Goal: Obtain resource: Download file/media

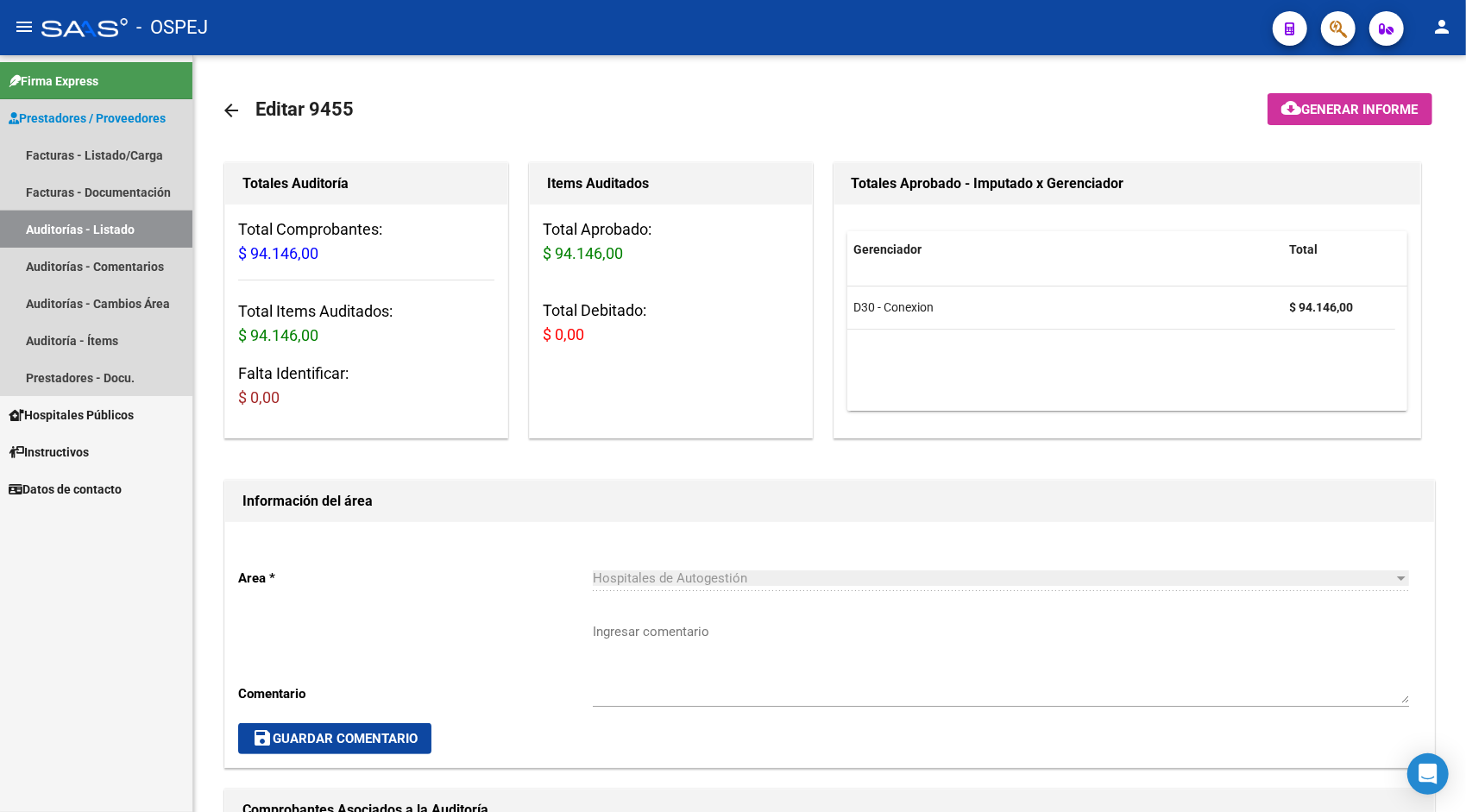
click at [100, 226] on link "Auditorías - Listado" at bounding box center [96, 229] width 193 height 37
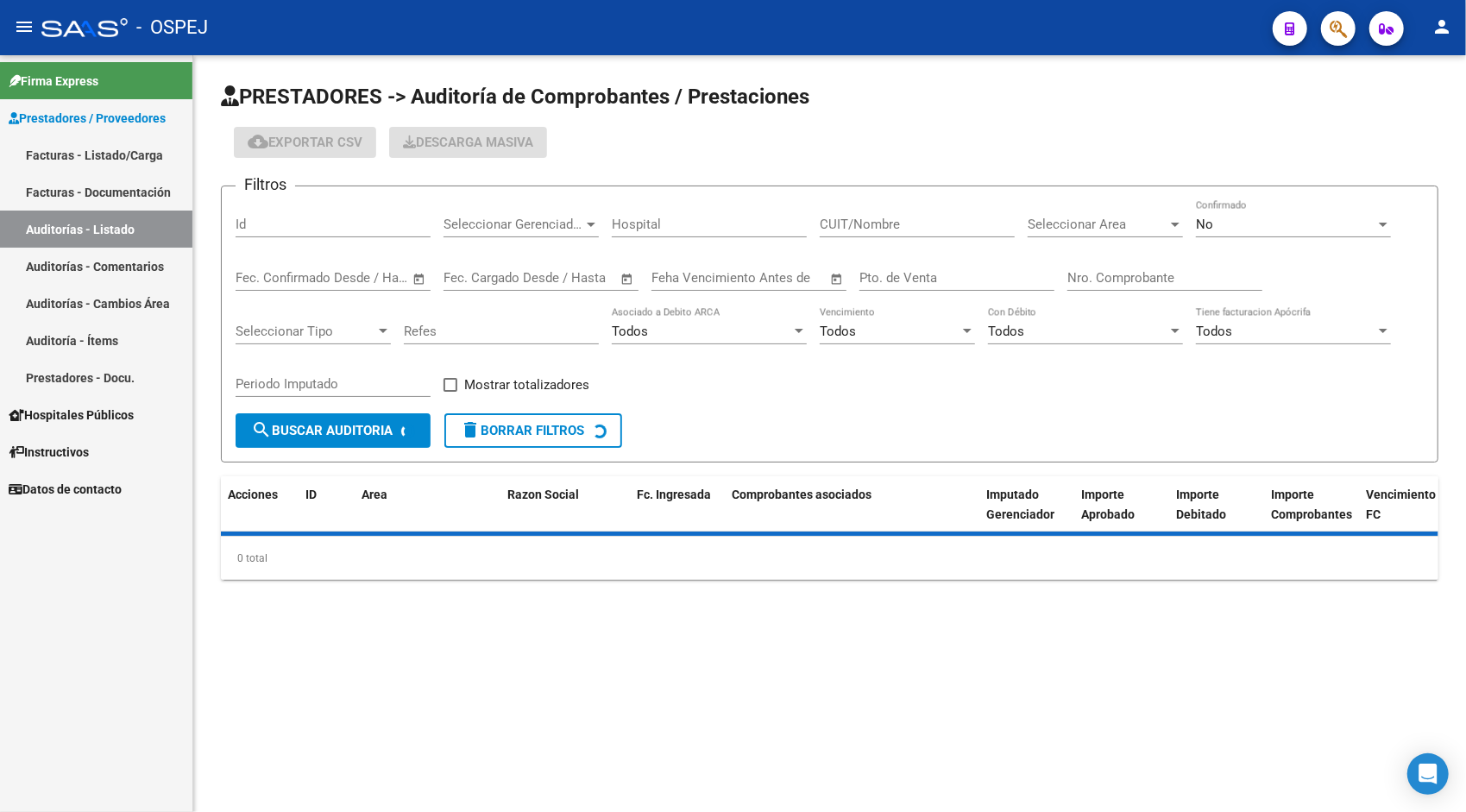
click at [288, 221] on input "Id" at bounding box center [333, 223] width 195 height 15
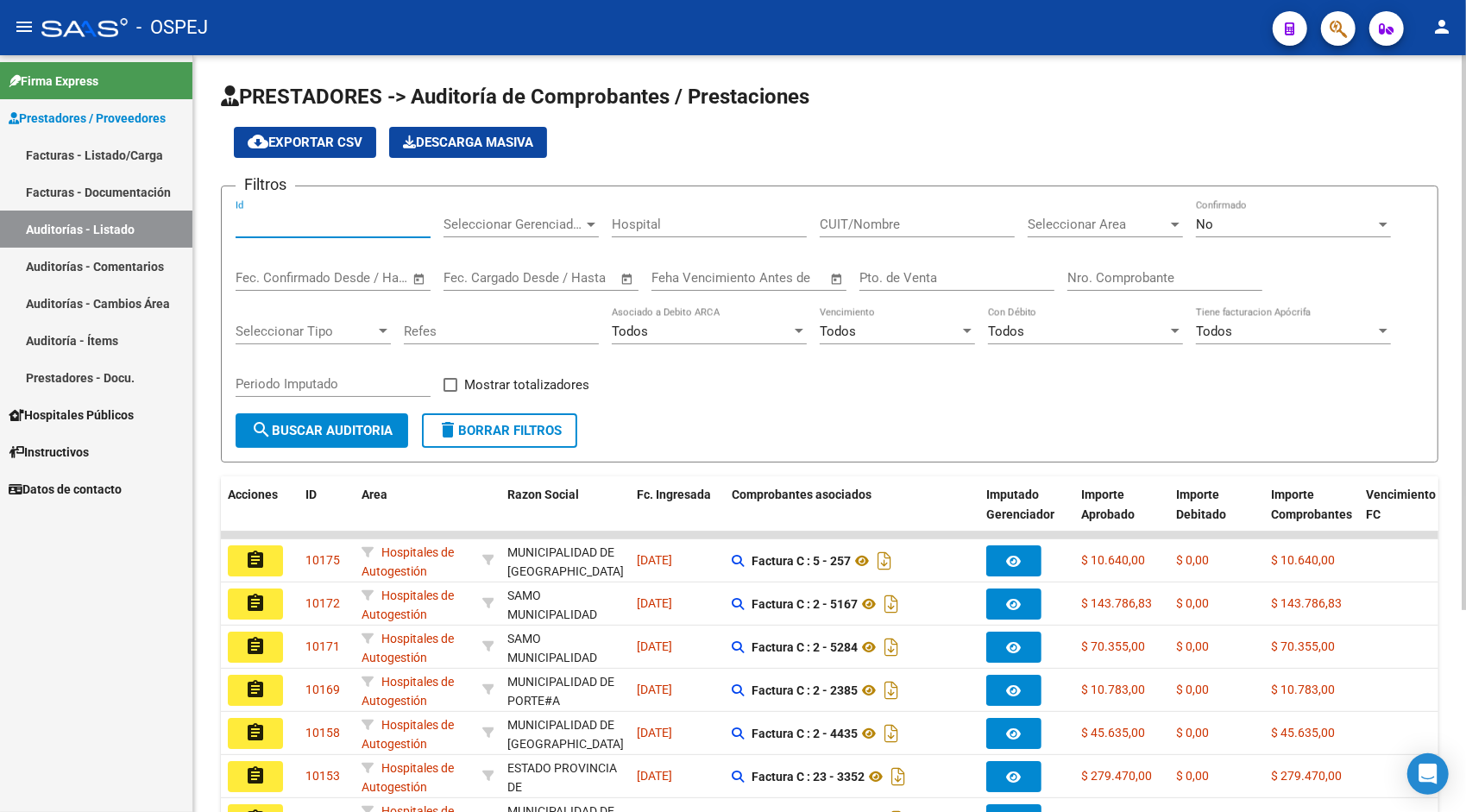
paste input "9456"
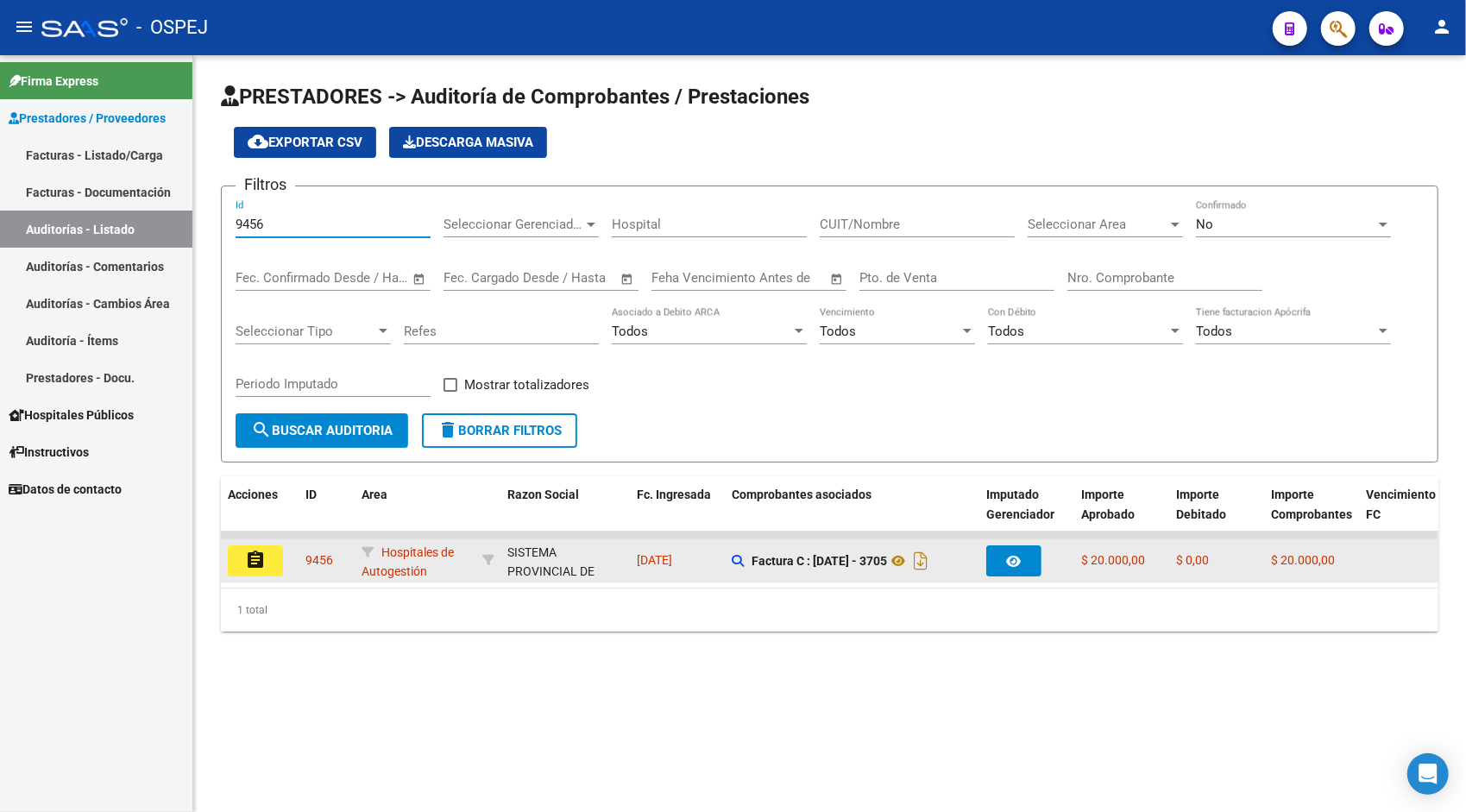
type input "9456"
click at [263, 567] on mat-icon "assignment" at bounding box center [255, 560] width 21 height 21
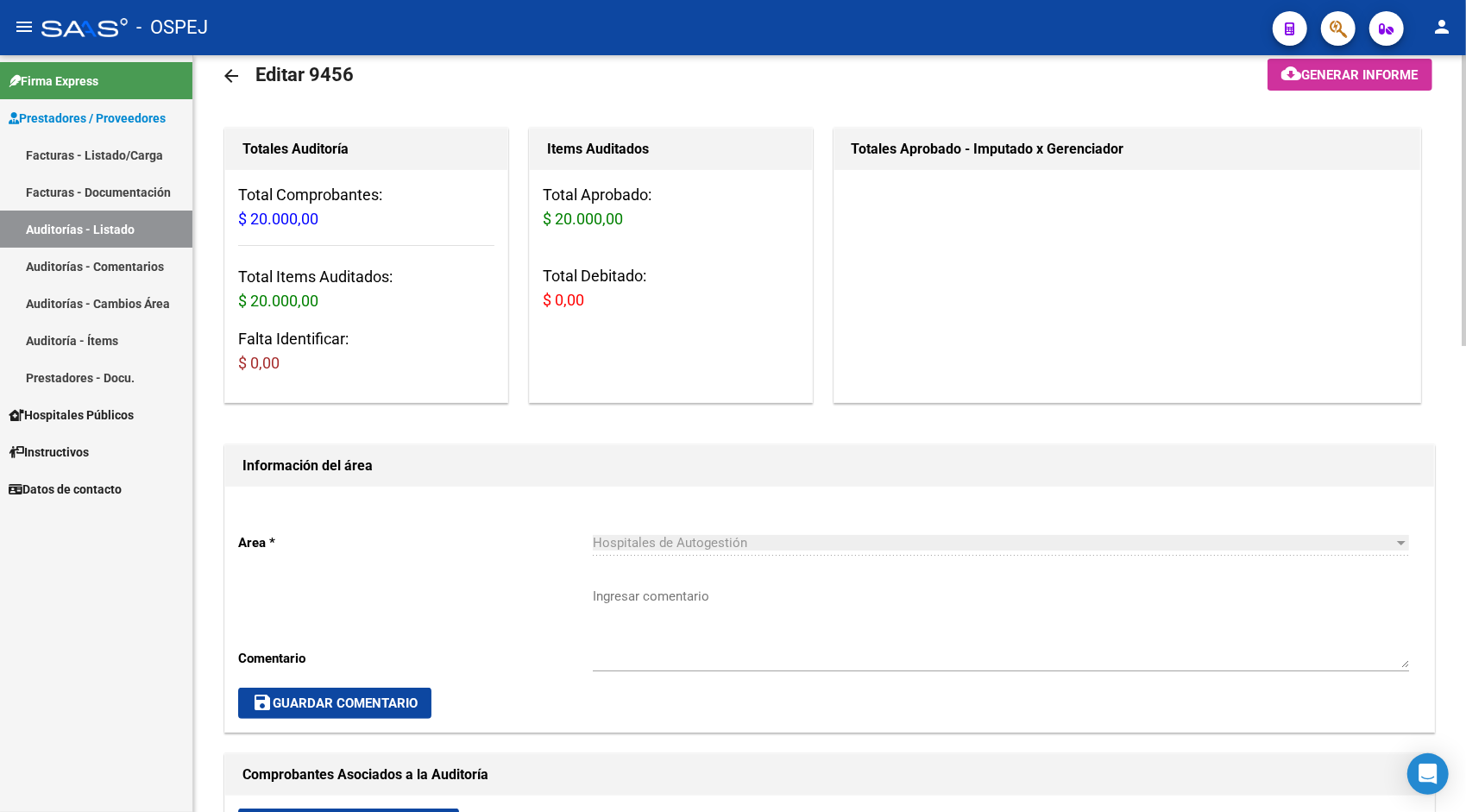
click at [485, 648] on div "Area * Hospitales de Autogestión Seleccionar area Comentario Ingresar comentari…" at bounding box center [829, 609] width 1208 height 245
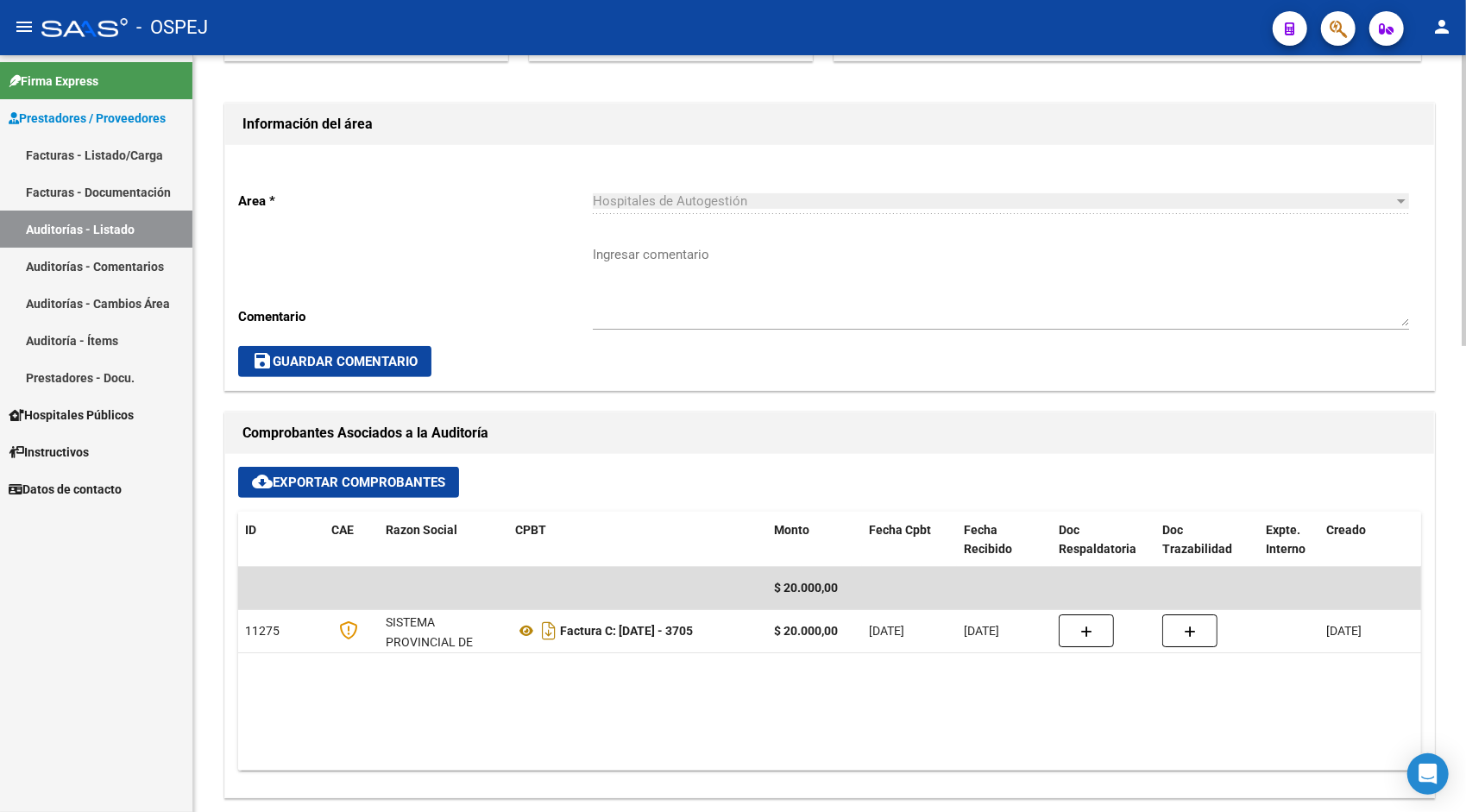
scroll to position [380, 0]
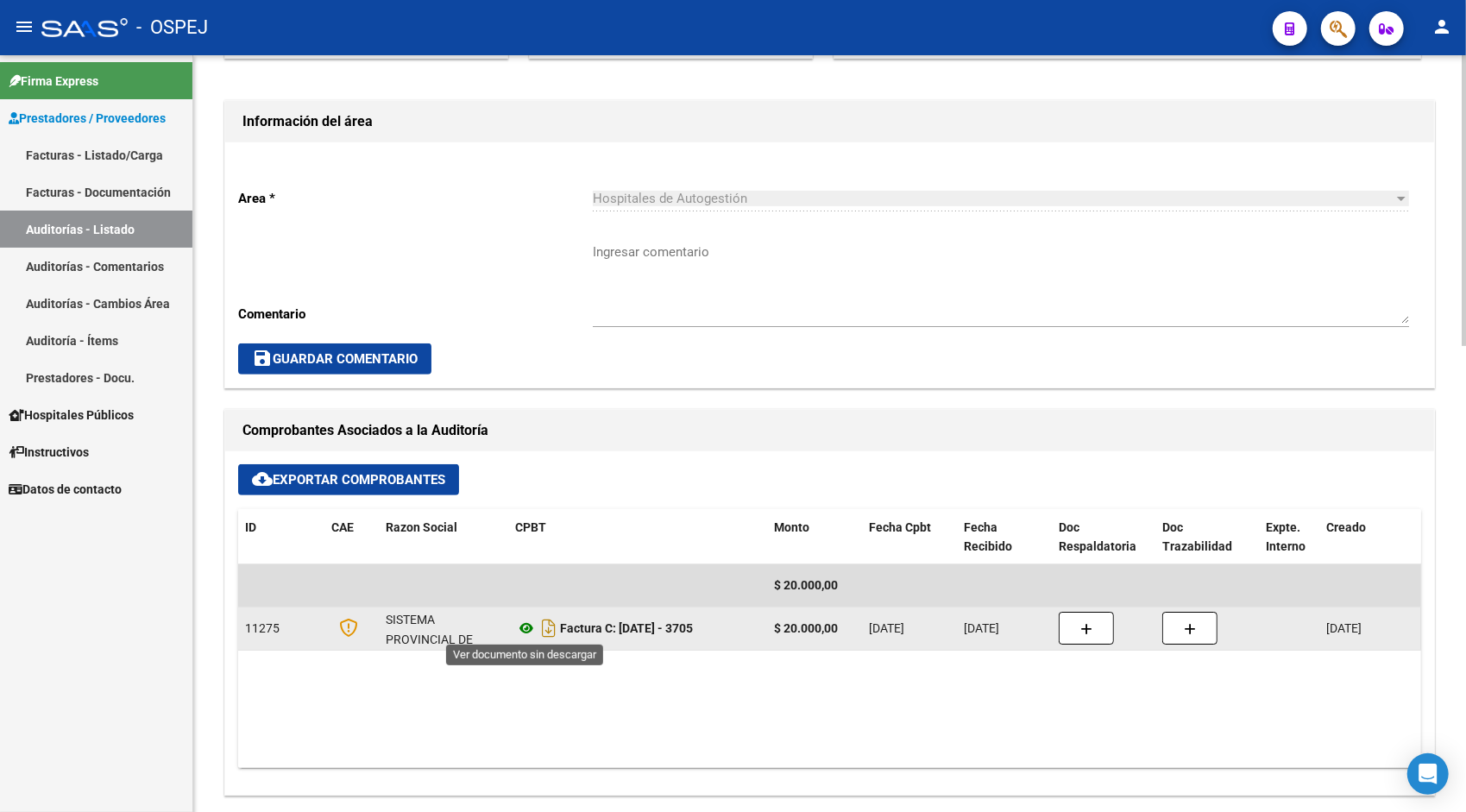
click at [524, 624] on icon at bounding box center [525, 628] width 23 height 21
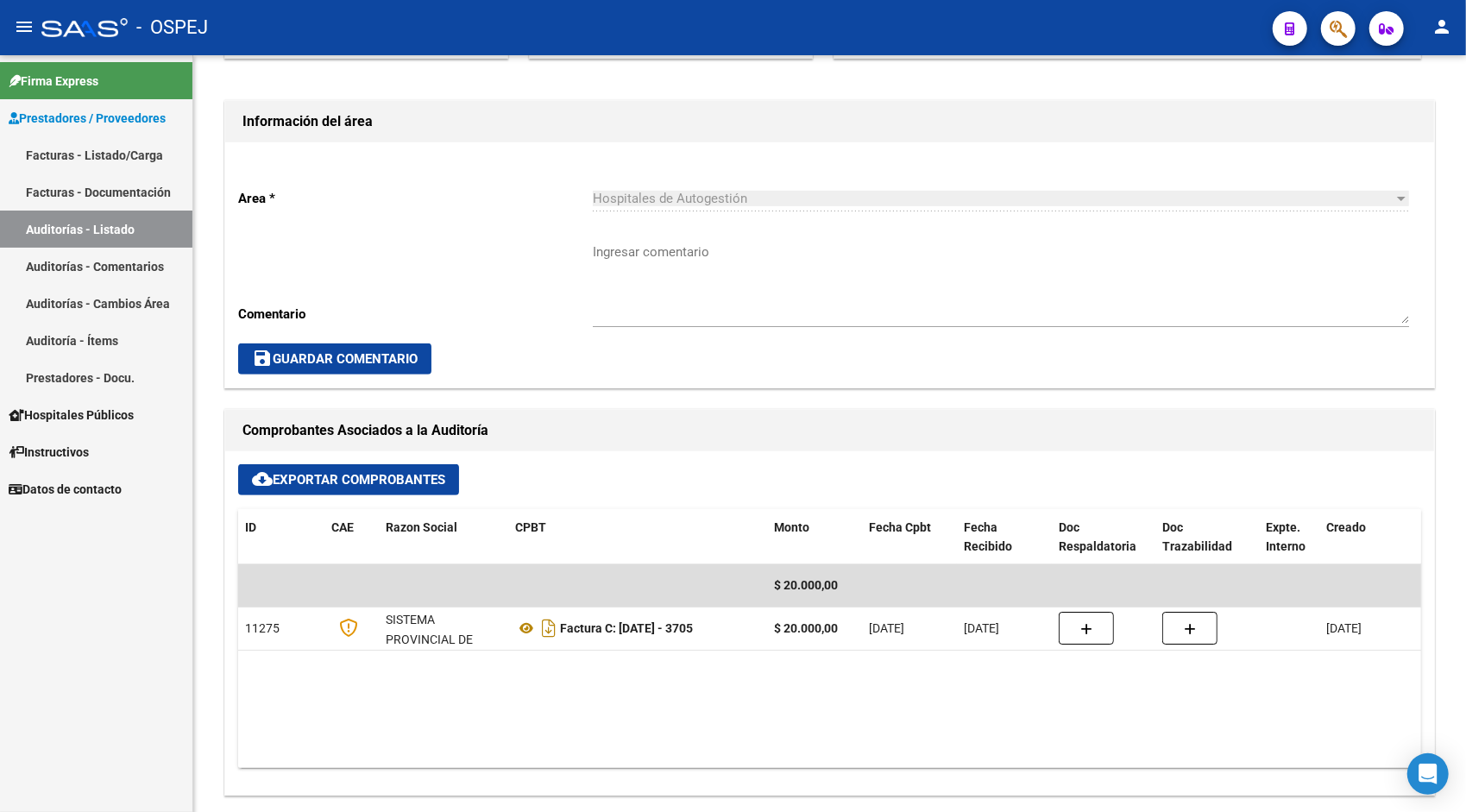
click at [115, 228] on link "Auditorías - Listado" at bounding box center [96, 229] width 193 height 37
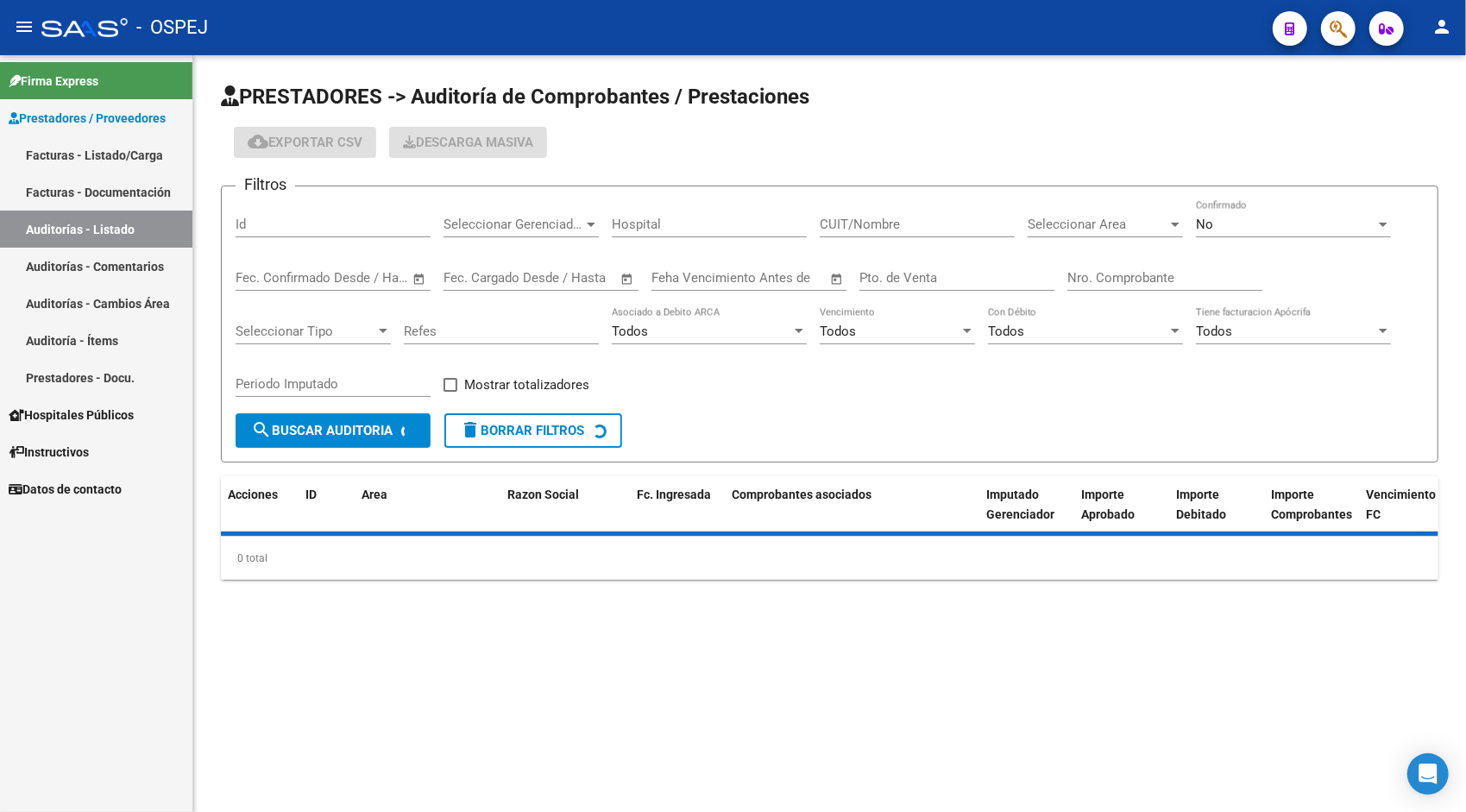
click at [258, 222] on input "Id" at bounding box center [333, 223] width 195 height 15
paste input "9458"
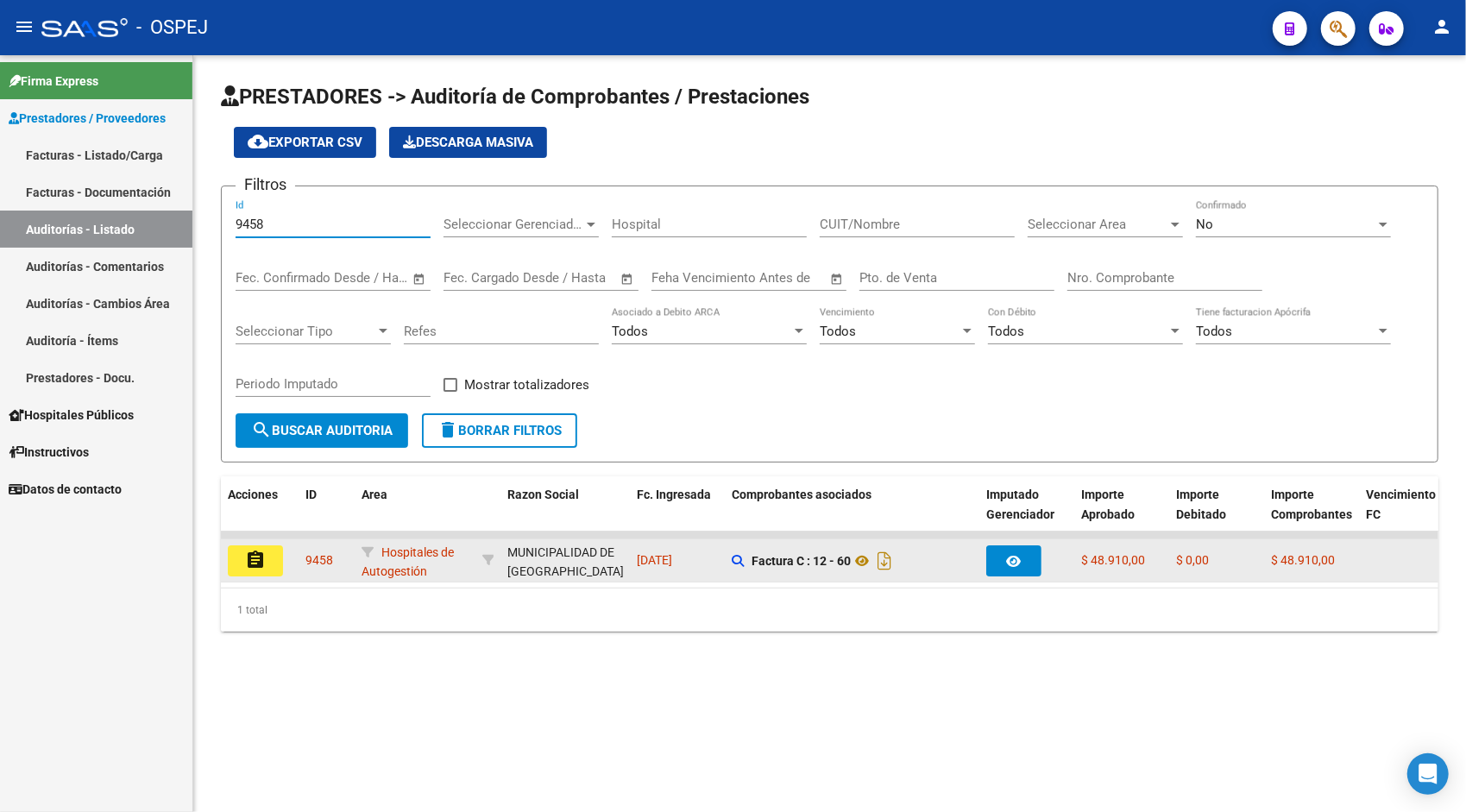
type input "9458"
click at [230, 563] on button "assignment" at bounding box center [255, 561] width 55 height 31
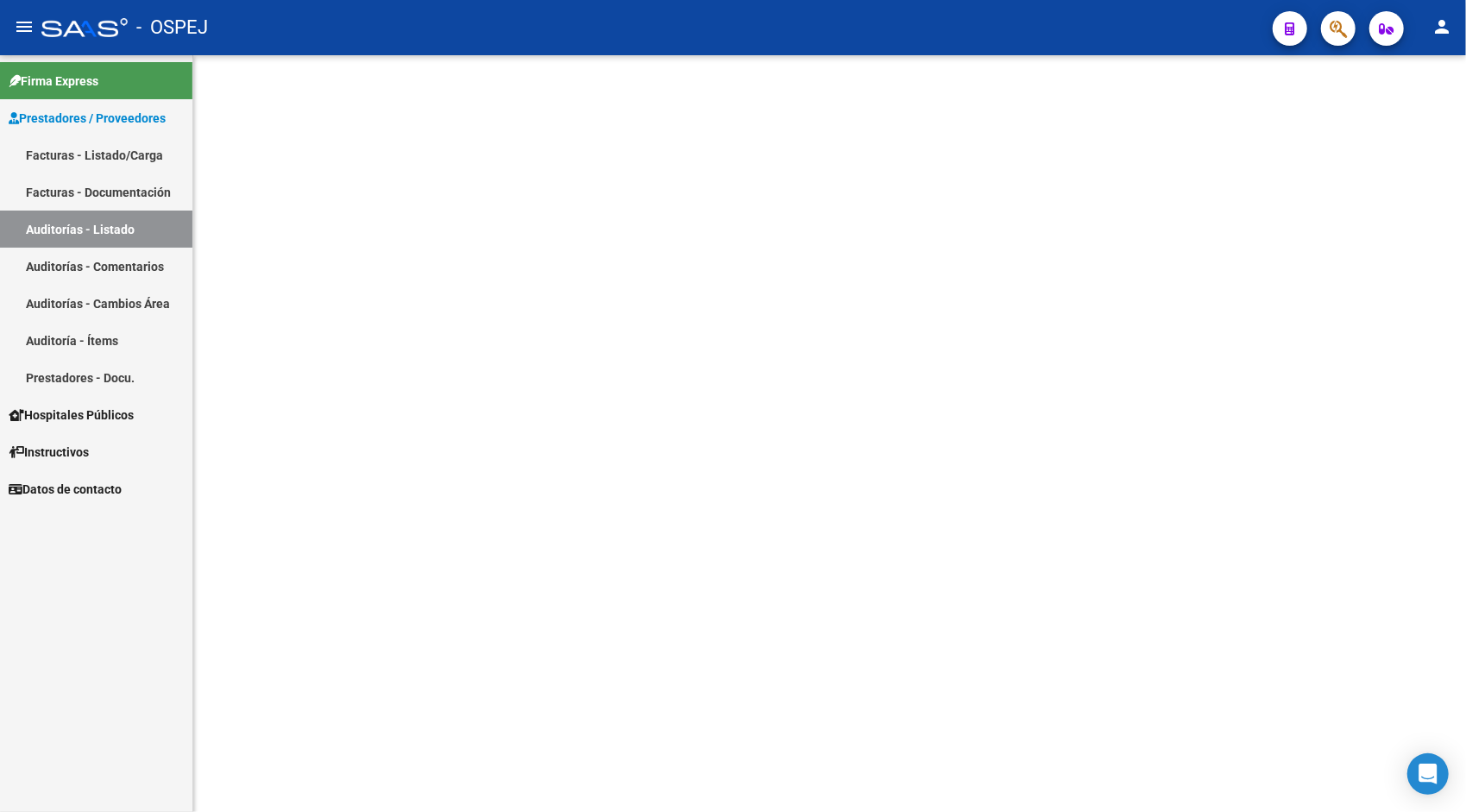
click at [285, 552] on mat-sidenav-content at bounding box center [829, 433] width 1272 height 757
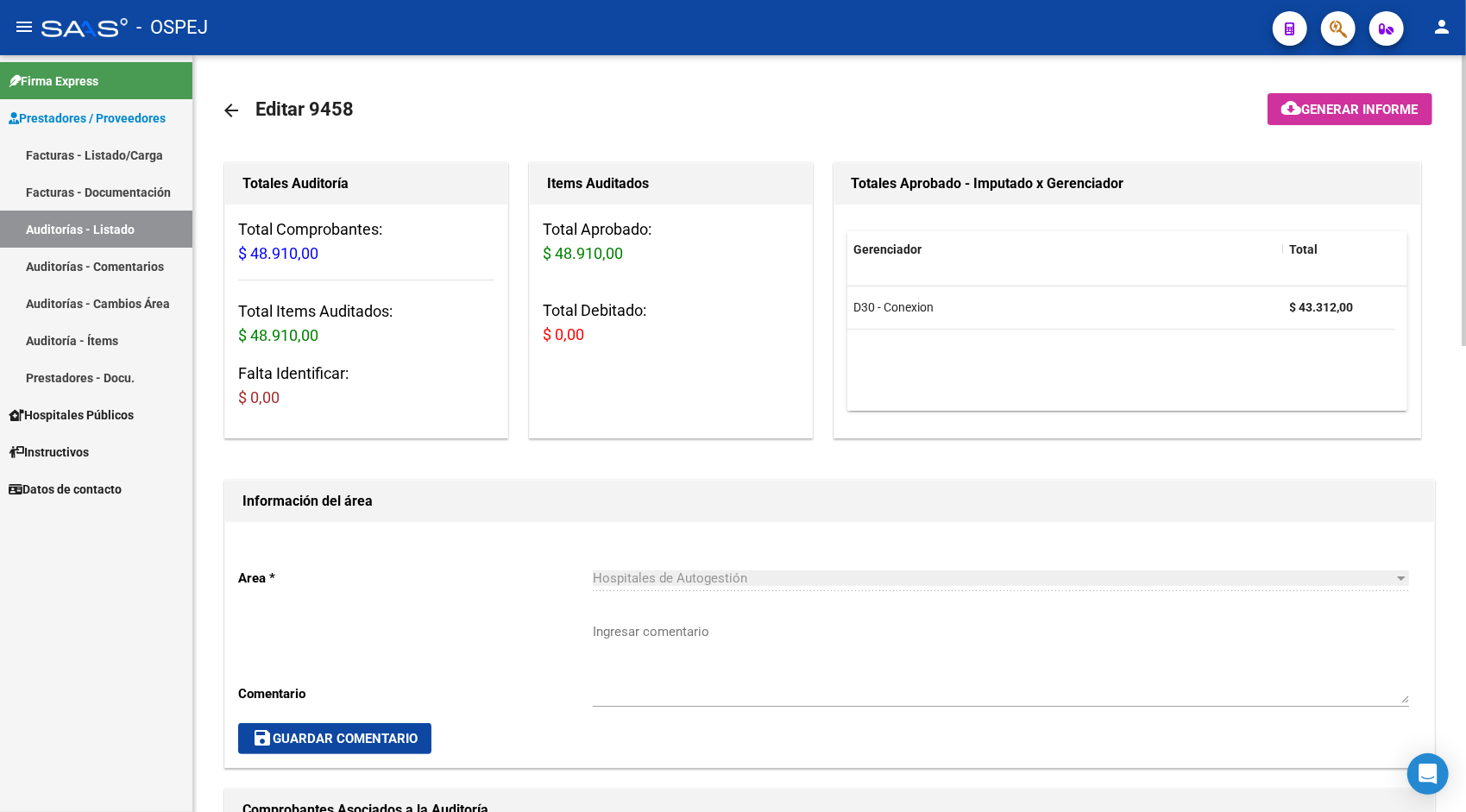
click at [293, 533] on div "Area * Hospitales de Autogestión Seleccionar area Comentario Ingresar comentari…" at bounding box center [829, 644] width 1208 height 245
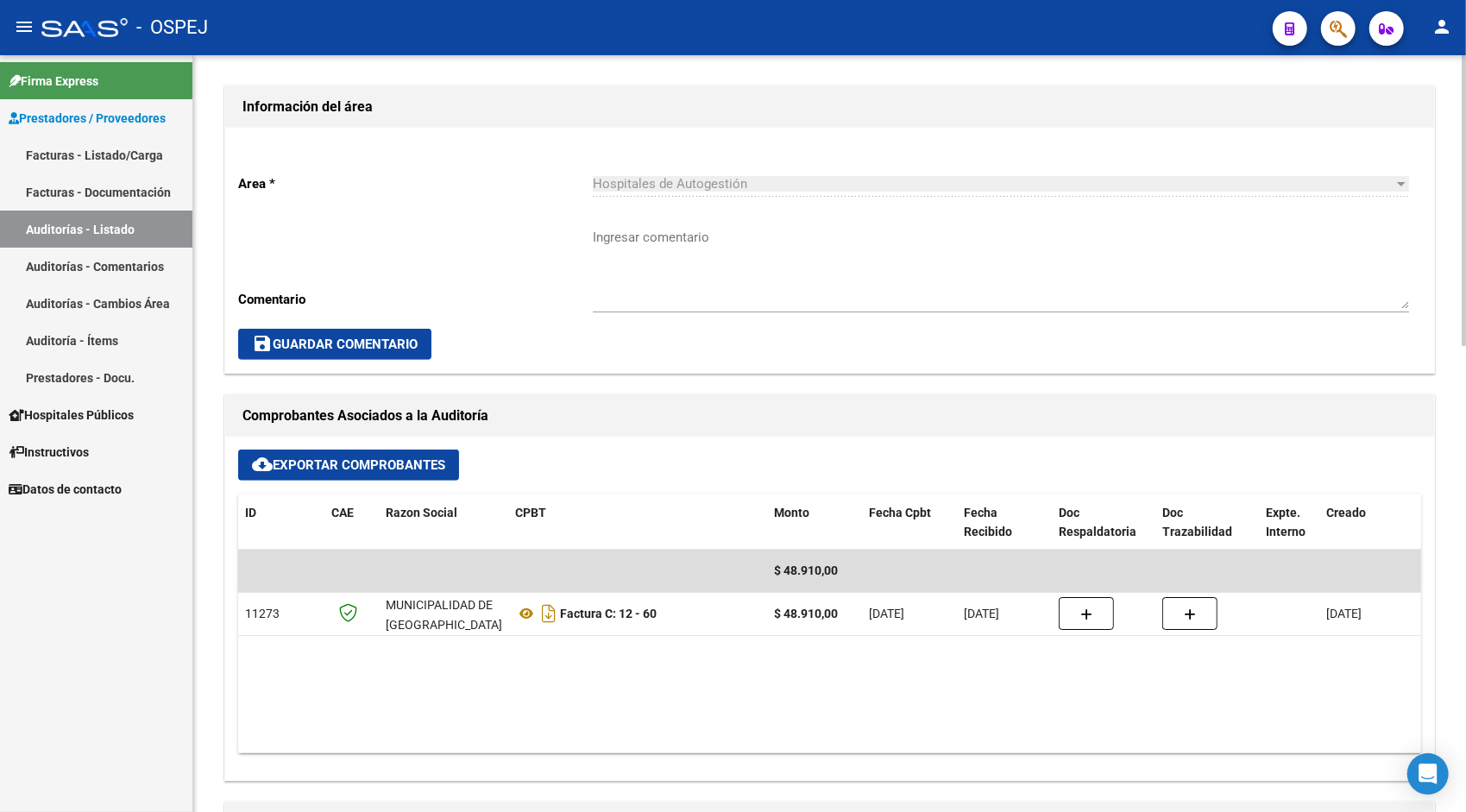
scroll to position [448, 0]
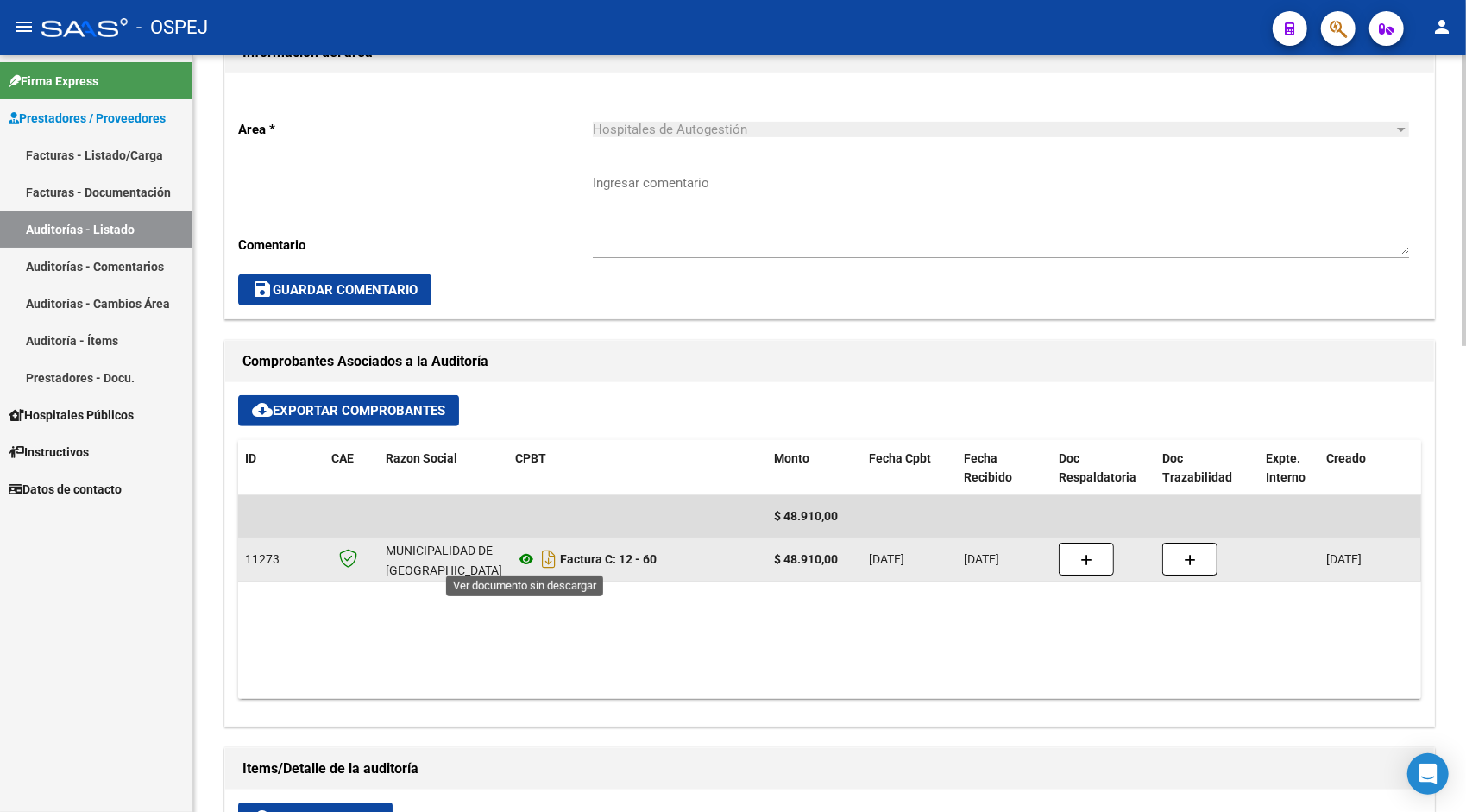
click at [529, 557] on icon at bounding box center [525, 559] width 23 height 21
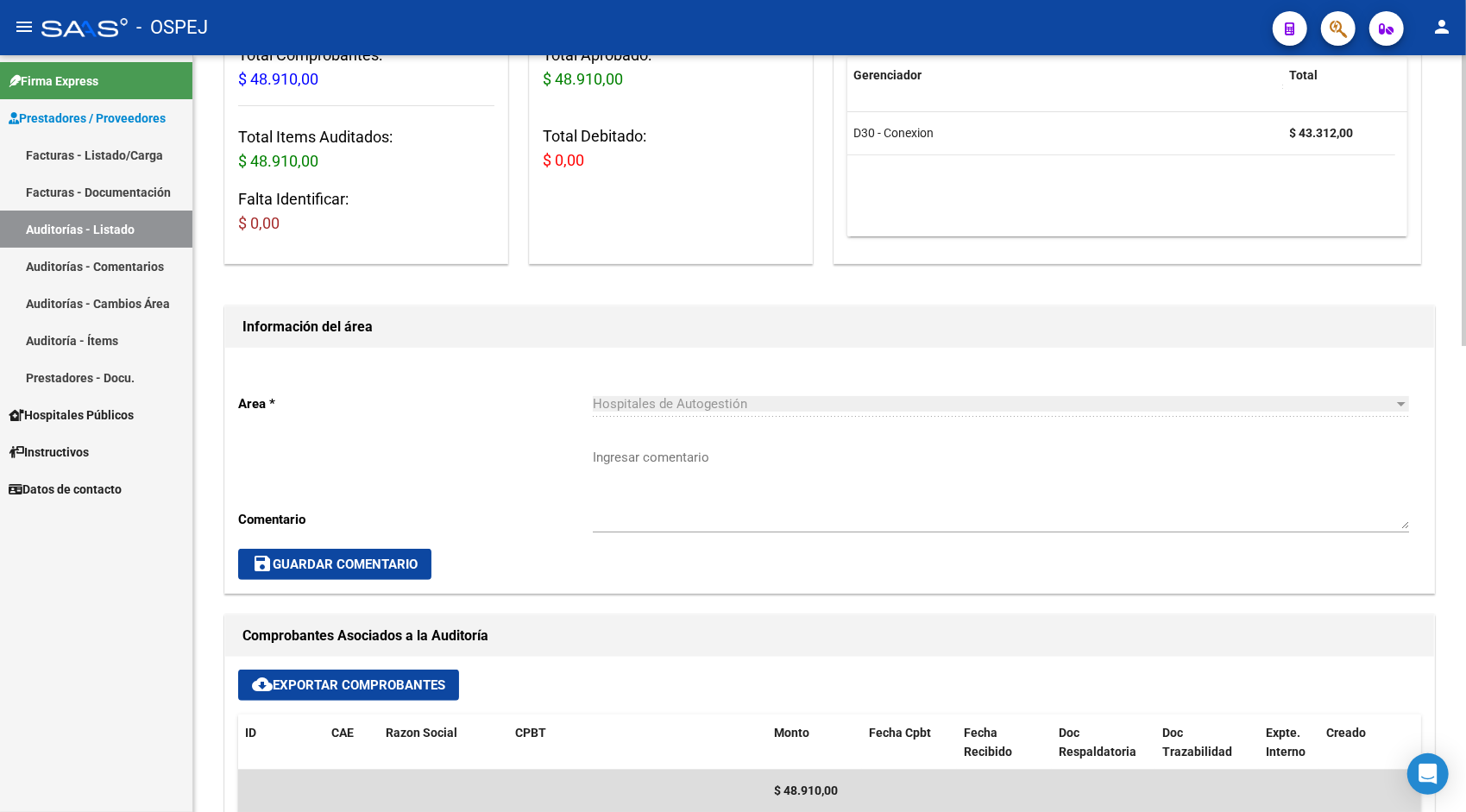
scroll to position [0, 0]
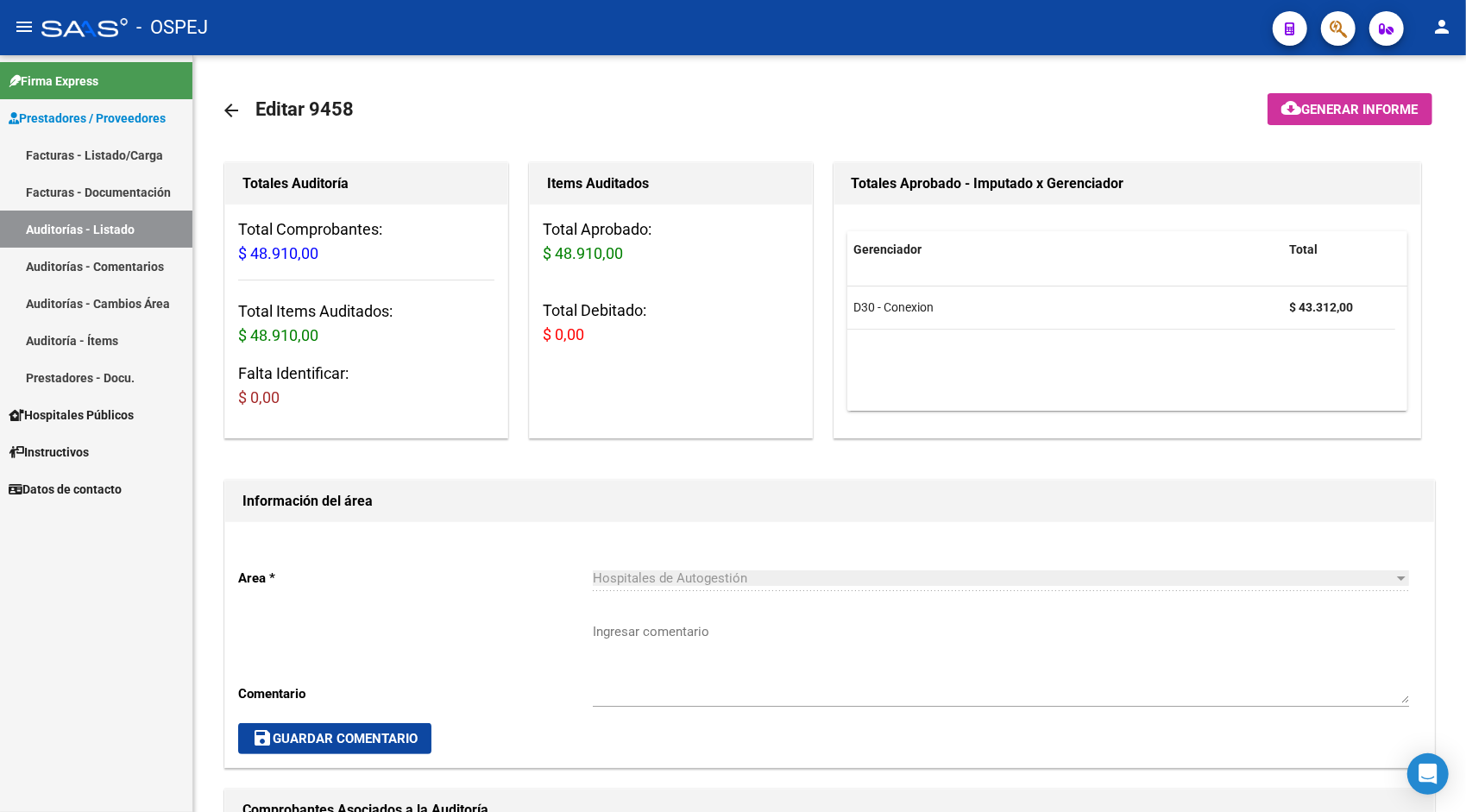
click at [109, 340] on link "Auditoría - Ítems" at bounding box center [96, 340] width 193 height 37
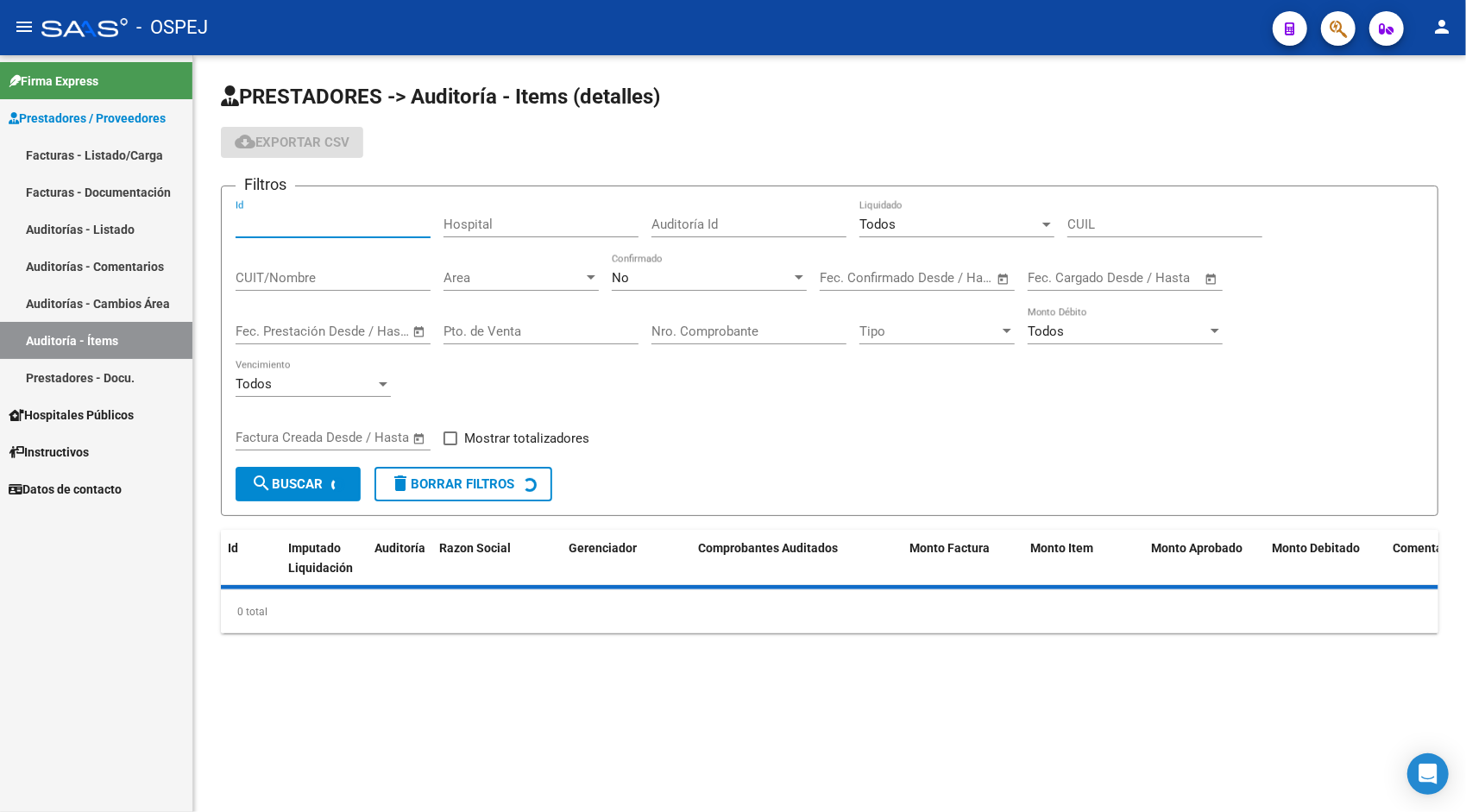
click at [327, 220] on input "Id" at bounding box center [333, 223] width 195 height 15
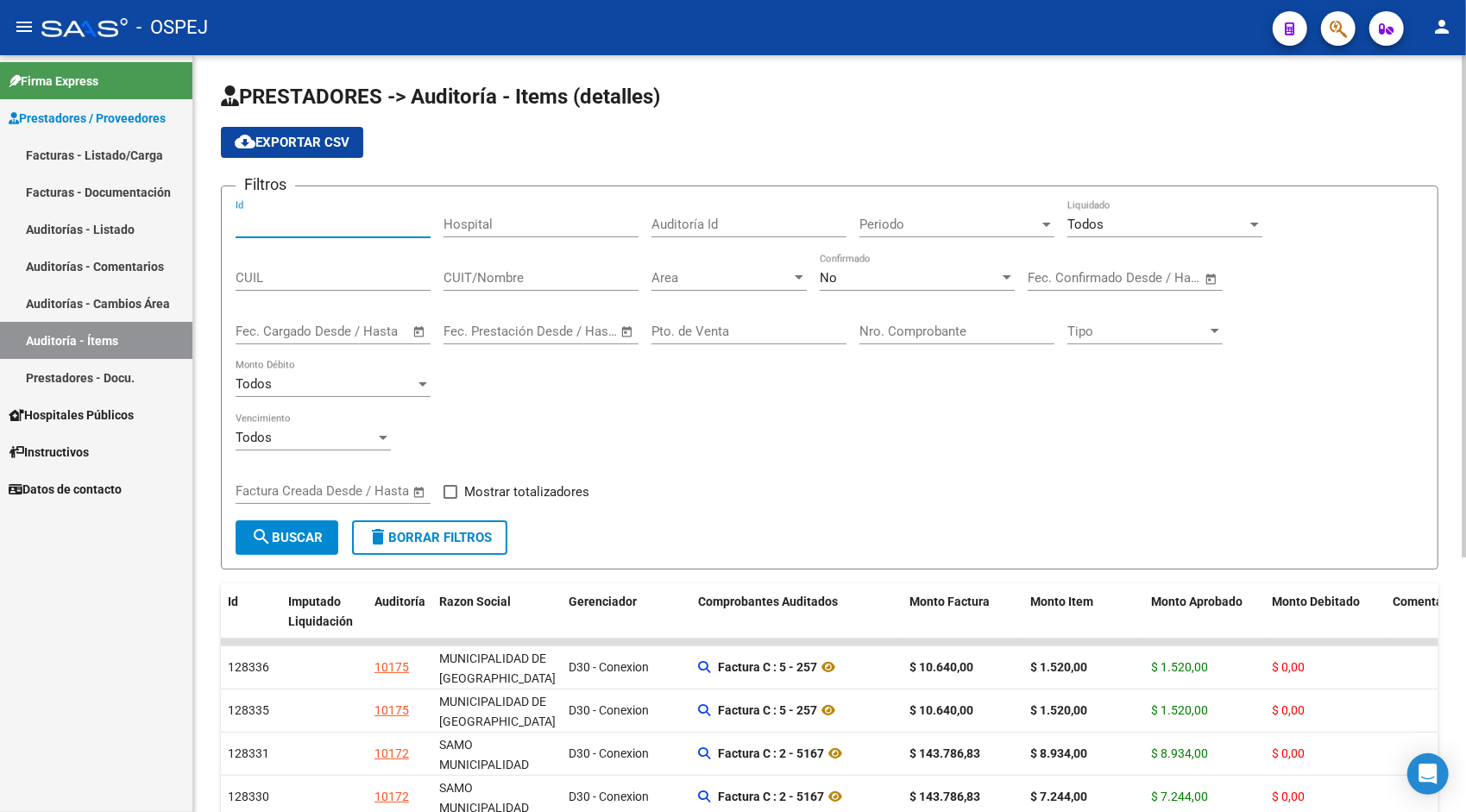
paste input "48289468"
type input "48289468"
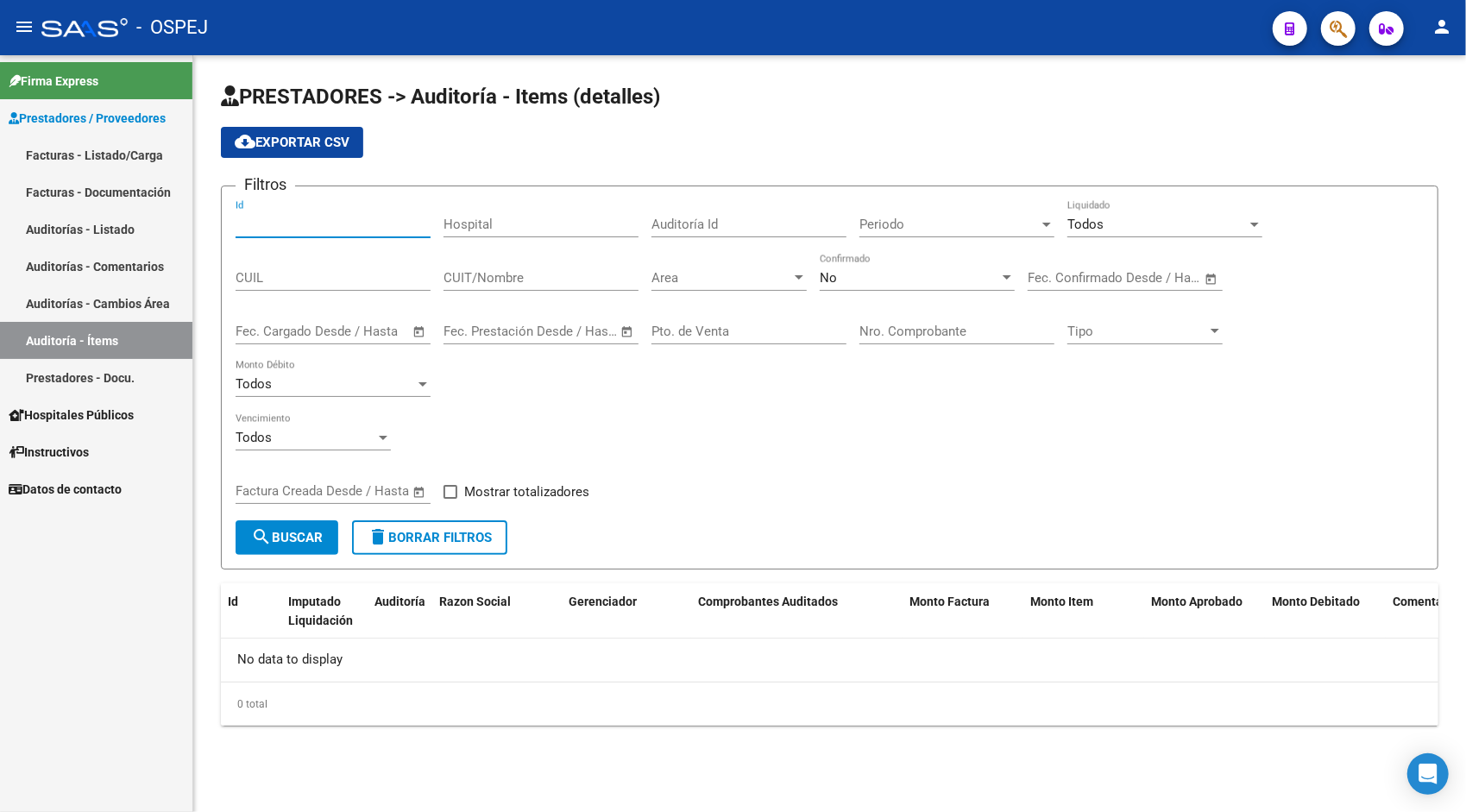
paste input "9458"
type input "9458"
click at [900, 276] on div "No" at bounding box center [909, 278] width 179 height 15
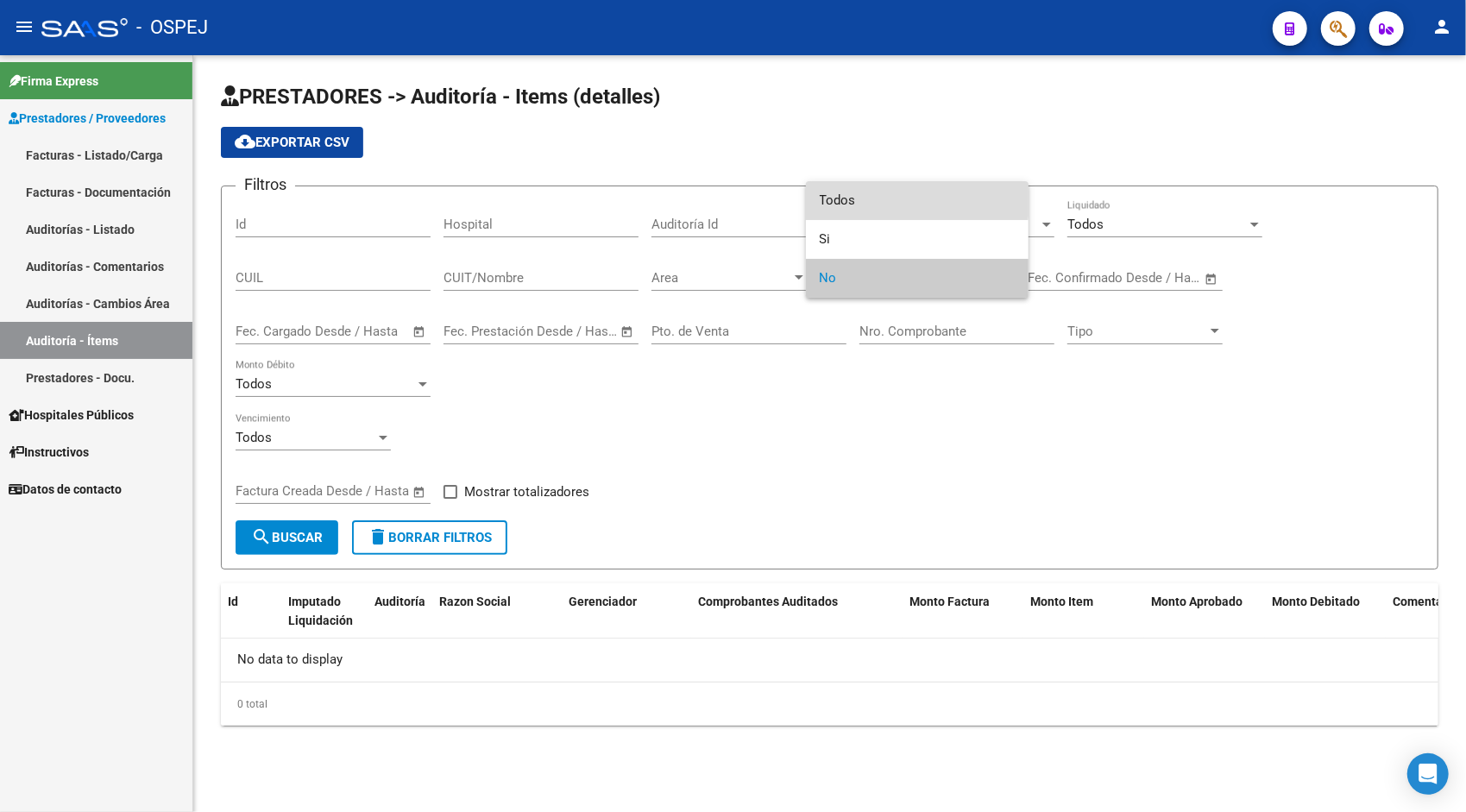
click at [848, 198] on span "Todos" at bounding box center [917, 200] width 195 height 39
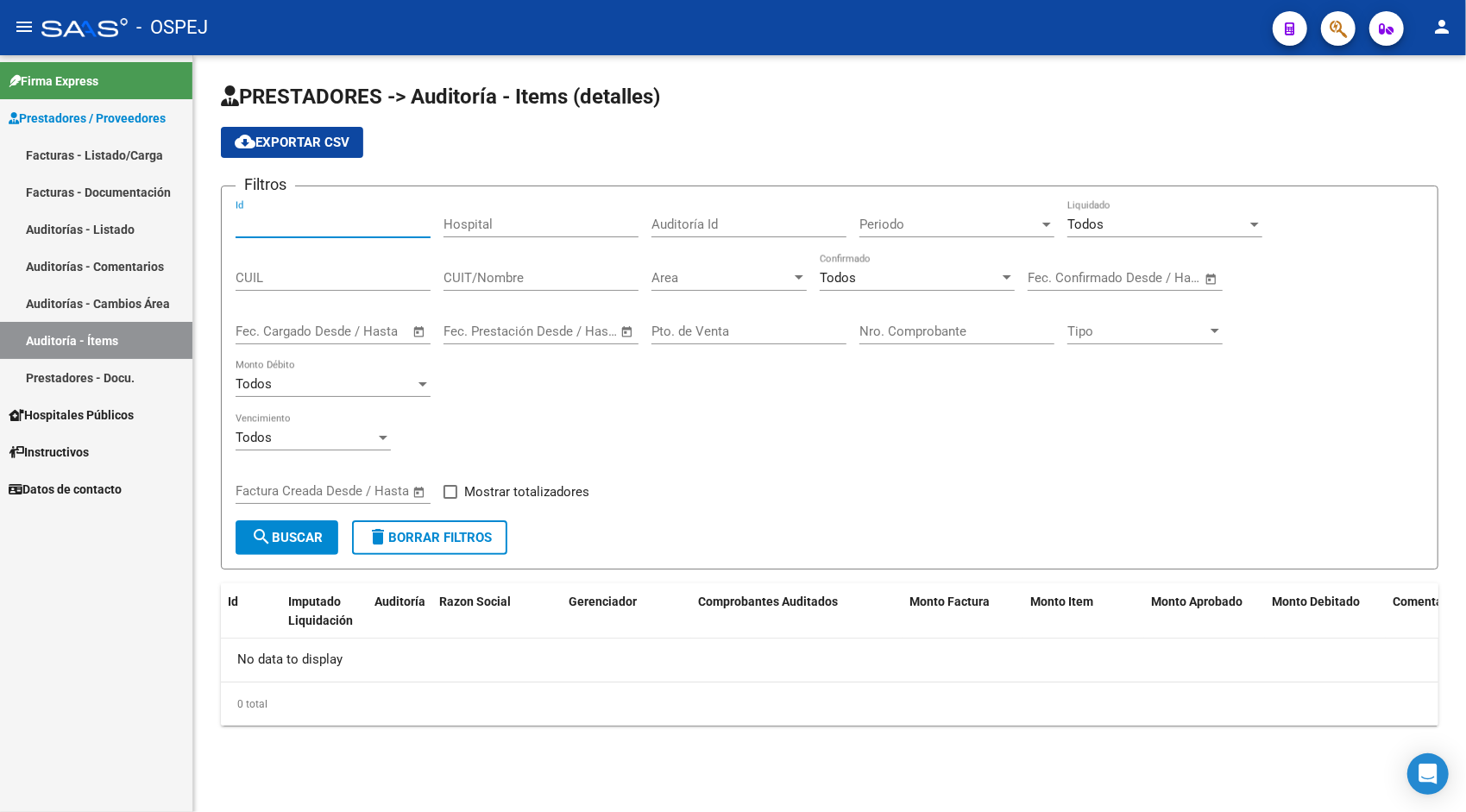
click at [268, 225] on input "Id" at bounding box center [333, 223] width 195 height 15
paste input "9458"
type input "9458"
click at [386, 221] on input "9458" at bounding box center [333, 223] width 195 height 15
paste input "9458"
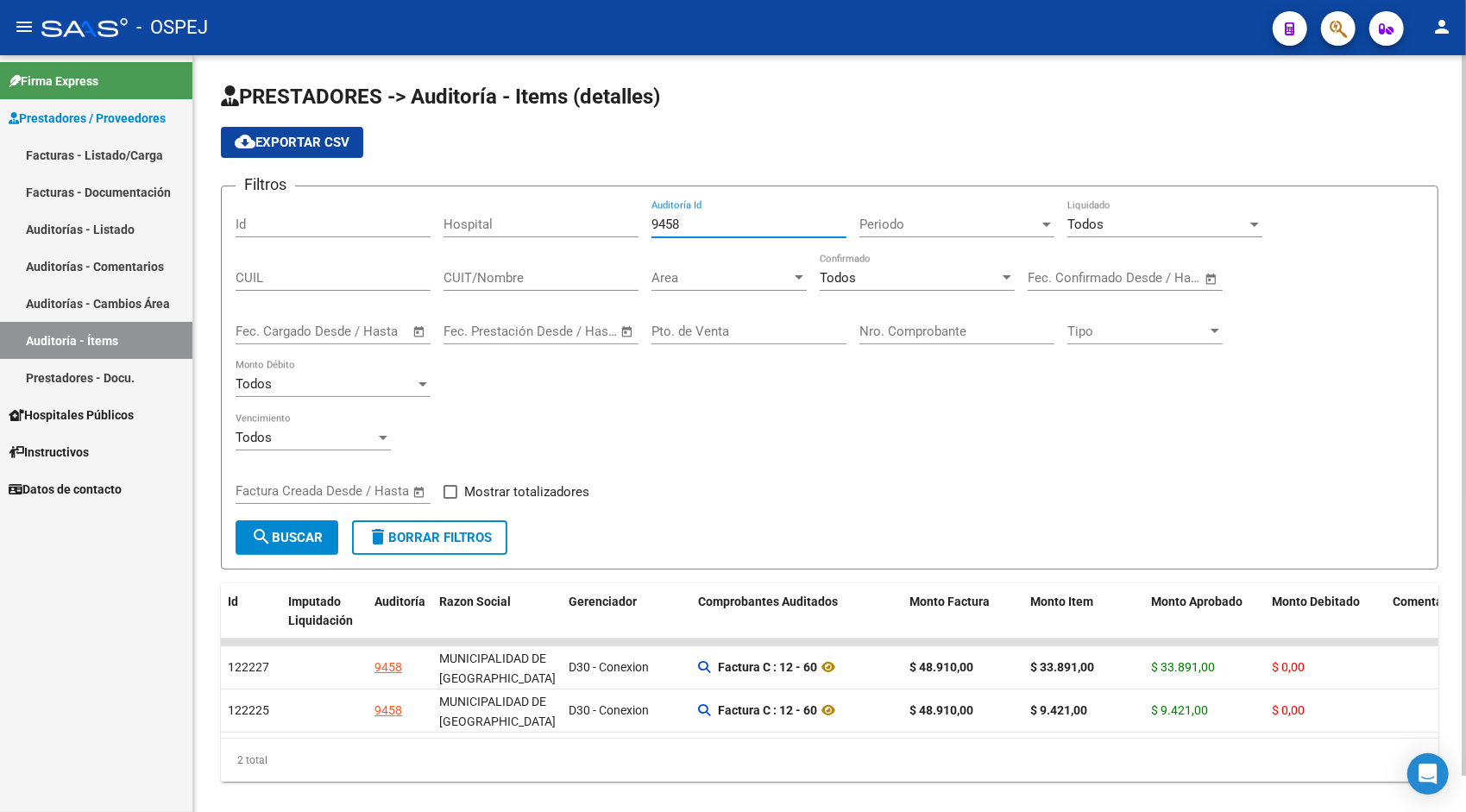
type input "9457"
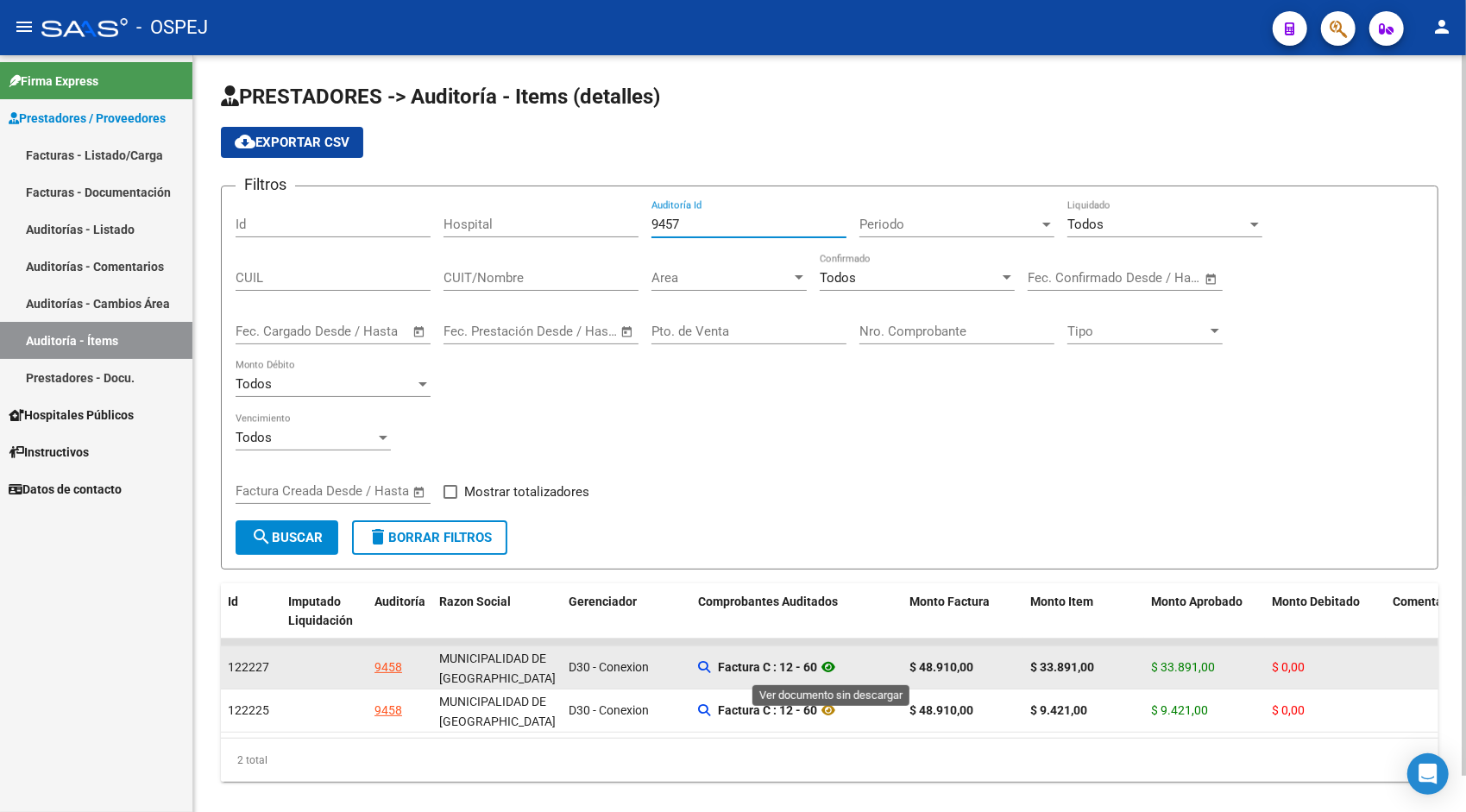
click at [839, 664] on icon at bounding box center [828, 666] width 23 height 21
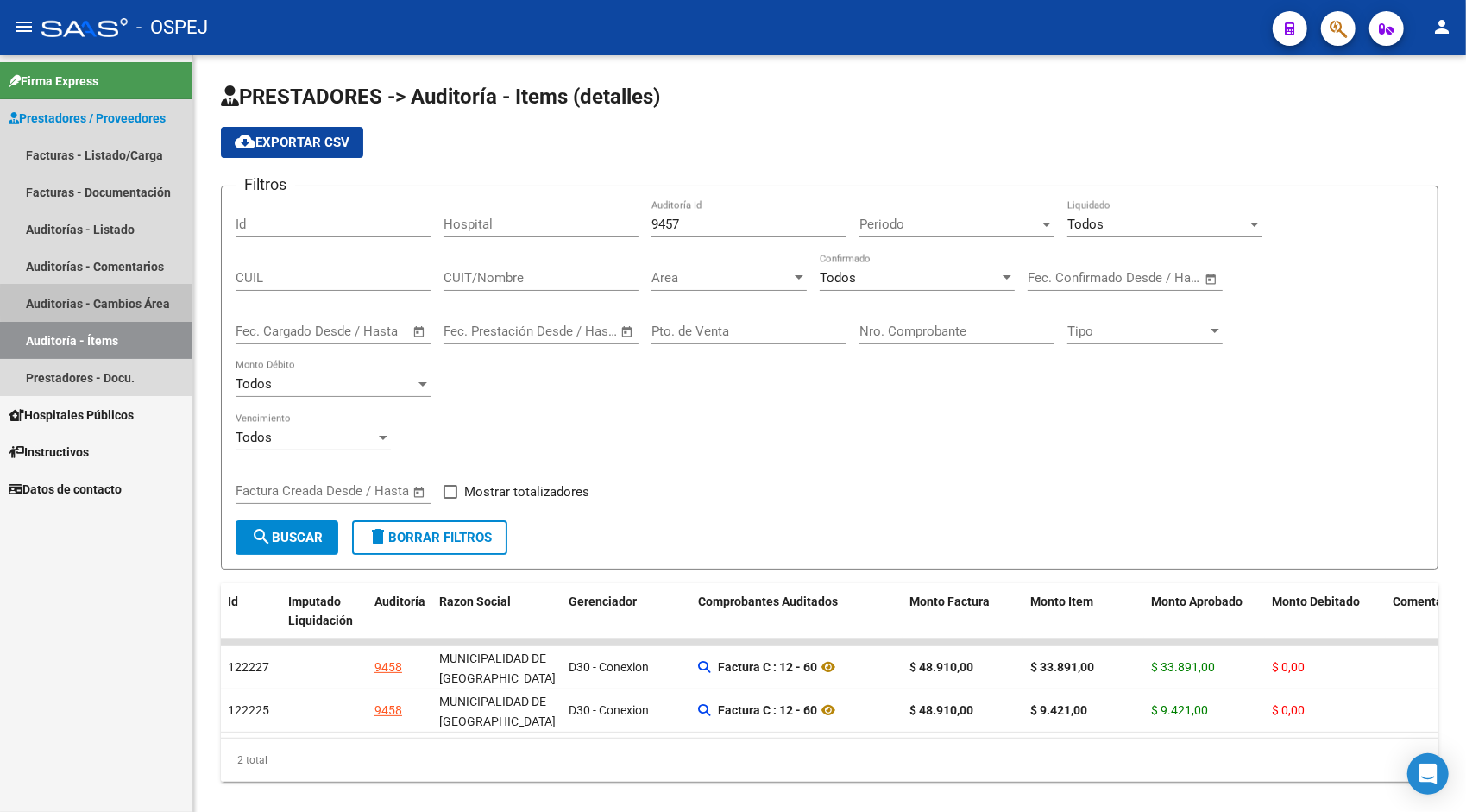
click at [119, 302] on link "Auditorías - Cambios Área" at bounding box center [96, 303] width 193 height 37
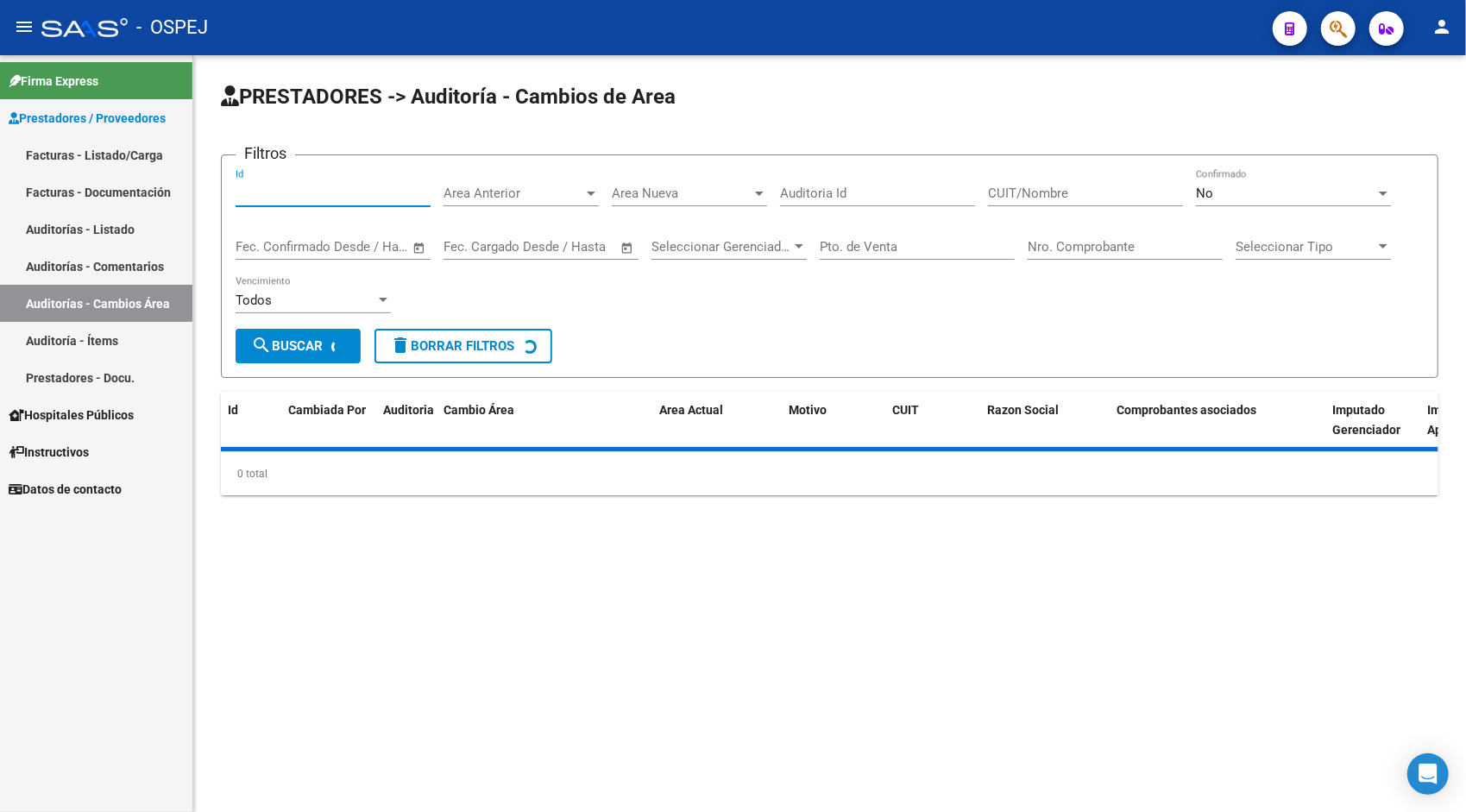
click at [284, 192] on input "Id" at bounding box center [333, 193] width 195 height 15
paste input "9459"
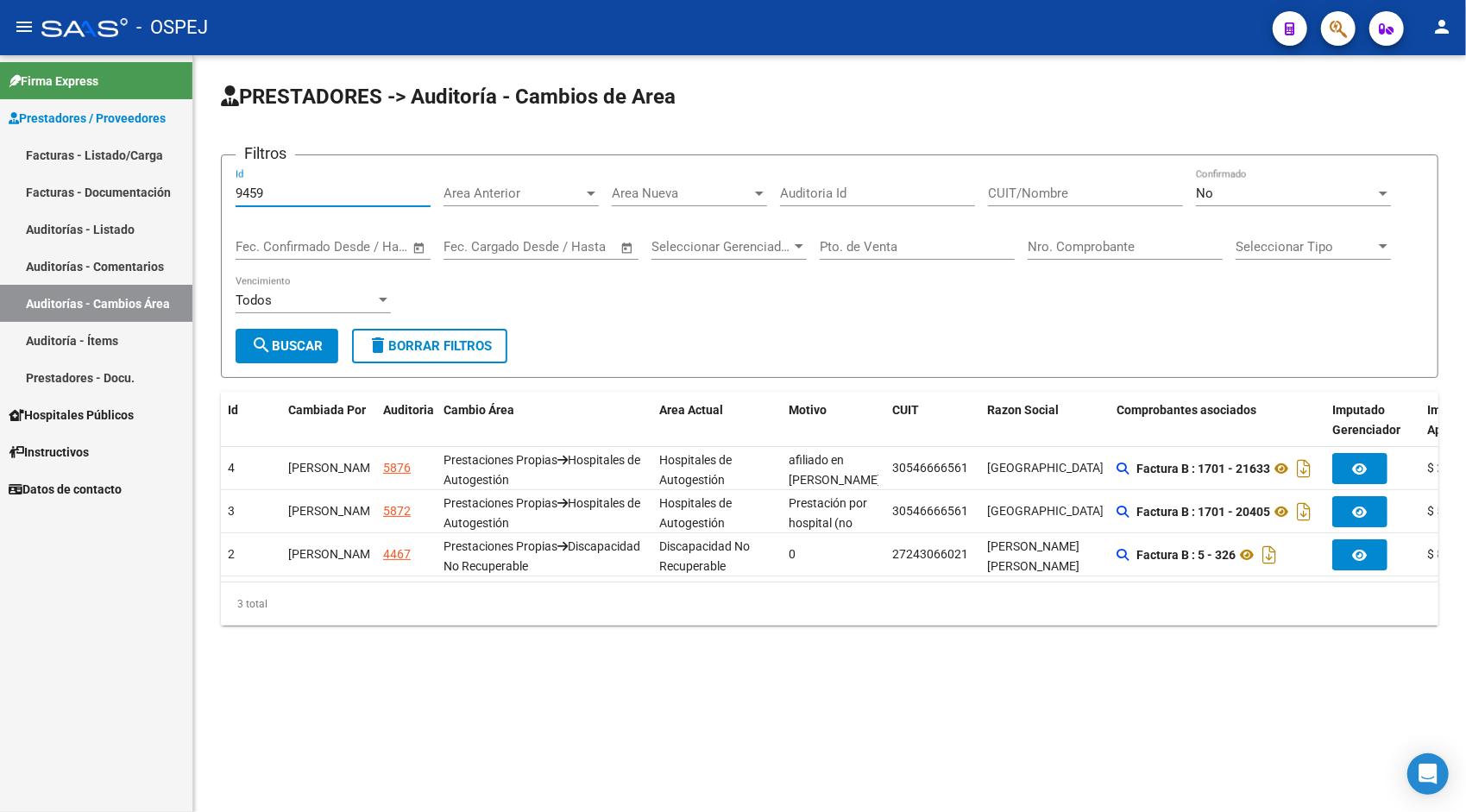
type input "9459"
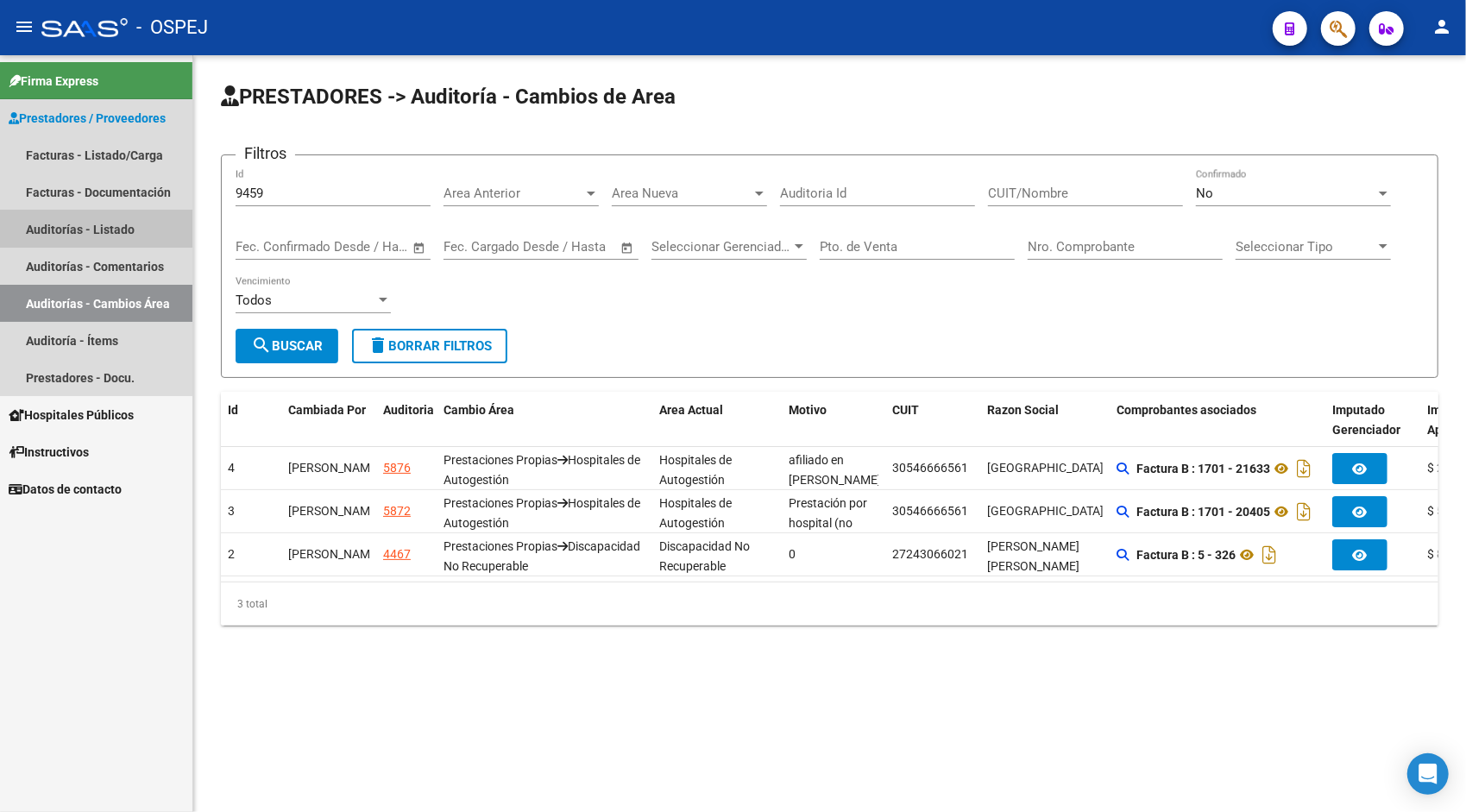
click at [74, 226] on link "Auditorías - Listado" at bounding box center [96, 229] width 193 height 37
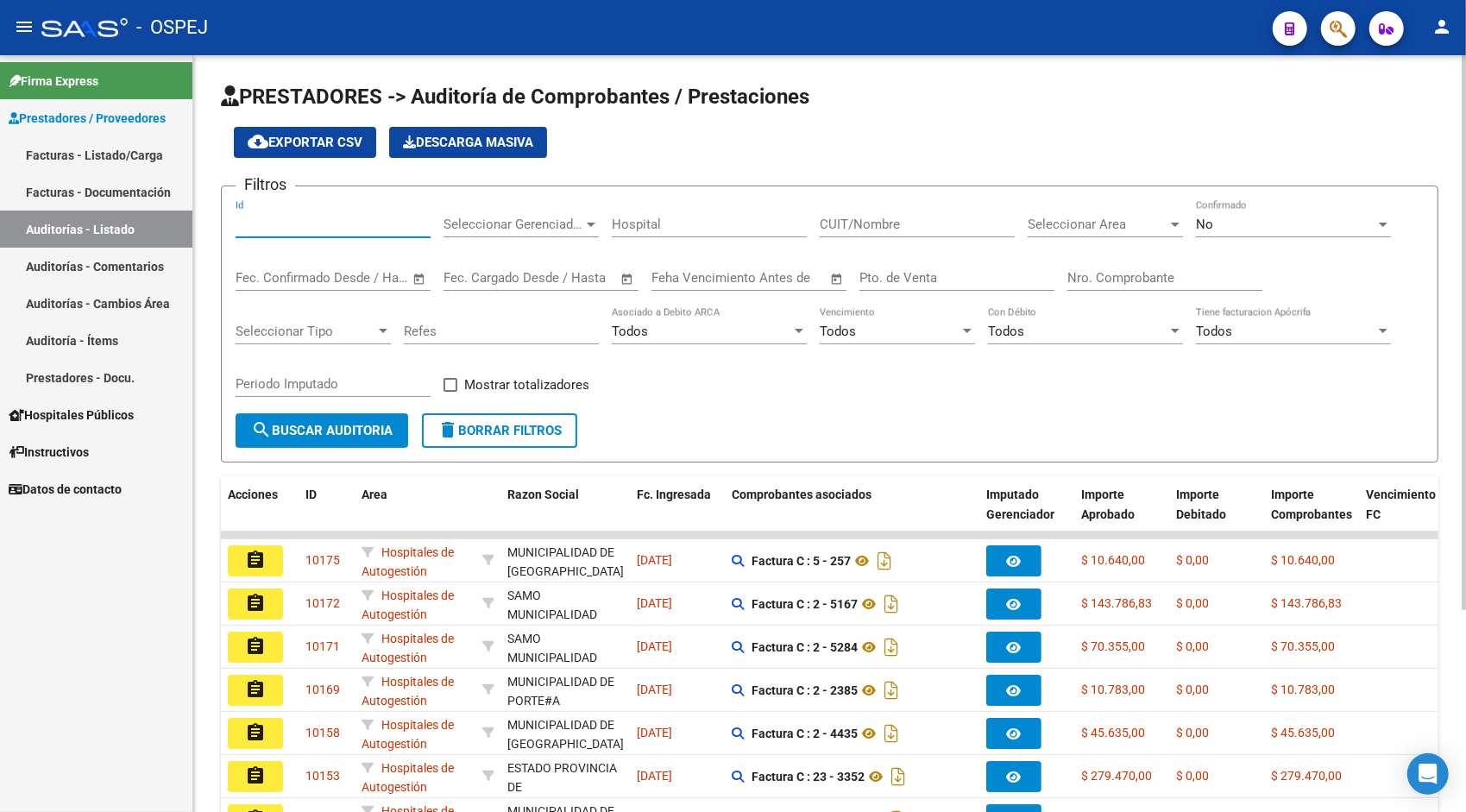
click at [255, 219] on input "Id" at bounding box center [333, 223] width 195 height 15
paste input "9459"
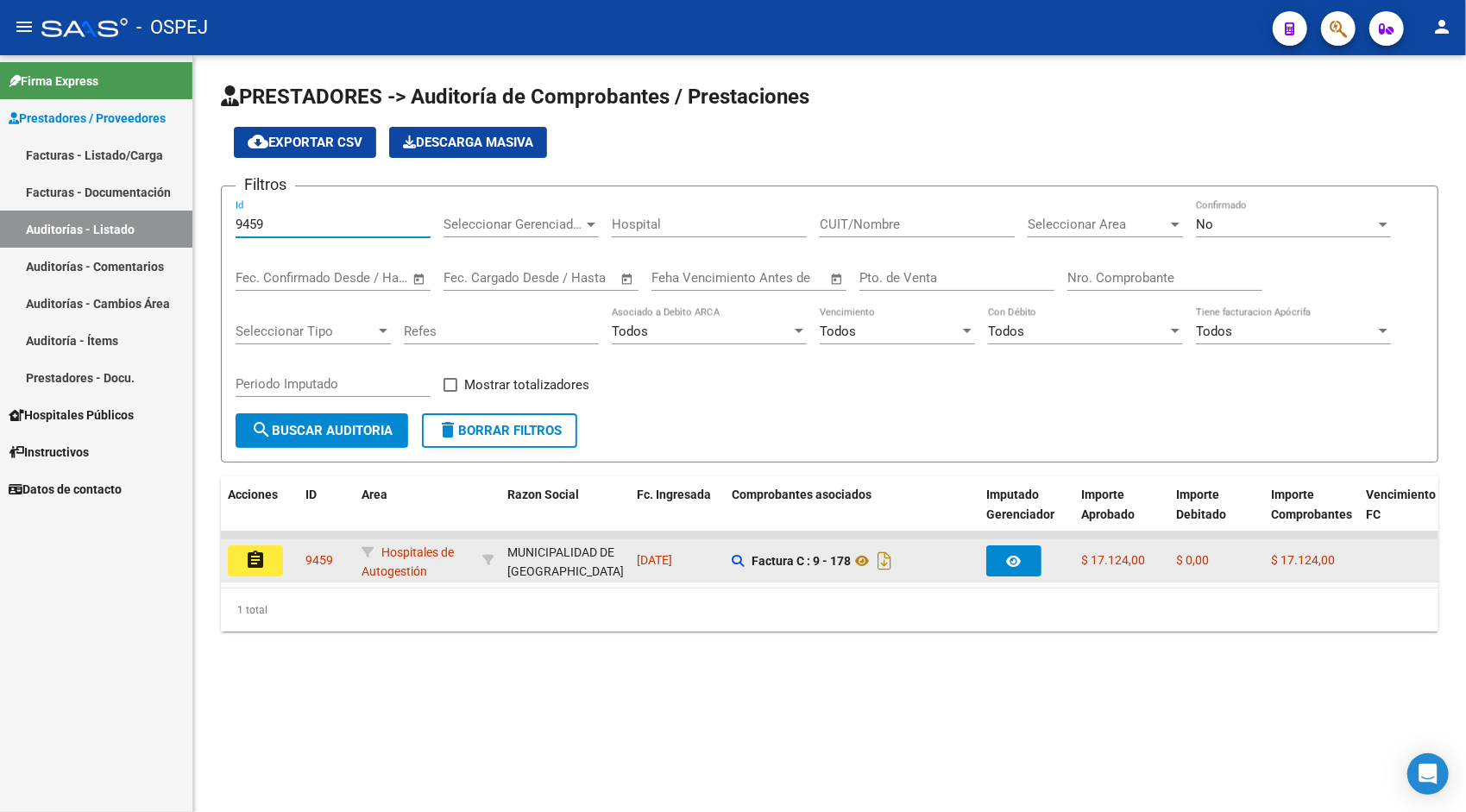
type input "9459"
click at [271, 566] on button "assignment" at bounding box center [255, 561] width 55 height 31
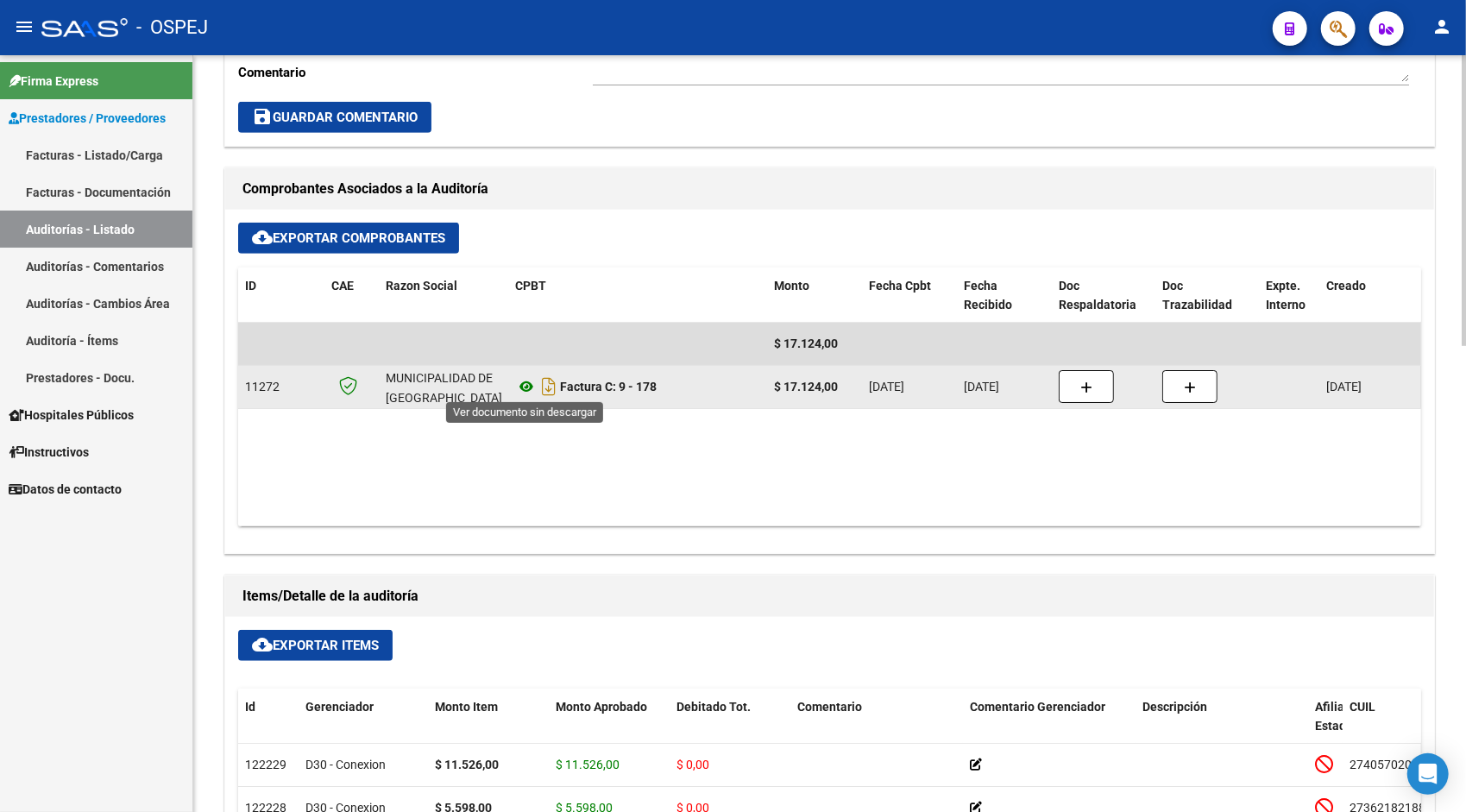
scroll to position [622, 0]
click at [533, 383] on icon at bounding box center [525, 385] width 23 height 21
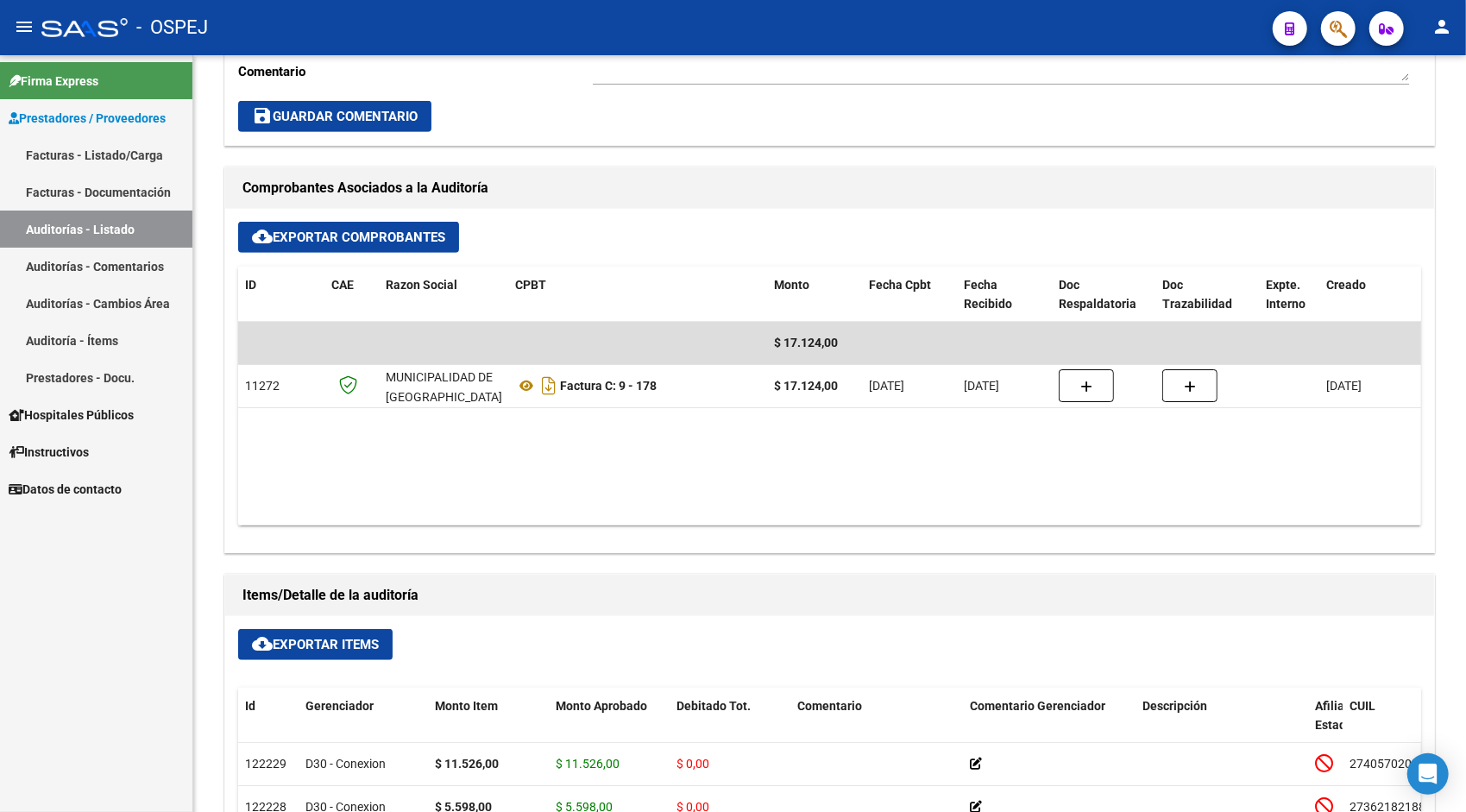
click at [107, 226] on link "Auditorías - Listado" at bounding box center [96, 229] width 193 height 37
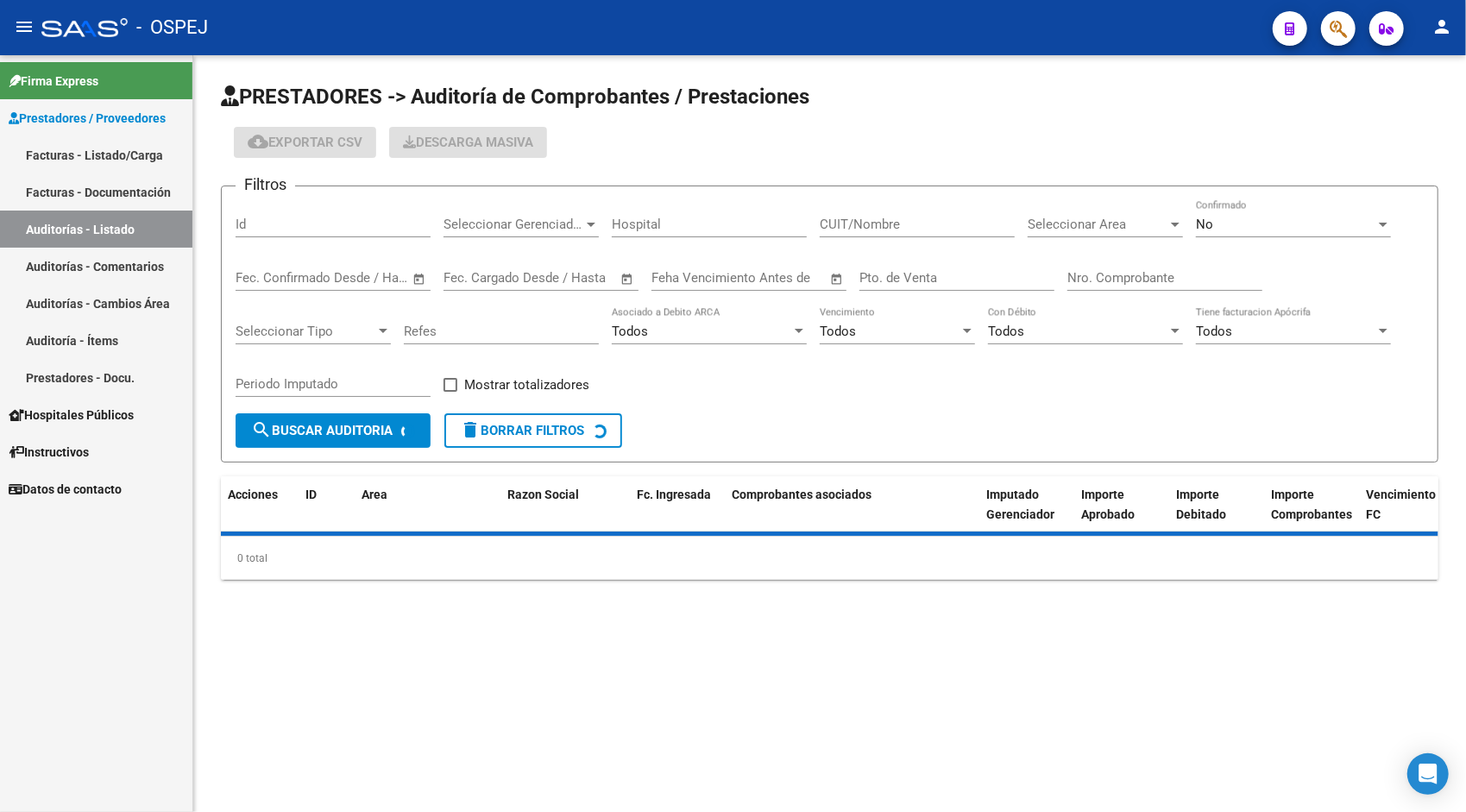
click at [273, 228] on input "Id" at bounding box center [333, 223] width 195 height 15
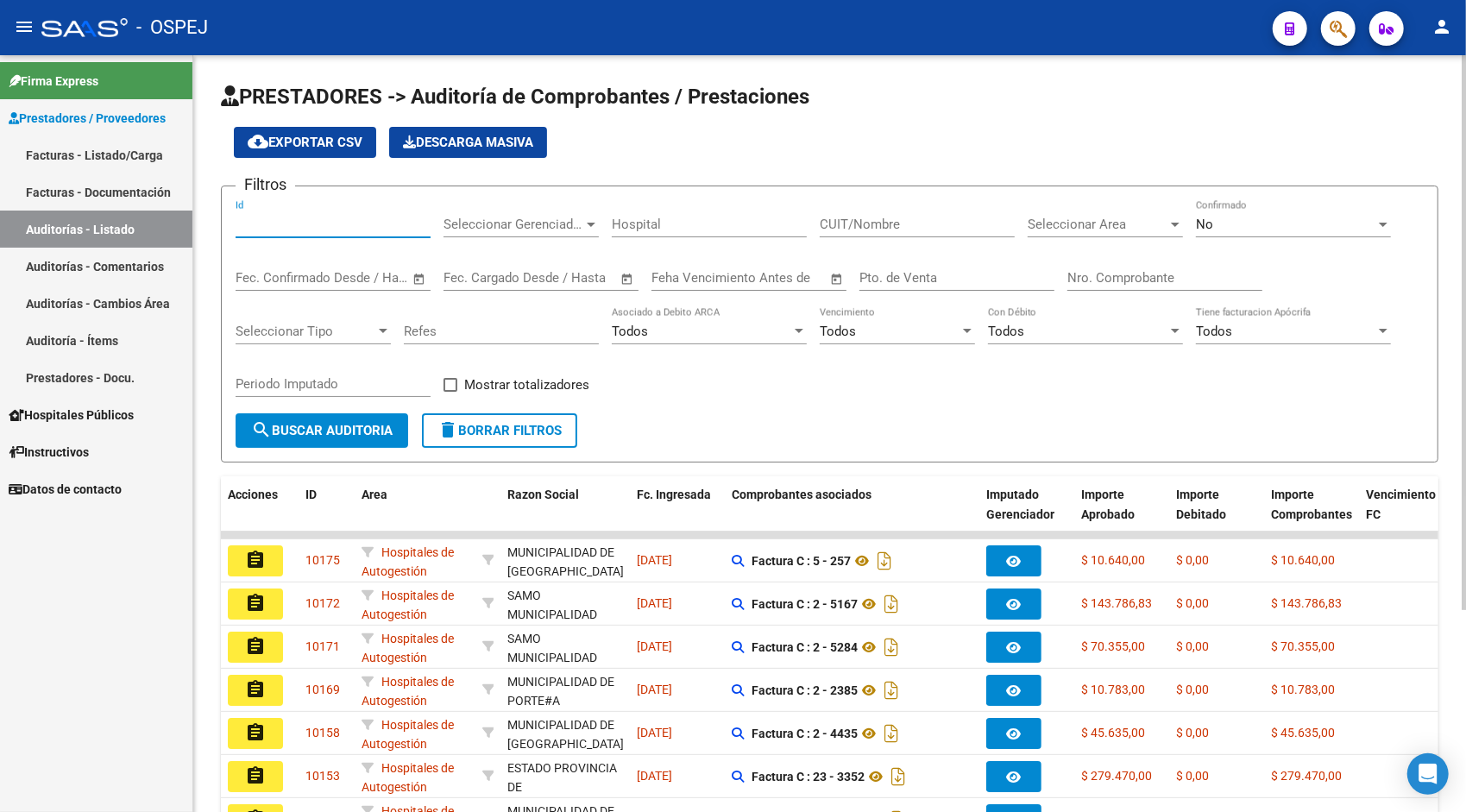
paste input "9461"
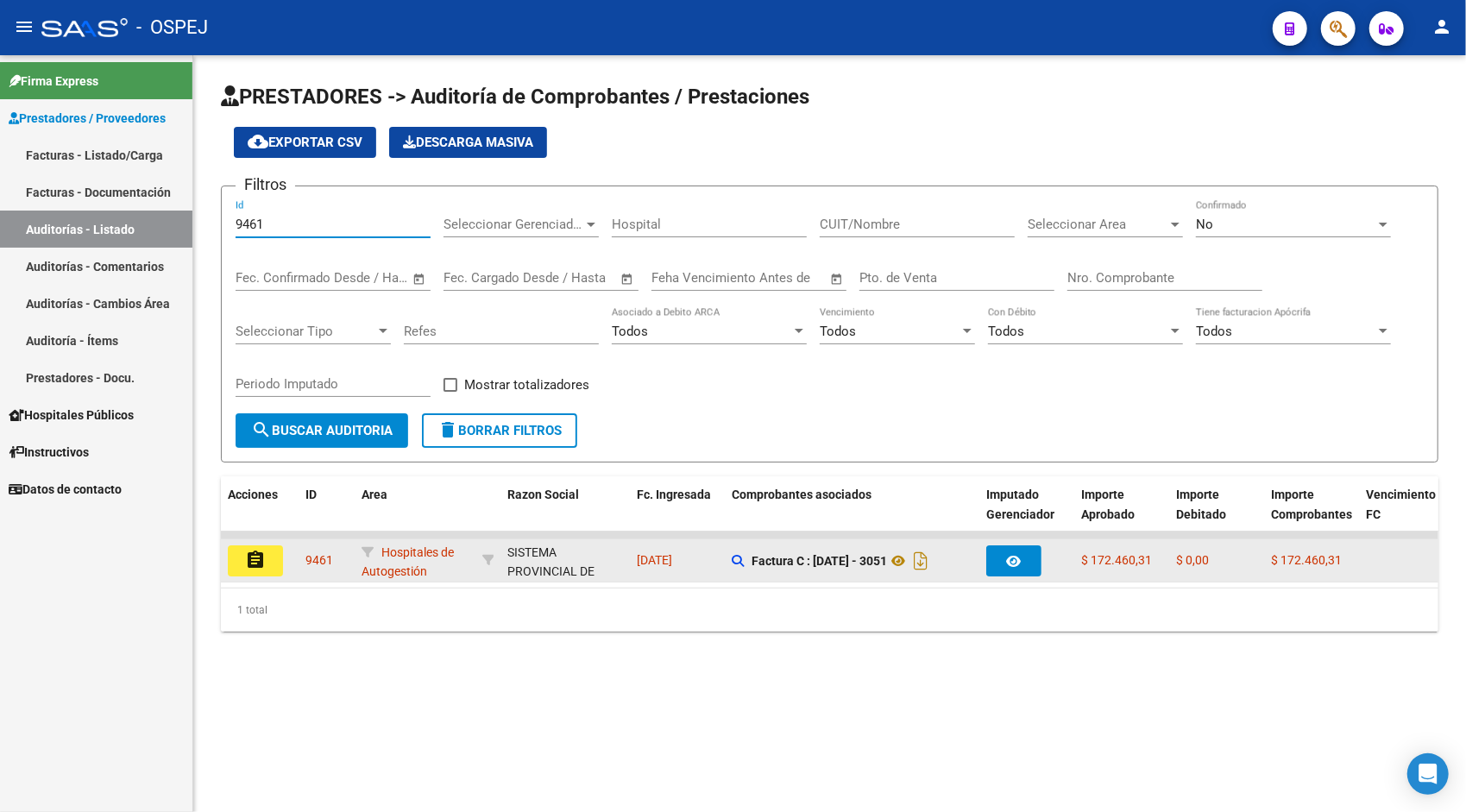
type input "9461"
click at [257, 562] on mat-icon "assignment" at bounding box center [255, 560] width 21 height 21
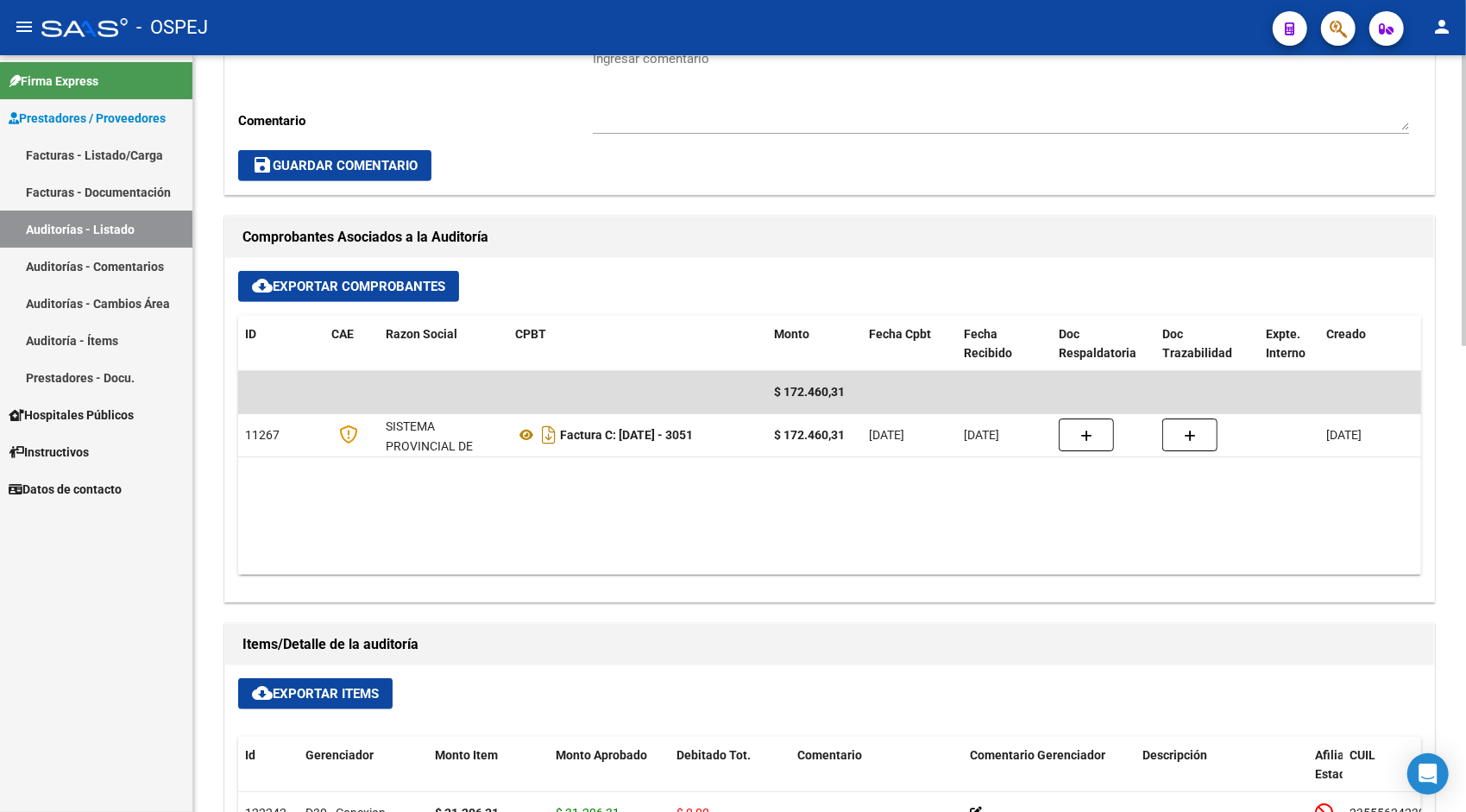
scroll to position [587, 0]
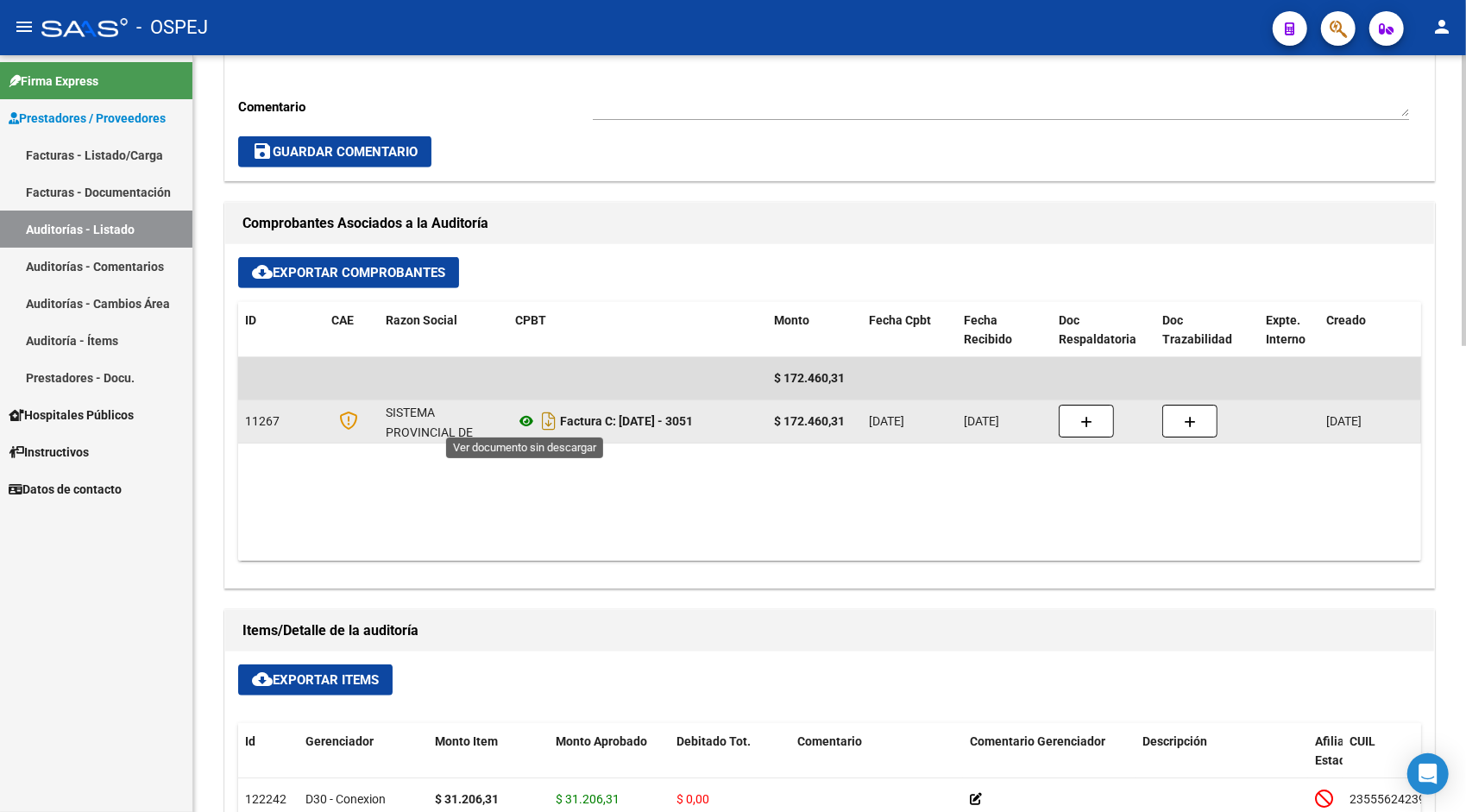
click at [525, 419] on icon at bounding box center [525, 420] width 23 height 21
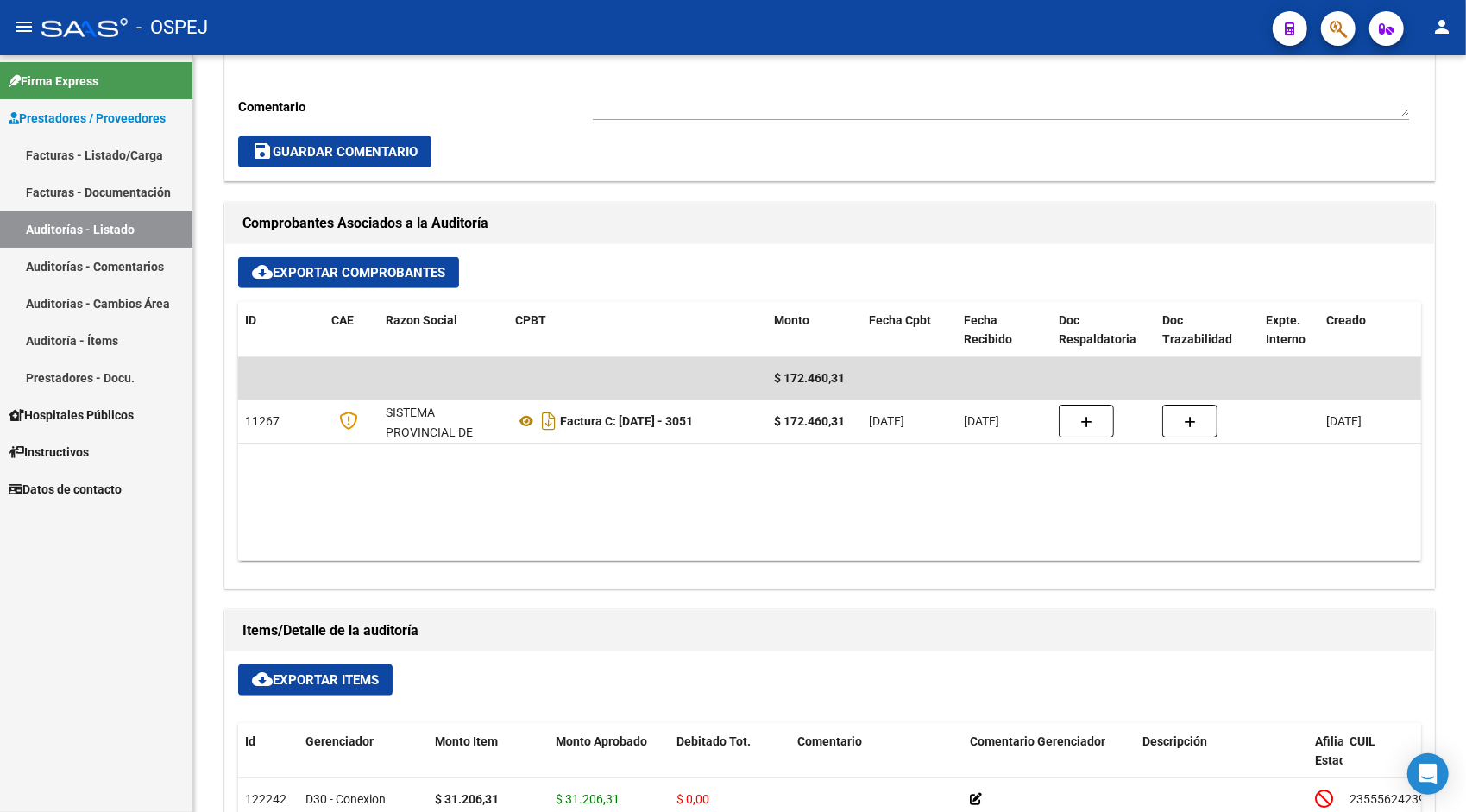
click at [90, 226] on link "Auditorías - Listado" at bounding box center [96, 229] width 193 height 37
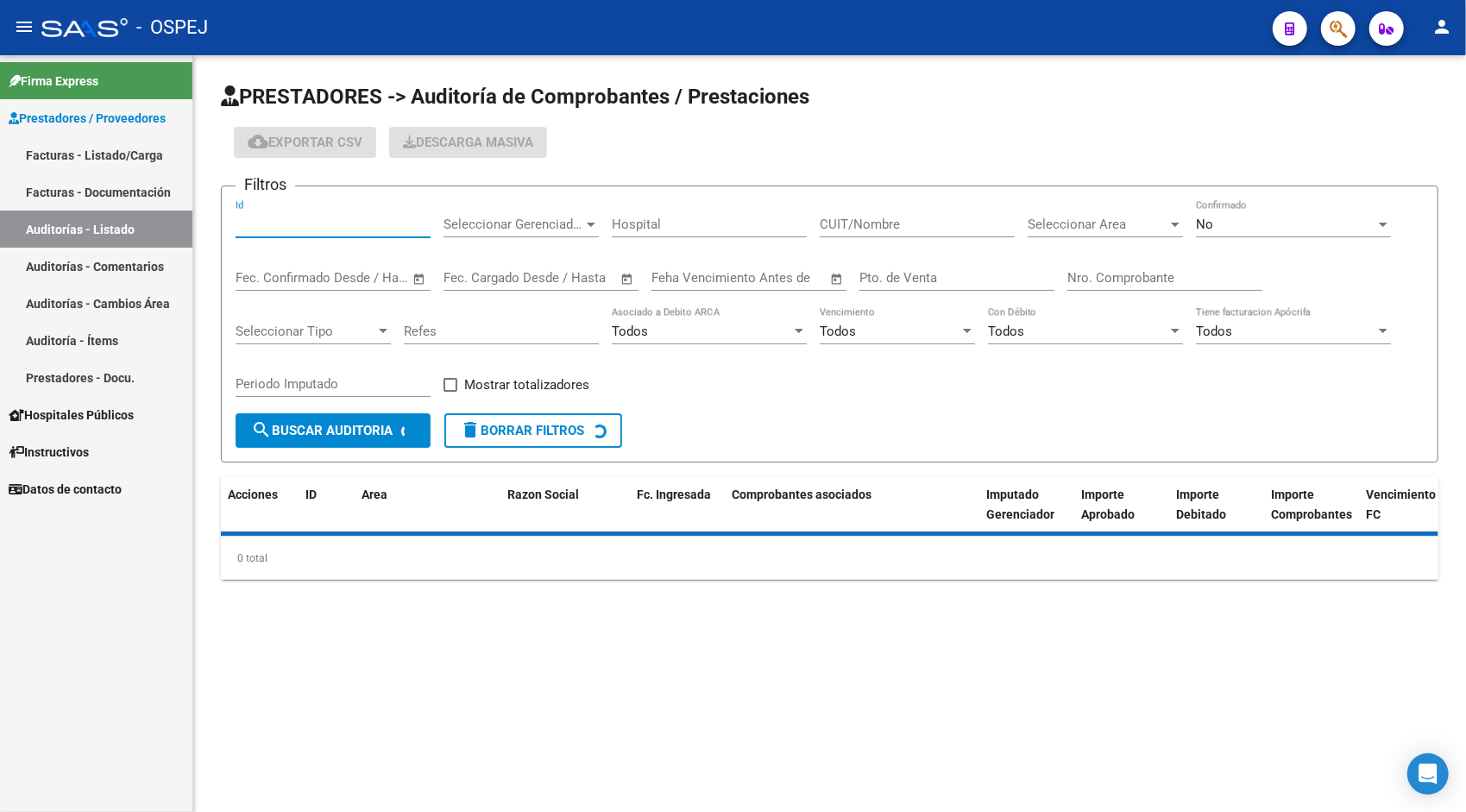
click at [267, 219] on input "Id" at bounding box center [333, 223] width 195 height 15
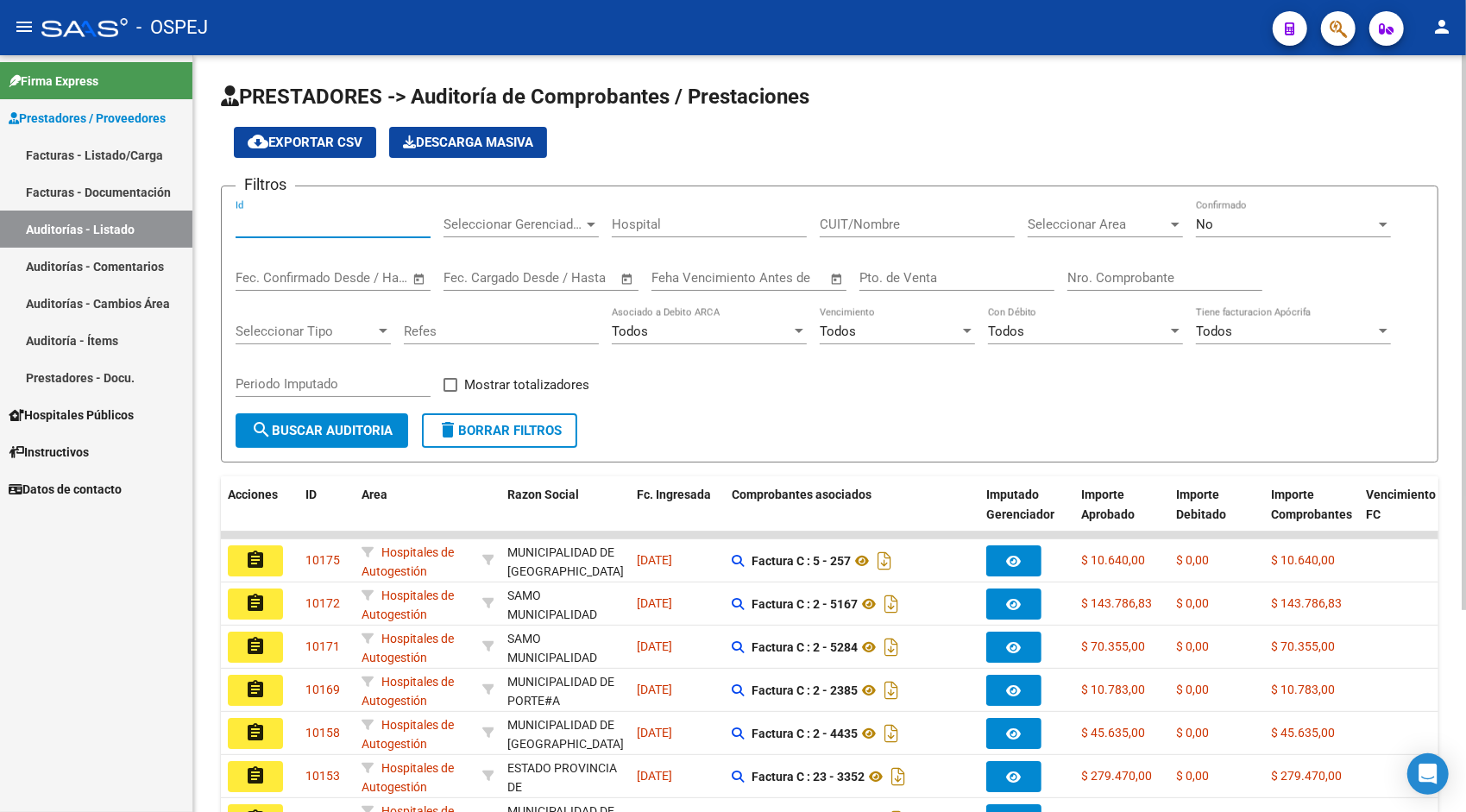
paste input "9462"
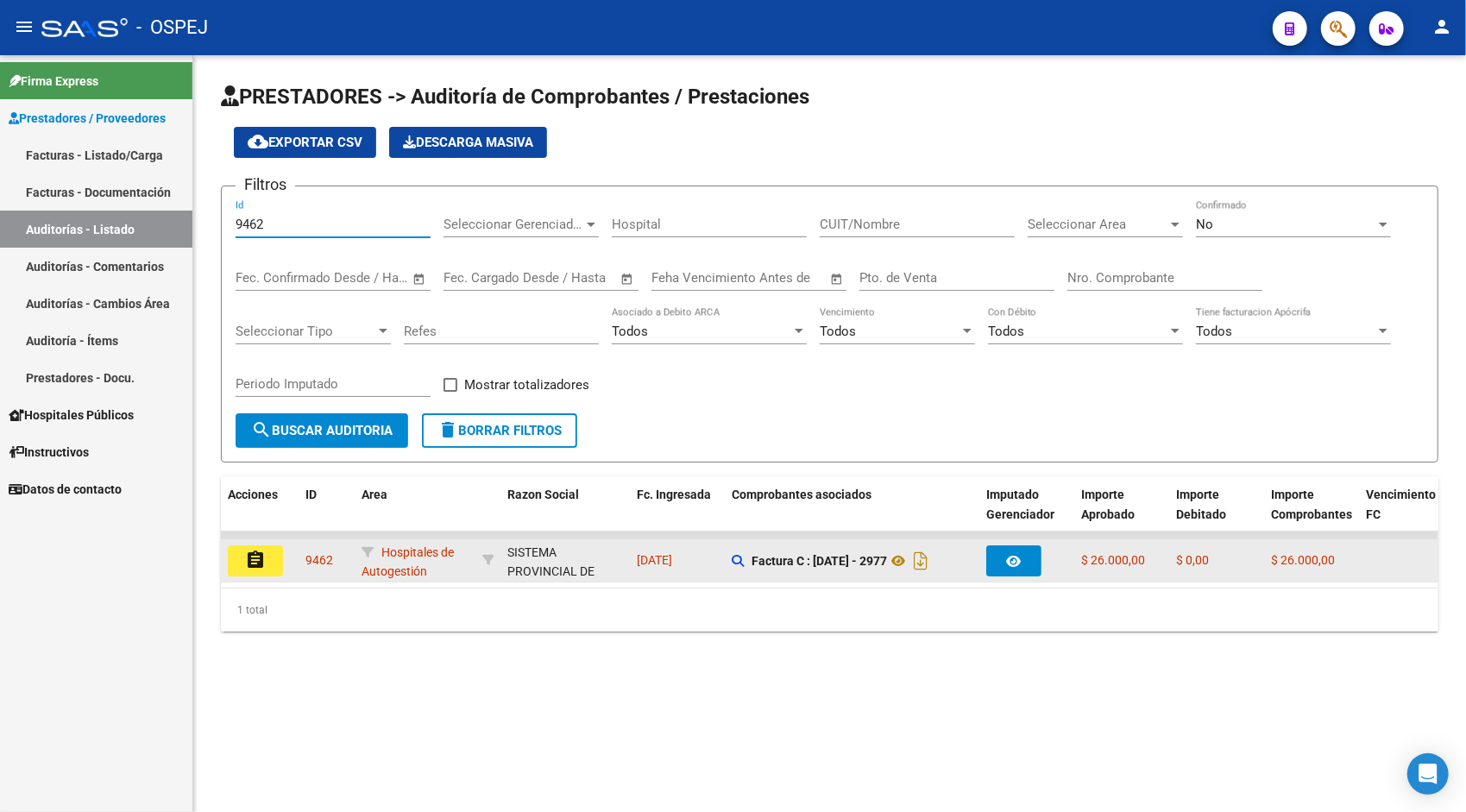
type input "9462"
click at [271, 568] on button "assignment" at bounding box center [255, 561] width 55 height 31
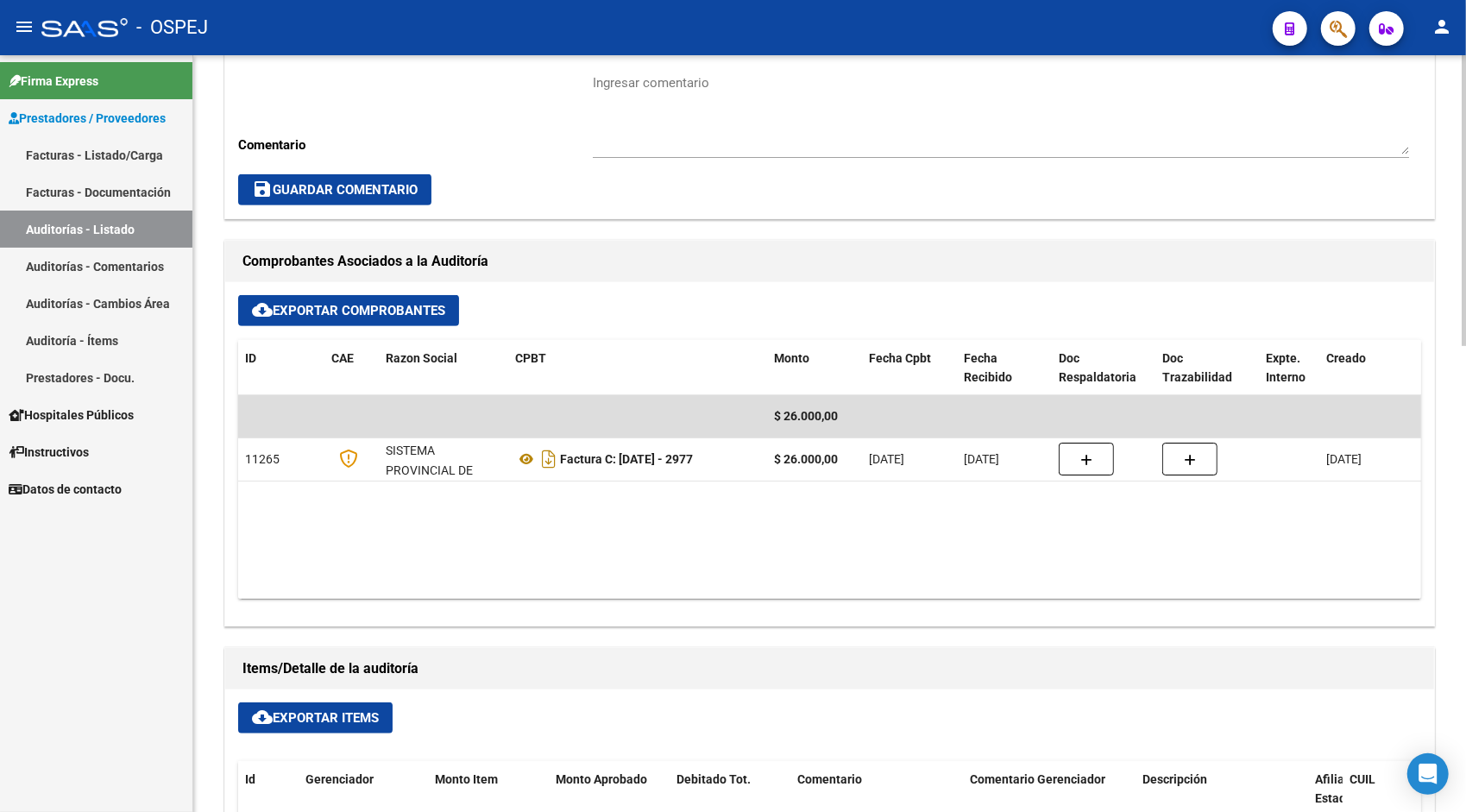
scroll to position [552, 0]
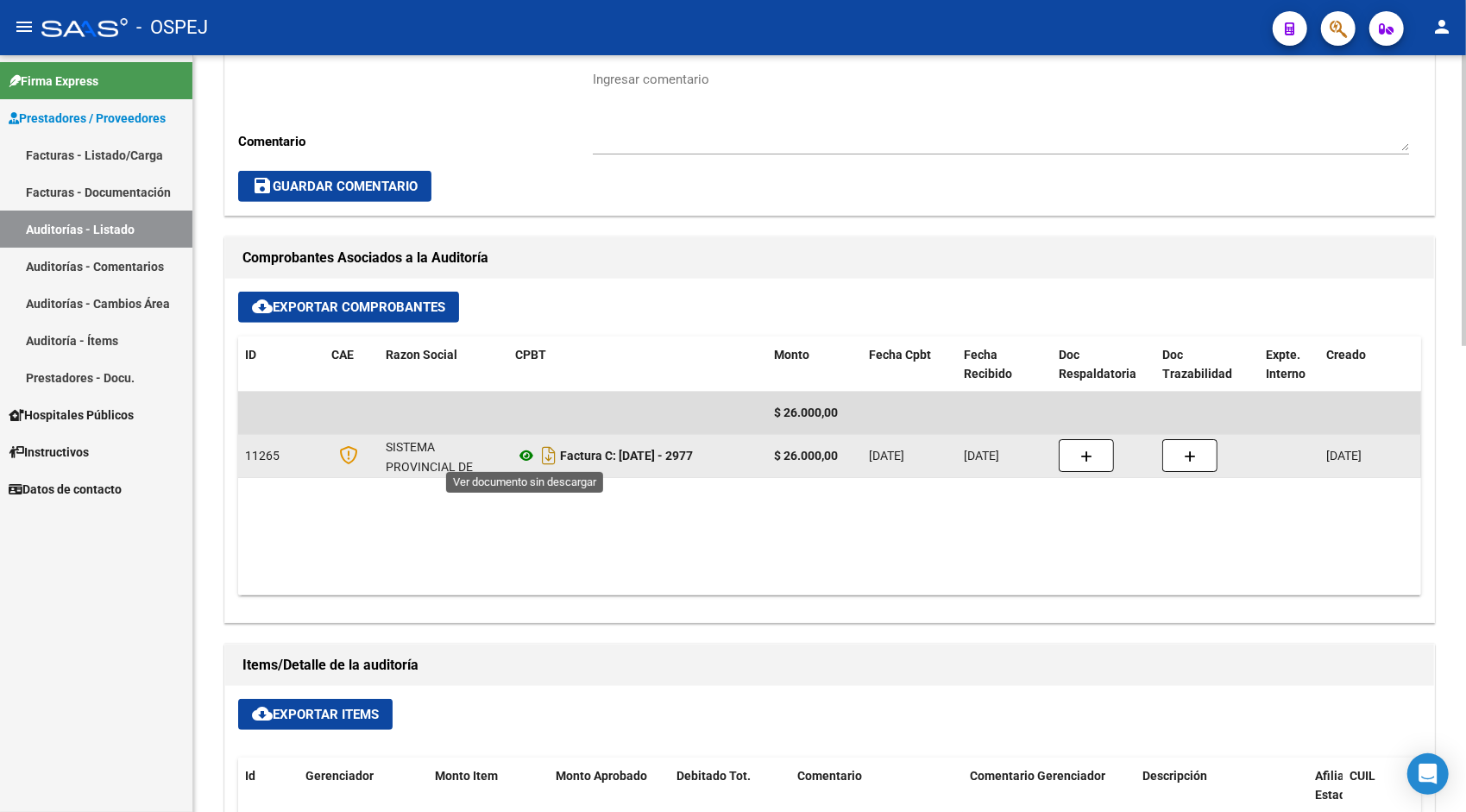
click at [535, 453] on icon at bounding box center [525, 455] width 23 height 21
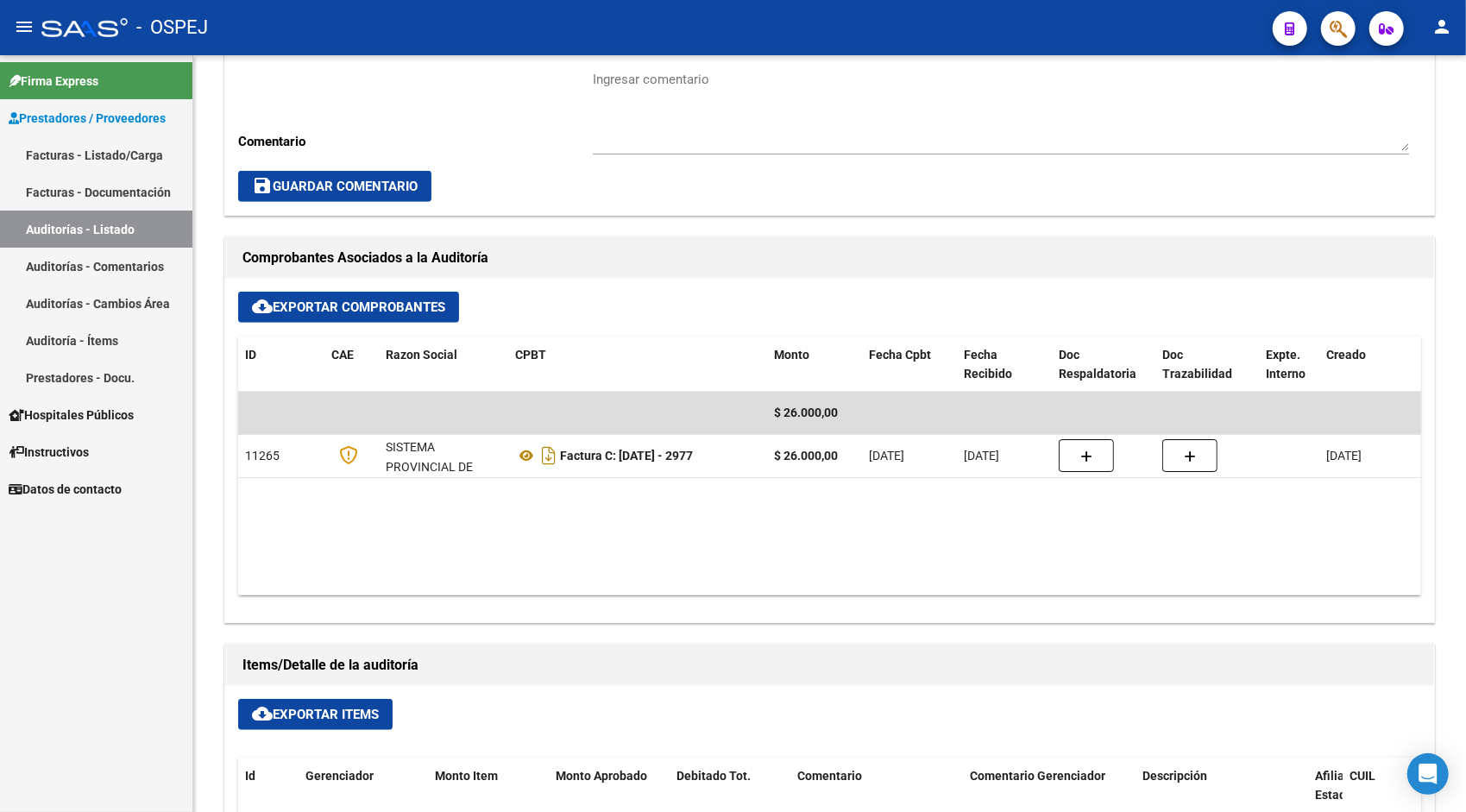
click at [158, 231] on link "Auditorías - Listado" at bounding box center [96, 229] width 193 height 37
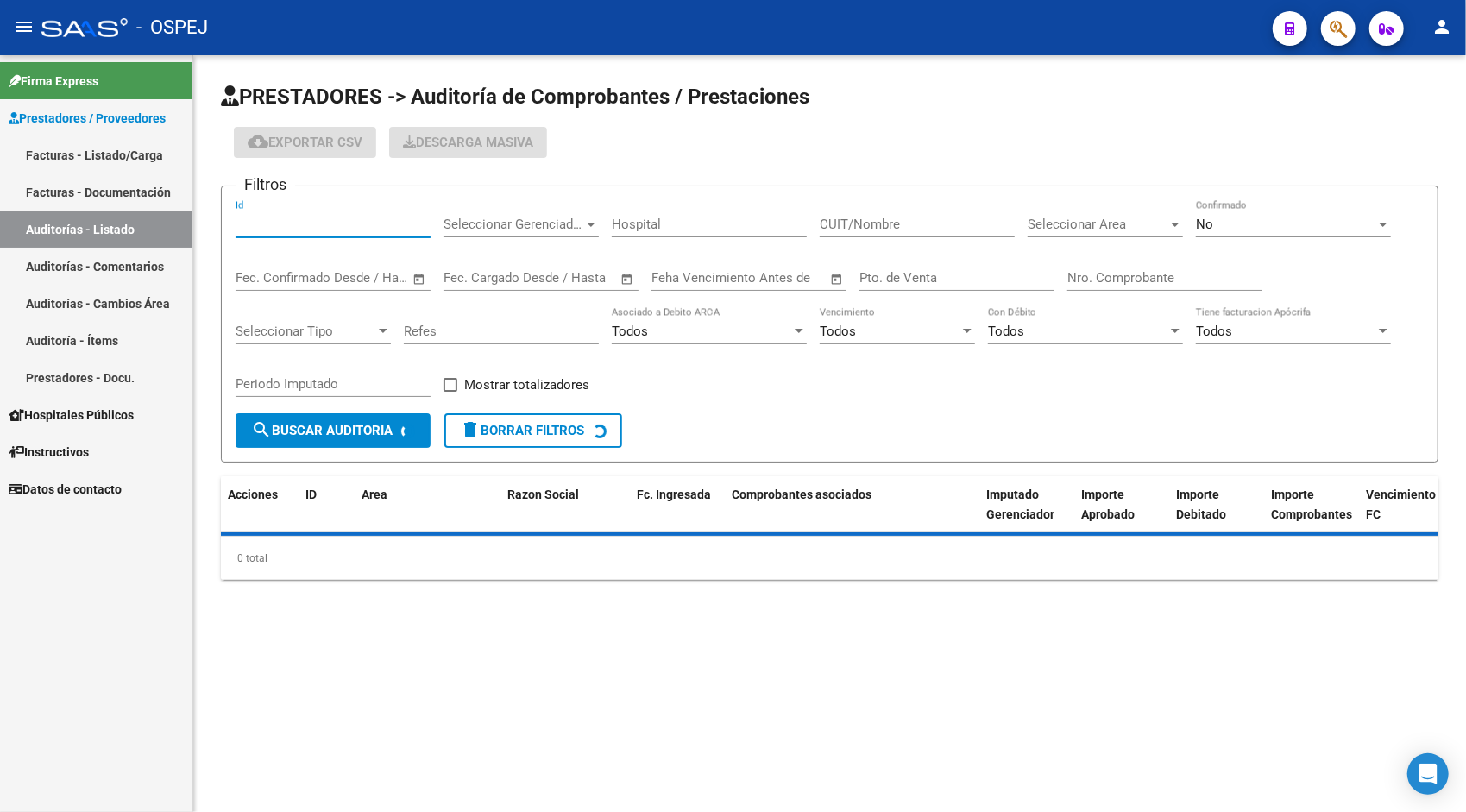
click at [329, 217] on input "Id" at bounding box center [333, 223] width 195 height 15
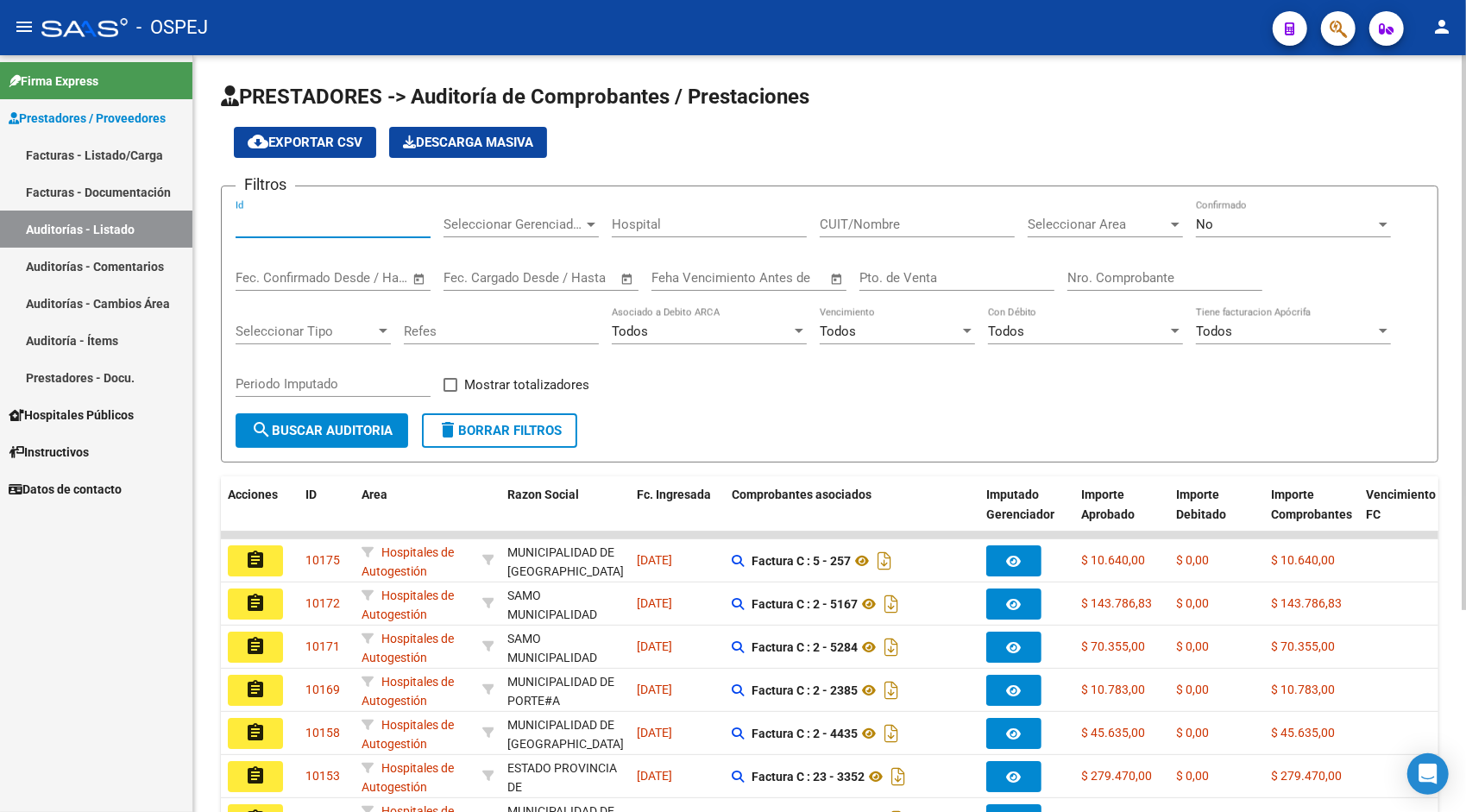
paste input "9463"
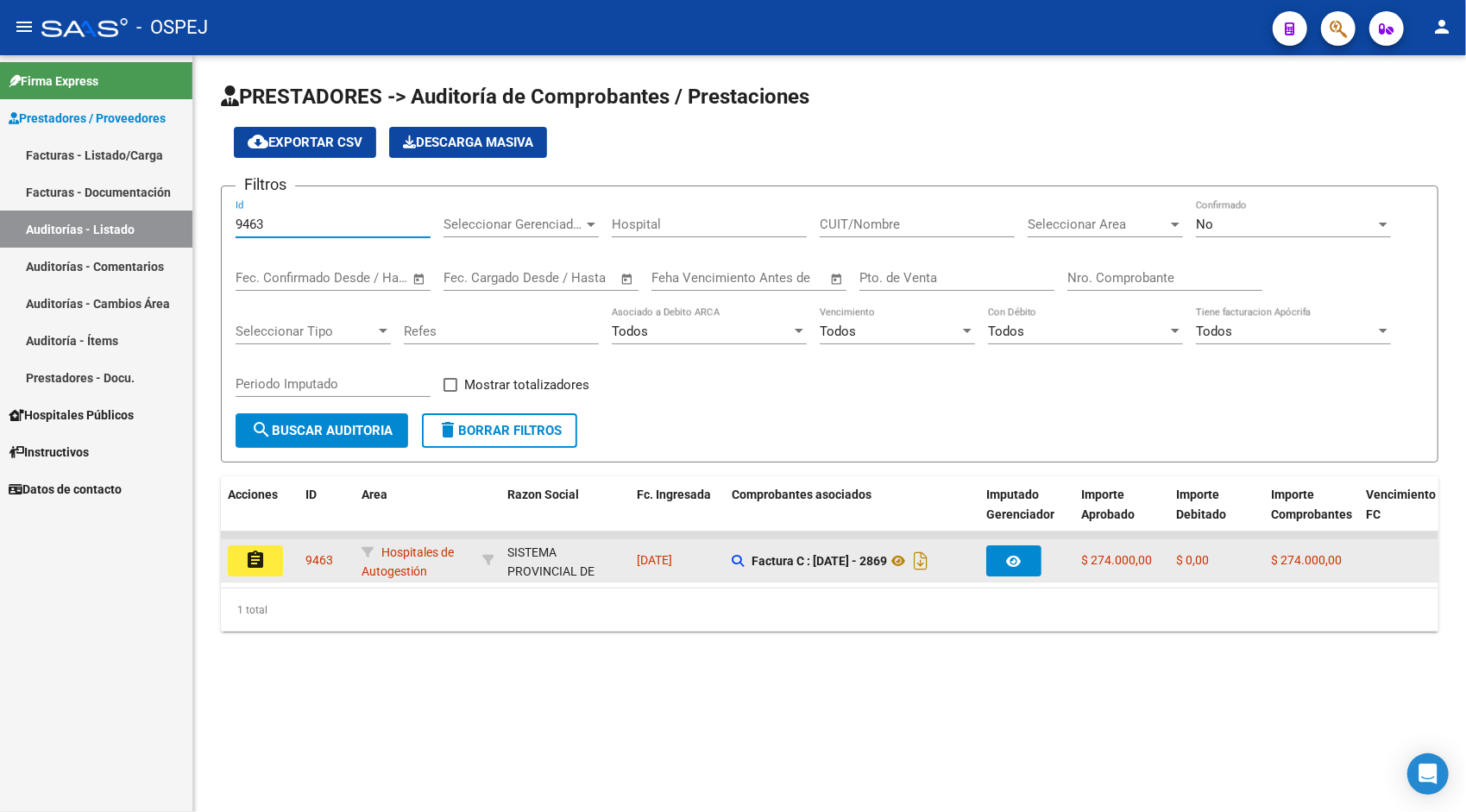
type input "9463"
click at [250, 555] on mat-icon "assignment" at bounding box center [255, 560] width 21 height 21
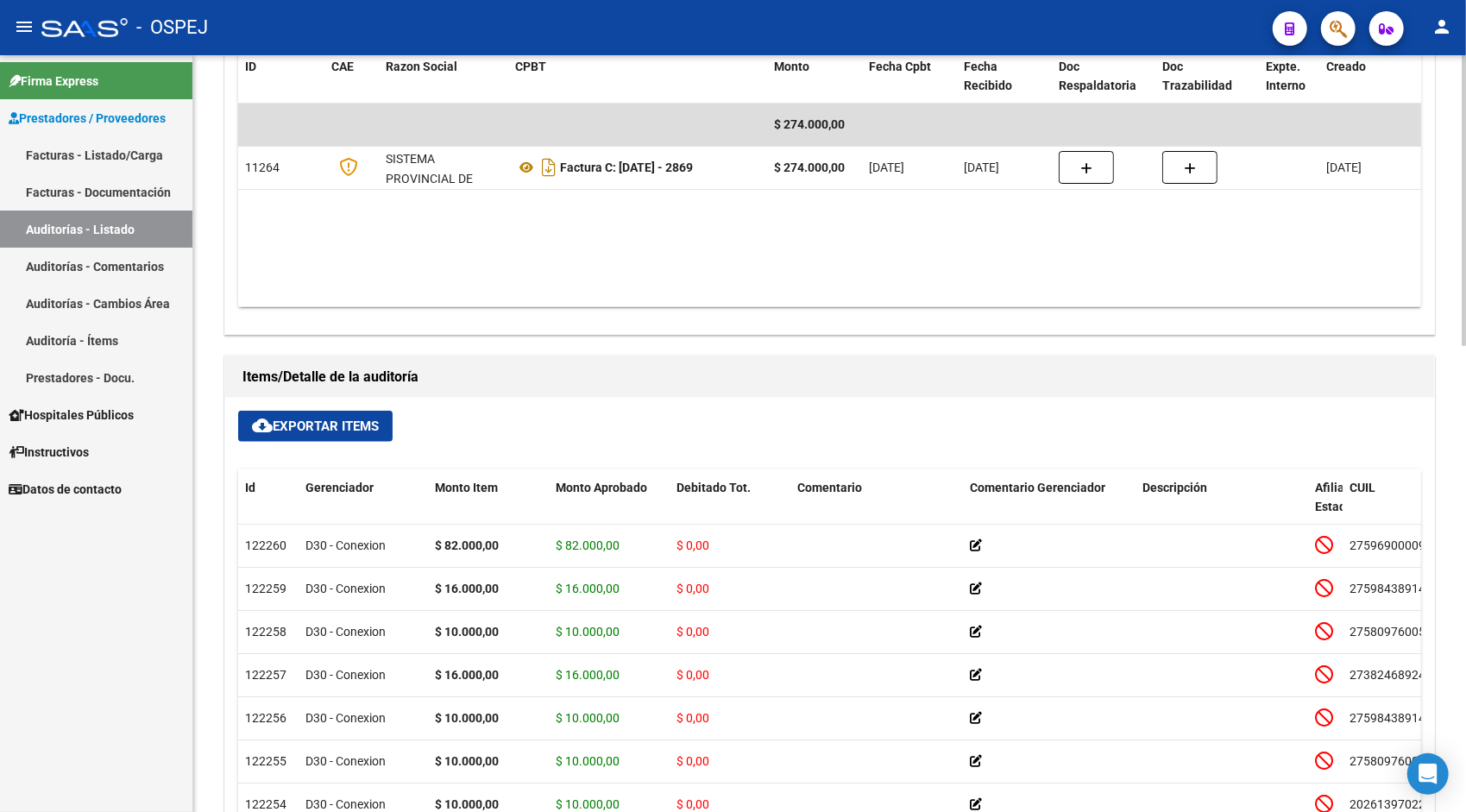
scroll to position [828, 0]
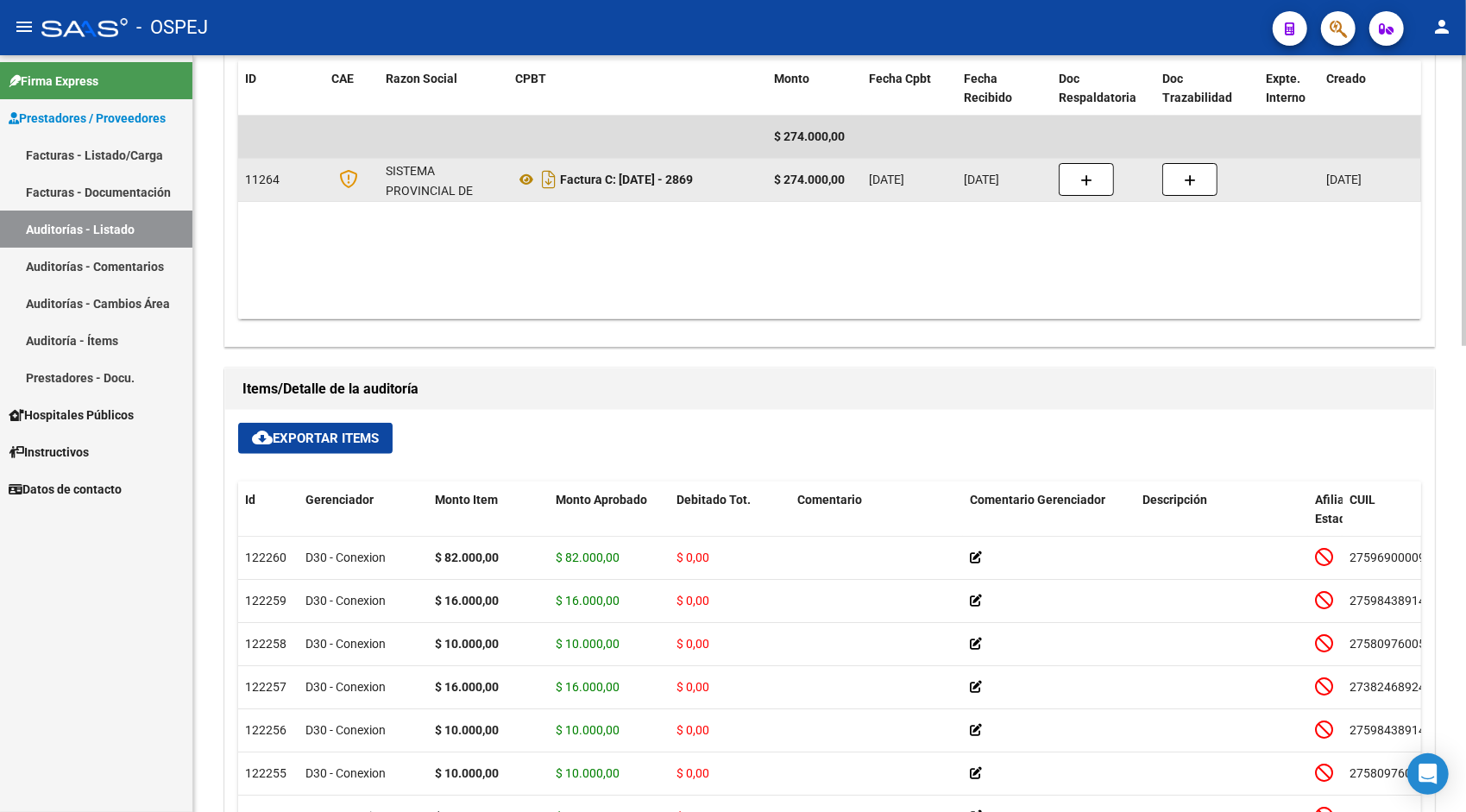
click at [515, 191] on div "Factura C: [DATE] - 2869" at bounding box center [637, 179] width 245 height 28
click at [523, 182] on icon at bounding box center [525, 179] width 23 height 21
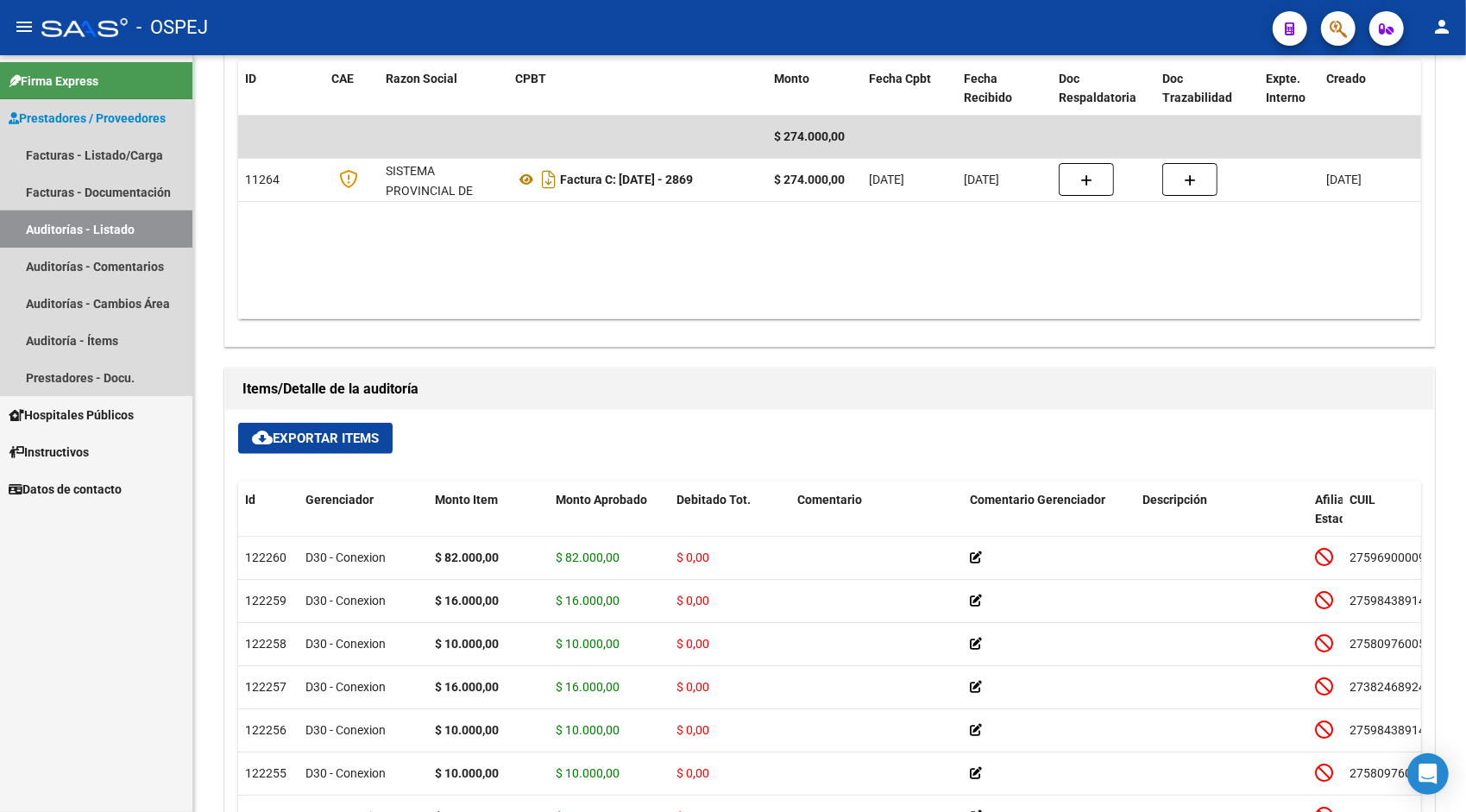
click at [74, 221] on link "Auditorías - Listado" at bounding box center [96, 229] width 193 height 37
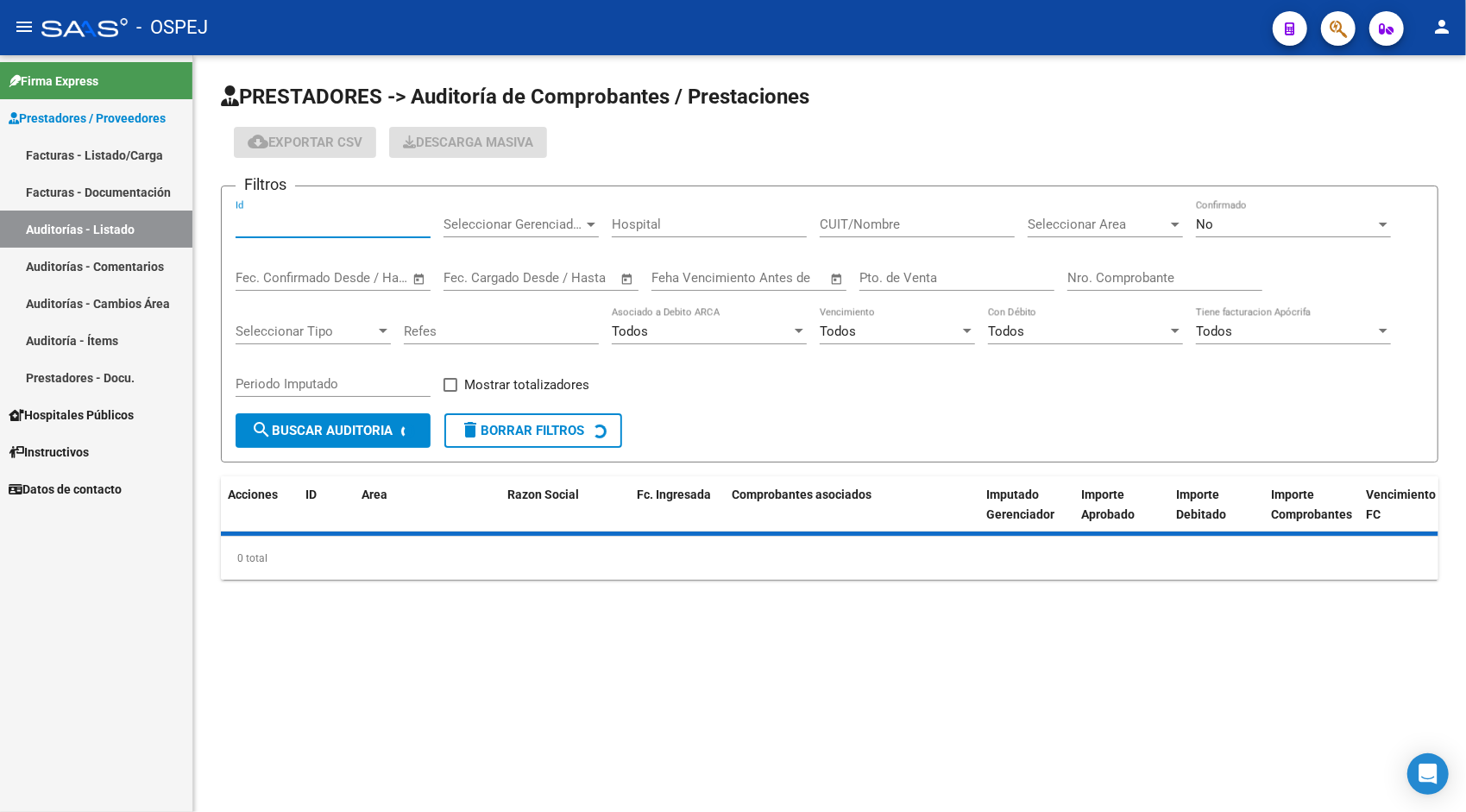
click at [321, 217] on input "Id" at bounding box center [333, 223] width 195 height 15
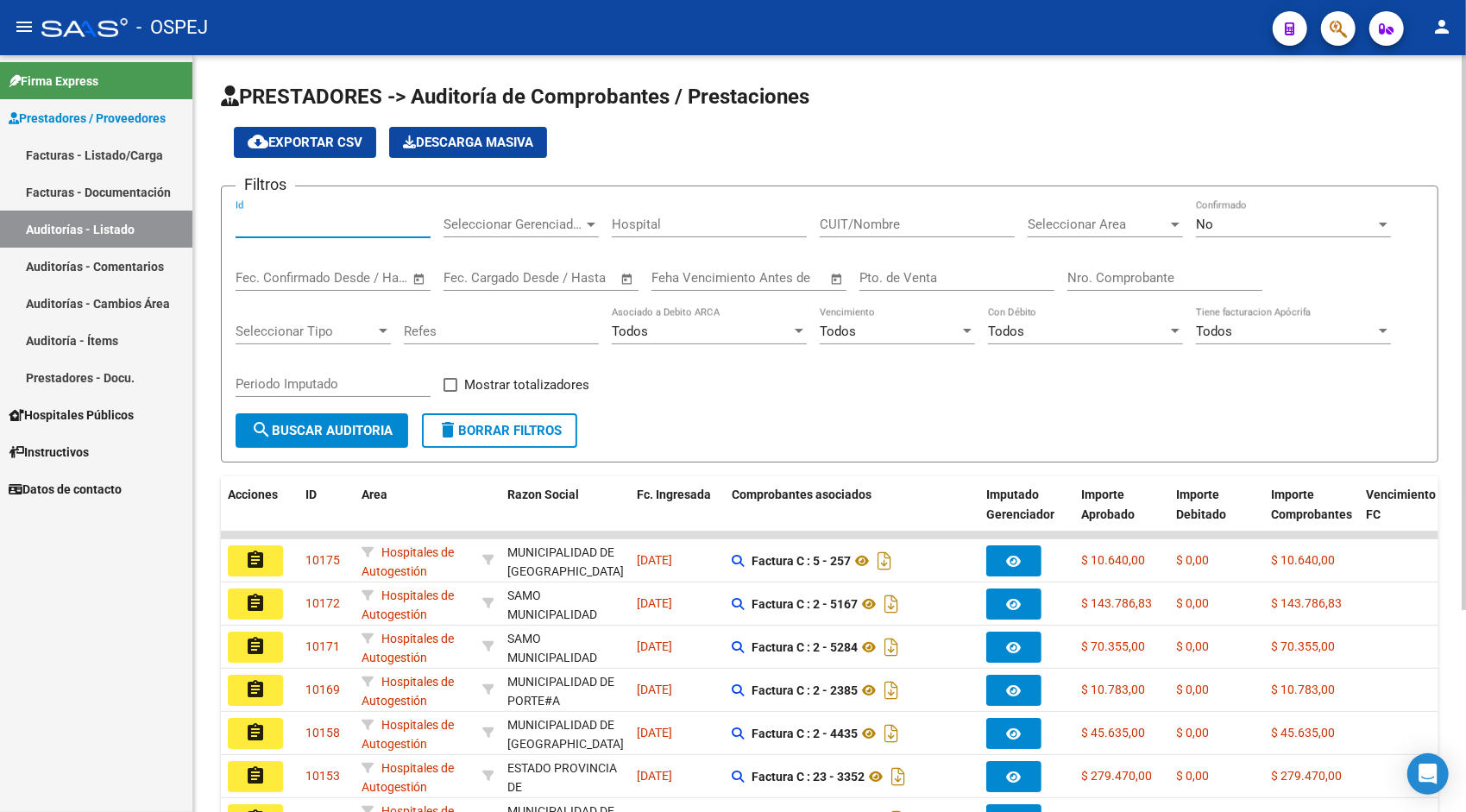
paste input "9464"
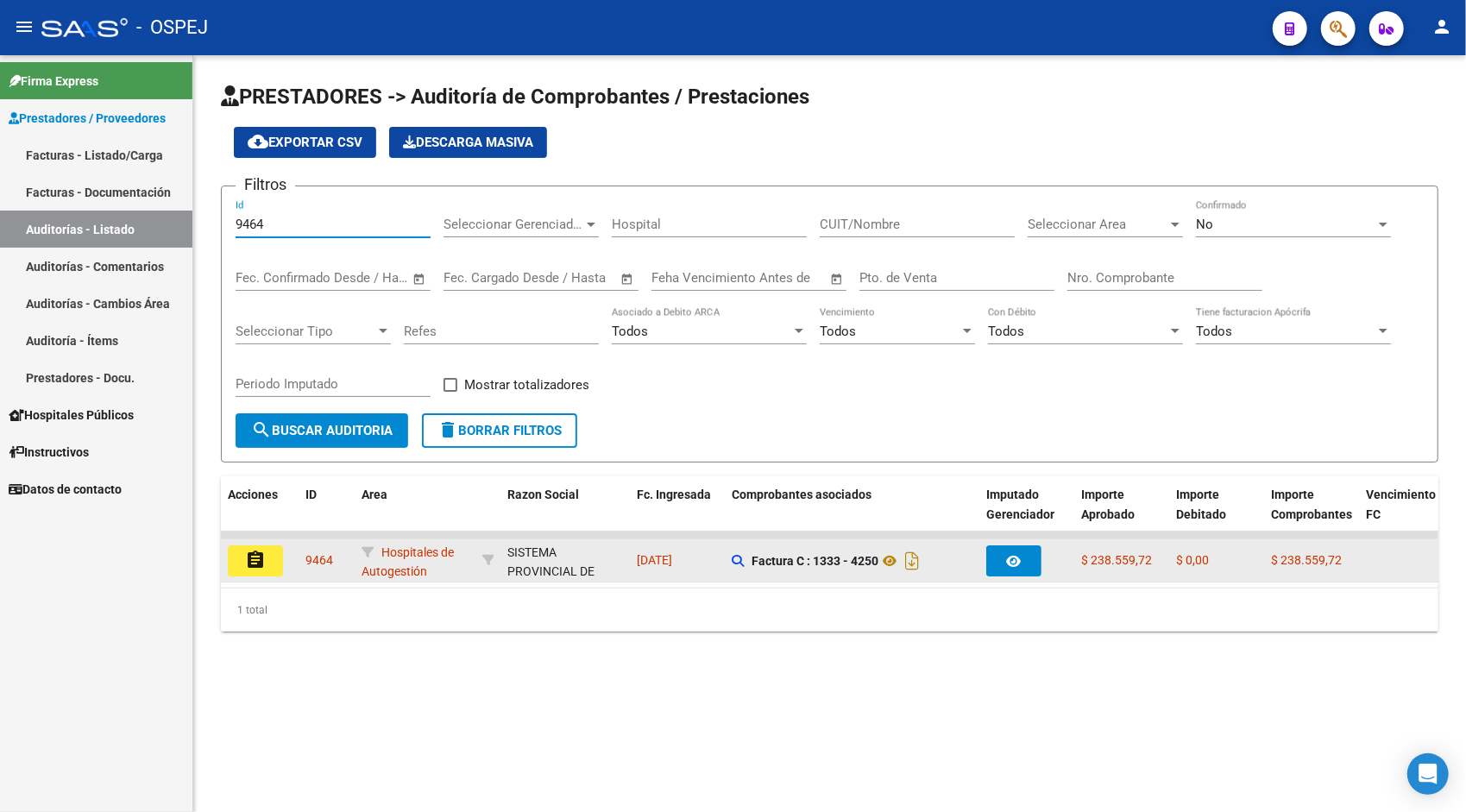
type input "9464"
click at [253, 559] on mat-icon "assignment" at bounding box center [255, 560] width 21 height 21
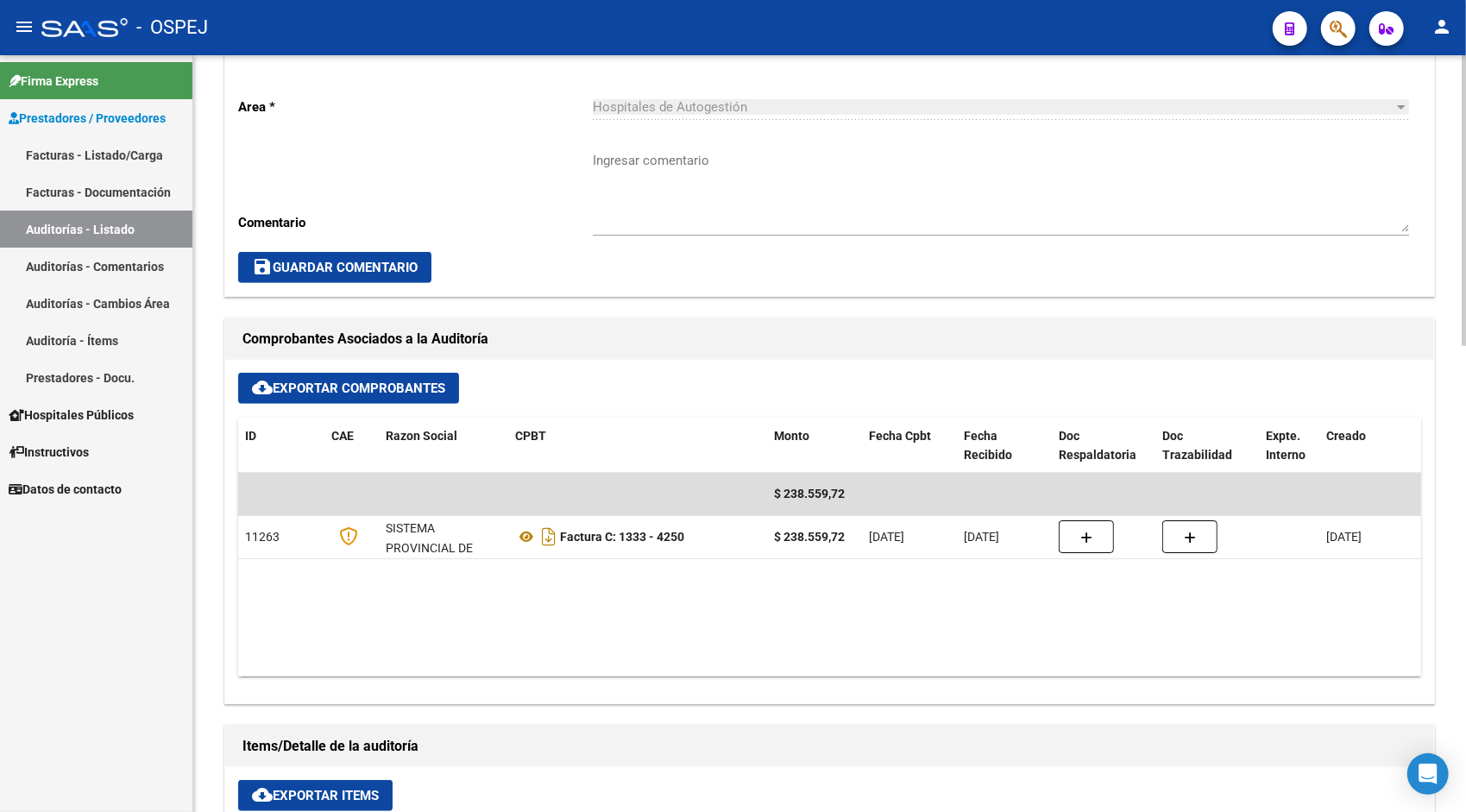
scroll to position [483, 0]
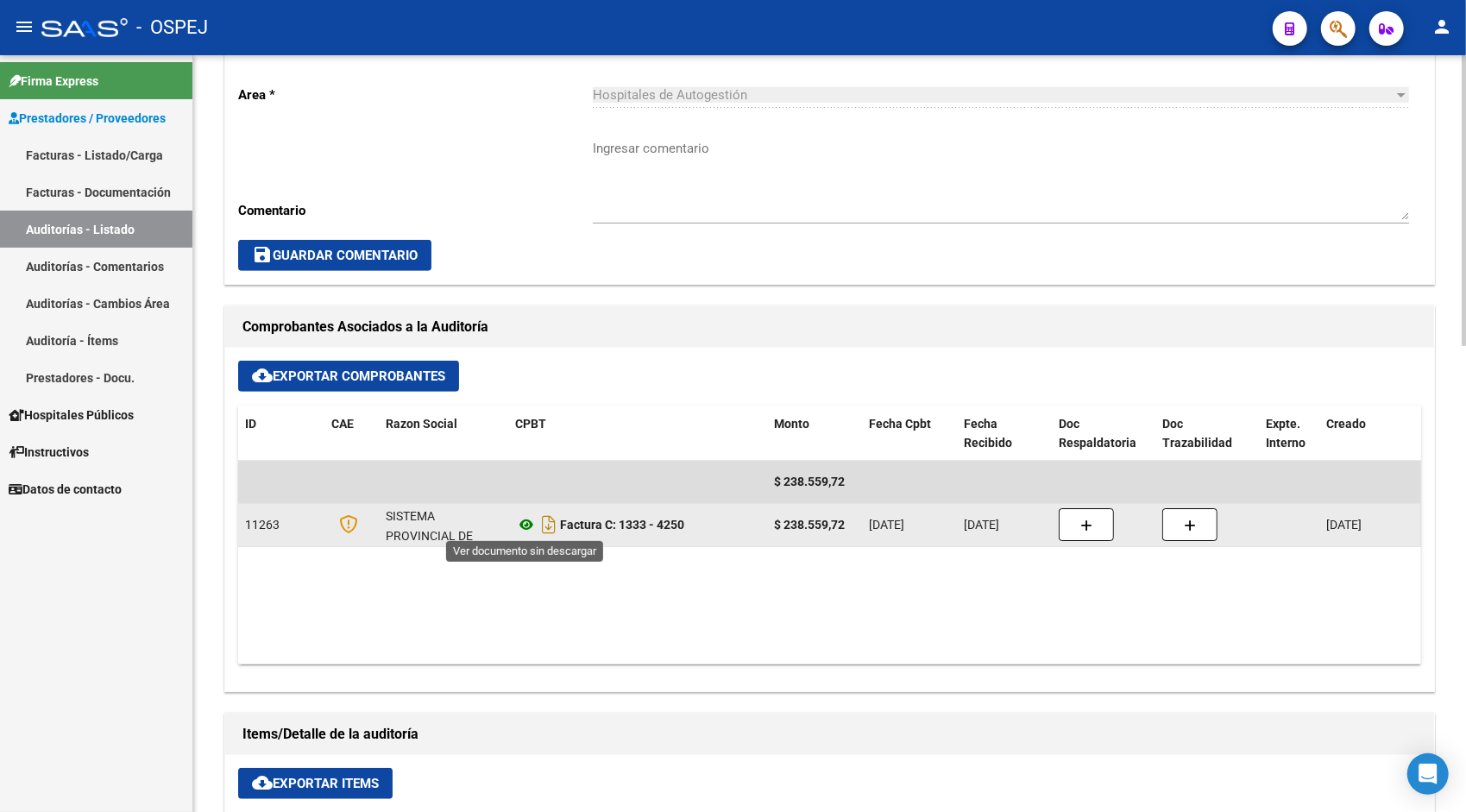
click at [530, 526] on icon at bounding box center [525, 524] width 23 height 21
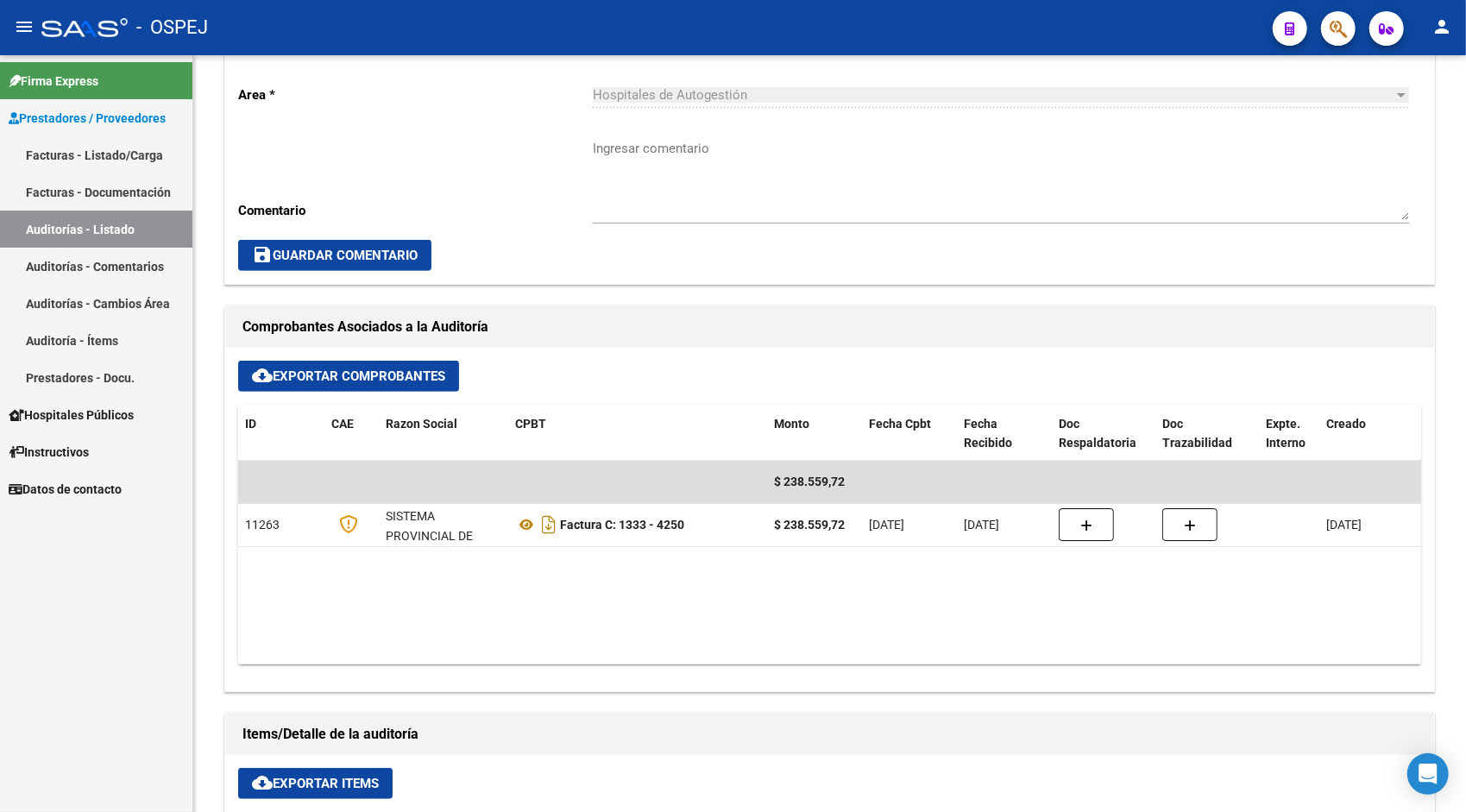
click at [161, 216] on link "Auditorías - Listado" at bounding box center [96, 229] width 193 height 37
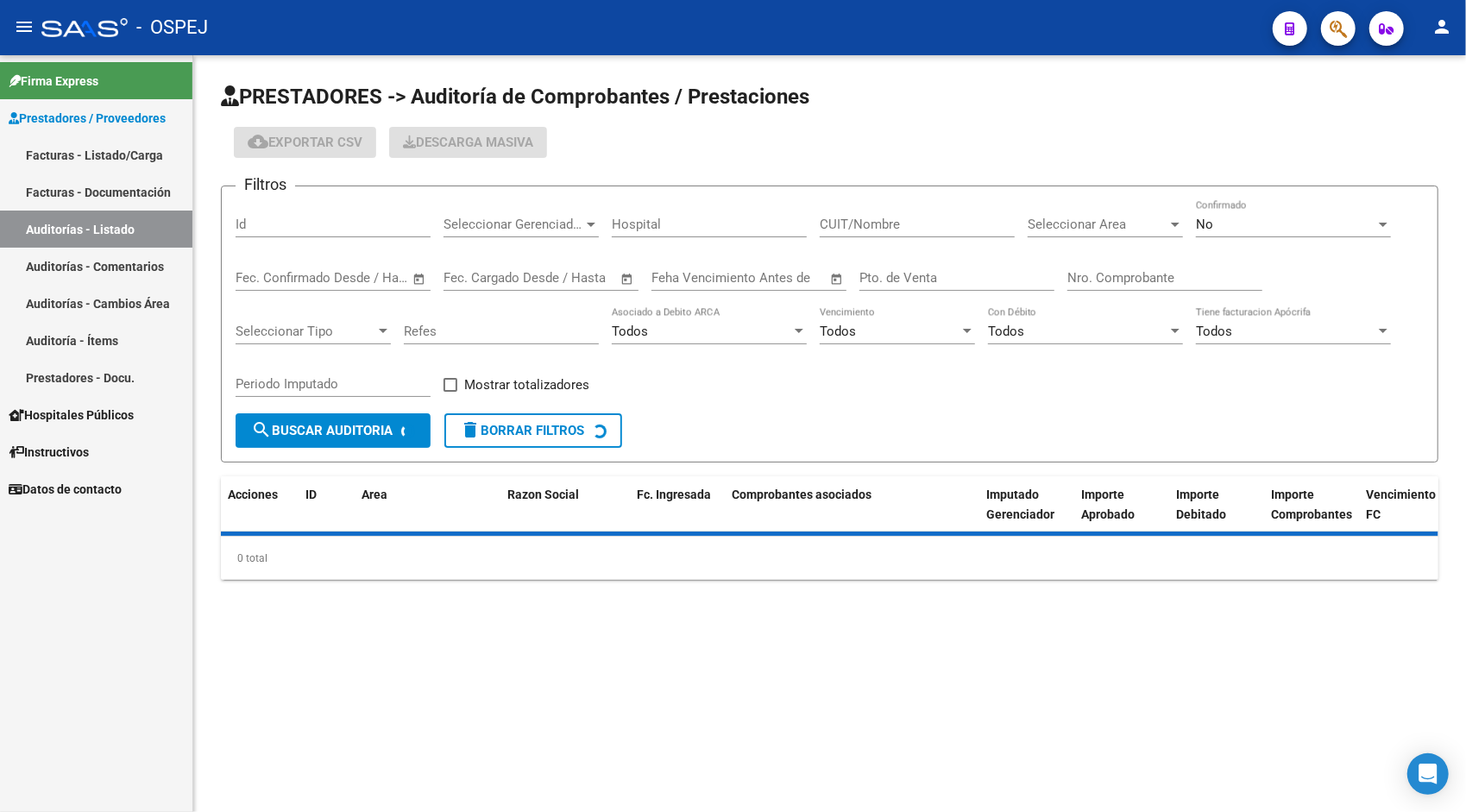
click at [276, 217] on input "Id" at bounding box center [333, 223] width 195 height 15
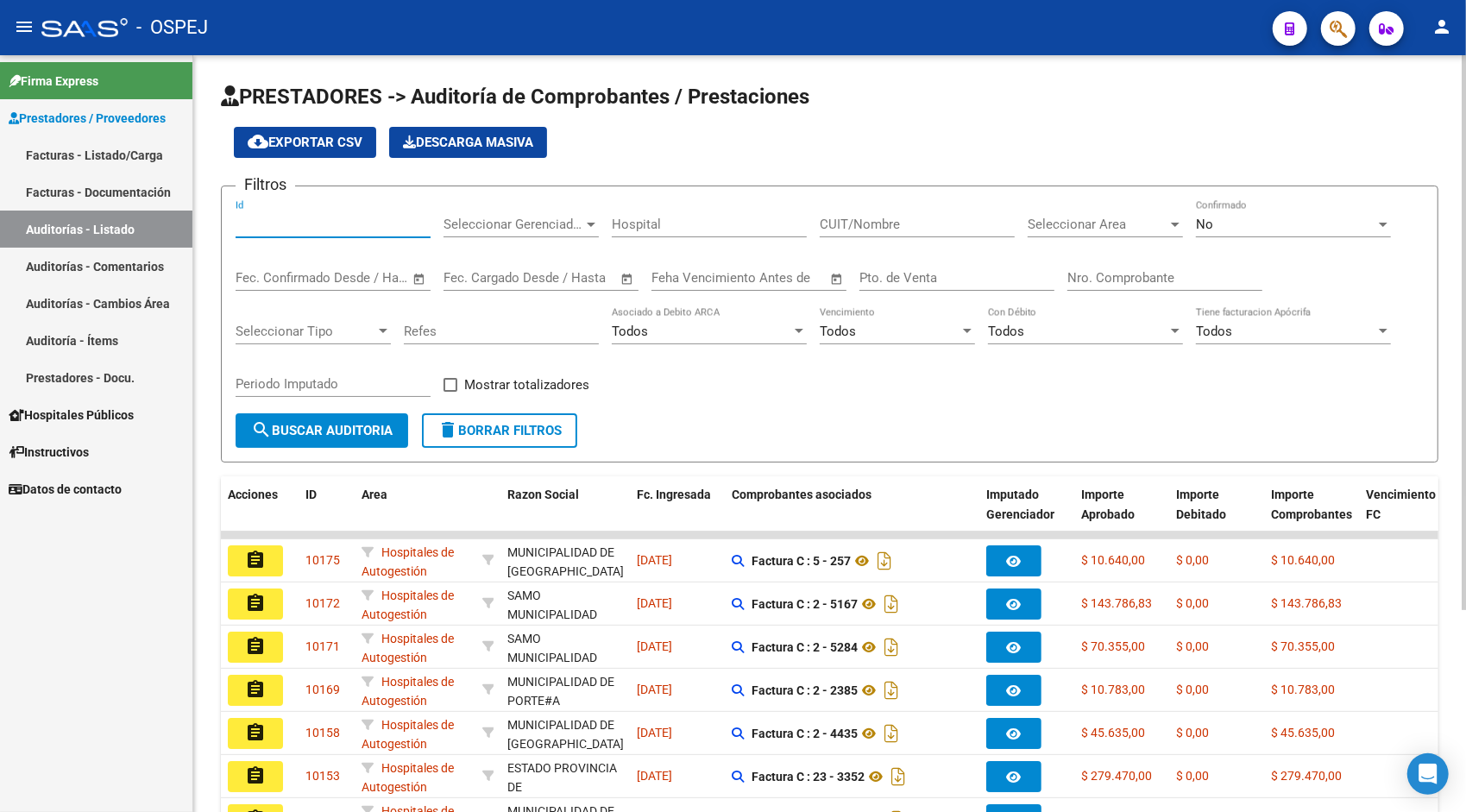
paste input "9465"
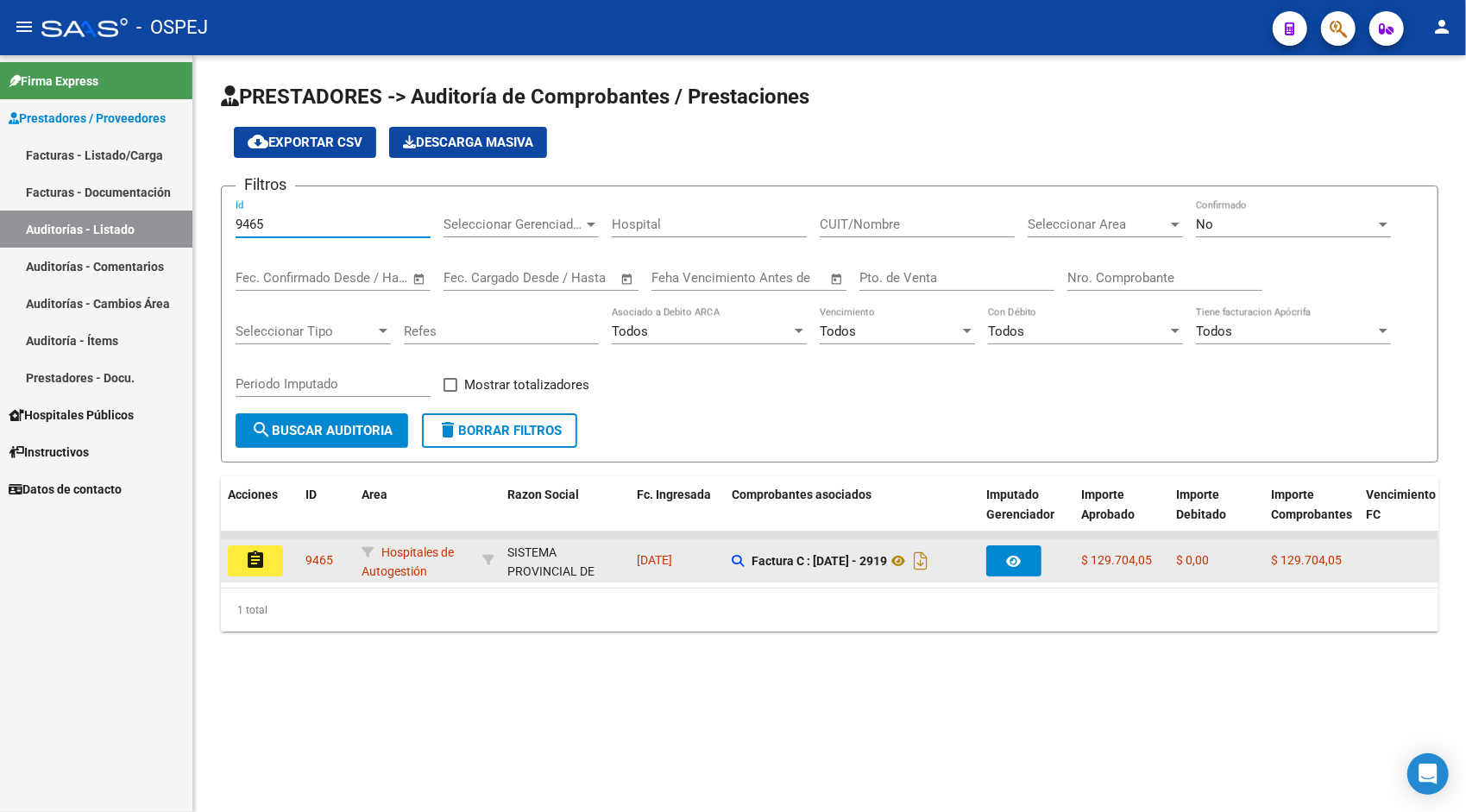
type input "9465"
click at [266, 571] on button "assignment" at bounding box center [255, 561] width 55 height 31
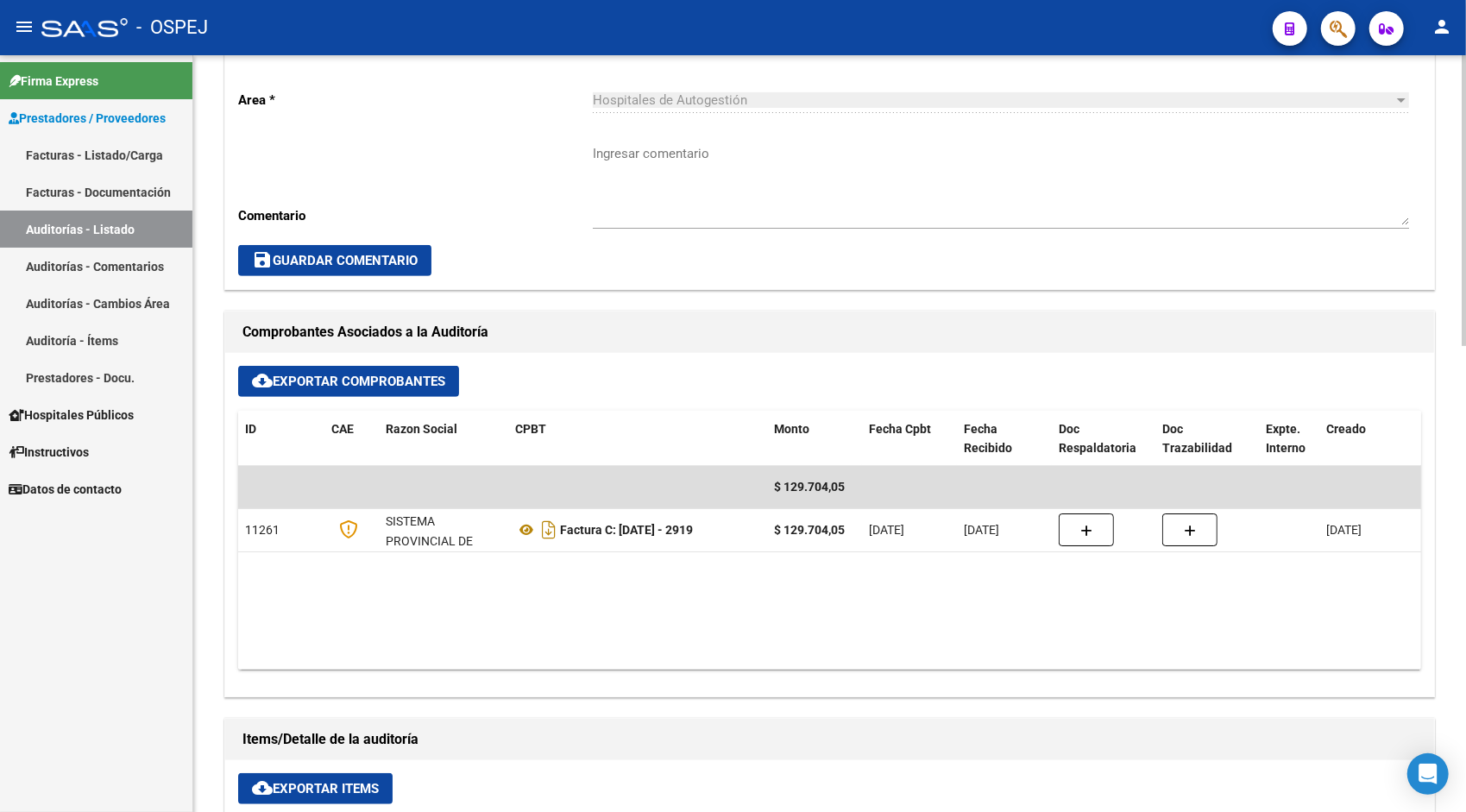
scroll to position [483, 0]
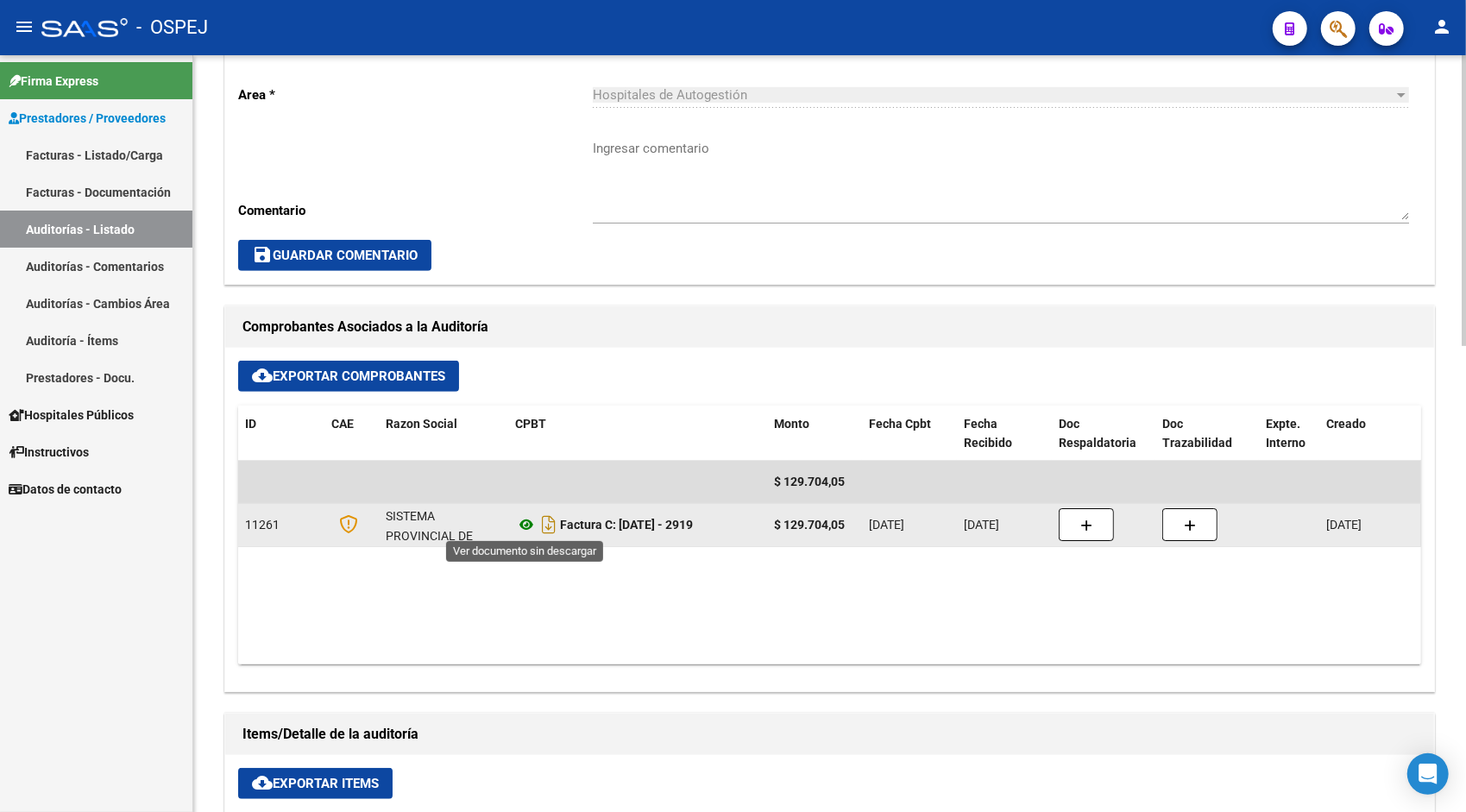
click at [525, 521] on icon at bounding box center [525, 524] width 23 height 21
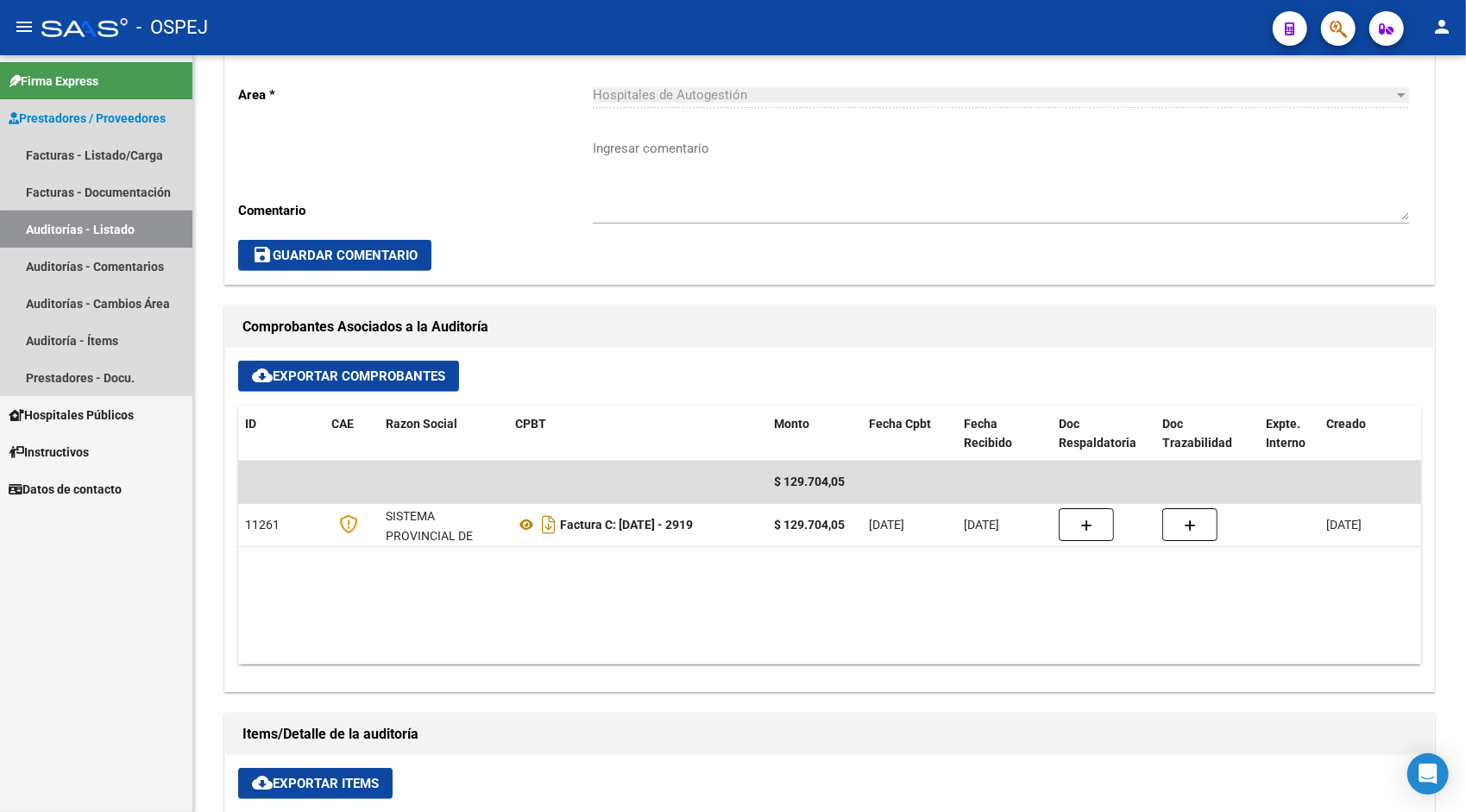
click at [126, 231] on link "Auditorías - Listado" at bounding box center [96, 229] width 193 height 37
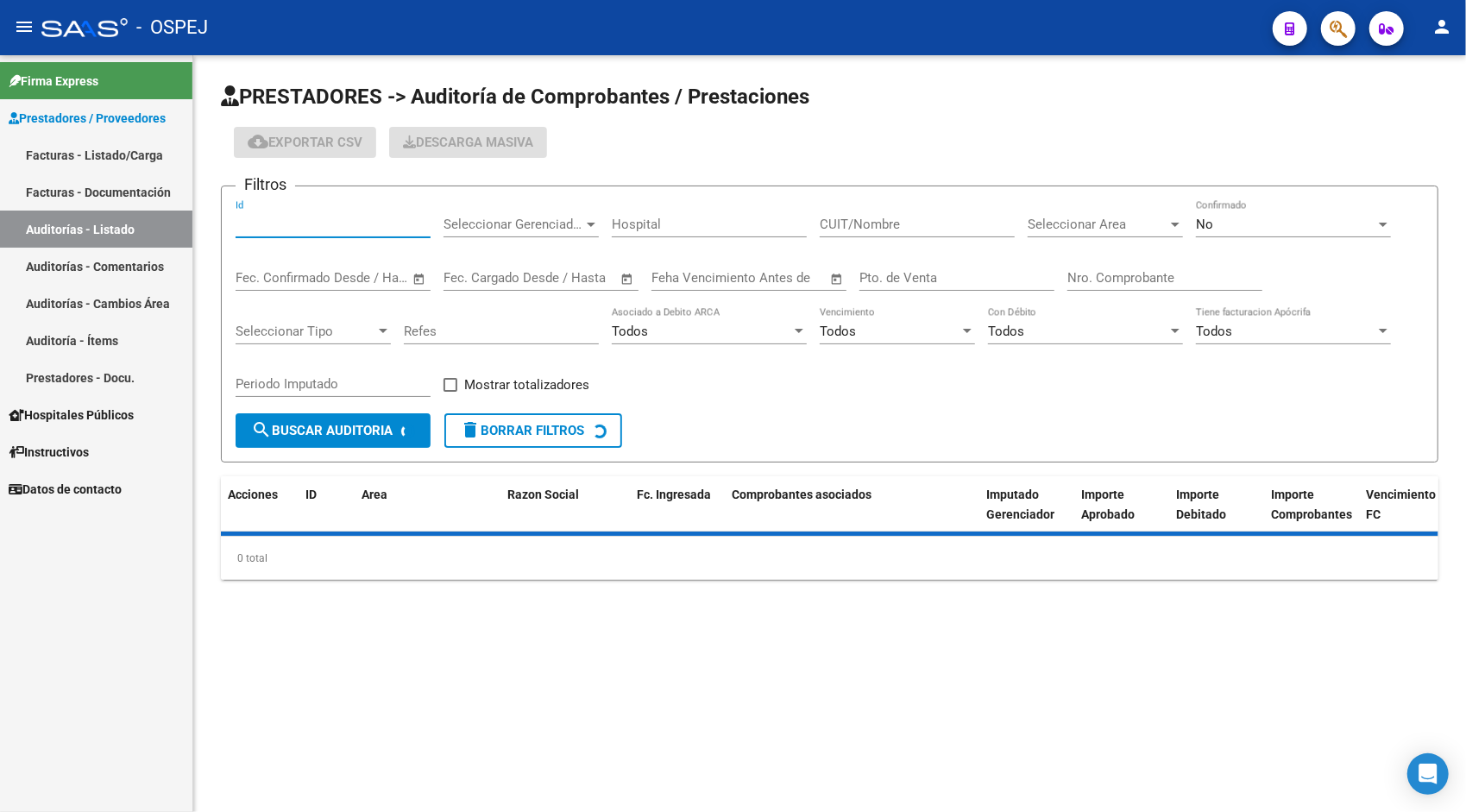
click at [291, 222] on input "Id" at bounding box center [333, 223] width 195 height 15
paste input "9466"
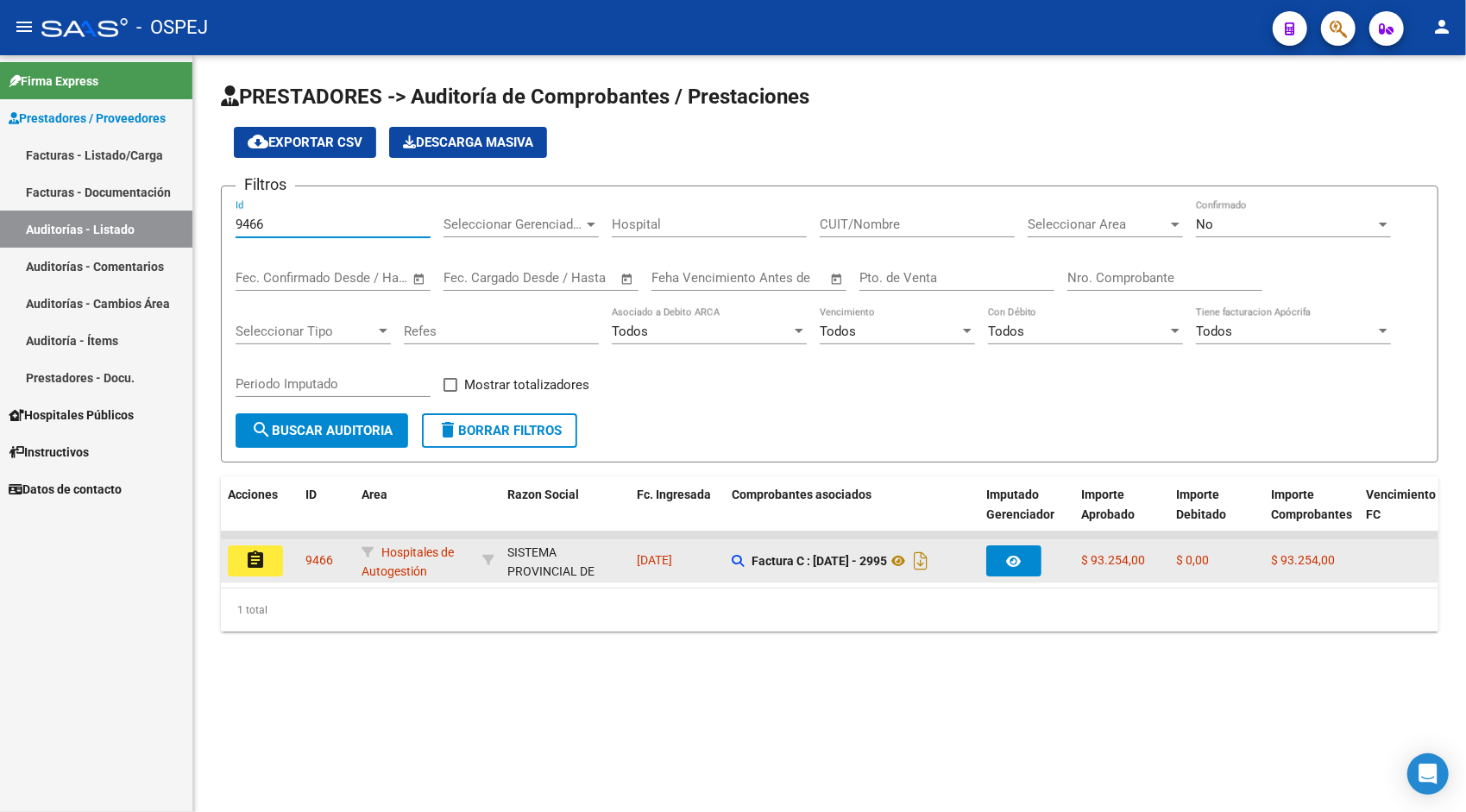
type input "9466"
click at [255, 561] on mat-icon "assignment" at bounding box center [255, 560] width 21 height 21
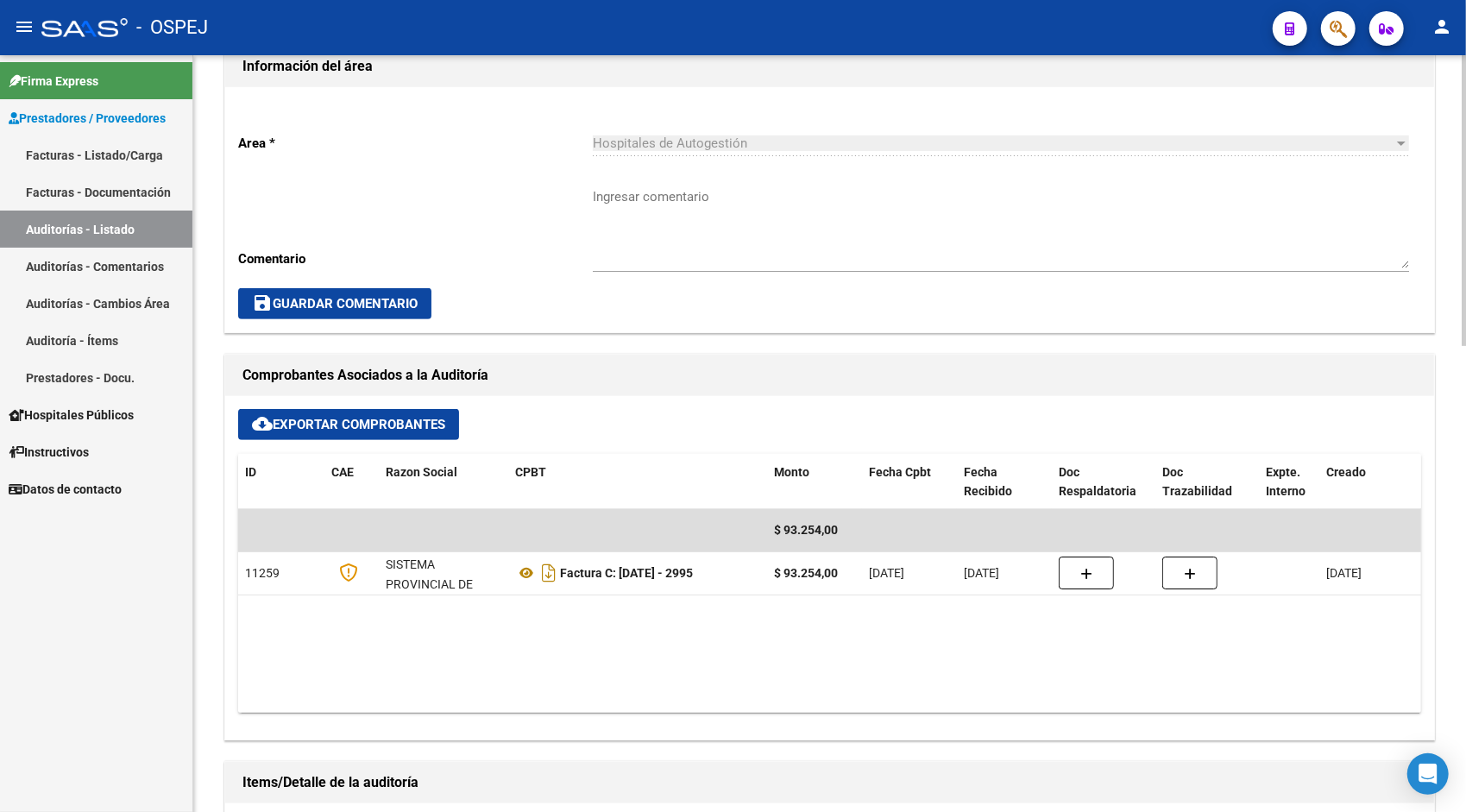
scroll to position [448, 0]
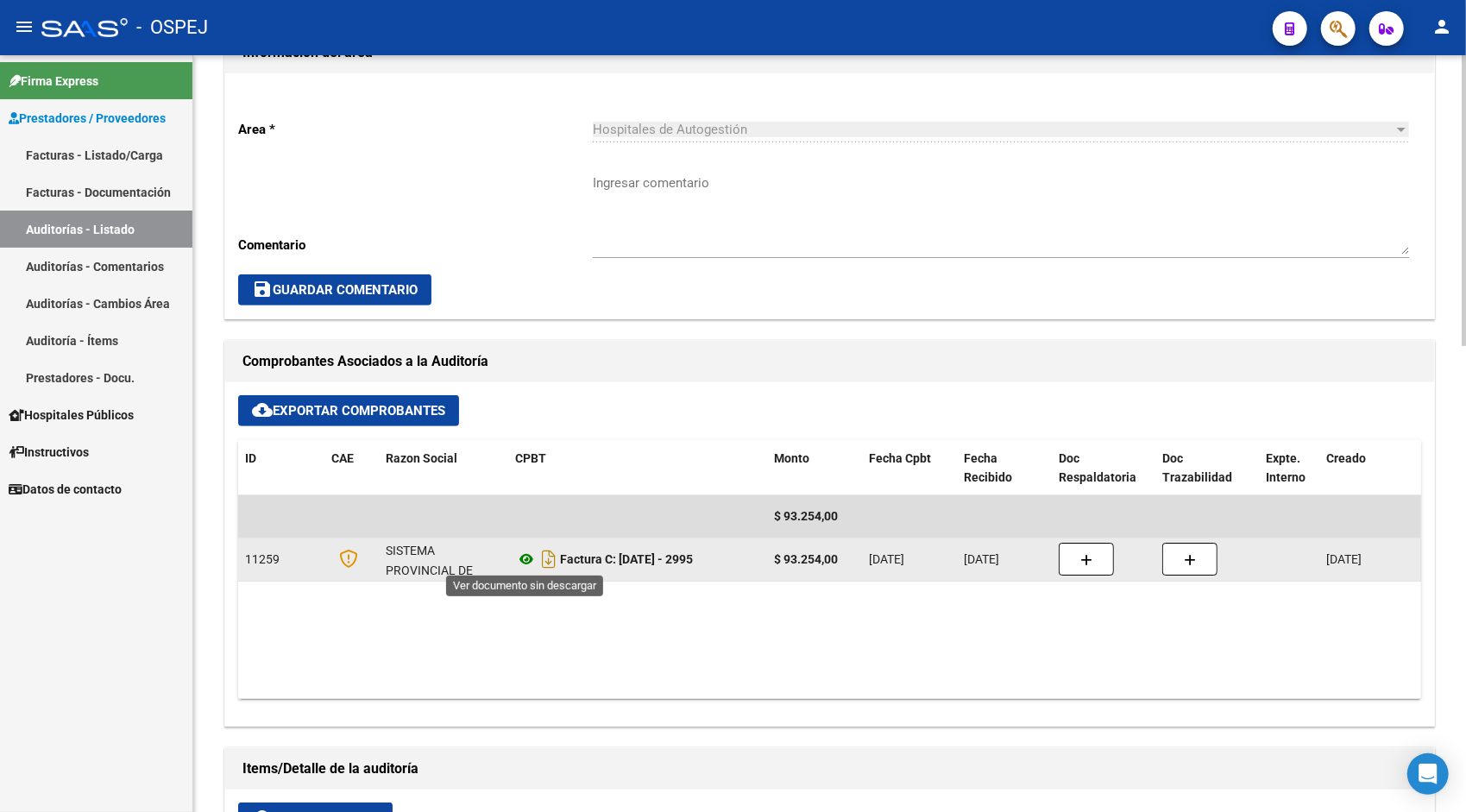
click at [526, 557] on icon at bounding box center [525, 559] width 23 height 21
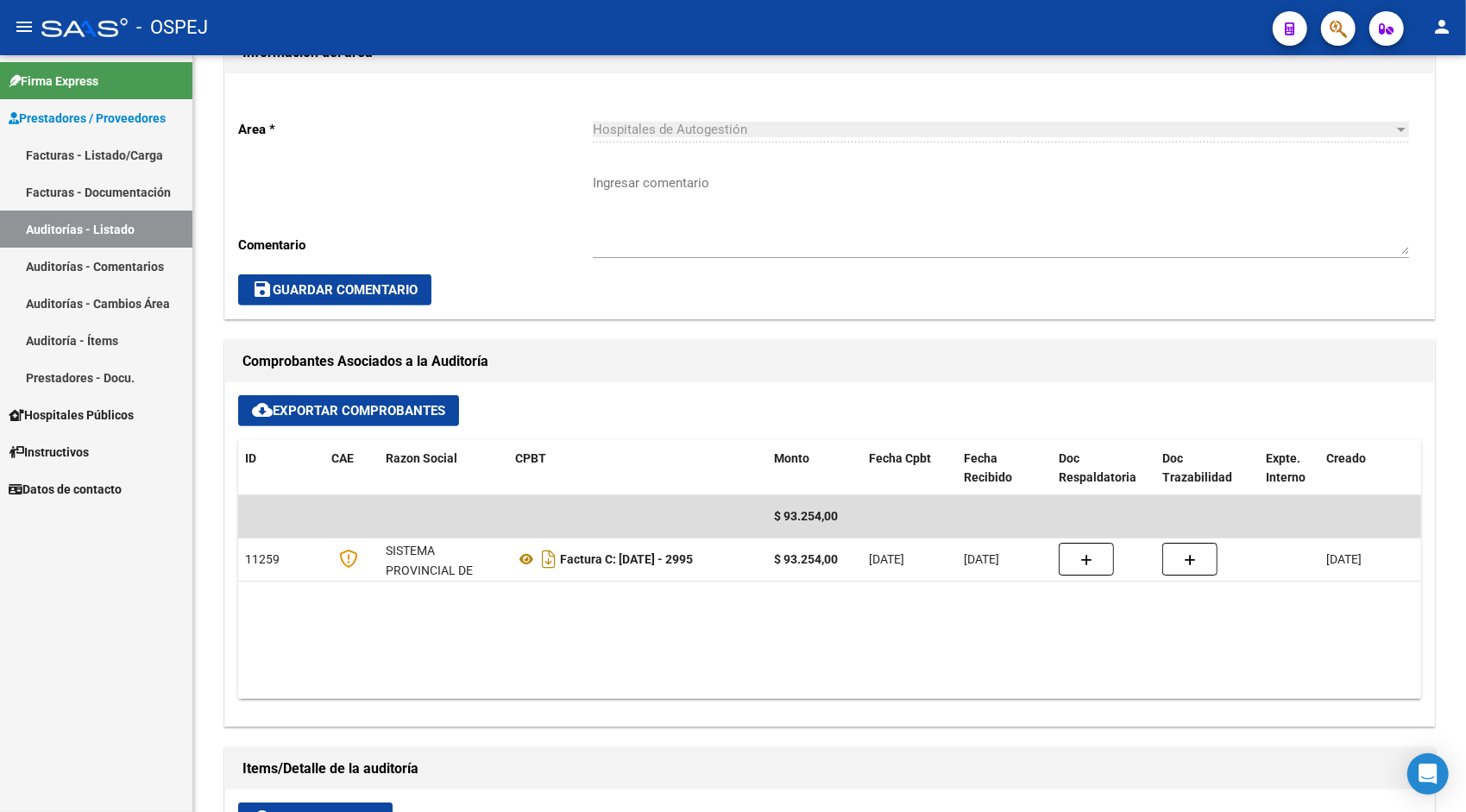
click at [122, 238] on link "Auditorías - Listado" at bounding box center [96, 229] width 193 height 37
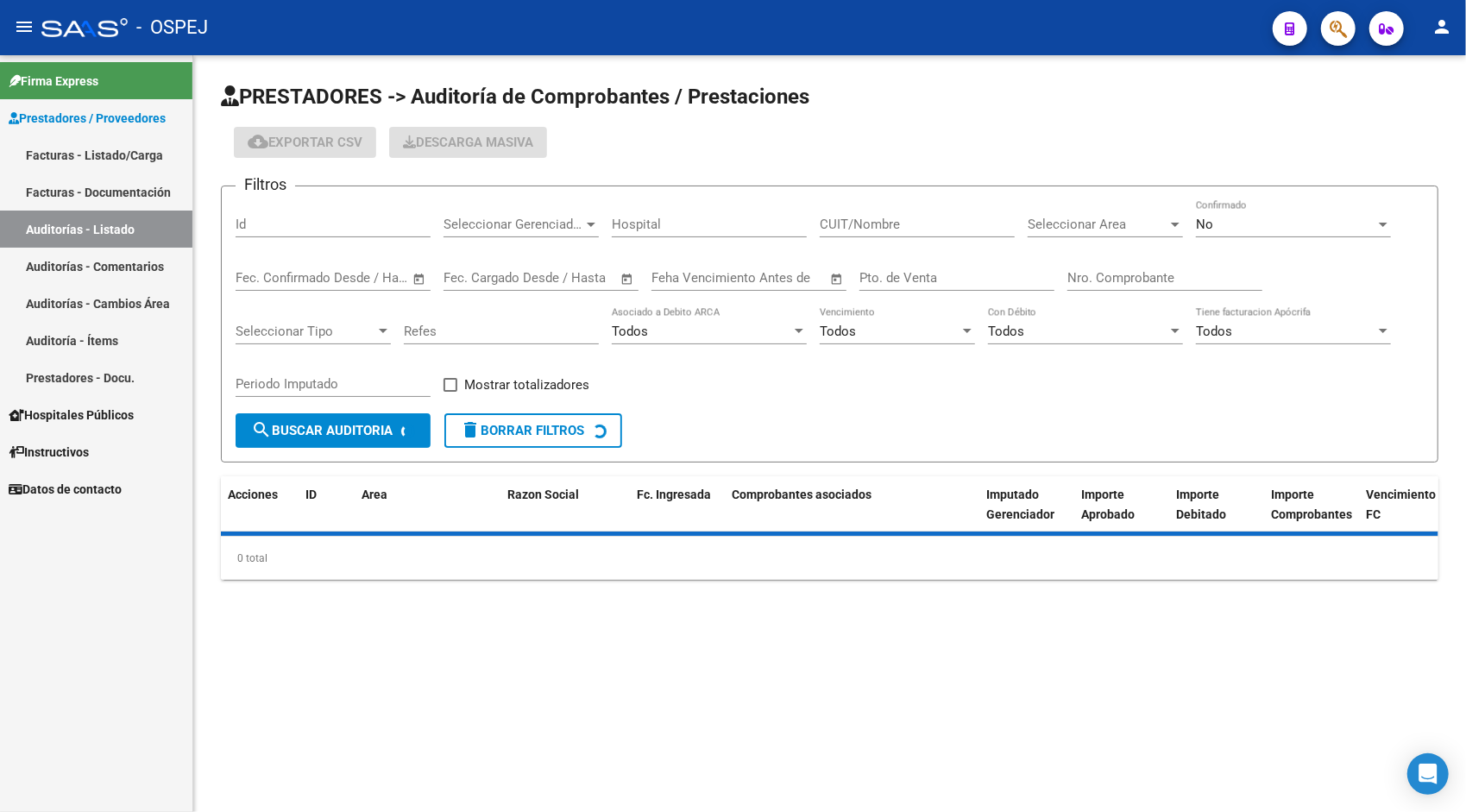
click at [260, 227] on input "Id" at bounding box center [333, 223] width 195 height 15
paste input "9467"
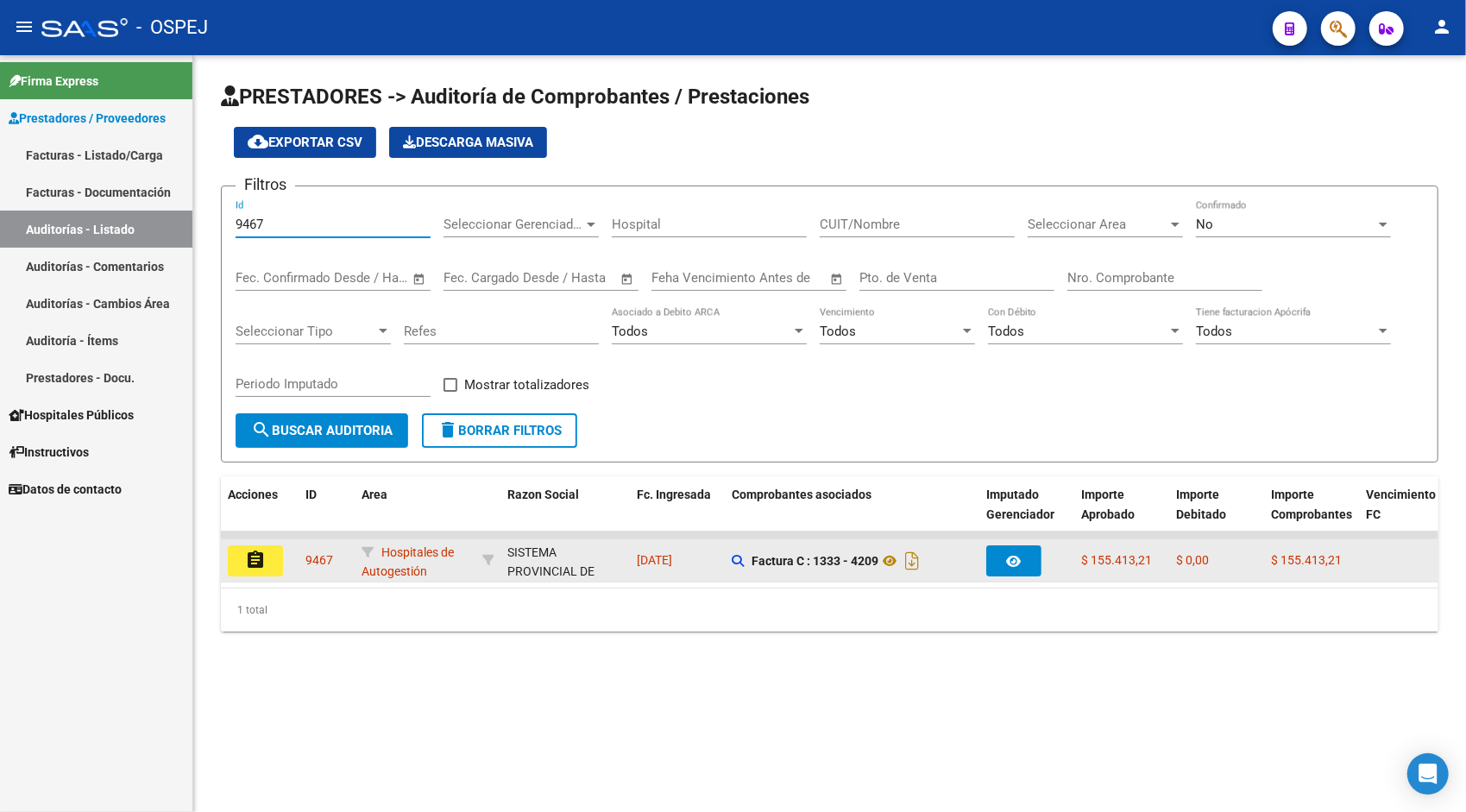
type input "9467"
click at [268, 556] on button "assignment" at bounding box center [255, 561] width 55 height 31
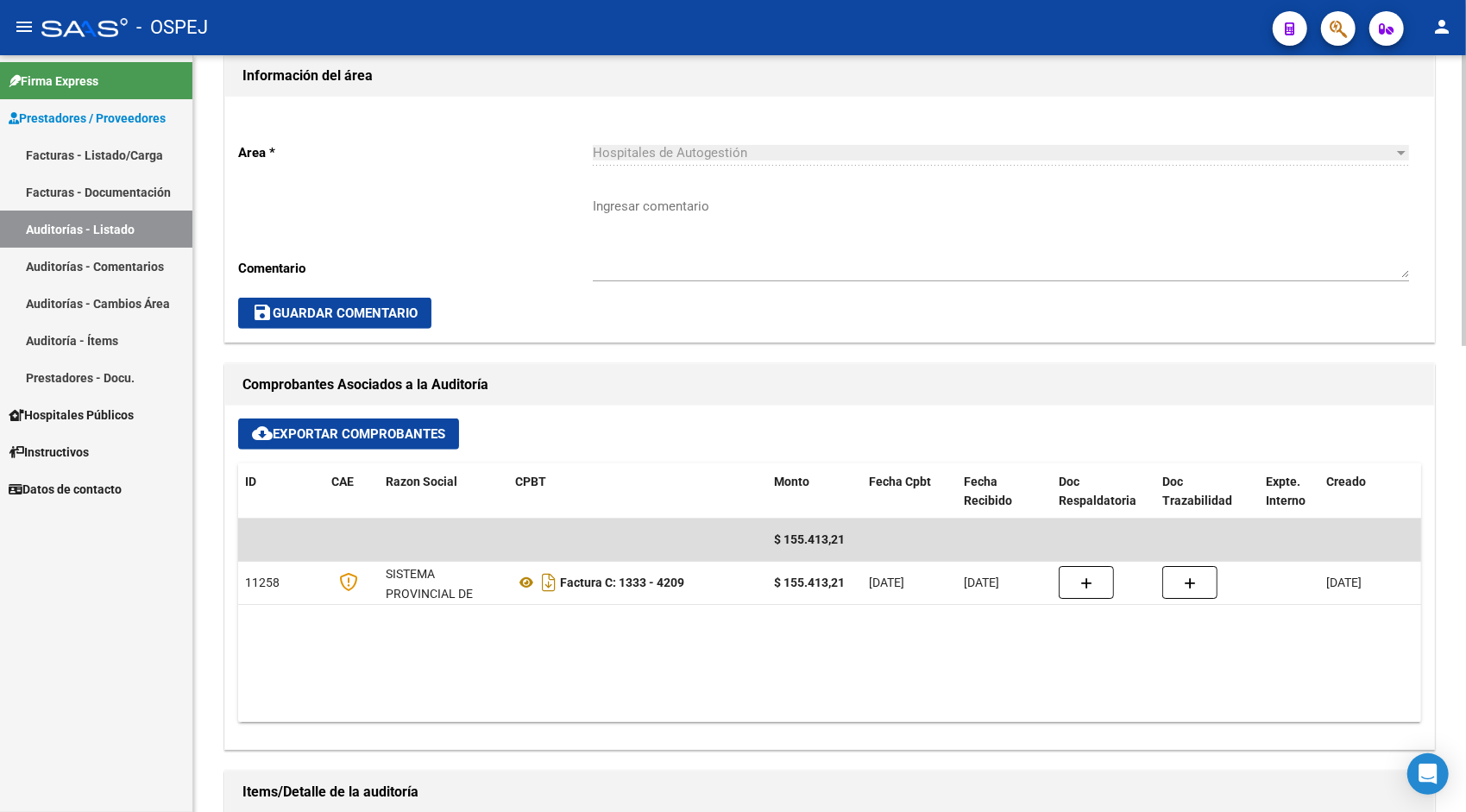
scroll to position [449, 0]
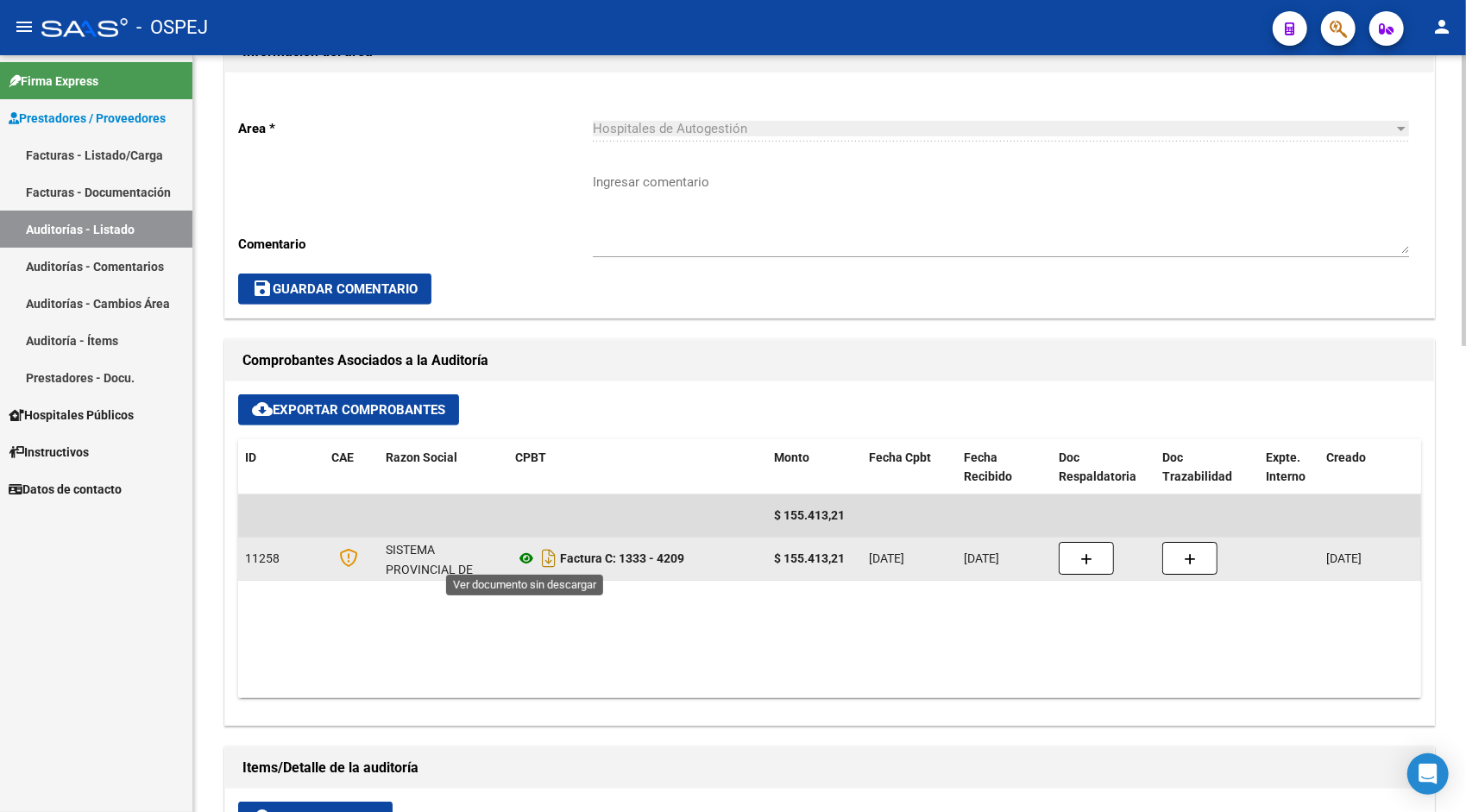
click at [525, 557] on icon at bounding box center [525, 558] width 23 height 21
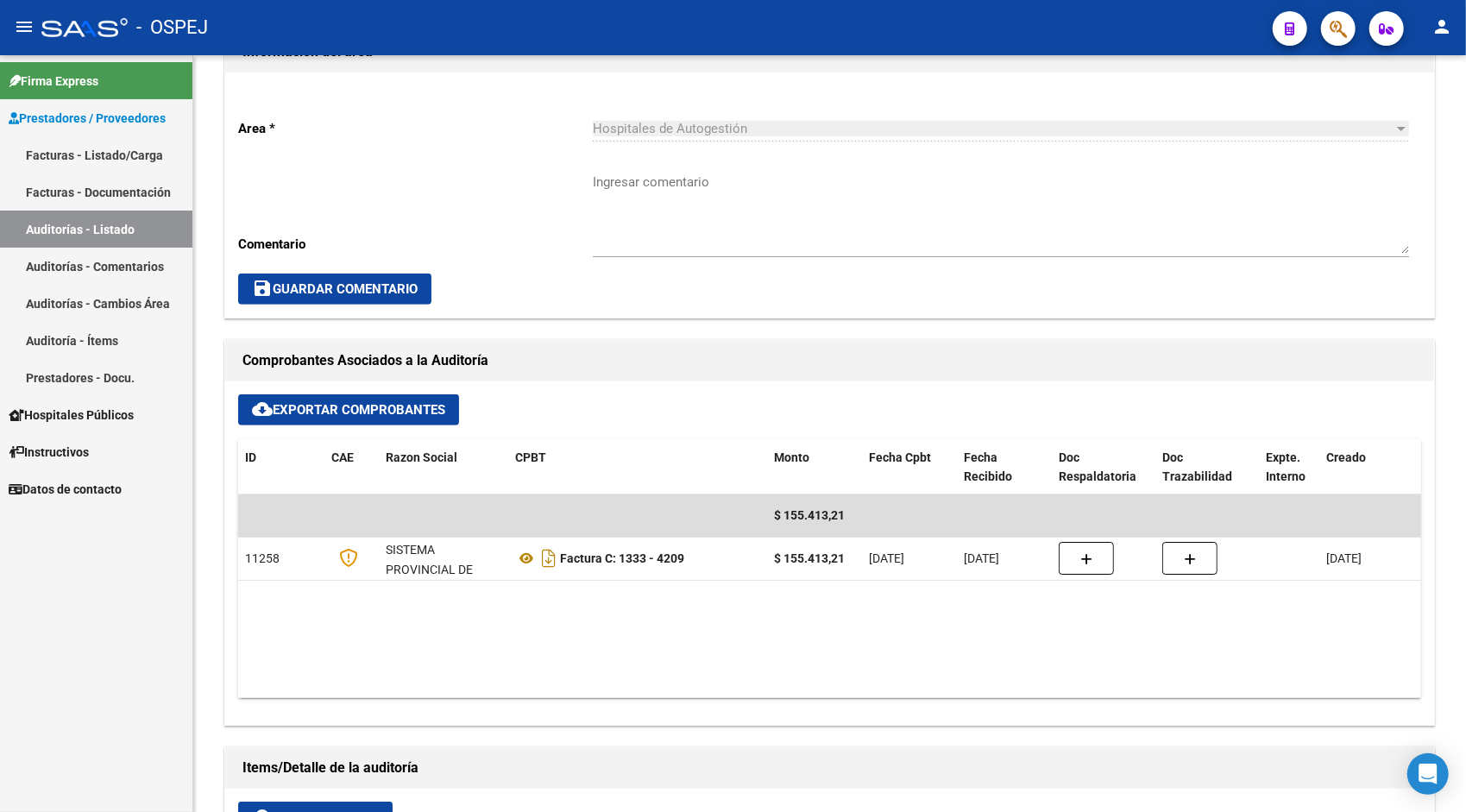
click at [101, 238] on link "Auditorías - Listado" at bounding box center [96, 229] width 193 height 37
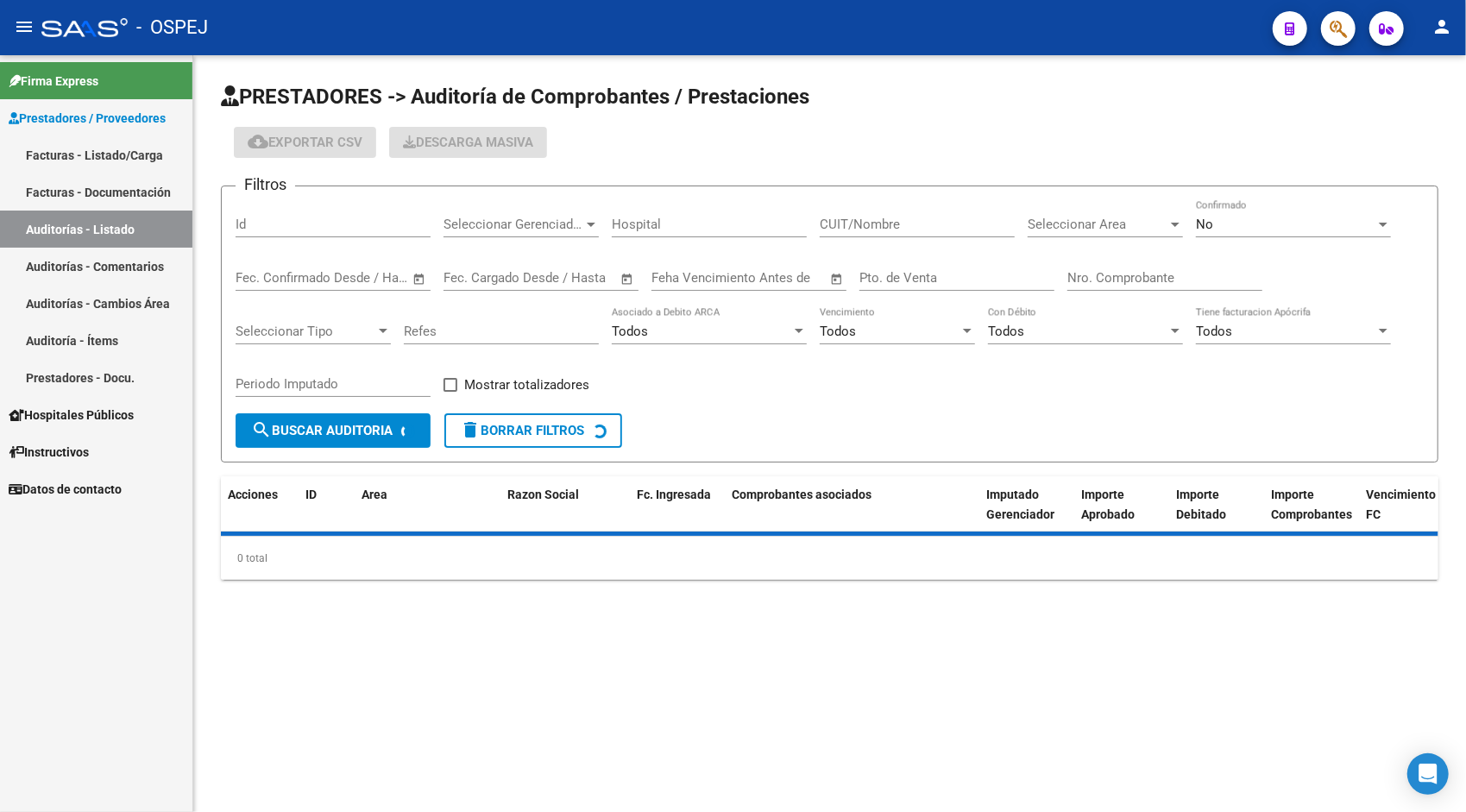
click at [298, 233] on div "Id" at bounding box center [333, 218] width 195 height 37
paste input "9468"
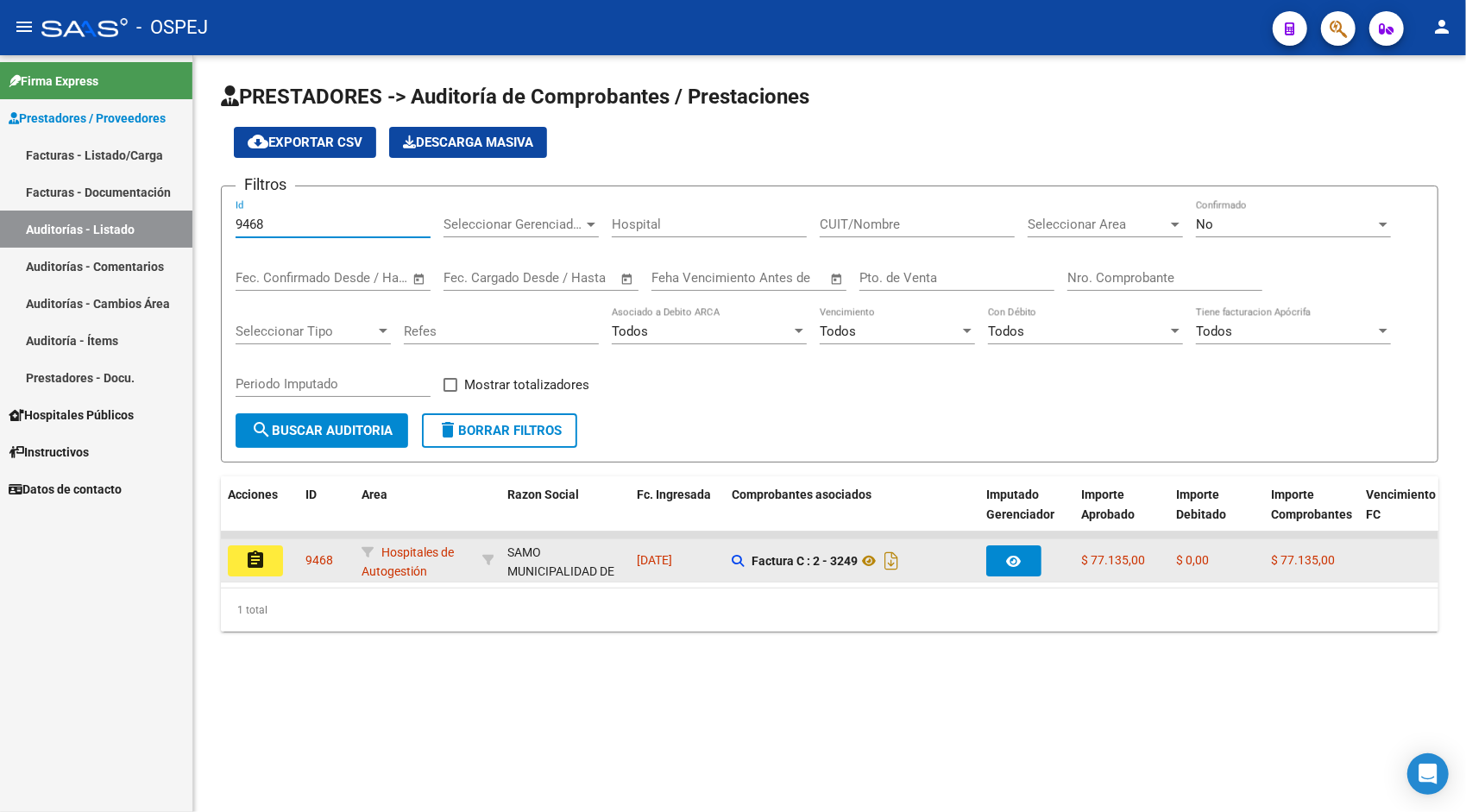
type input "9468"
click at [260, 552] on mat-icon "assignment" at bounding box center [255, 560] width 21 height 21
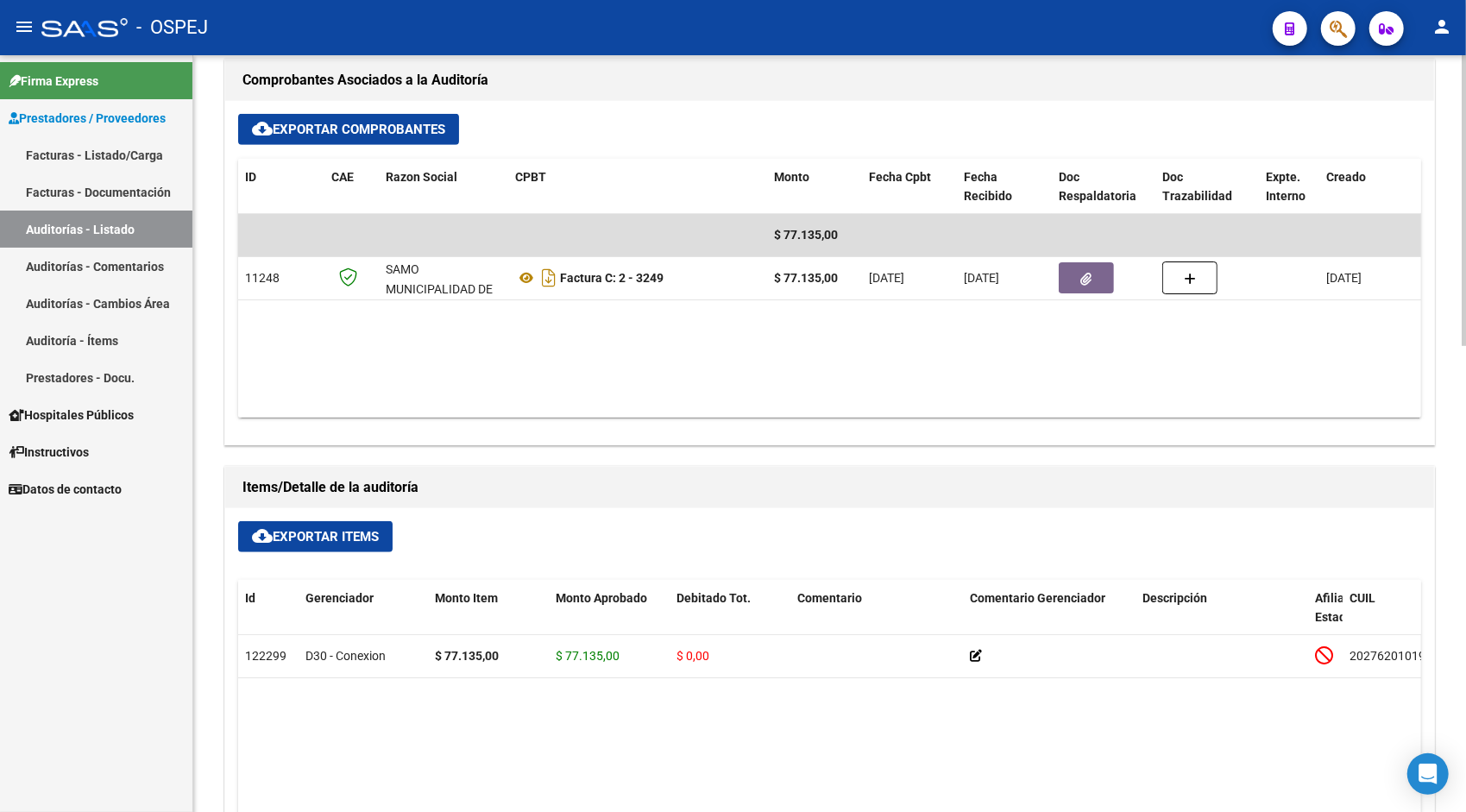
scroll to position [759, 0]
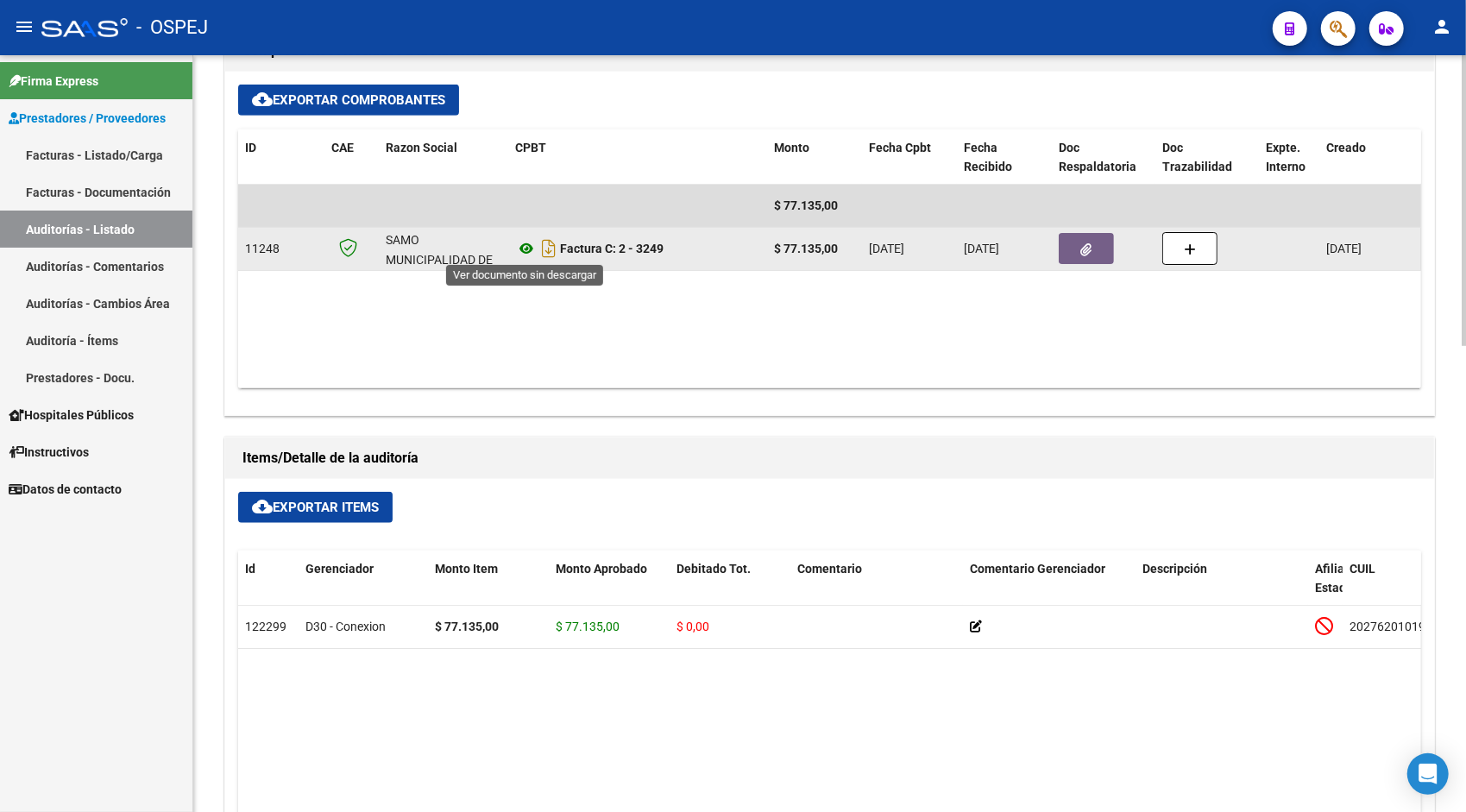
click at [532, 243] on icon at bounding box center [525, 248] width 23 height 21
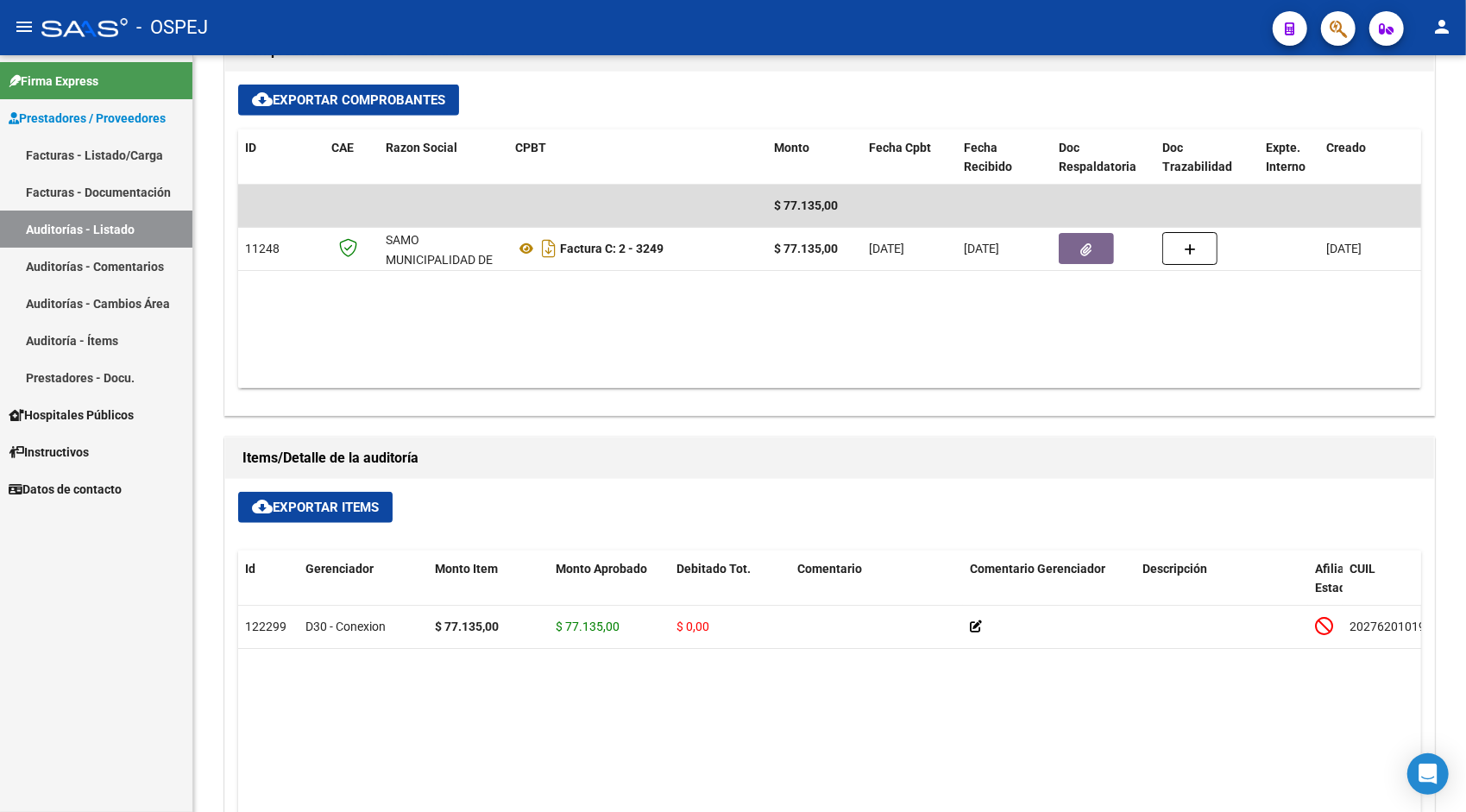
click at [103, 233] on link "Auditorías - Listado" at bounding box center [96, 229] width 193 height 37
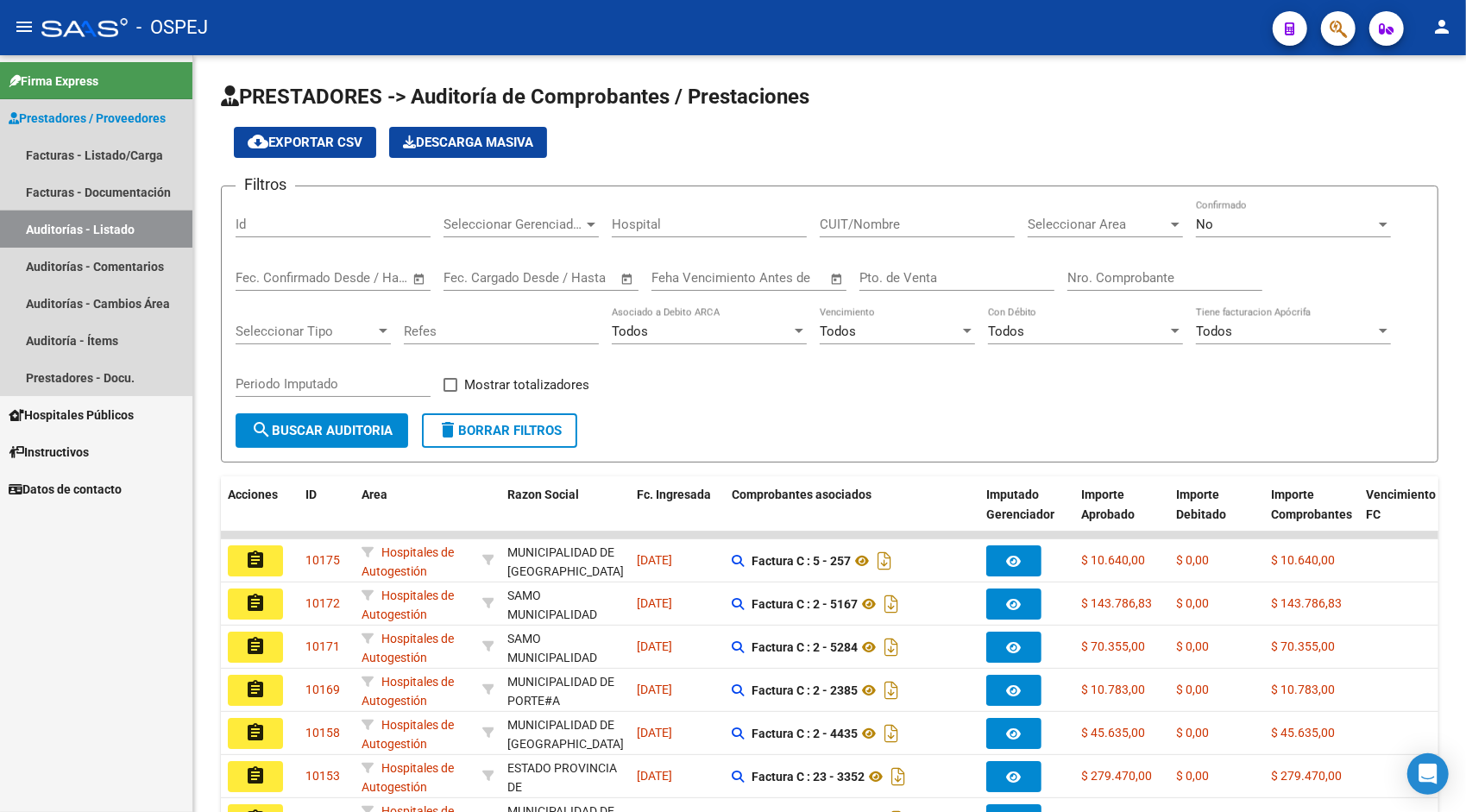
click at [86, 228] on link "Auditorías - Listado" at bounding box center [96, 229] width 193 height 37
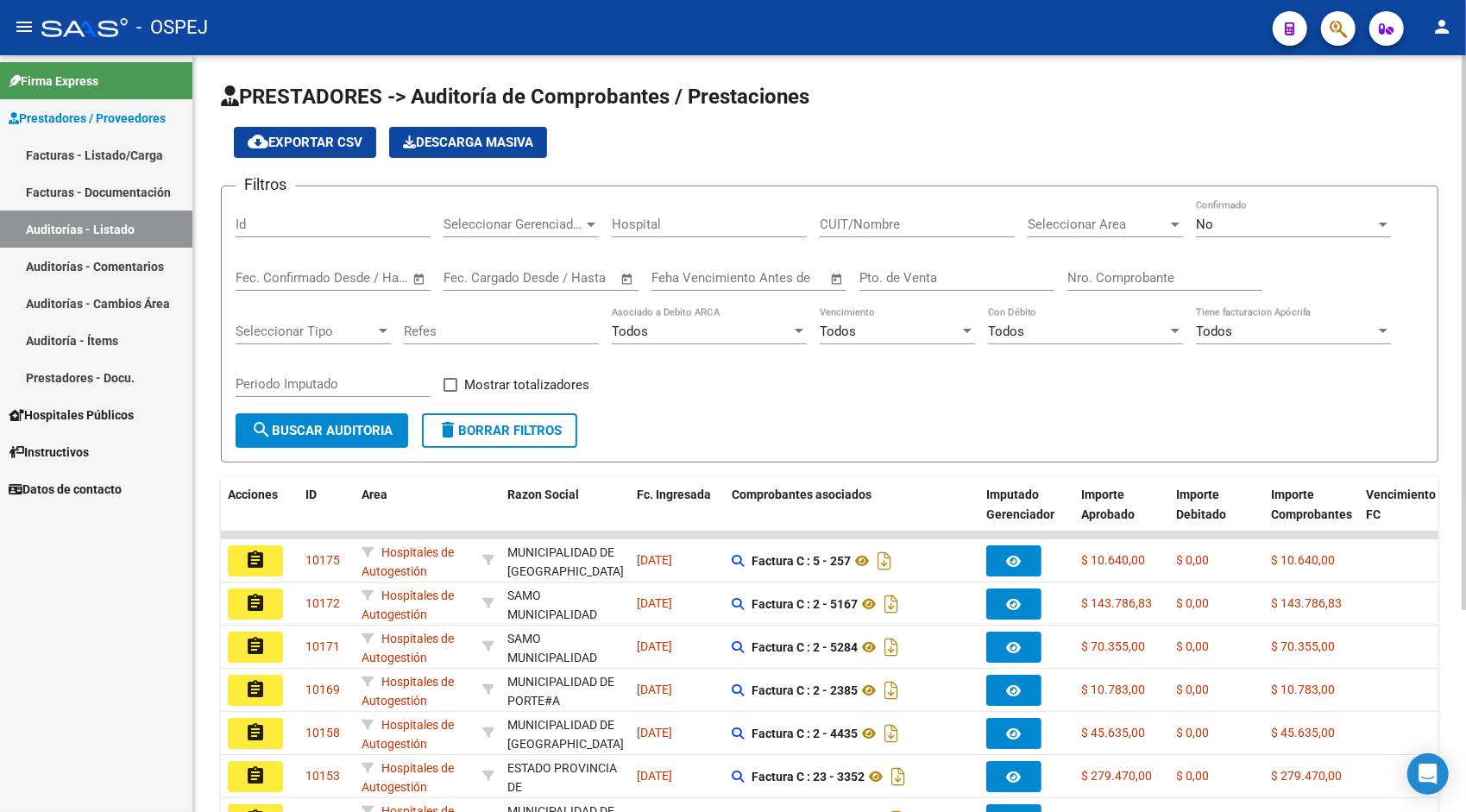
click at [306, 227] on input "Id" at bounding box center [333, 223] width 195 height 15
paste input "9469"
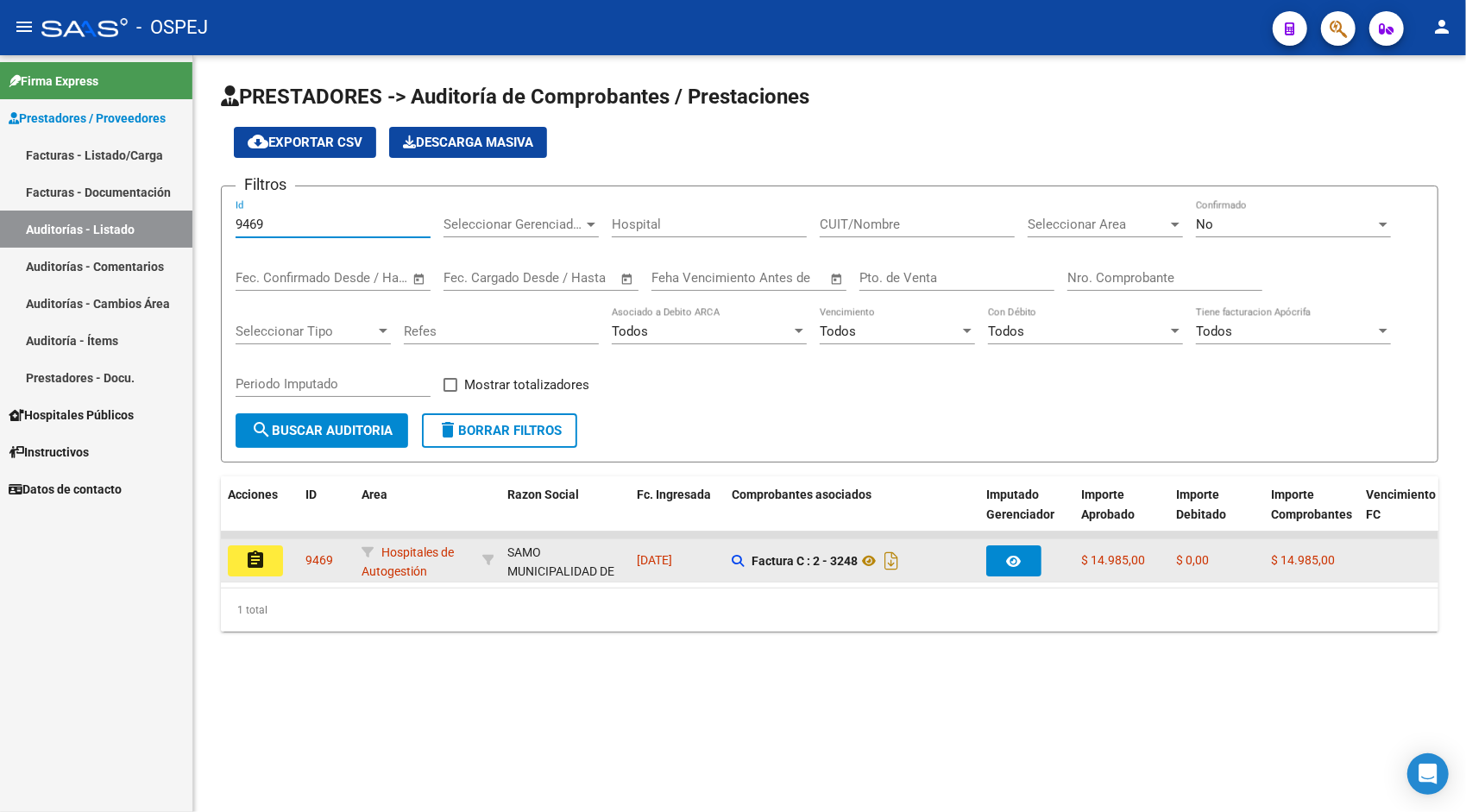
type input "9469"
click at [272, 543] on datatable-body-cell "assignment" at bounding box center [260, 560] width 78 height 42
click at [266, 559] on button "assignment" at bounding box center [255, 561] width 55 height 31
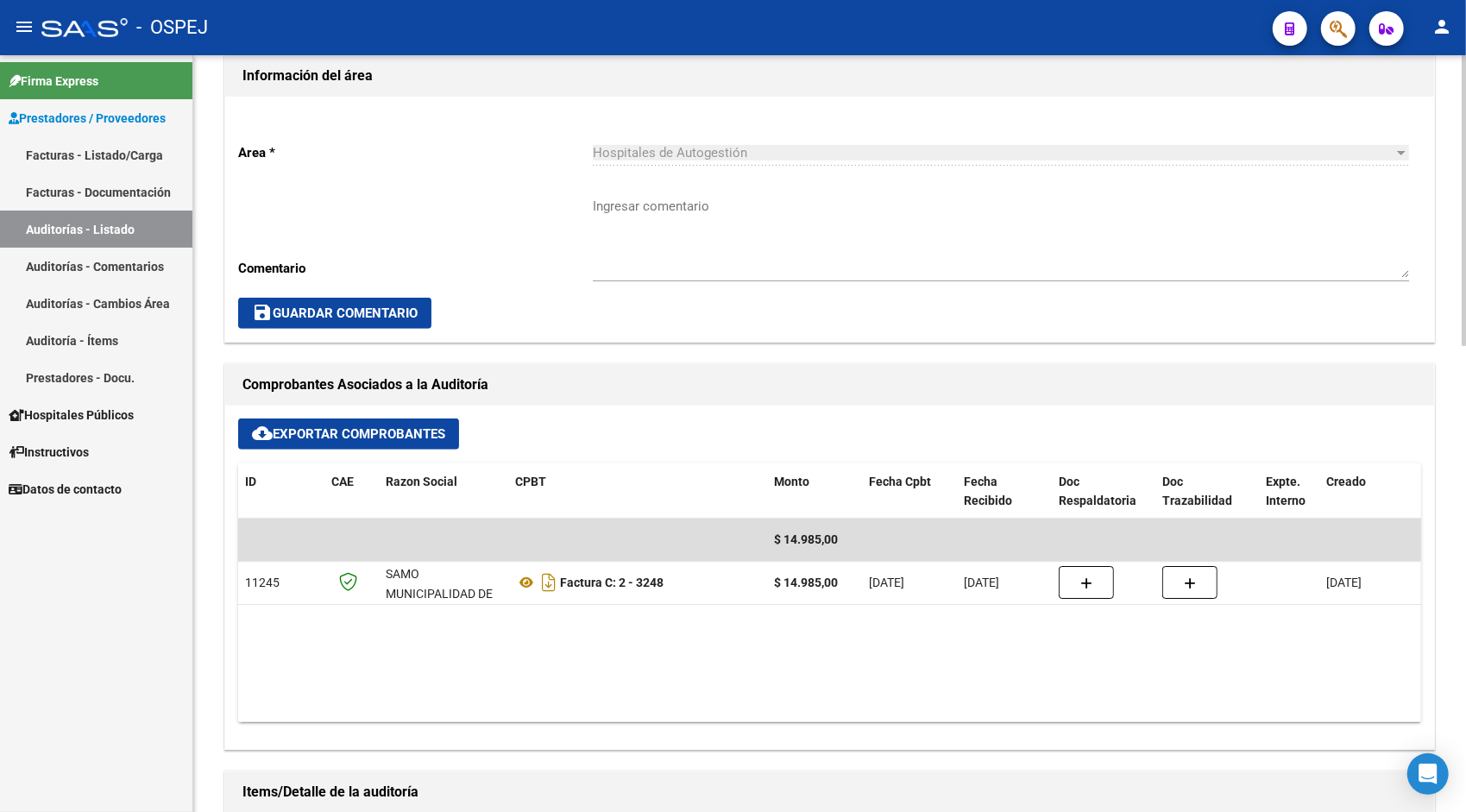
scroll to position [517, 0]
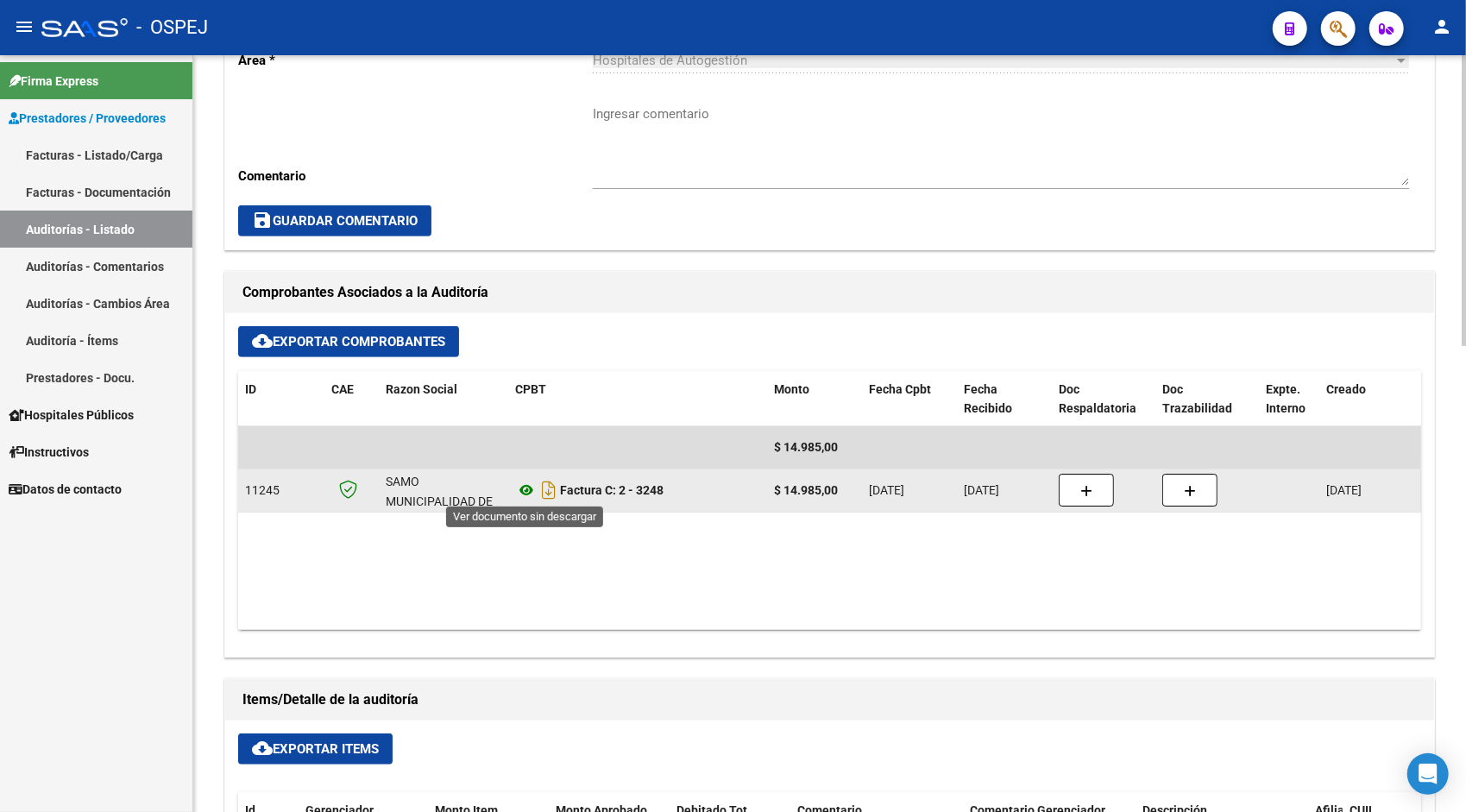
click at [527, 486] on icon at bounding box center [525, 489] width 23 height 21
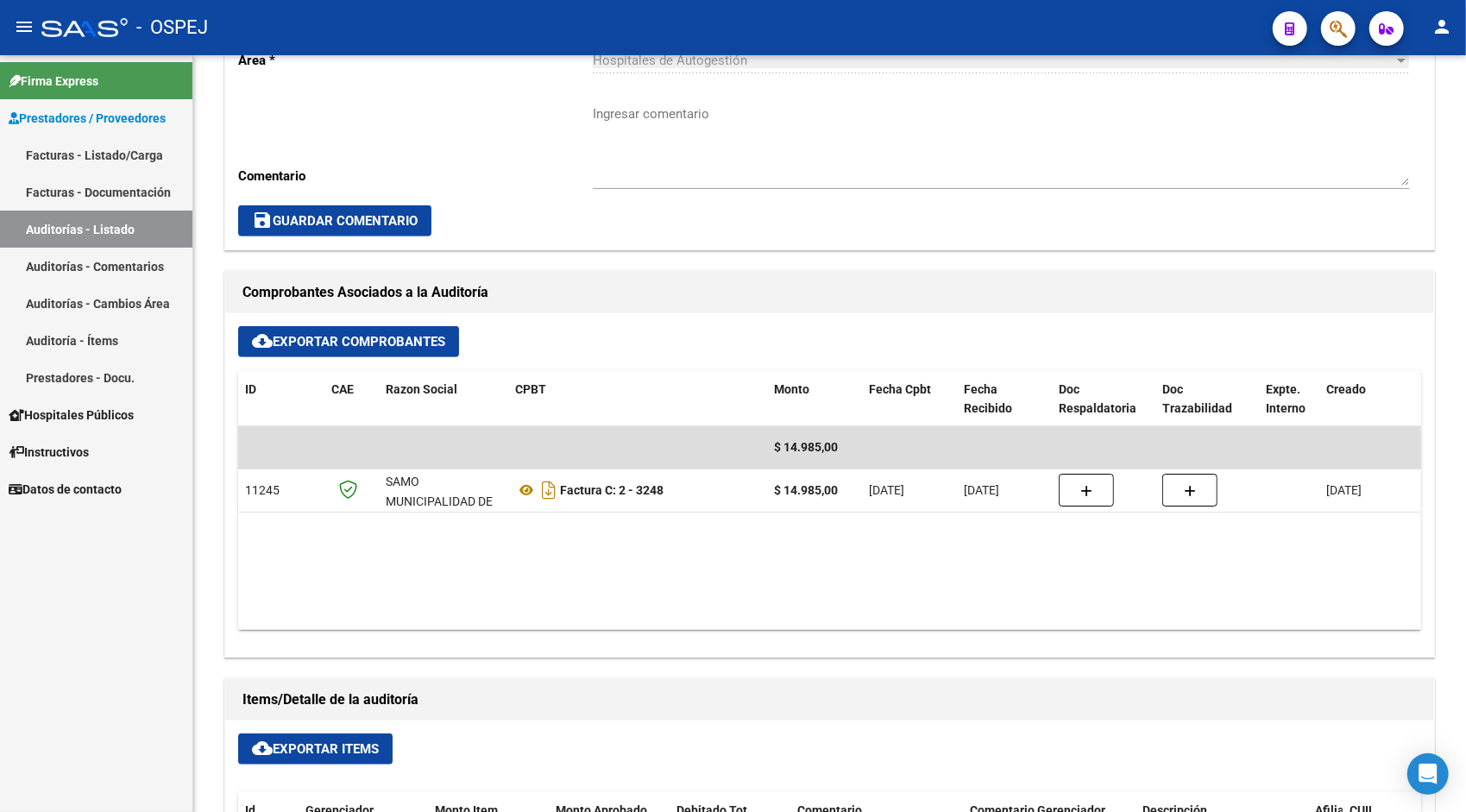
click at [105, 234] on link "Auditorías - Listado" at bounding box center [96, 229] width 193 height 37
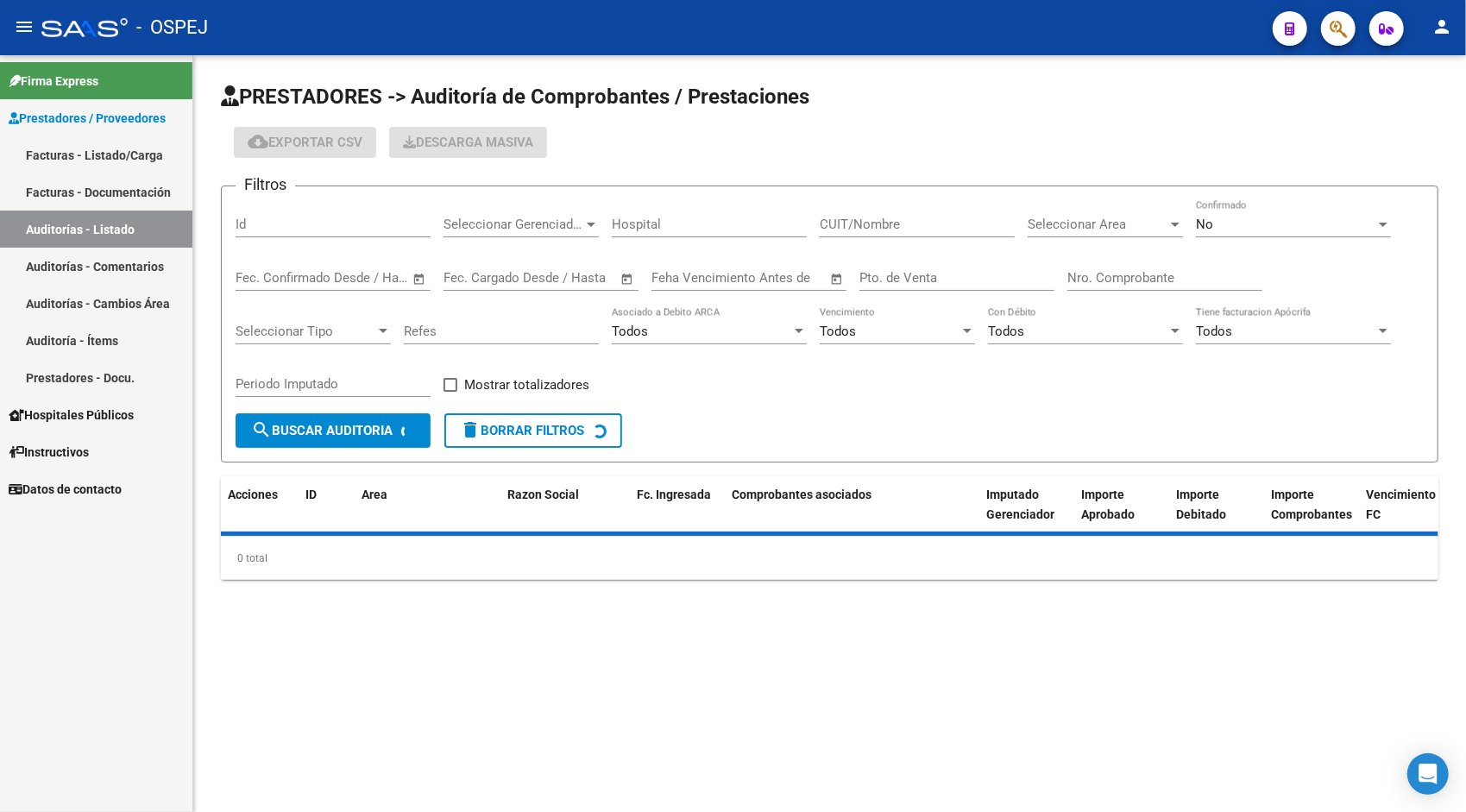
click at [344, 226] on input "Id" at bounding box center [333, 223] width 195 height 15
paste input "9470"
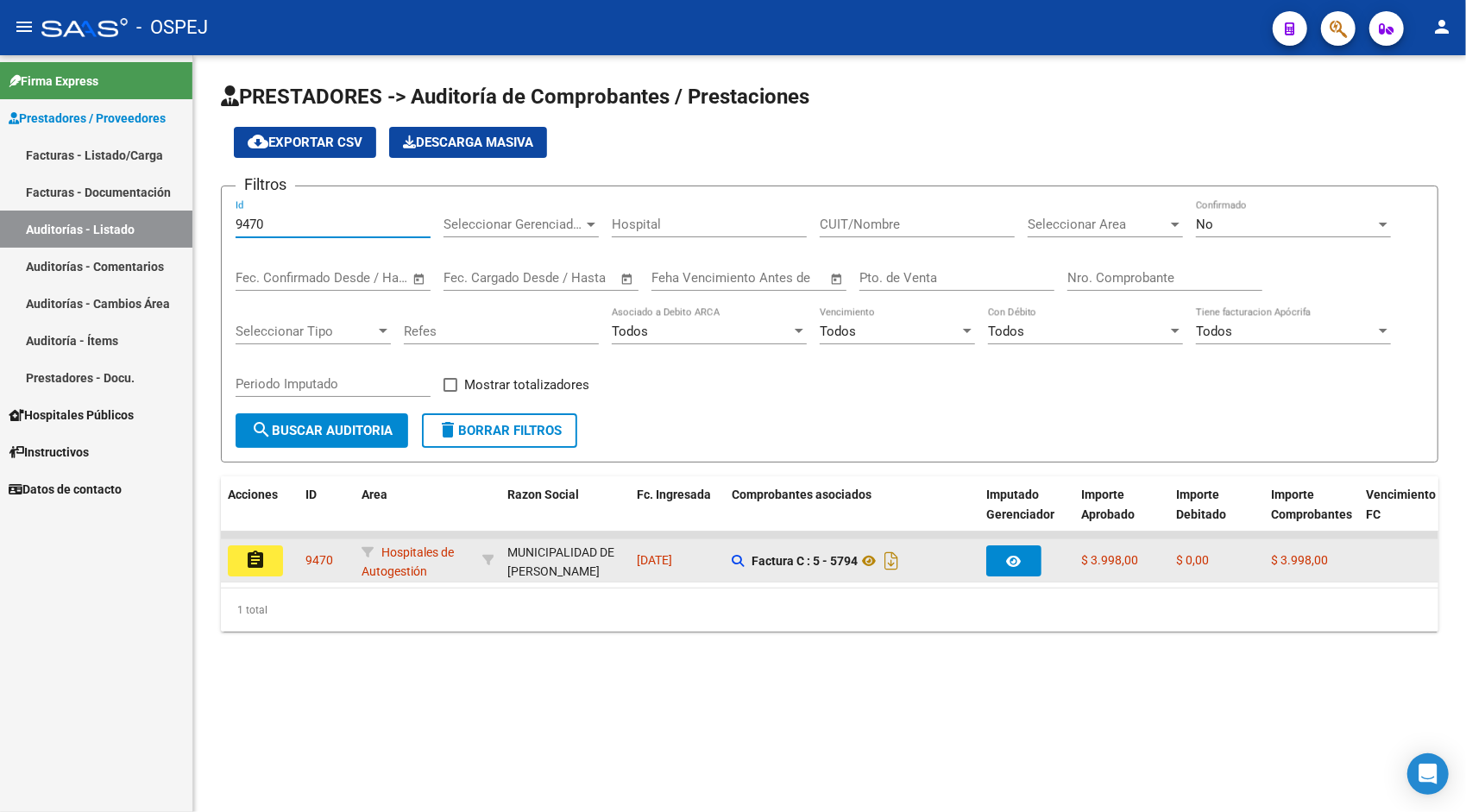
type input "9470"
click at [250, 562] on mat-icon "assignment" at bounding box center [255, 560] width 21 height 21
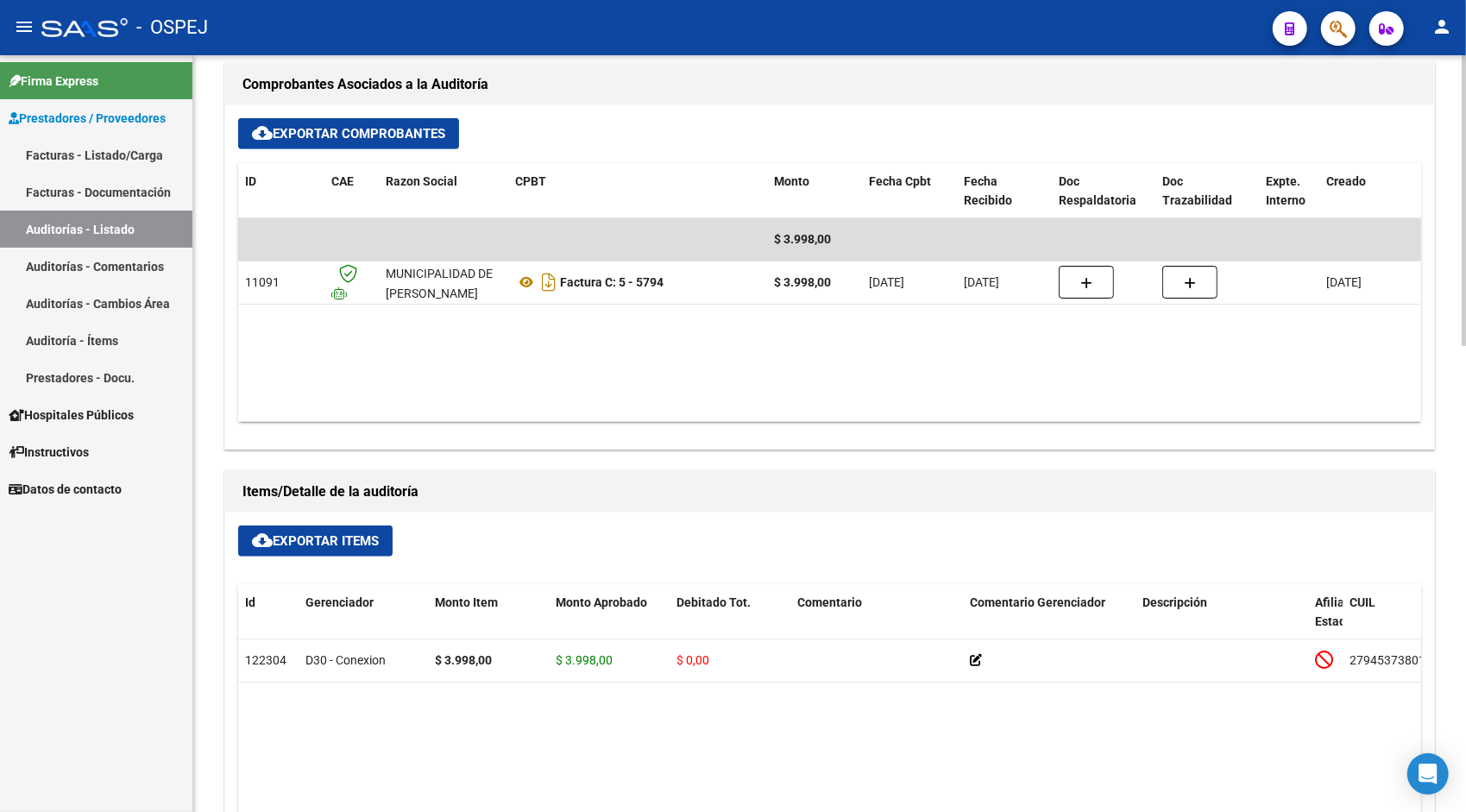
scroll to position [759, 0]
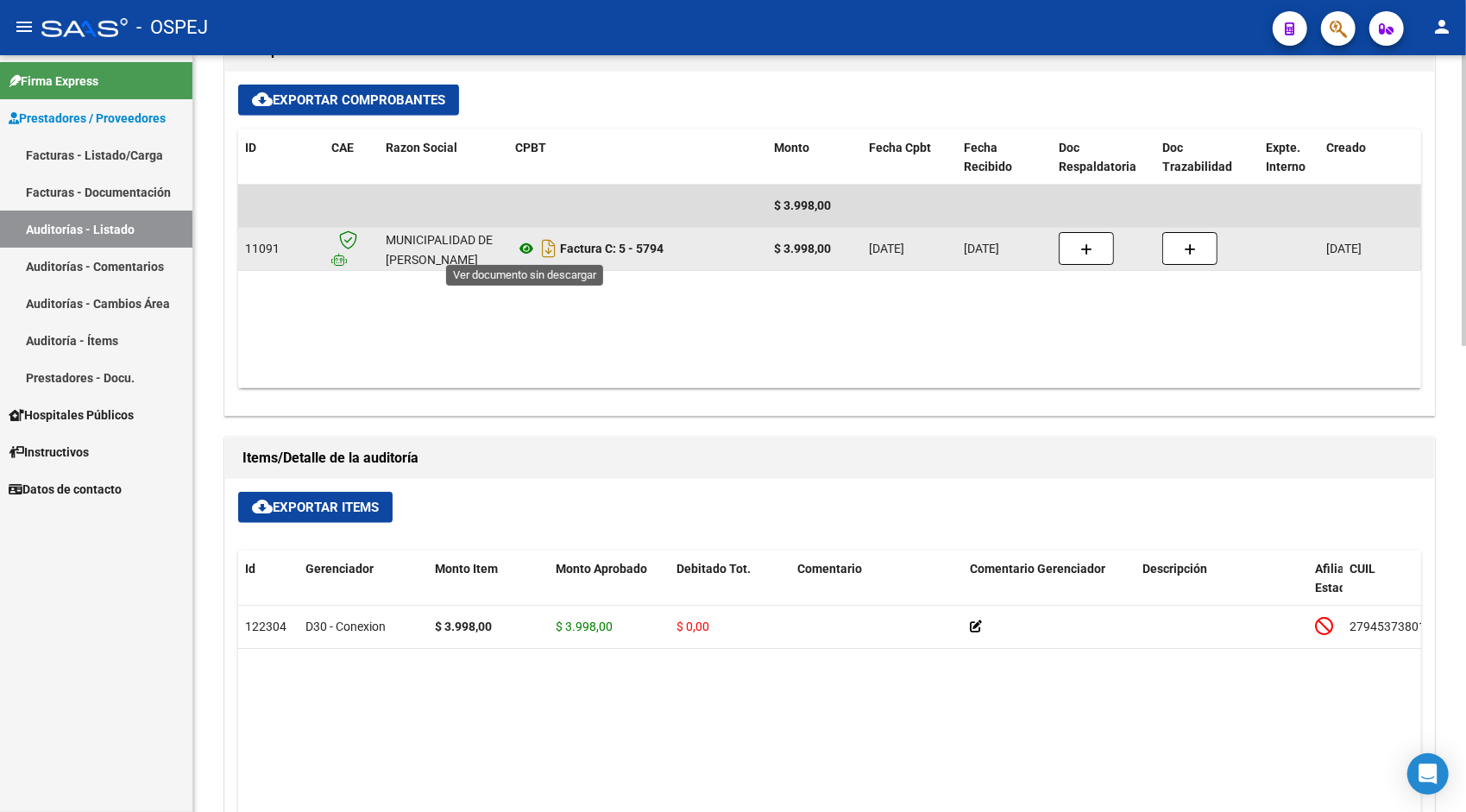
click at [521, 250] on icon at bounding box center [525, 248] width 23 height 21
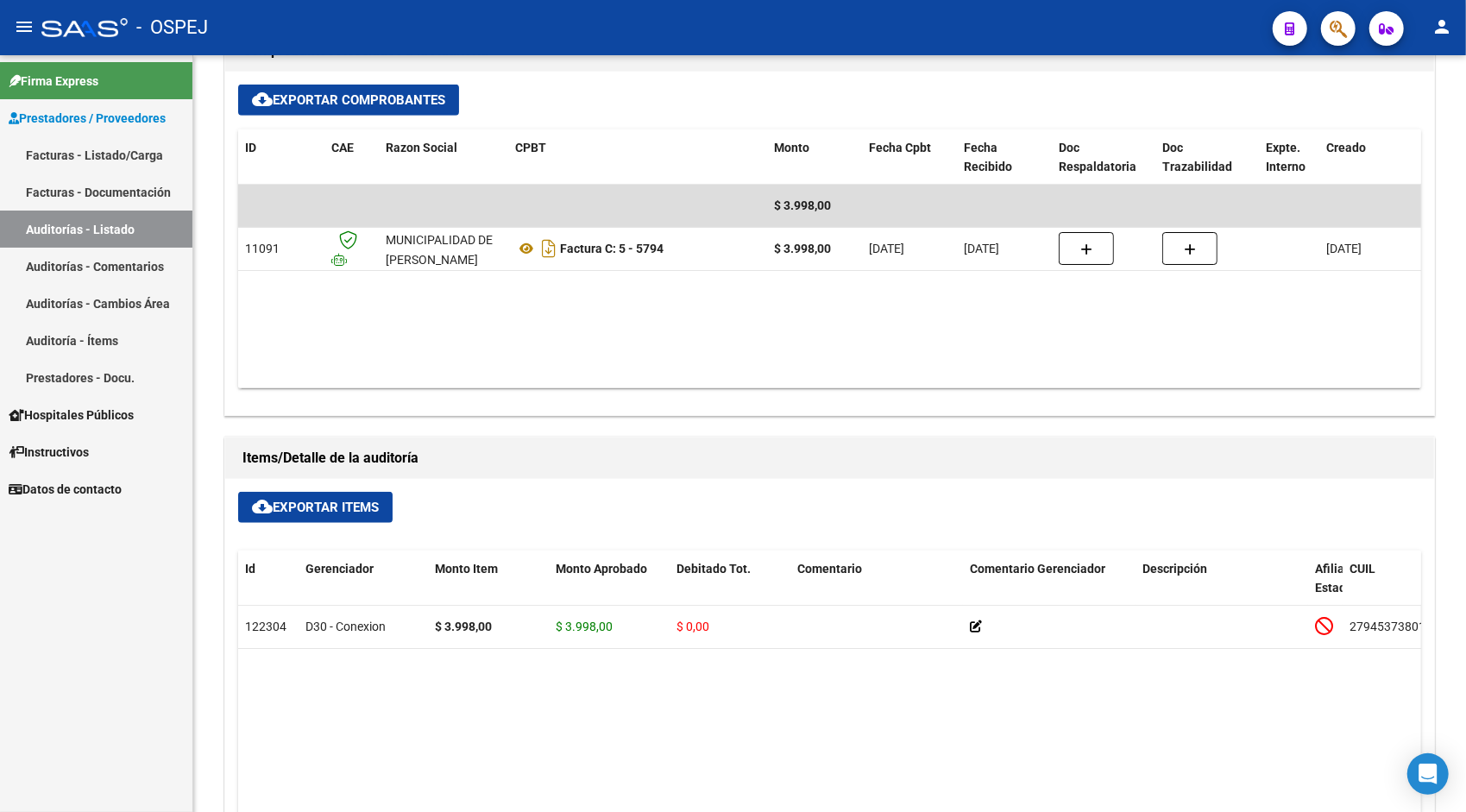
click at [145, 224] on link "Auditorías - Listado" at bounding box center [96, 229] width 193 height 37
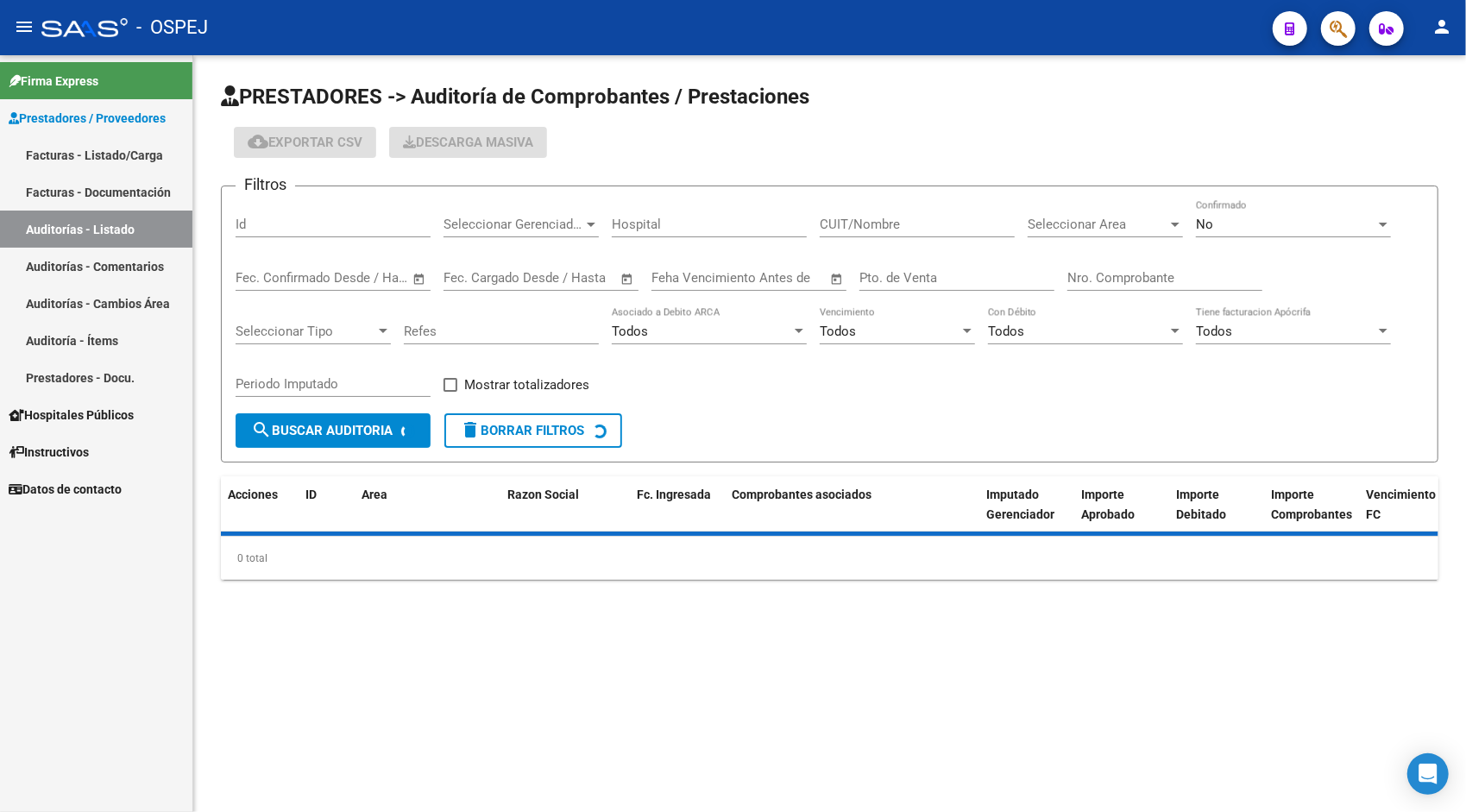
click at [288, 229] on input "Id" at bounding box center [333, 223] width 195 height 15
paste input "9474"
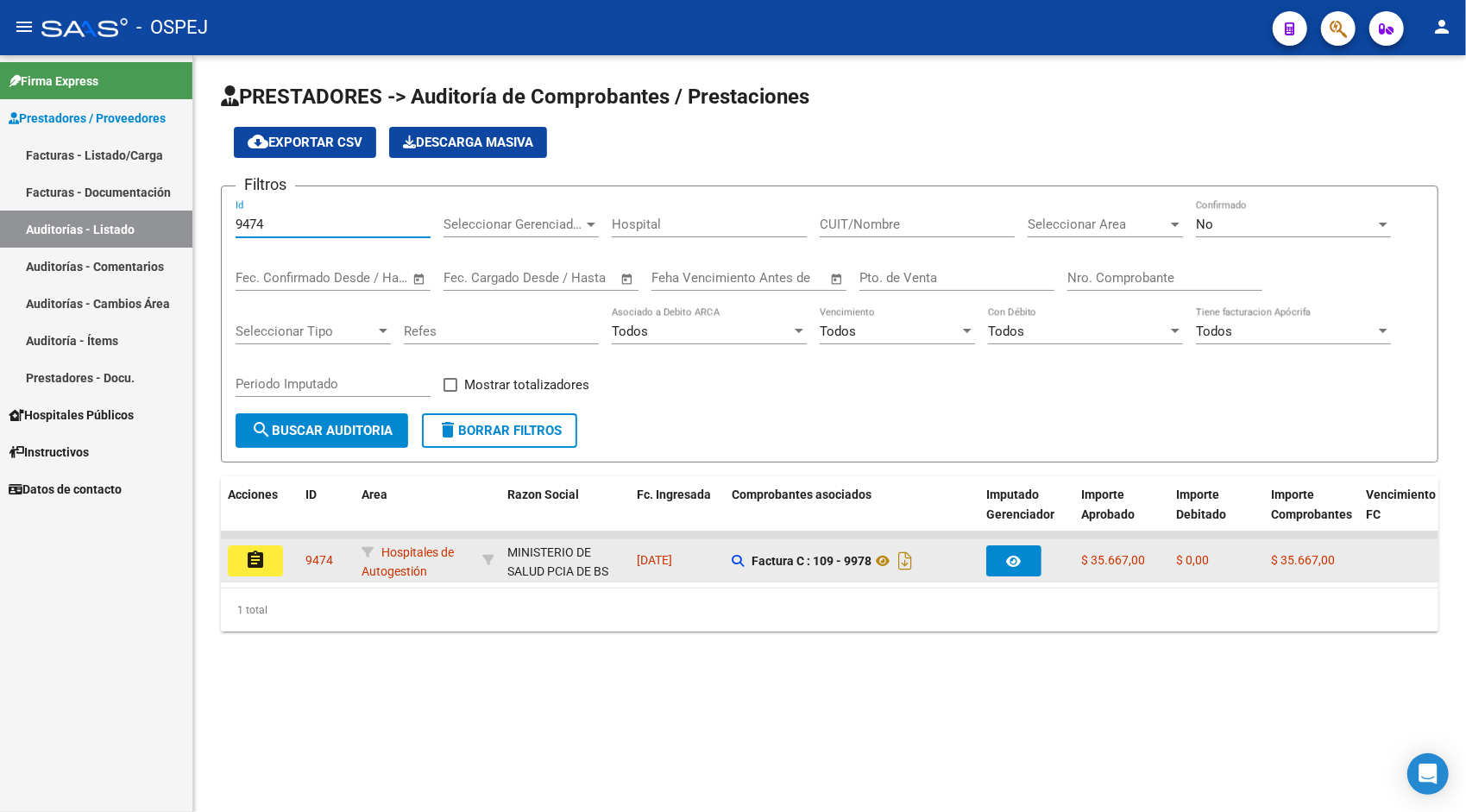
type input "9474"
click at [266, 551] on button "assignment" at bounding box center [255, 561] width 55 height 31
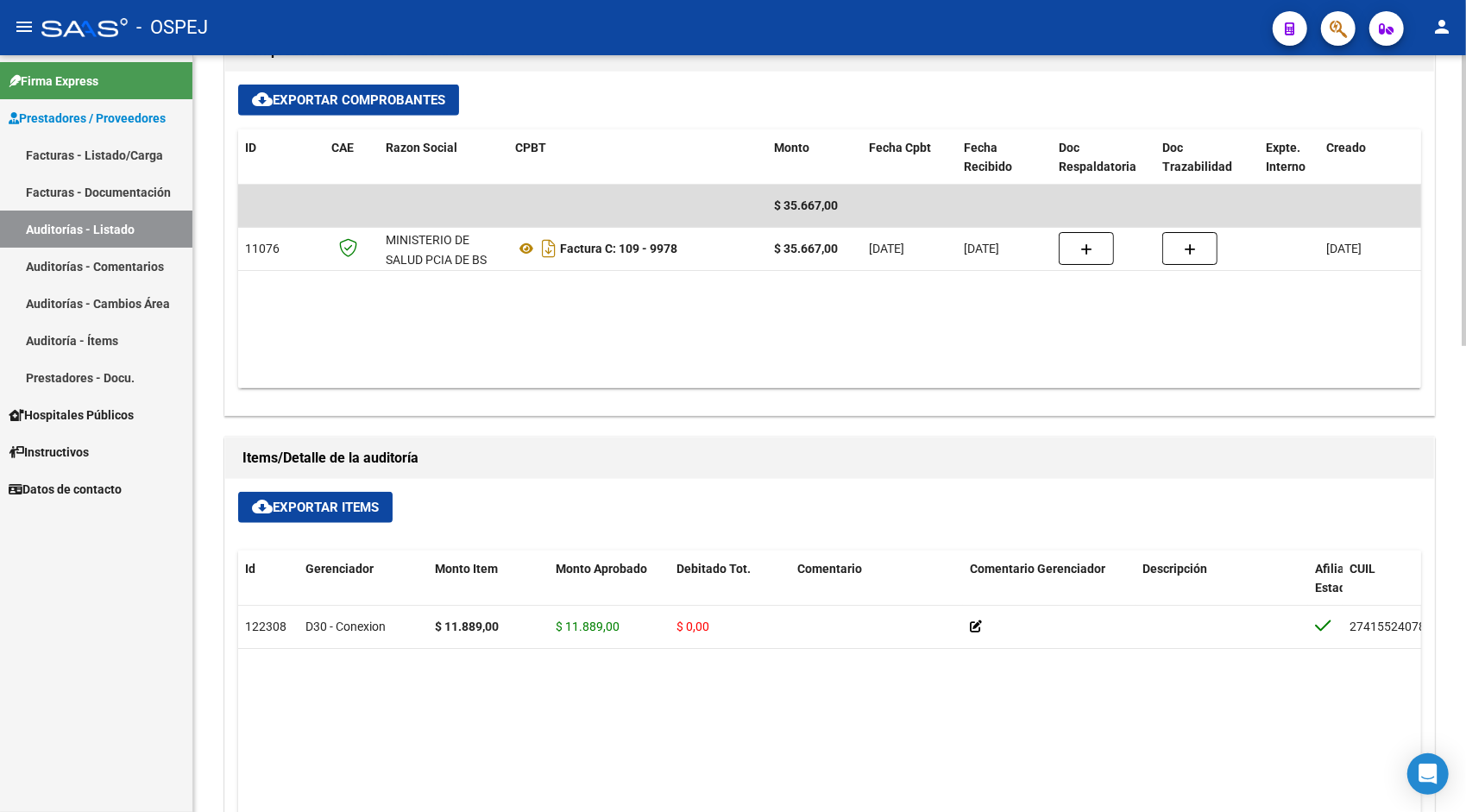
scroll to position [724, 0]
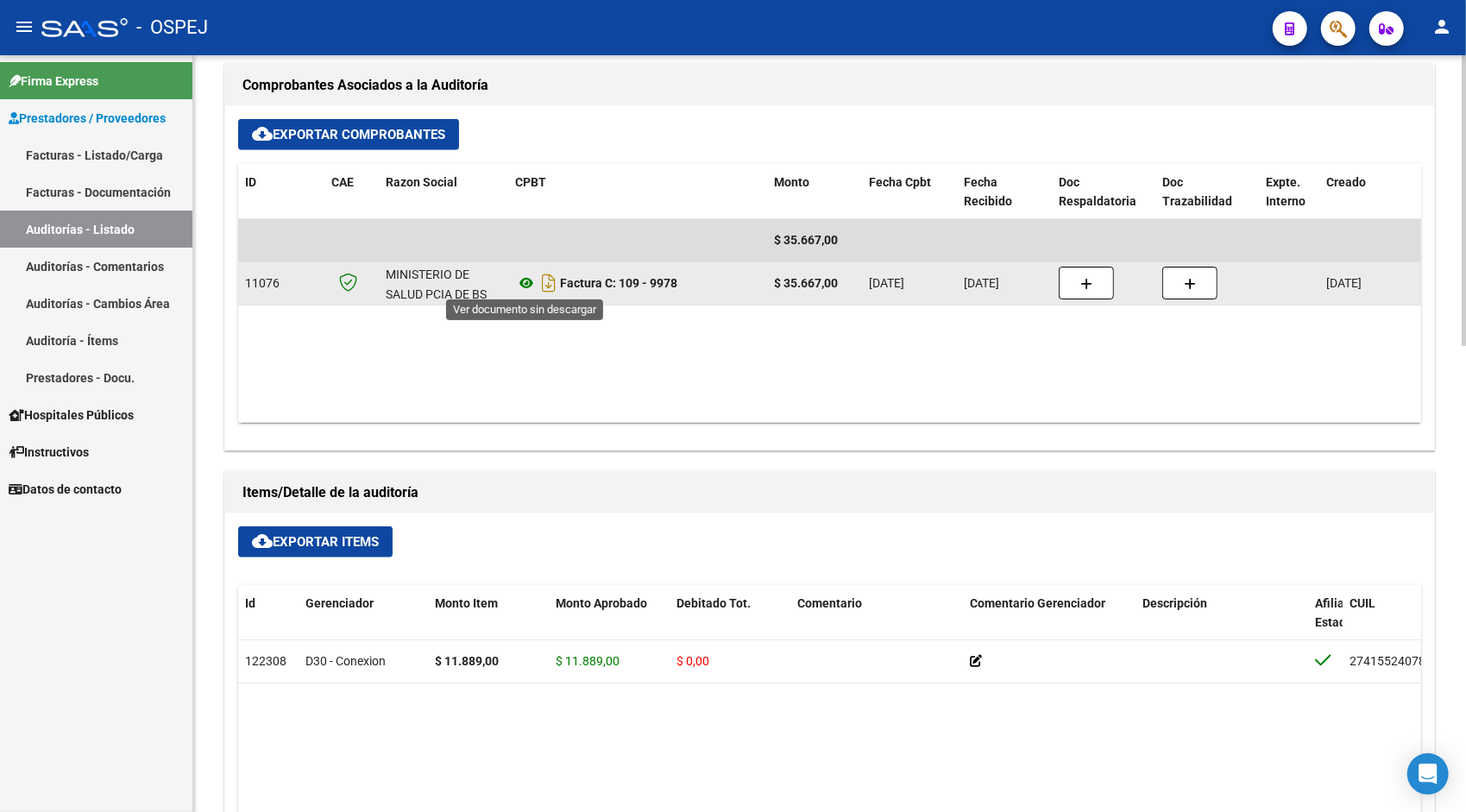
click at [526, 283] on icon at bounding box center [525, 282] width 23 height 21
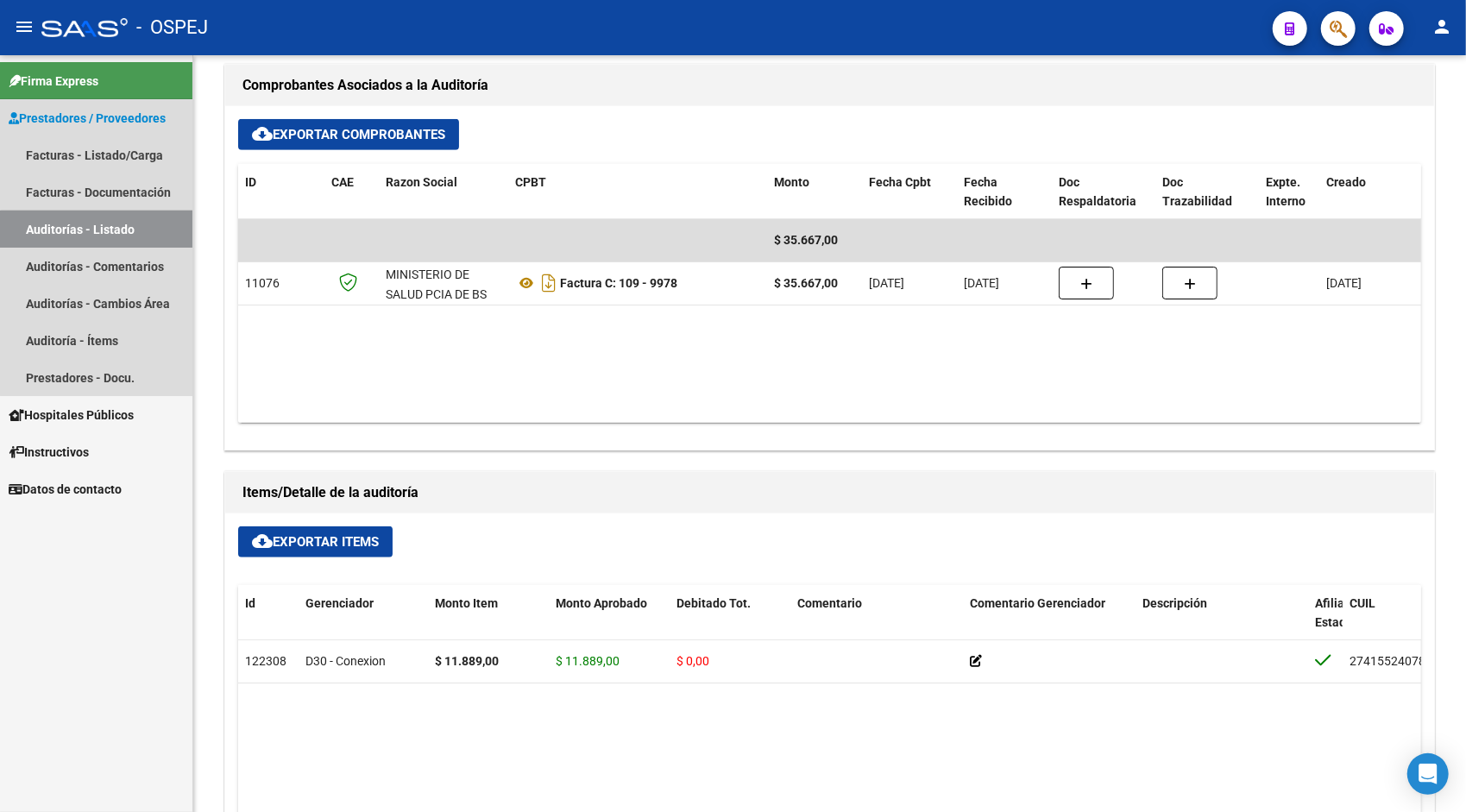
click at [132, 232] on link "Auditorías - Listado" at bounding box center [96, 229] width 193 height 37
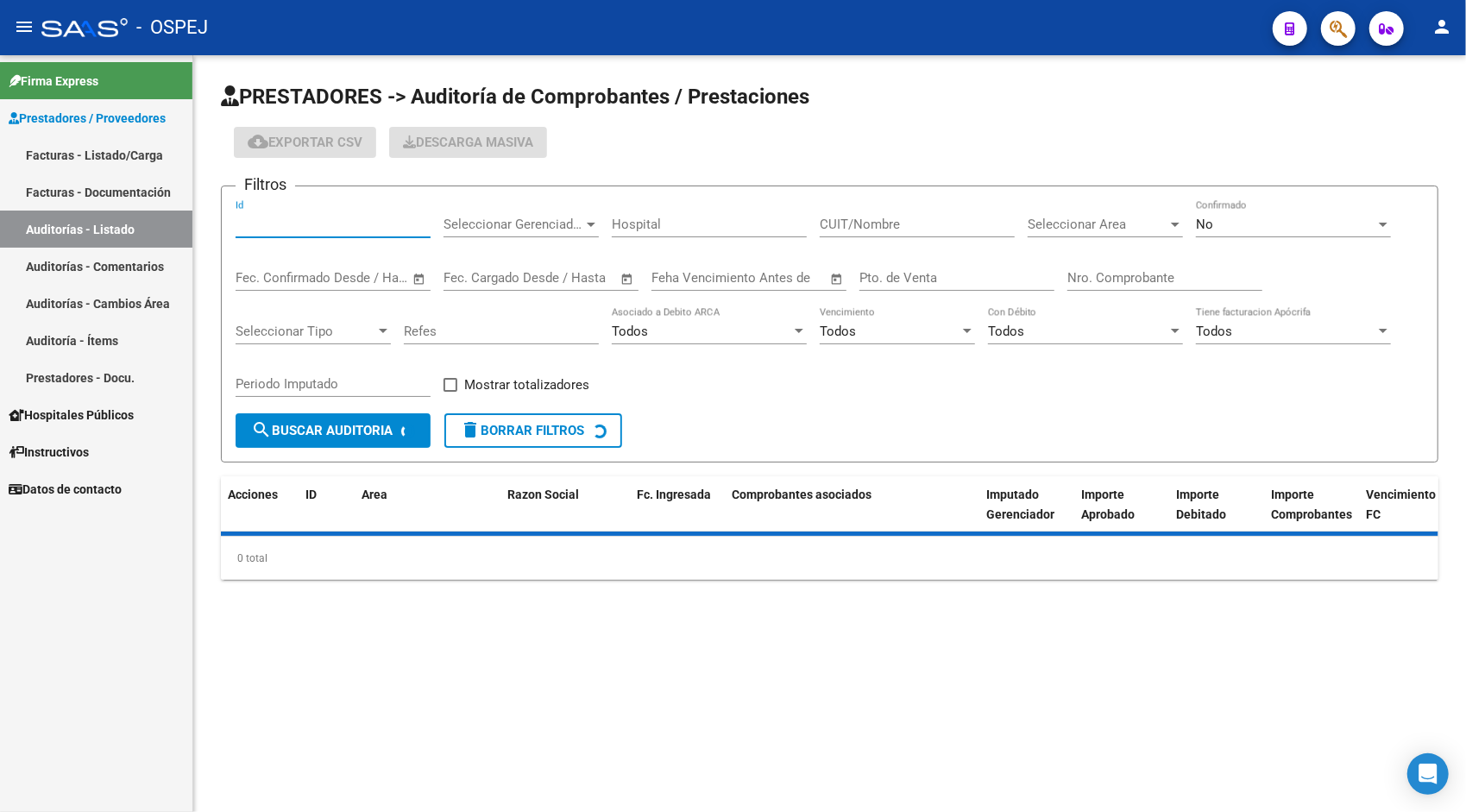
click at [331, 220] on input "Id" at bounding box center [333, 223] width 195 height 15
paste input "9478"
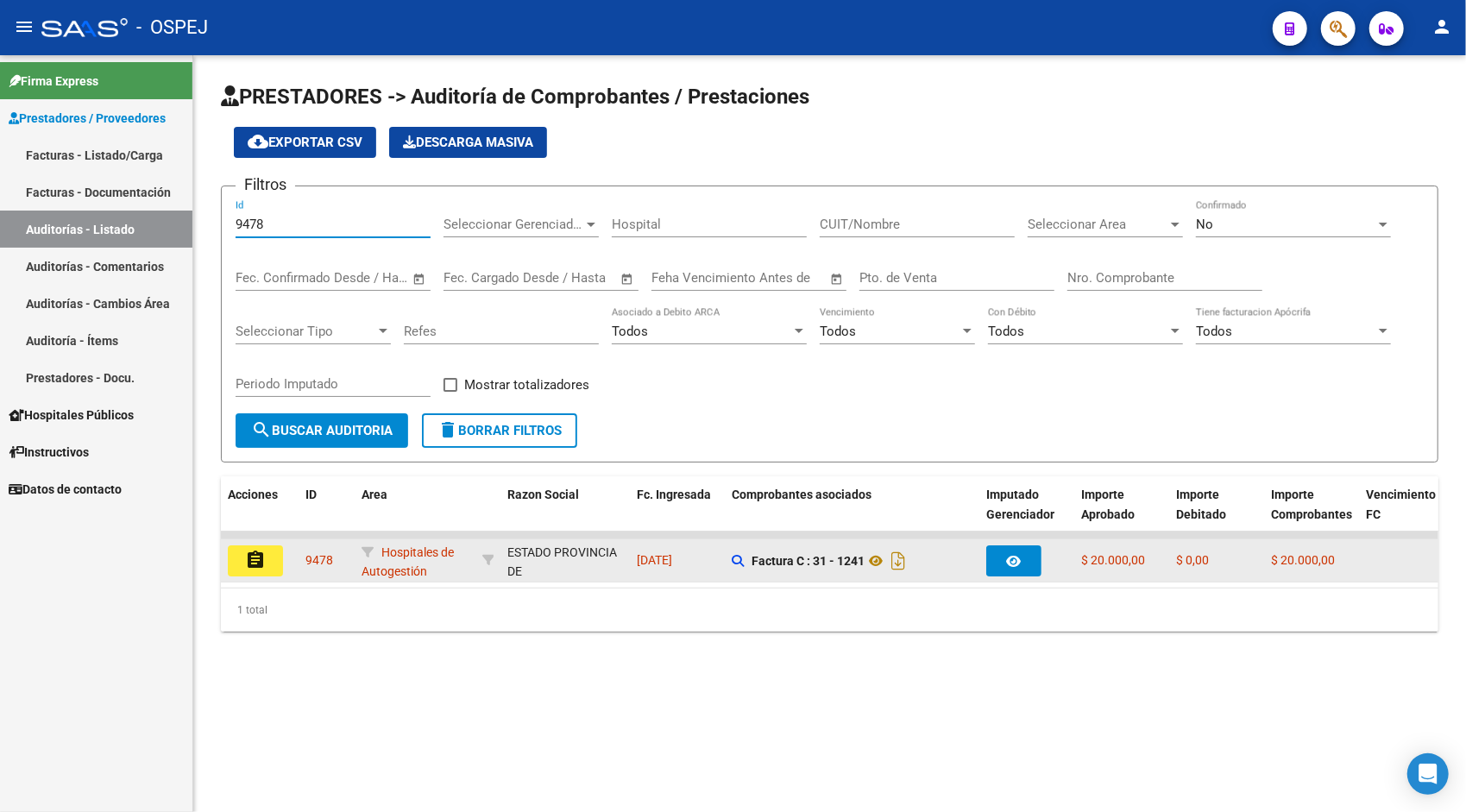
type input "9478"
click at [259, 566] on mat-icon "assignment" at bounding box center [255, 560] width 21 height 21
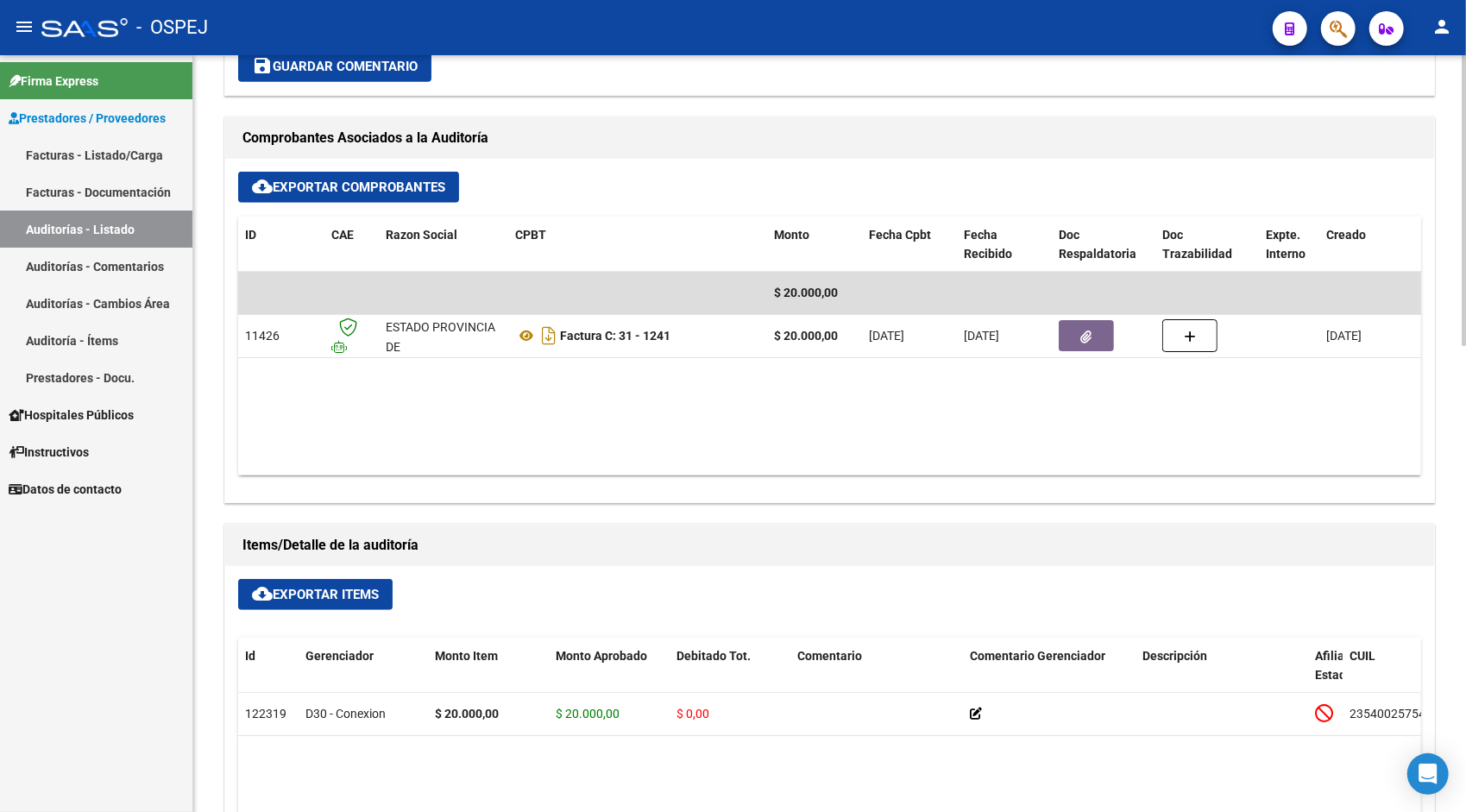
scroll to position [690, 0]
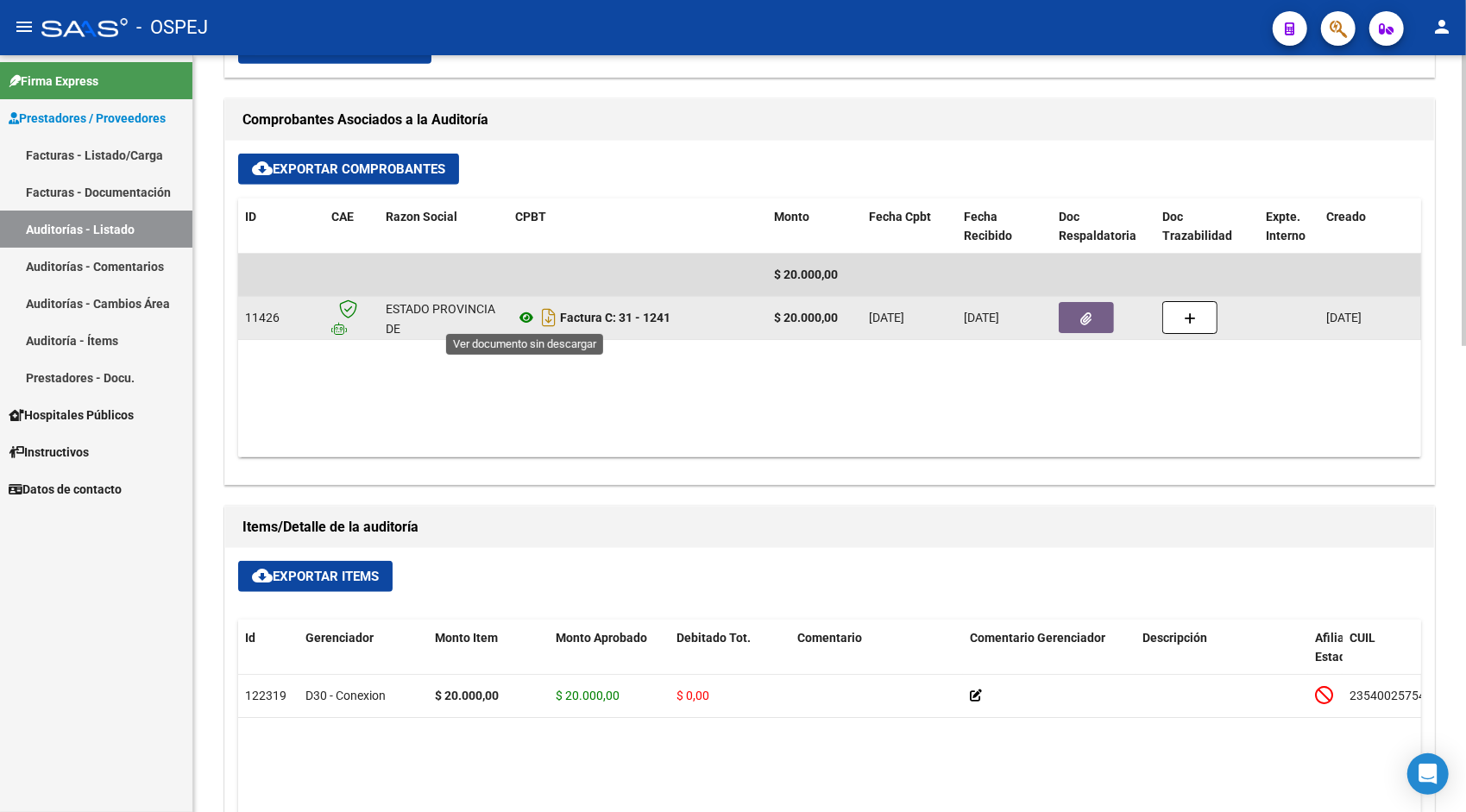
click at [528, 316] on icon at bounding box center [525, 317] width 23 height 21
click at [1080, 305] on button "button" at bounding box center [1085, 317] width 55 height 31
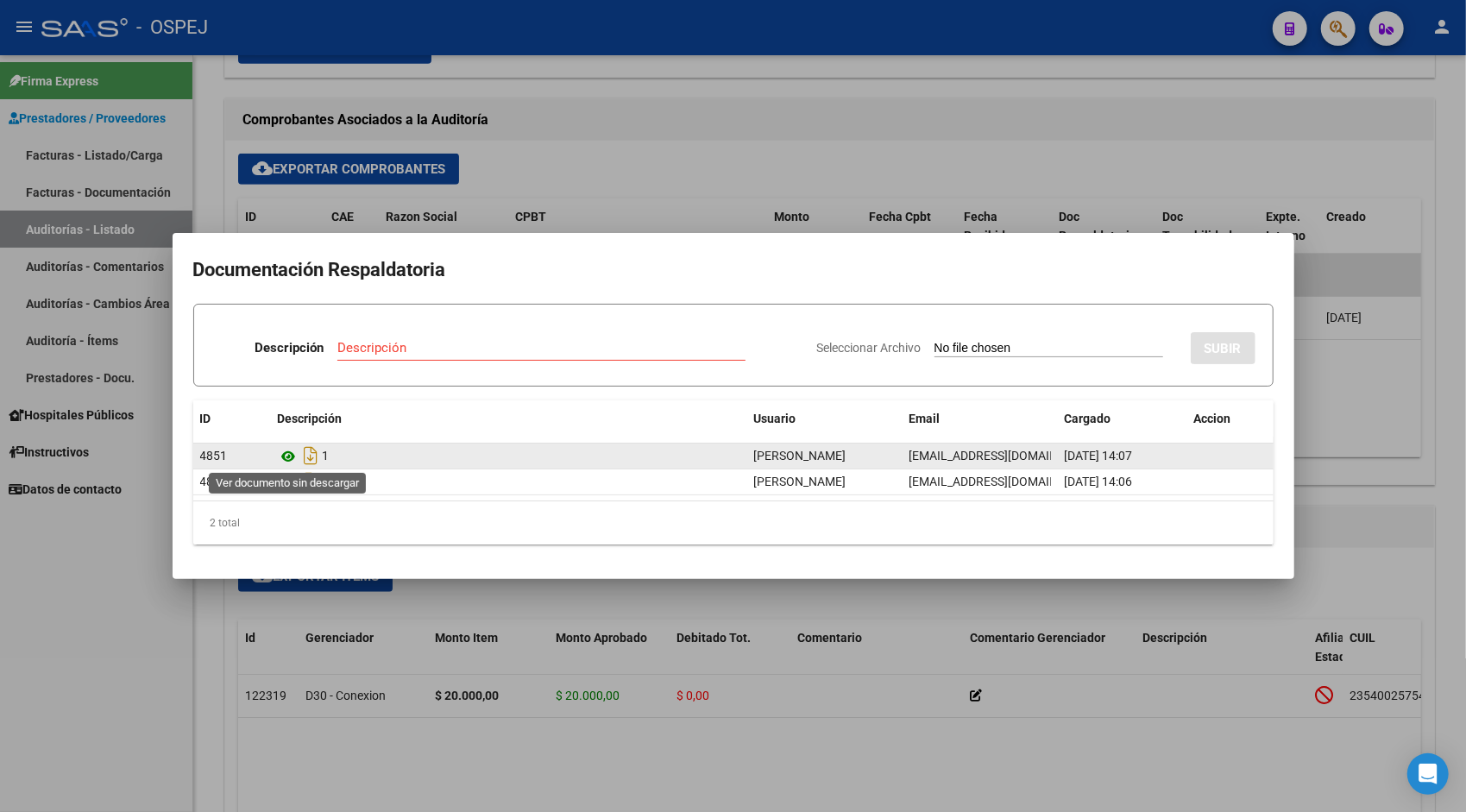
click at [285, 452] on icon at bounding box center [288, 456] width 23 height 21
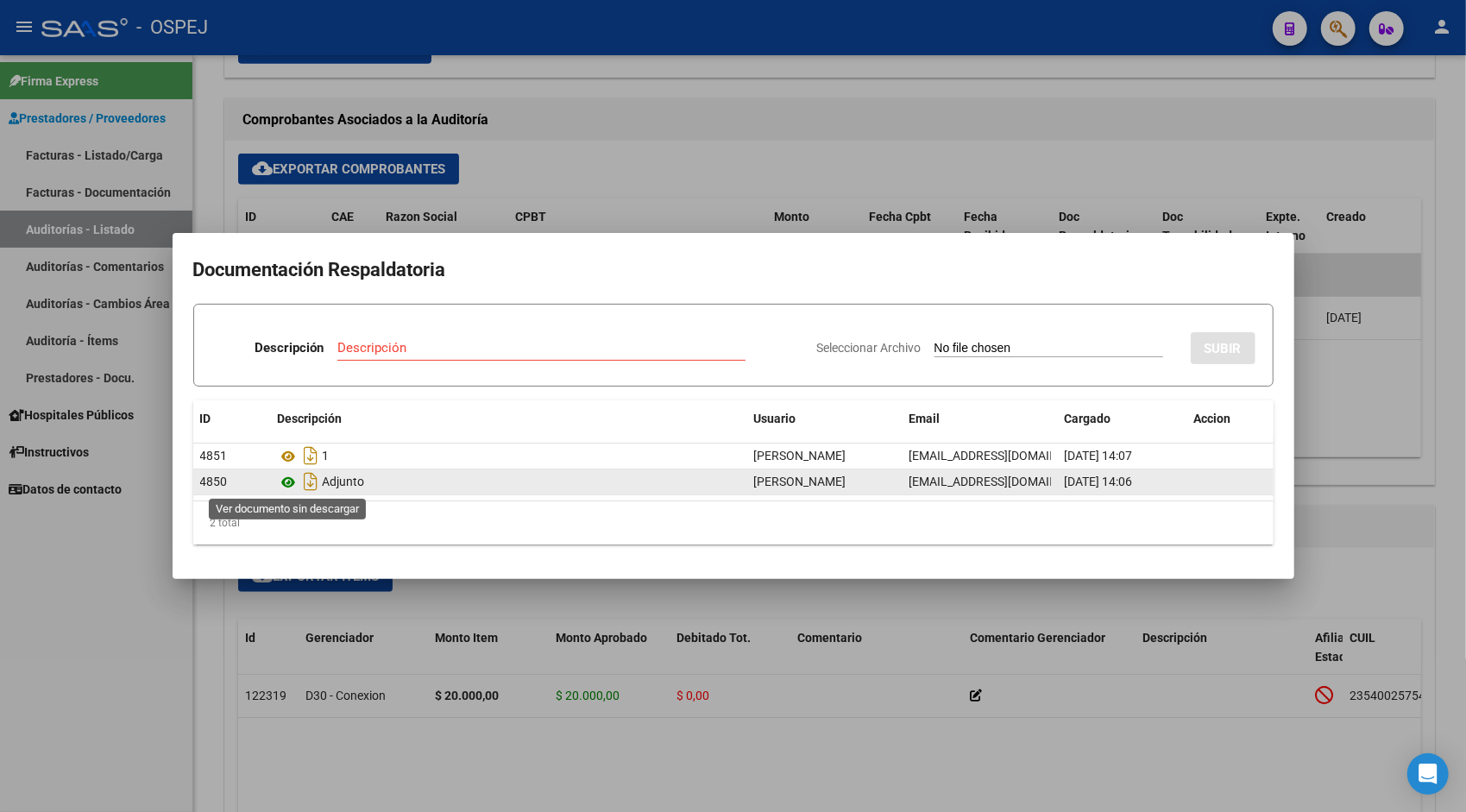
click at [288, 481] on icon at bounding box center [288, 482] width 23 height 21
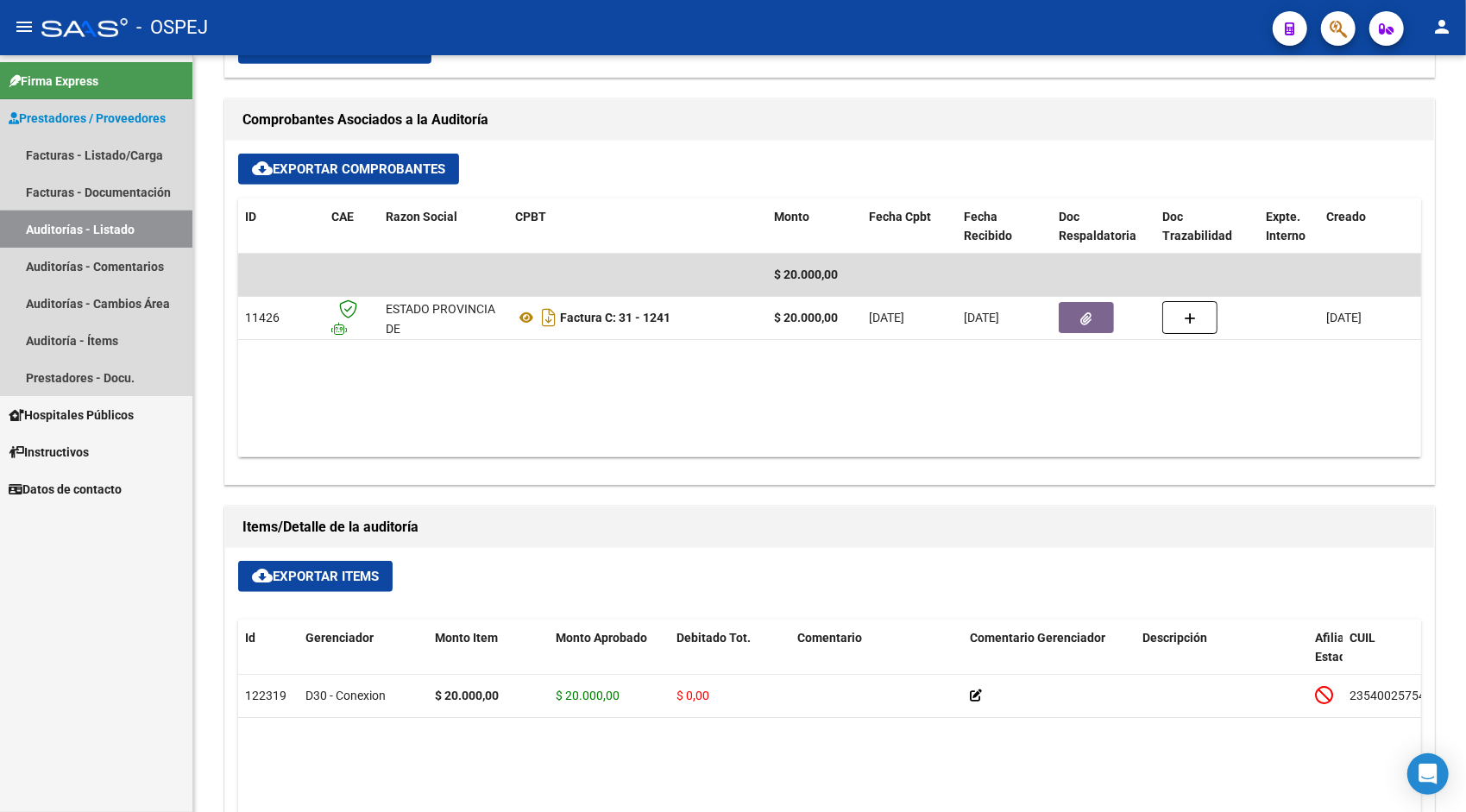
click at [139, 235] on link "Auditorías - Listado" at bounding box center [96, 229] width 193 height 37
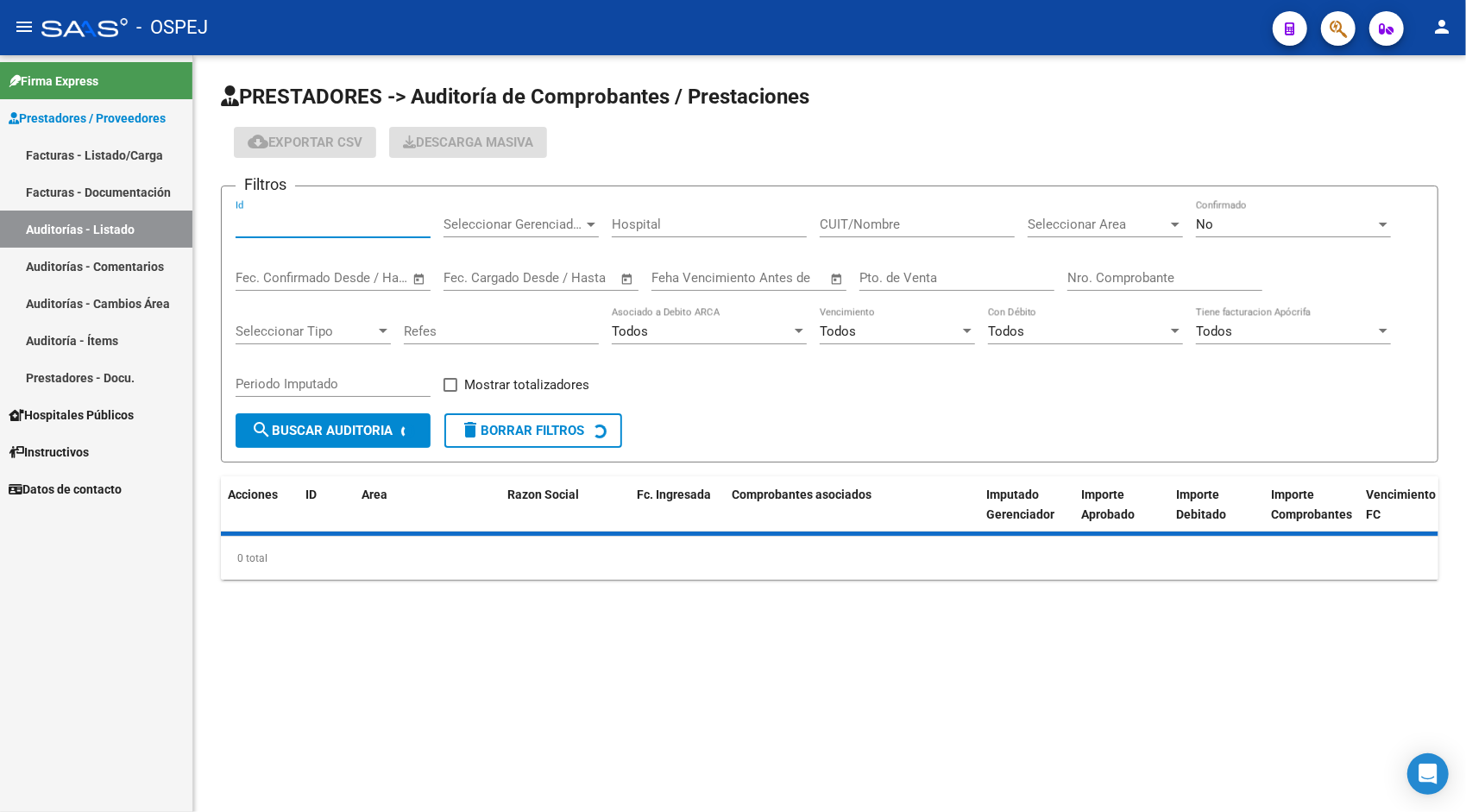
click at [285, 225] on input "Id" at bounding box center [333, 223] width 195 height 15
paste input "9479"
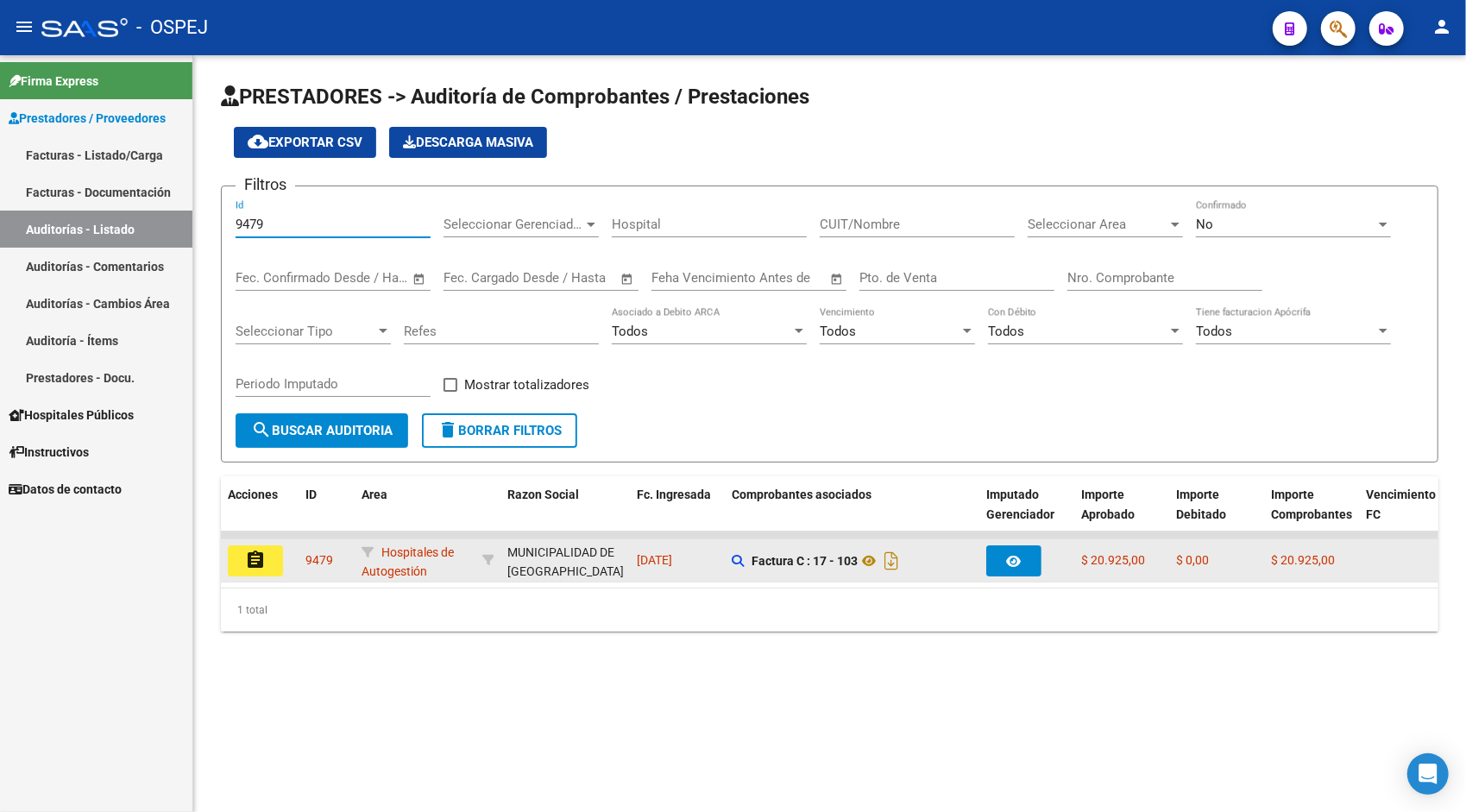
type input "9479"
click at [285, 547] on div "assignment" at bounding box center [260, 561] width 64 height 31
click at [279, 549] on button "assignment" at bounding box center [255, 561] width 55 height 31
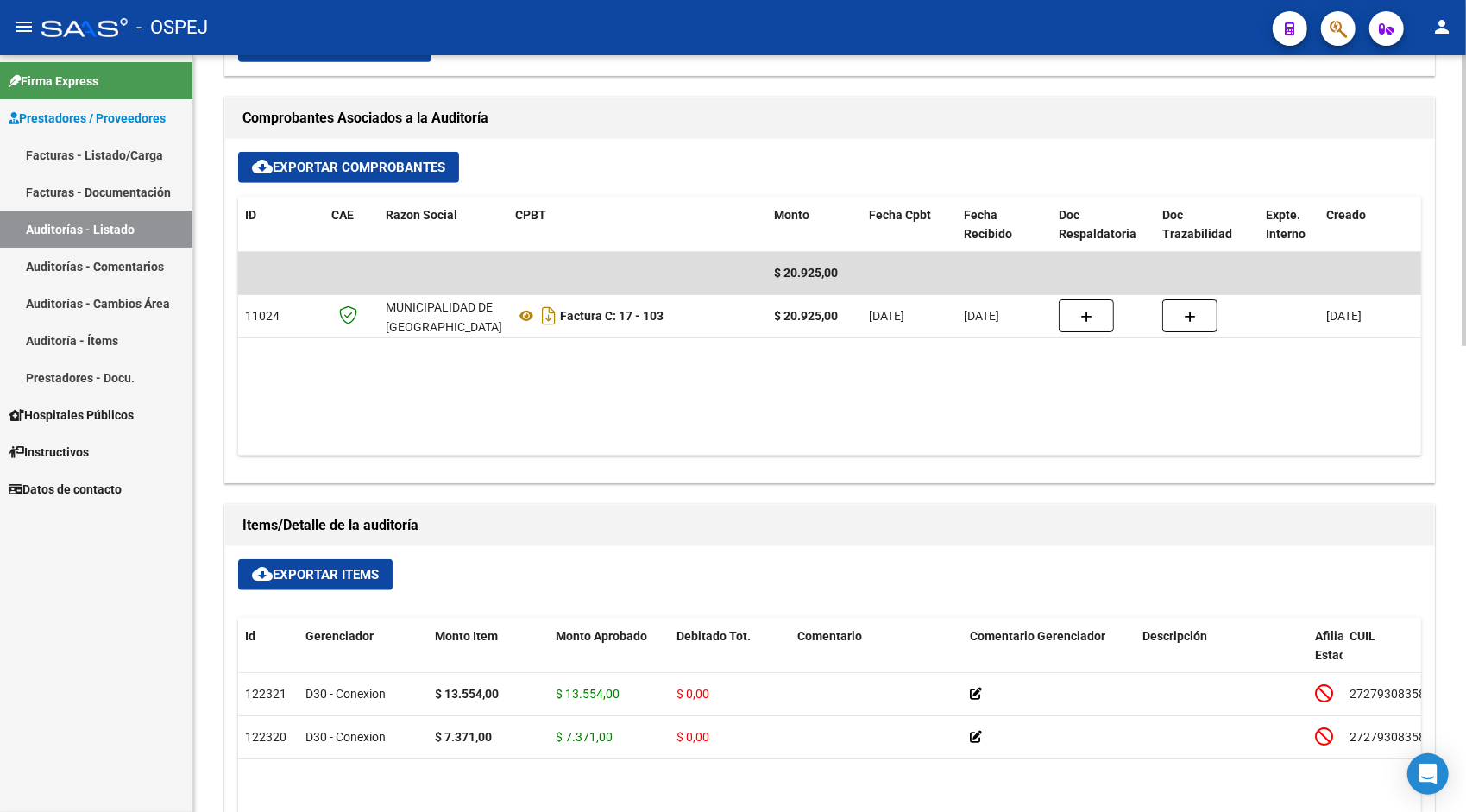
scroll to position [724, 0]
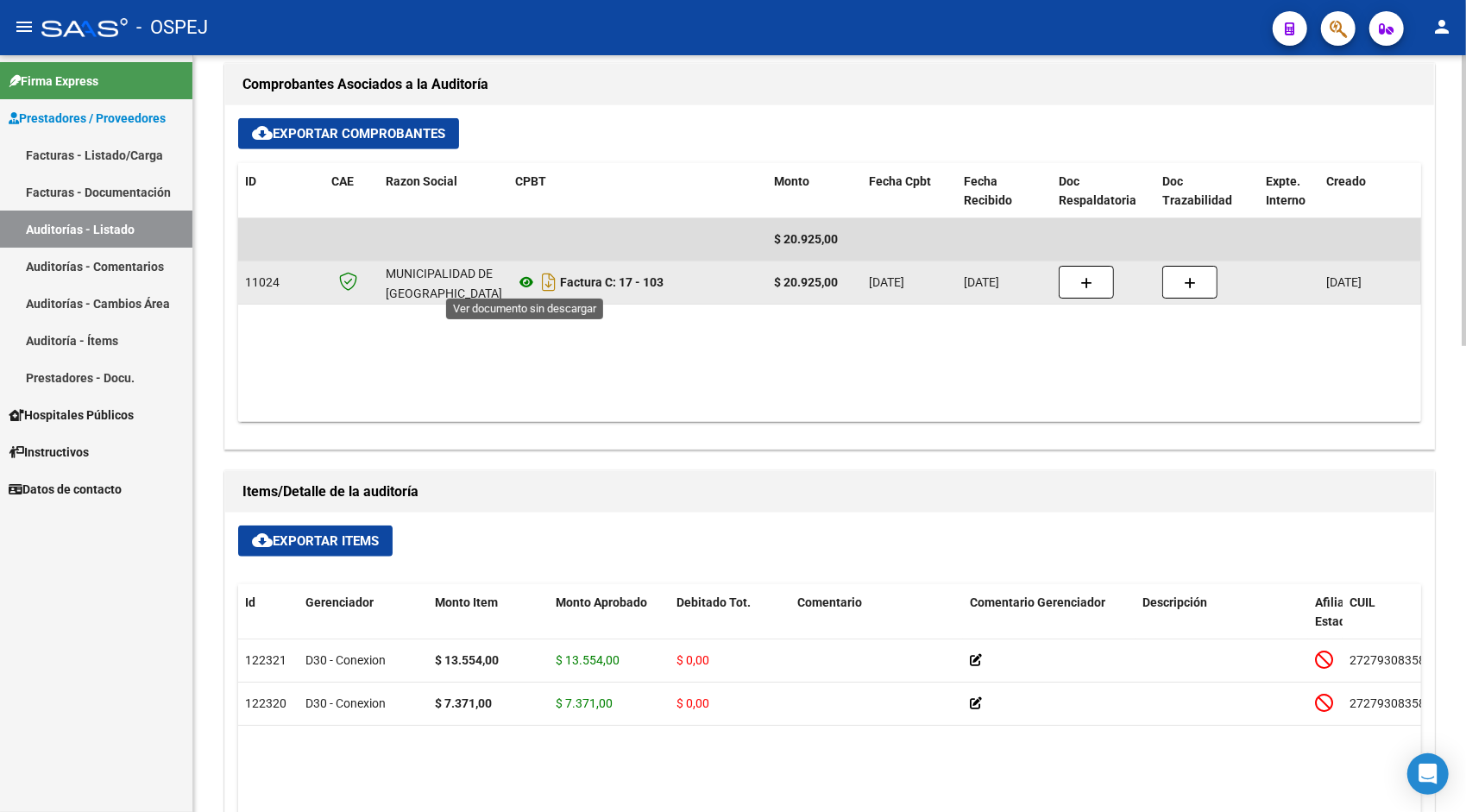
click at [515, 284] on icon at bounding box center [525, 281] width 23 height 21
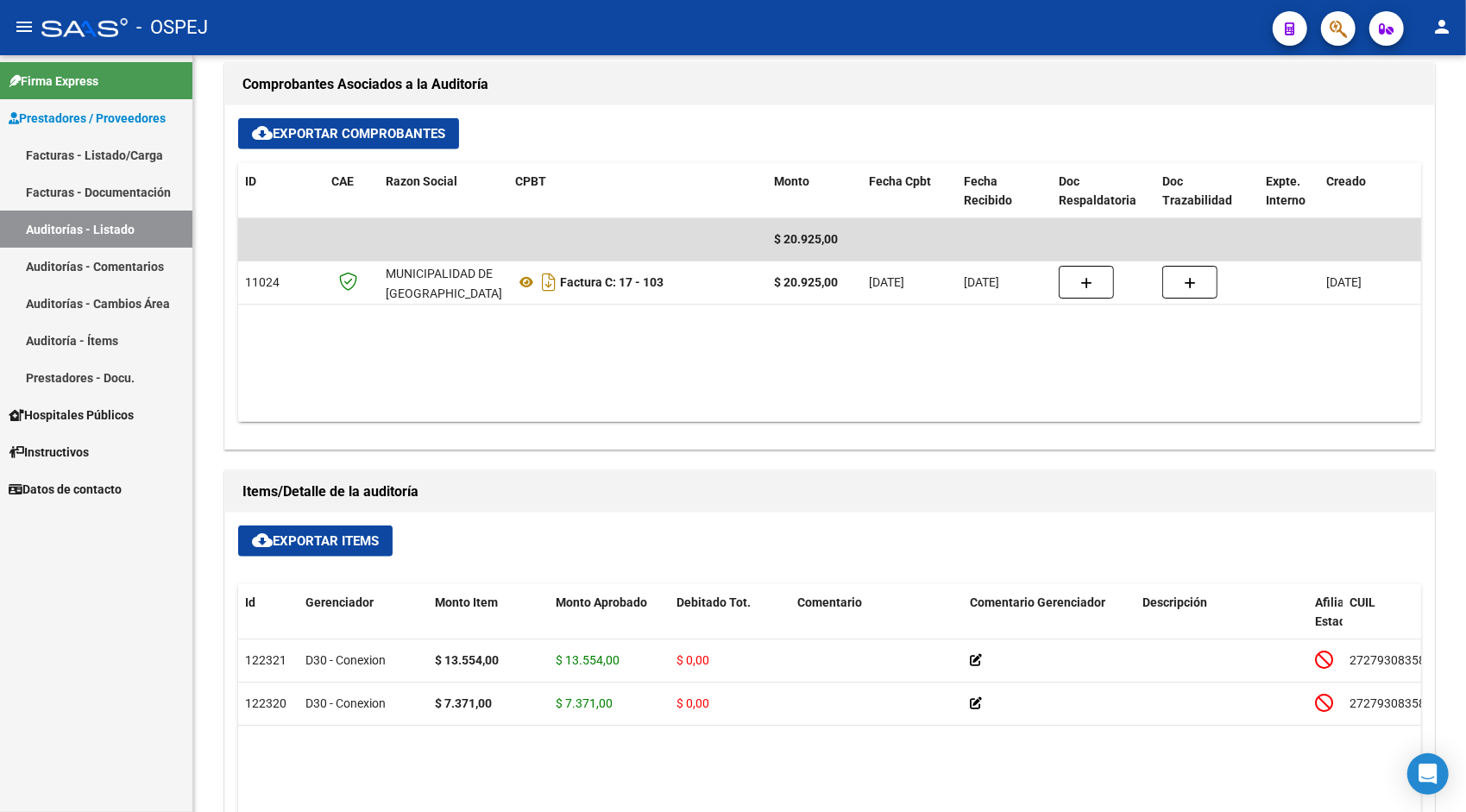
click at [116, 224] on link "Auditorías - Listado" at bounding box center [96, 229] width 193 height 37
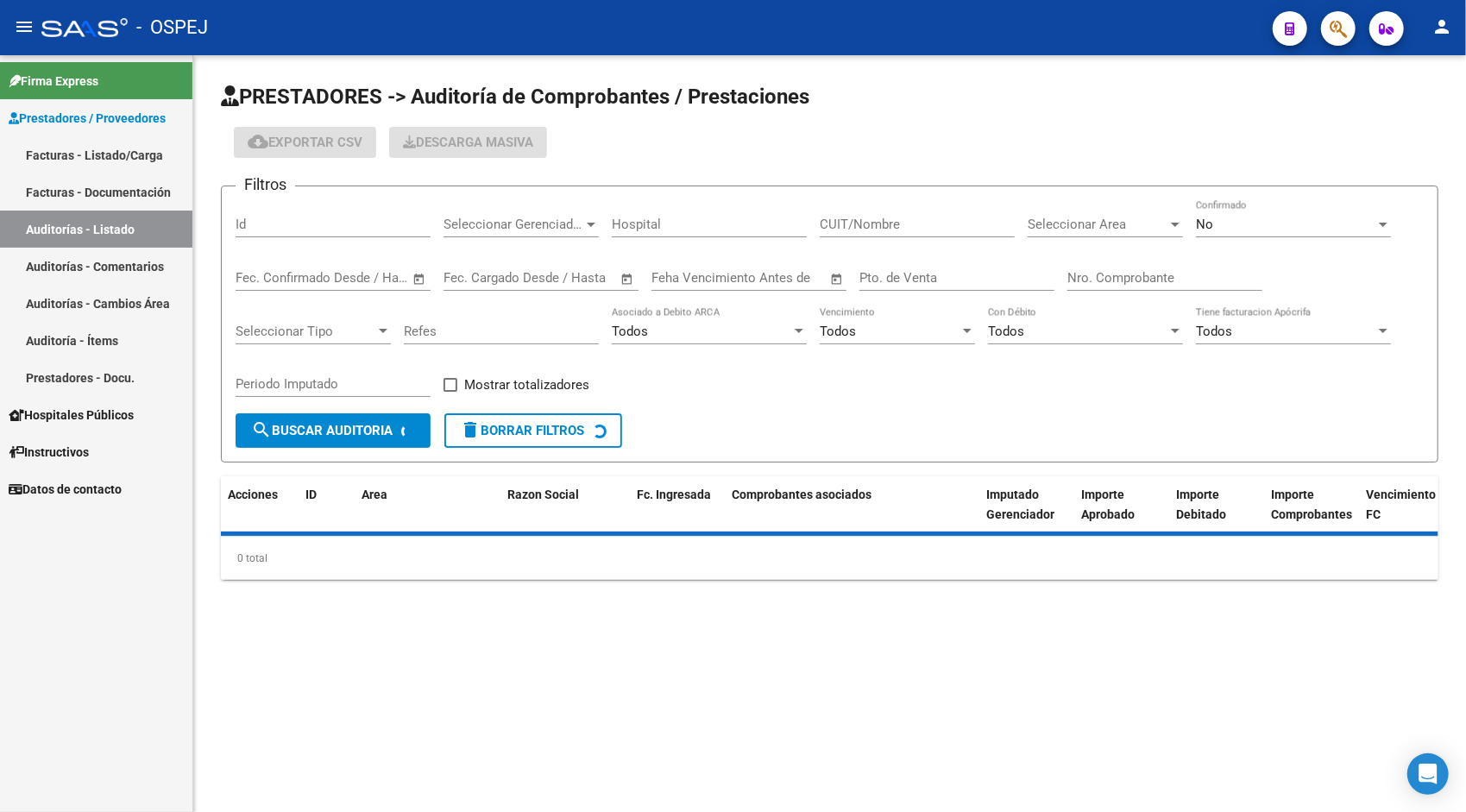
click at [321, 230] on input "Id" at bounding box center [333, 223] width 195 height 15
paste input "9480"
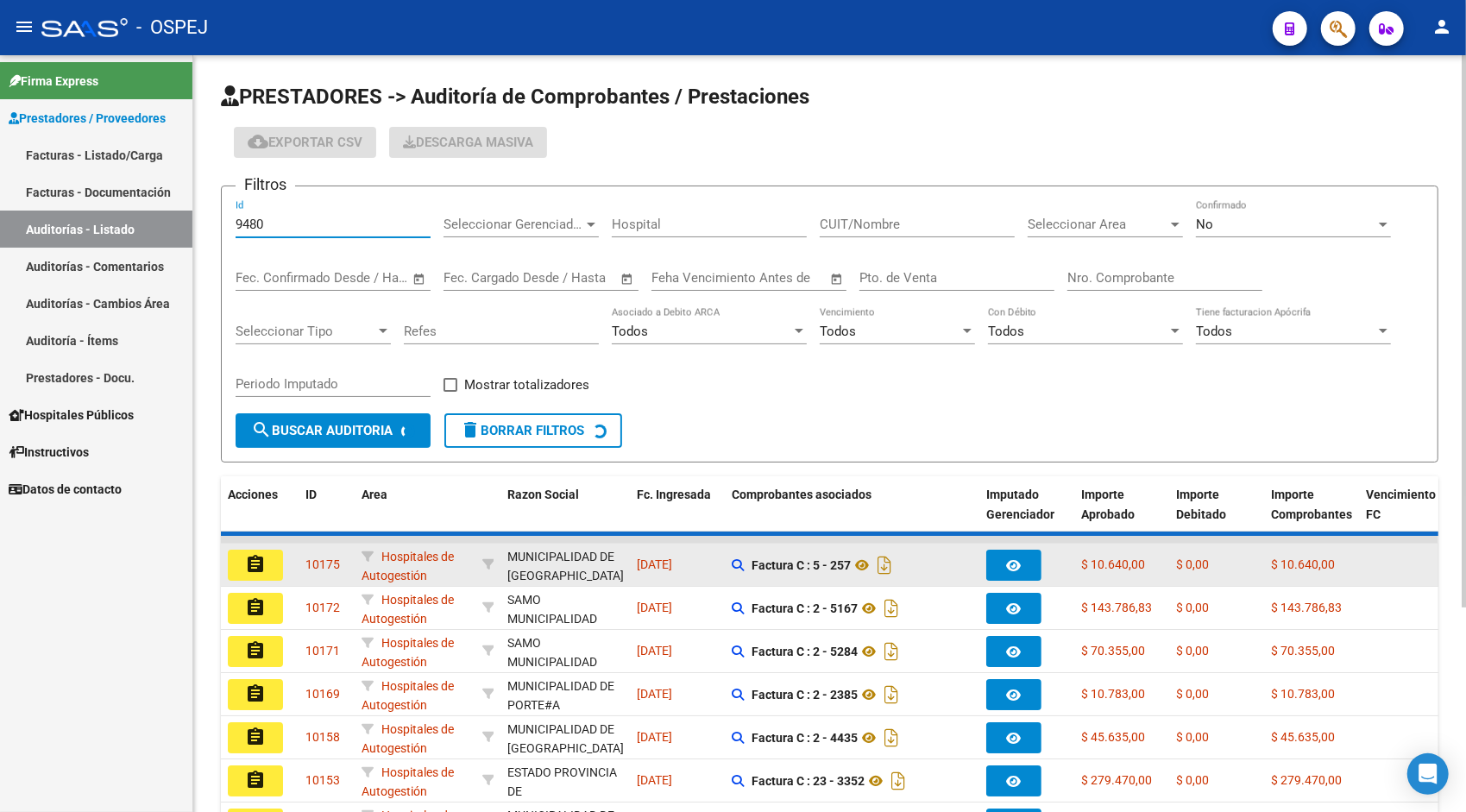
type input "9480"
click at [260, 568] on mat-icon "assignment" at bounding box center [255, 563] width 21 height 21
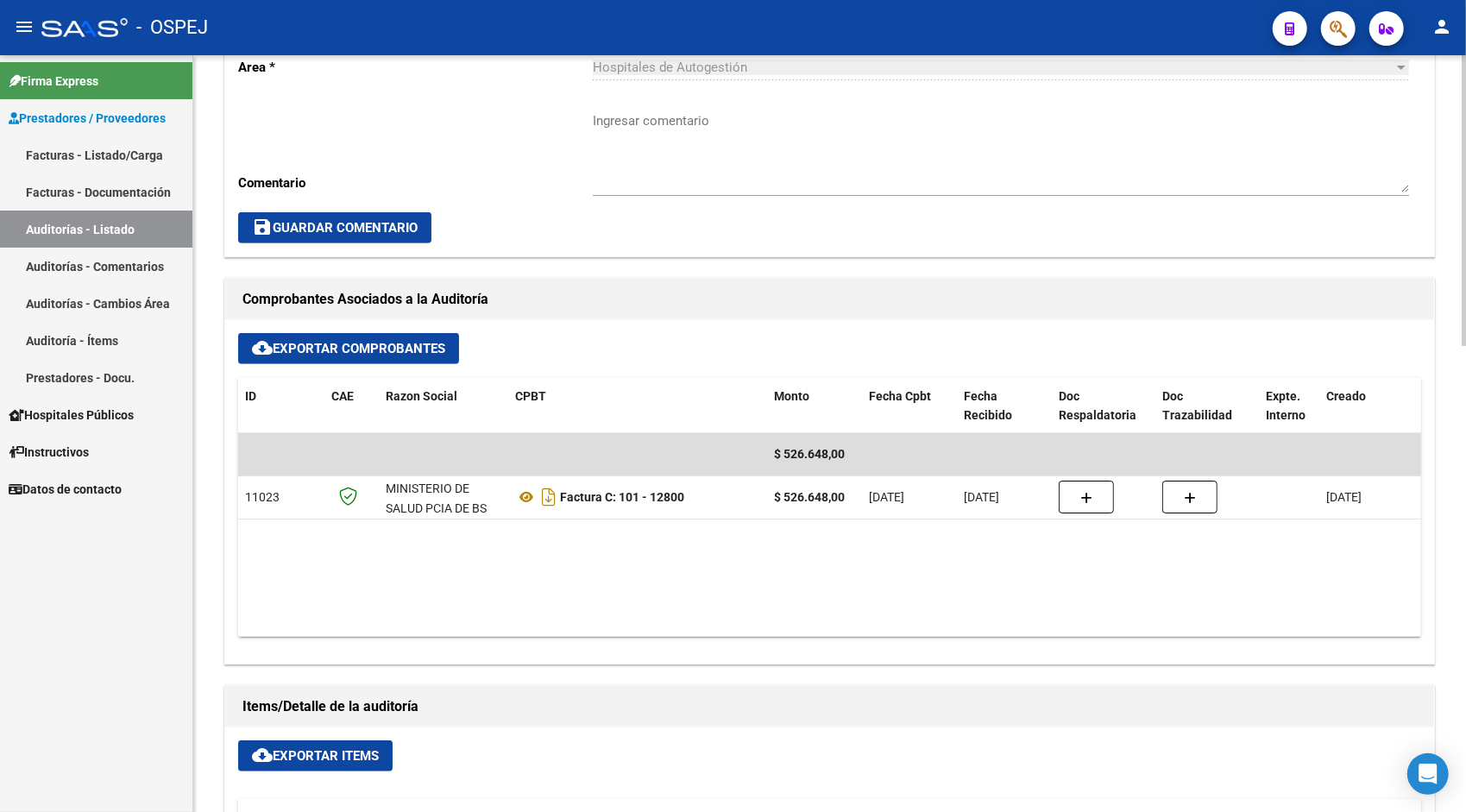
scroll to position [517, 0]
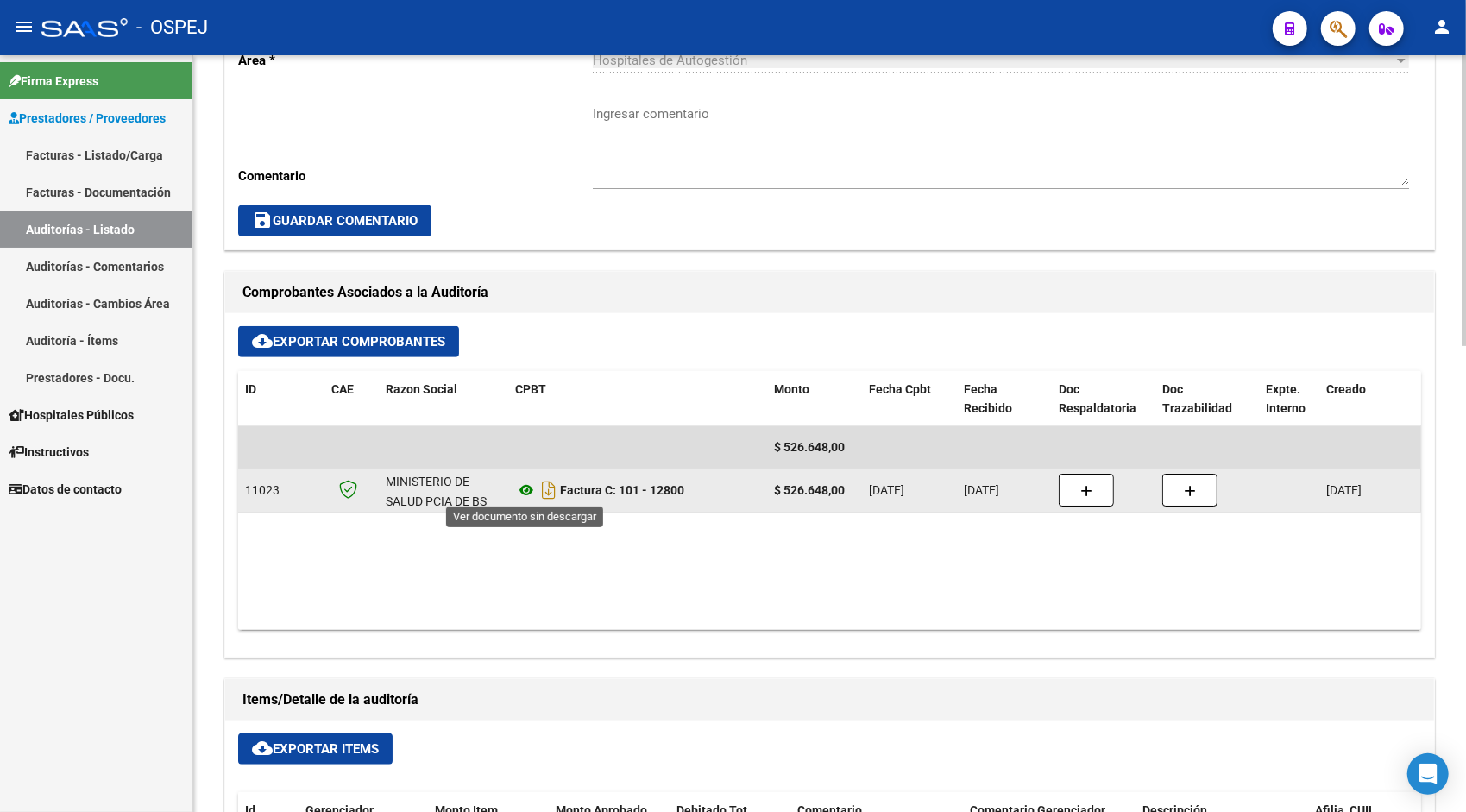
click at [522, 494] on icon at bounding box center [525, 489] width 23 height 21
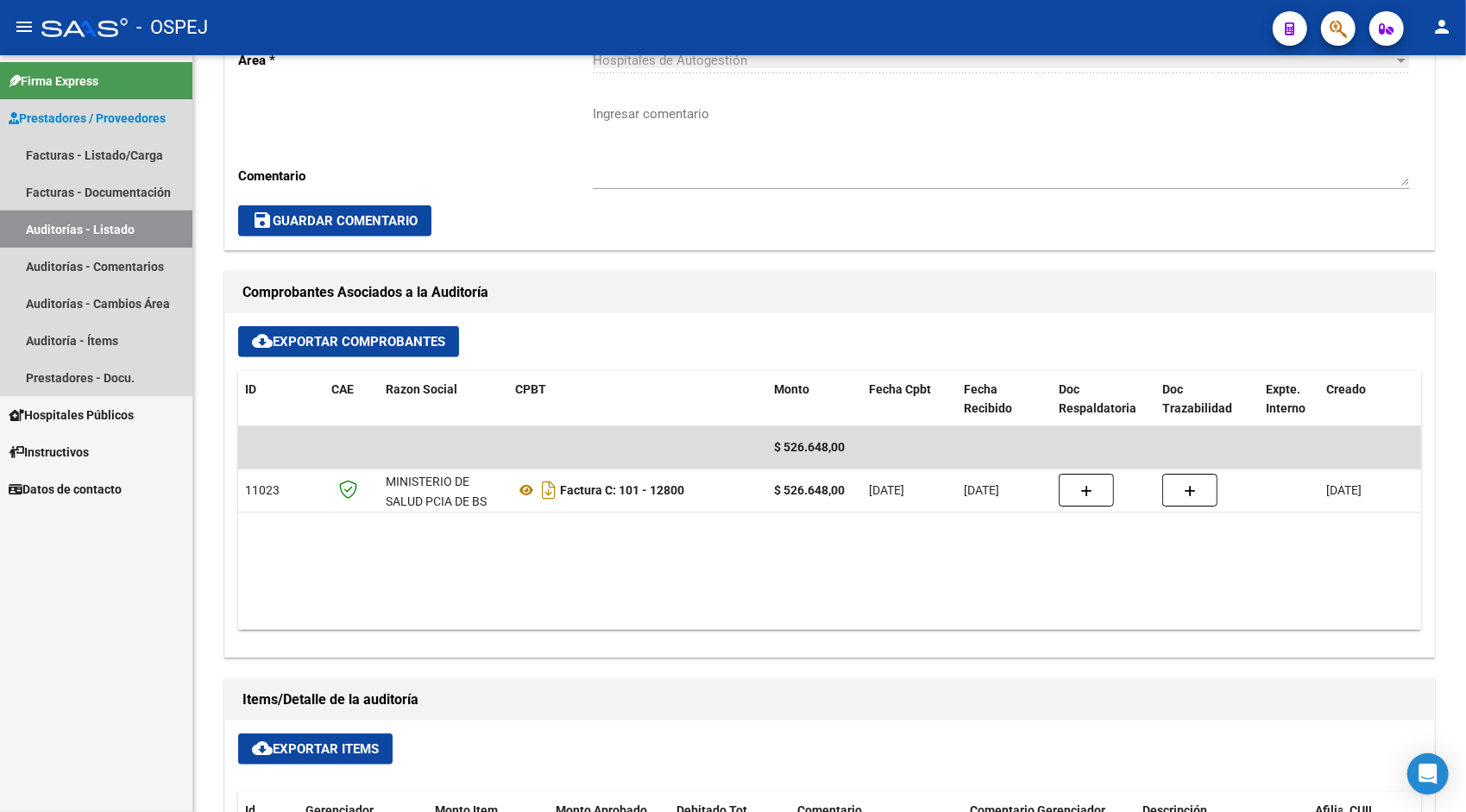
click at [113, 228] on link "Auditorías - Listado" at bounding box center [96, 229] width 193 height 37
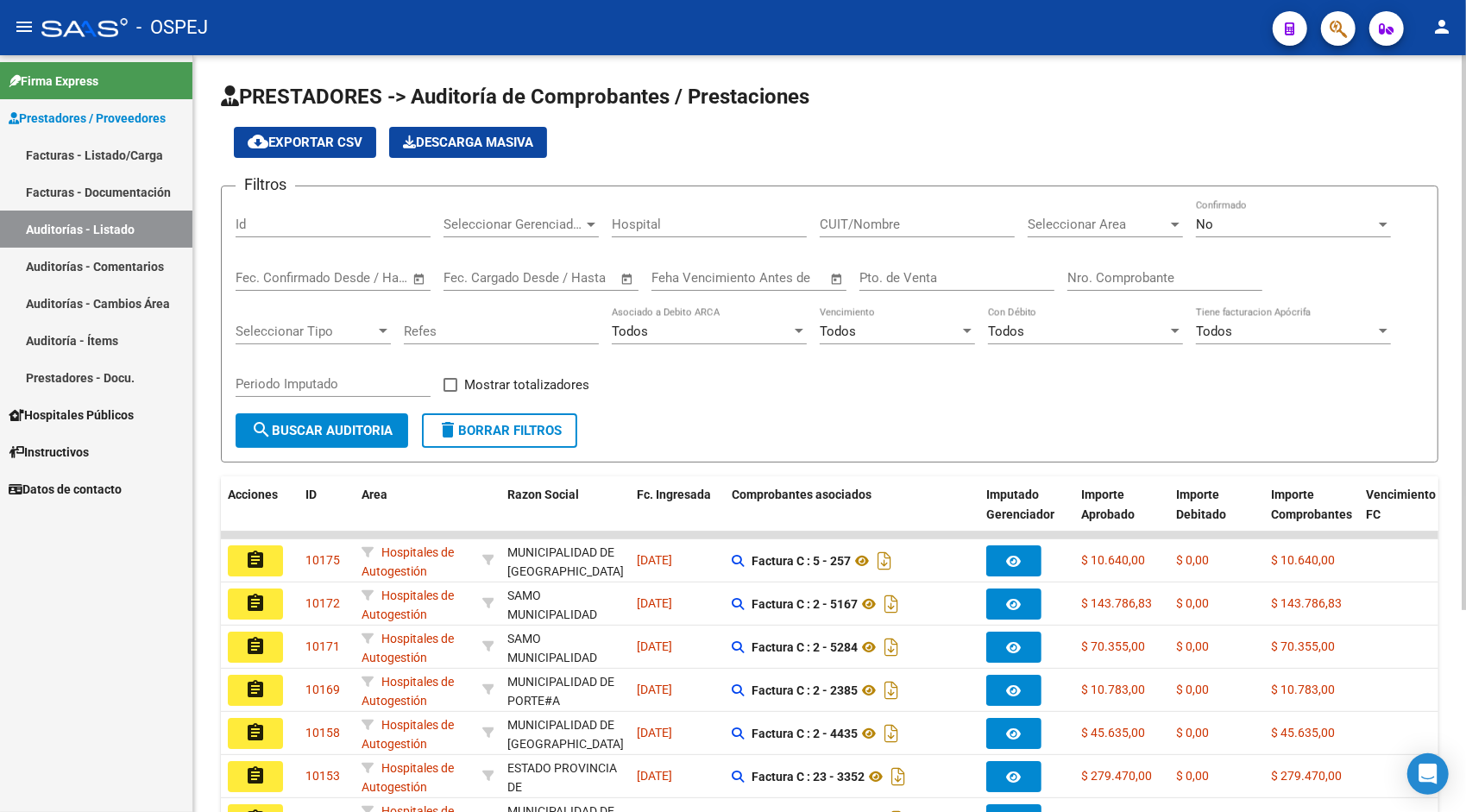
click at [278, 240] on div "Id" at bounding box center [333, 226] width 195 height 53
click at [271, 230] on input "Id" at bounding box center [333, 223] width 195 height 15
paste input "9481"
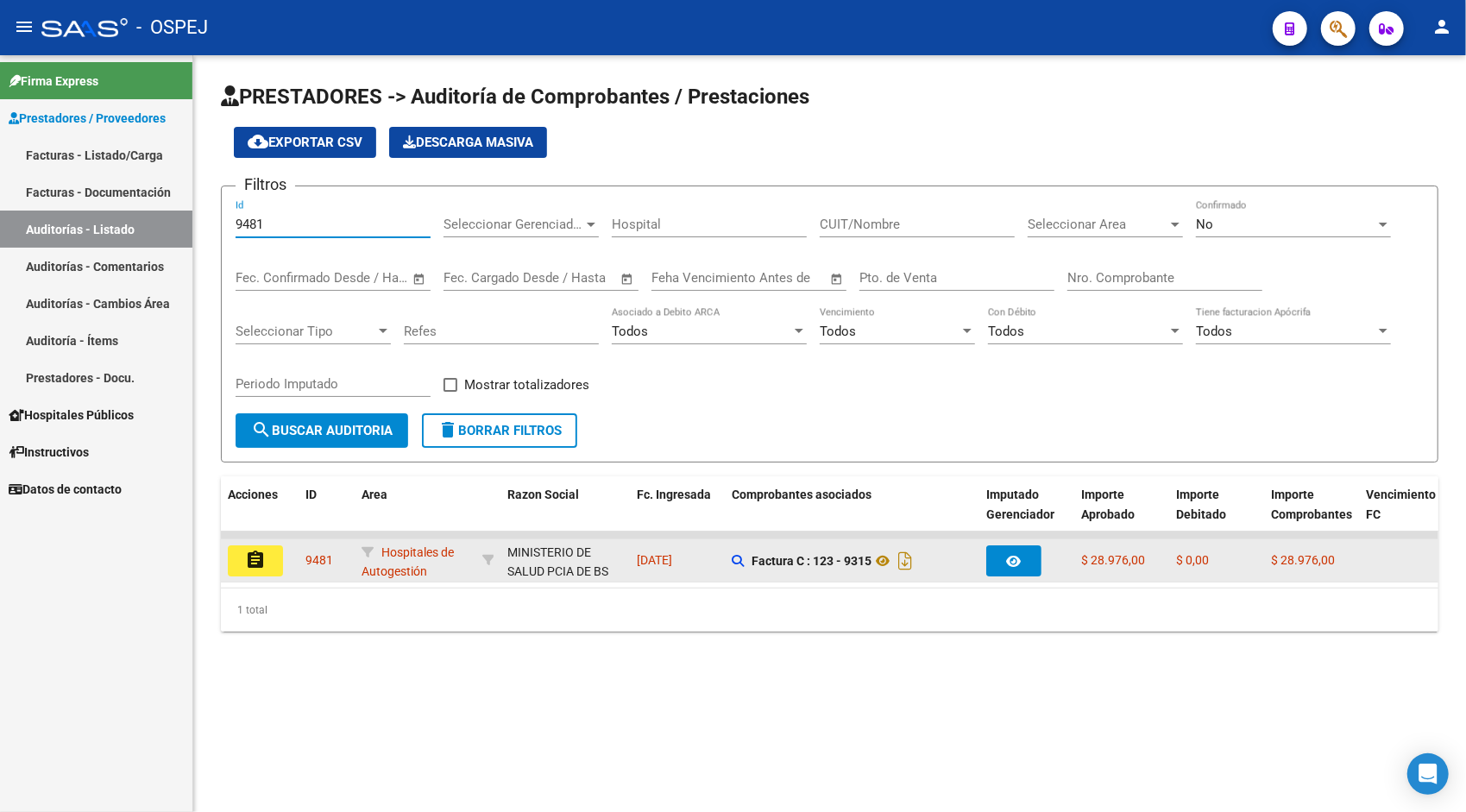
type input "9481"
click at [262, 556] on mat-icon "assignment" at bounding box center [255, 560] width 21 height 21
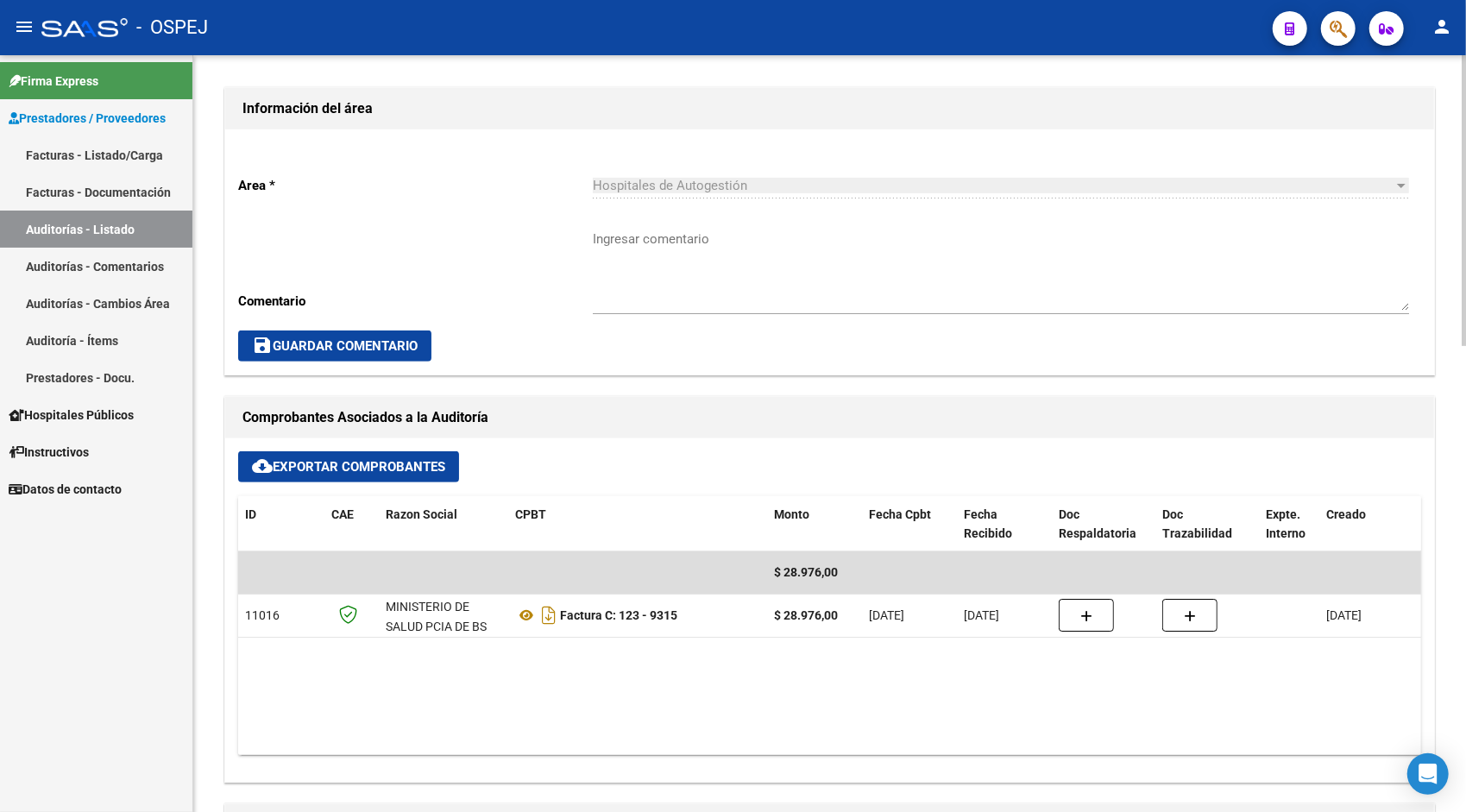
scroll to position [414, 0]
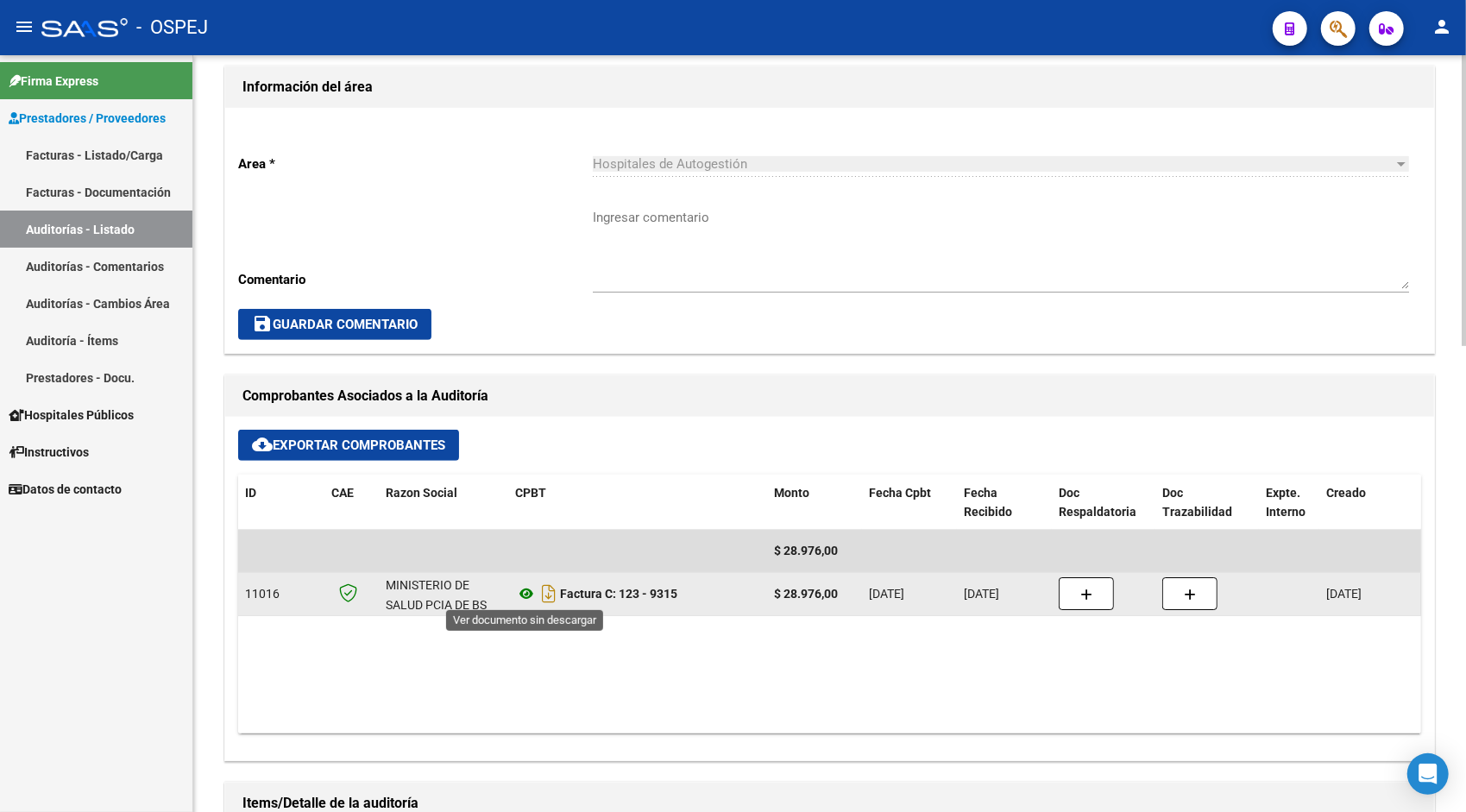
click at [533, 596] on icon at bounding box center [525, 593] width 23 height 21
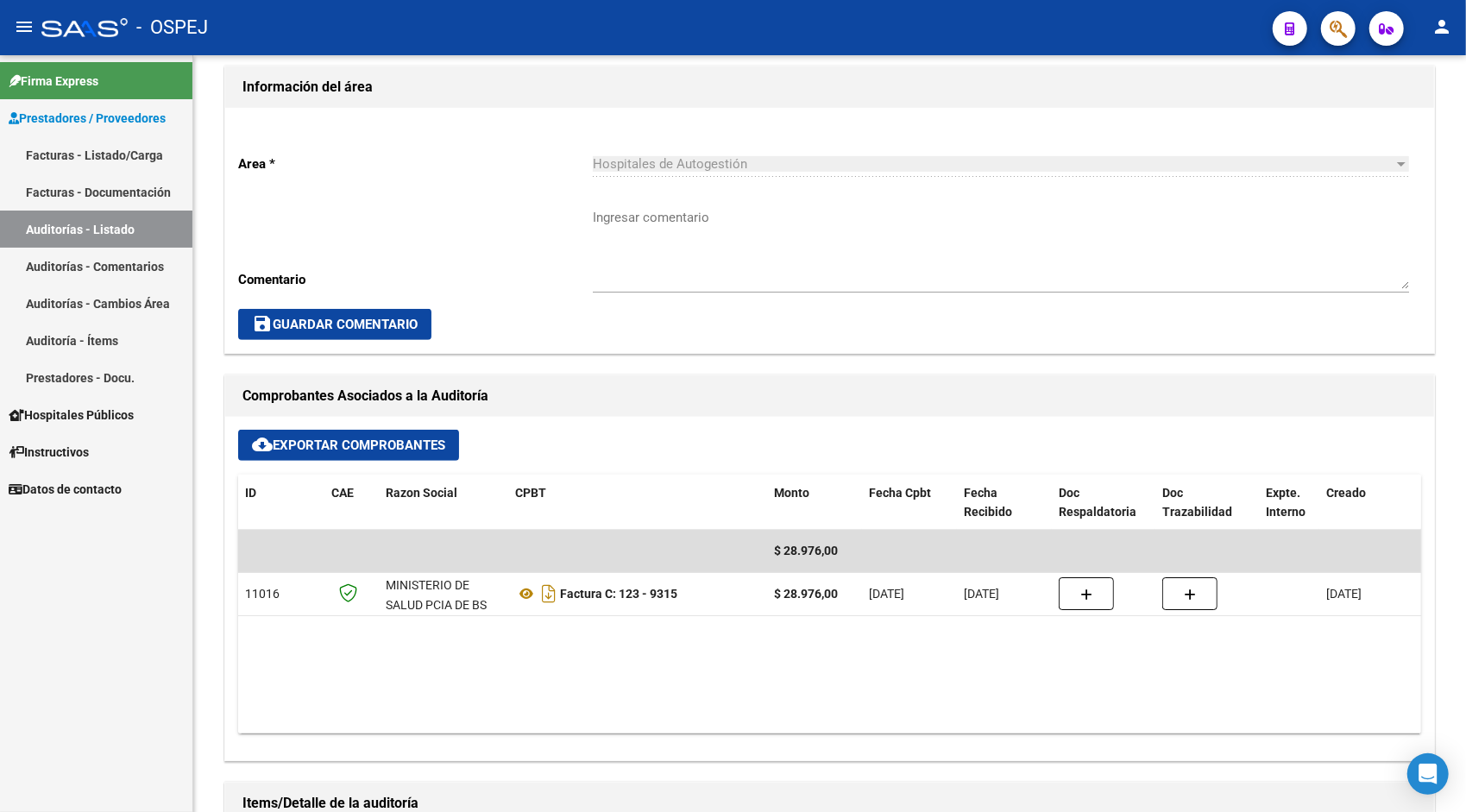
click at [111, 236] on link "Auditorías - Listado" at bounding box center [96, 229] width 193 height 37
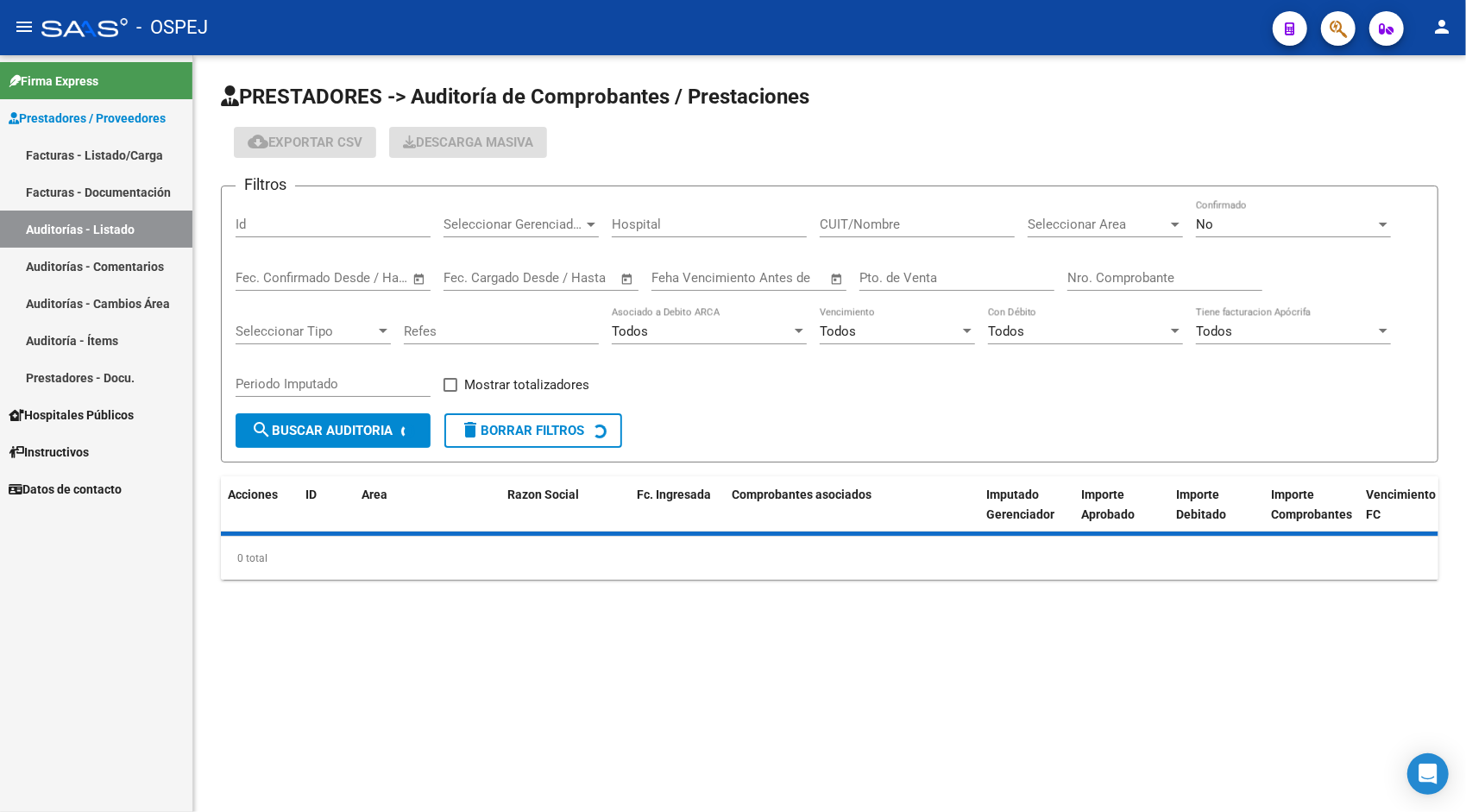
click at [297, 222] on input "Id" at bounding box center [333, 223] width 195 height 15
paste input "9482"
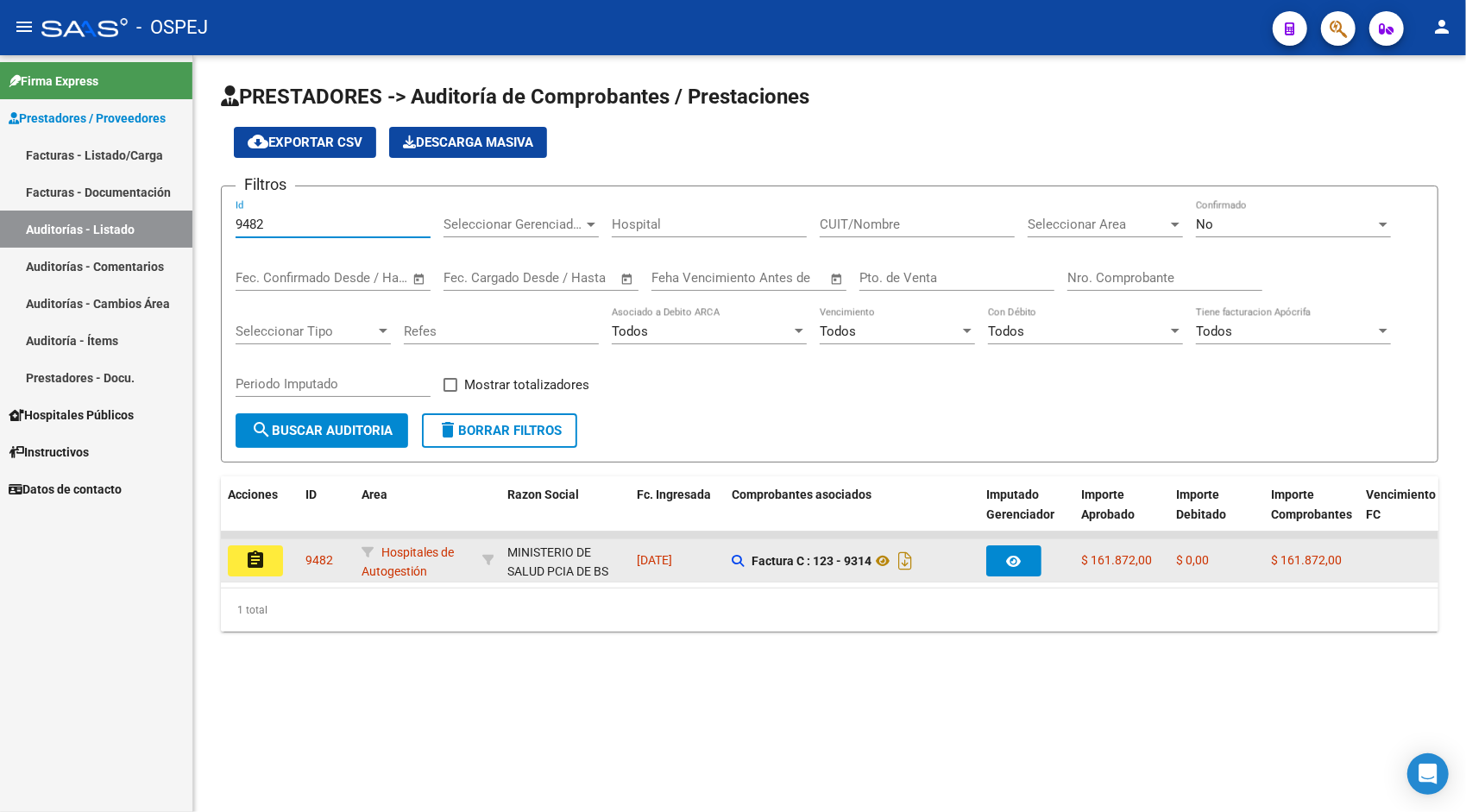
type input "9482"
click at [268, 566] on button "assignment" at bounding box center [255, 561] width 55 height 31
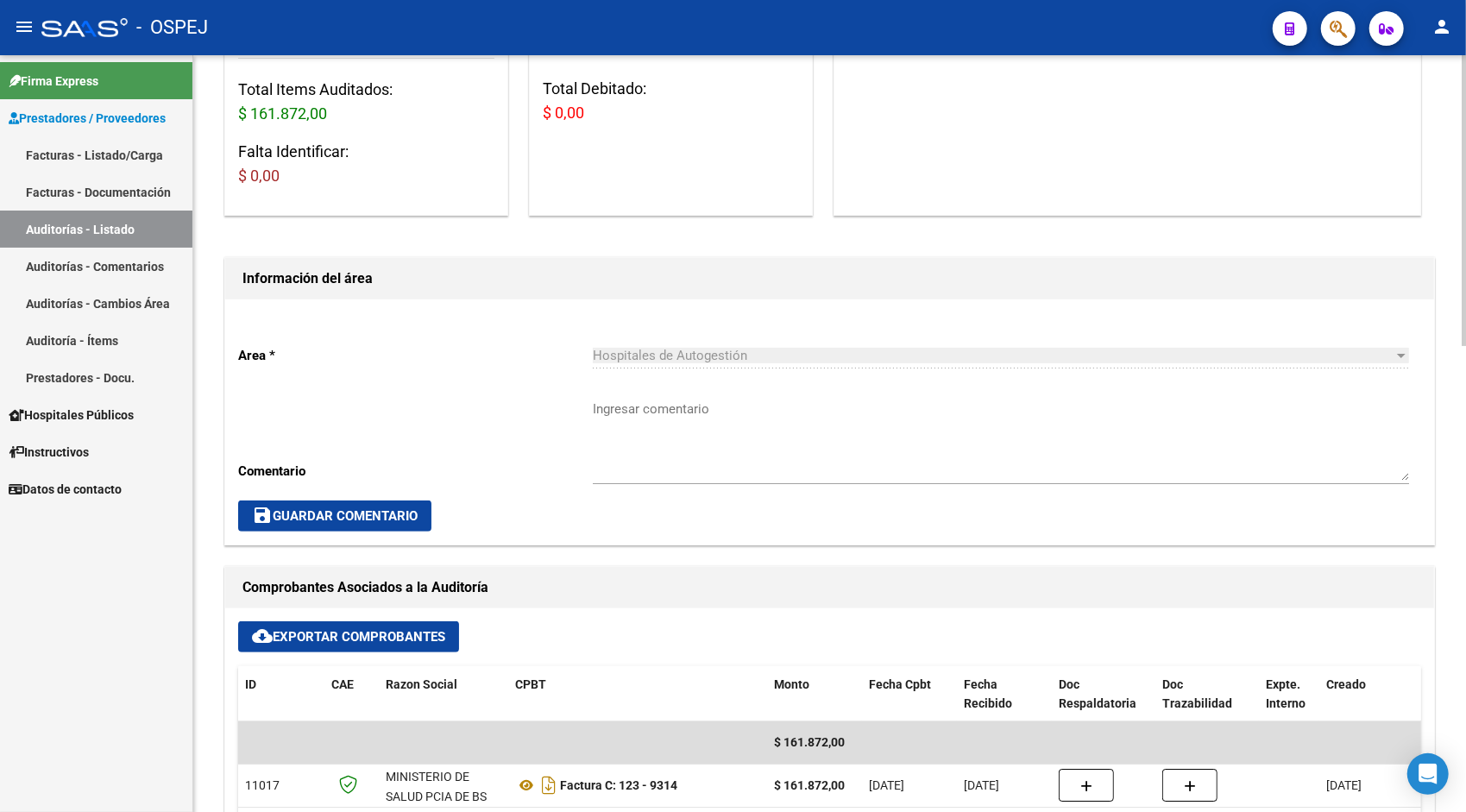
scroll to position [310, 0]
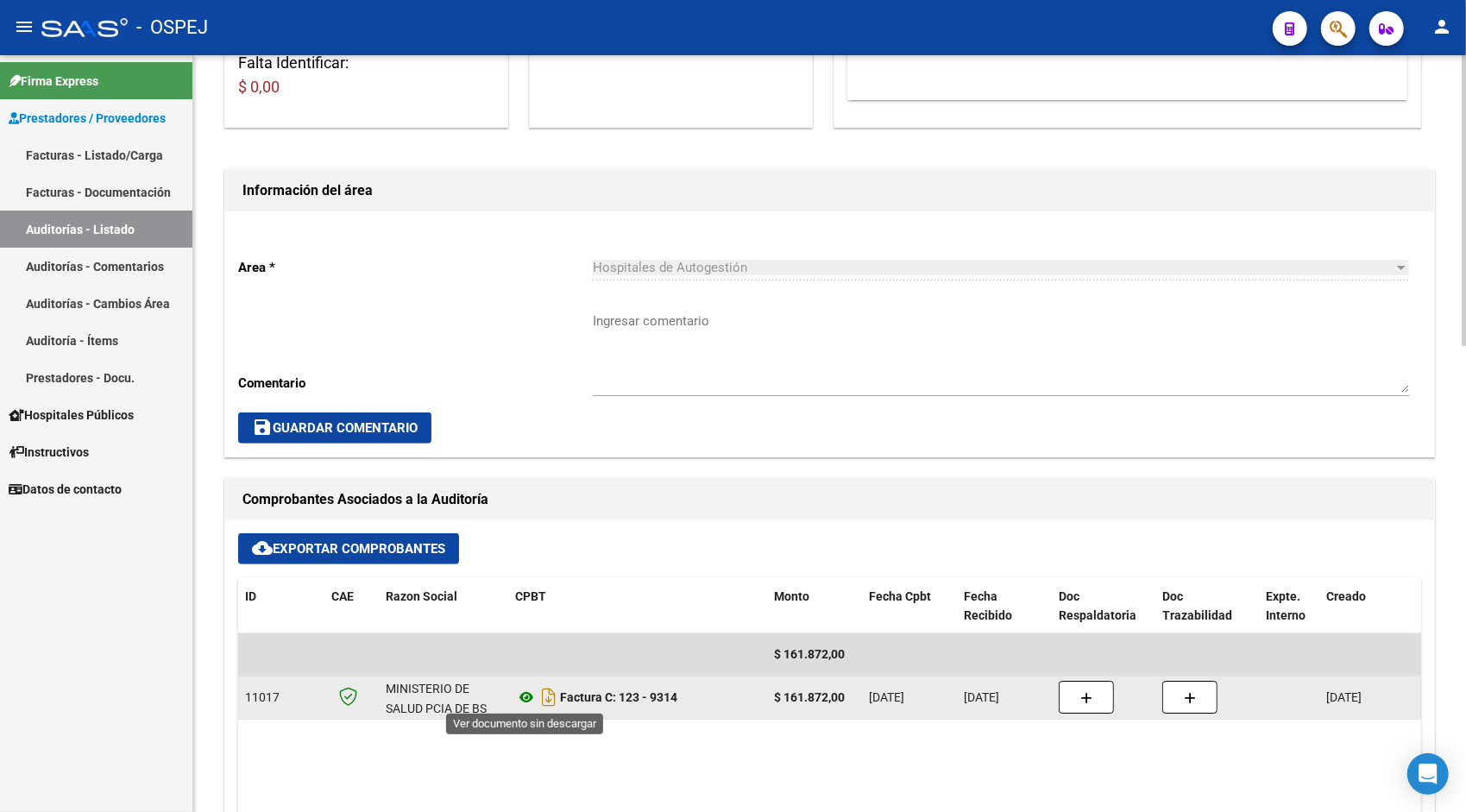
click at [530, 694] on icon at bounding box center [525, 696] width 23 height 21
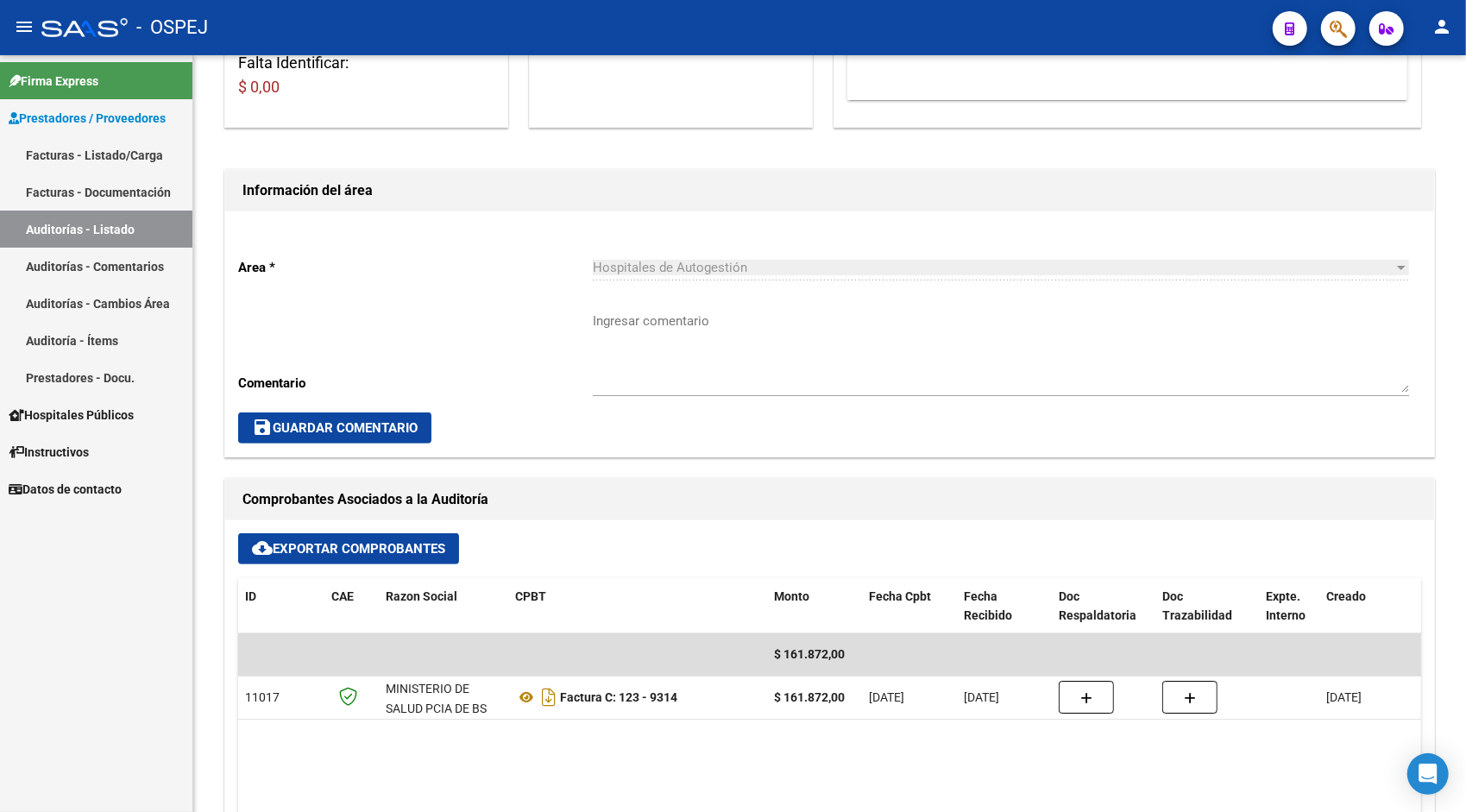
click at [111, 222] on link "Auditorías - Listado" at bounding box center [96, 229] width 193 height 37
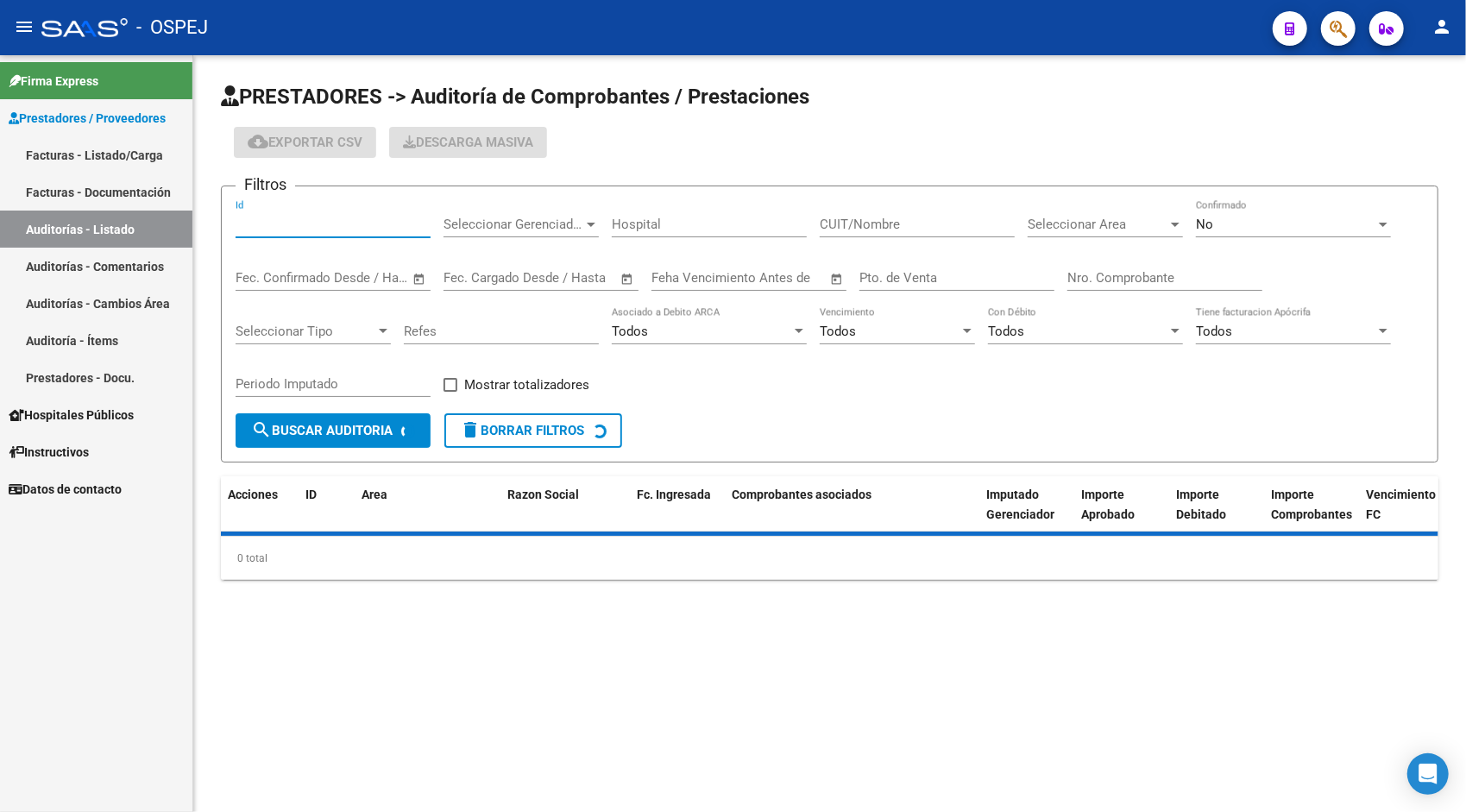
click at [288, 222] on input "Id" at bounding box center [333, 223] width 195 height 15
paste input "9483"
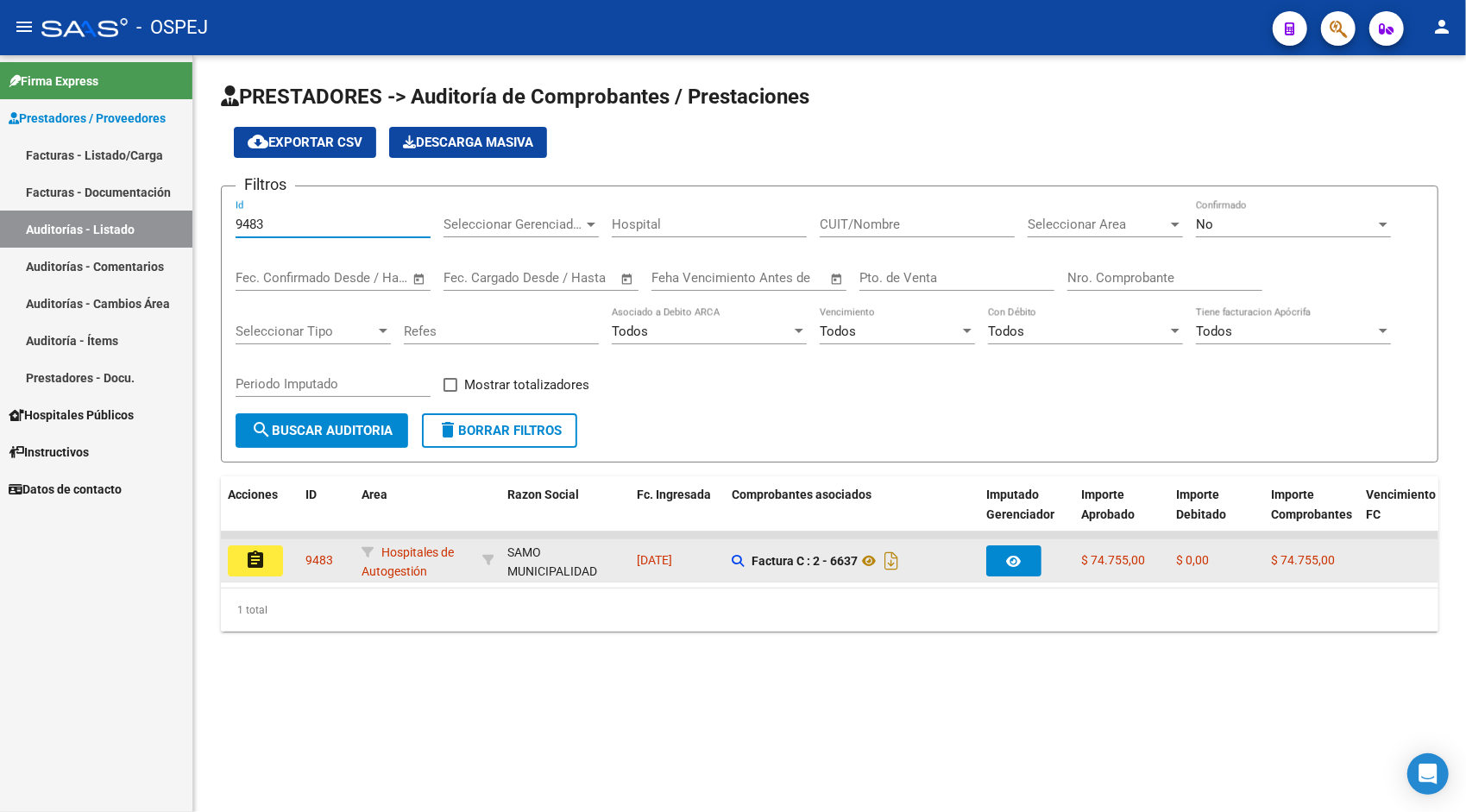
type input "9483"
click at [255, 562] on mat-icon "assignment" at bounding box center [255, 560] width 21 height 21
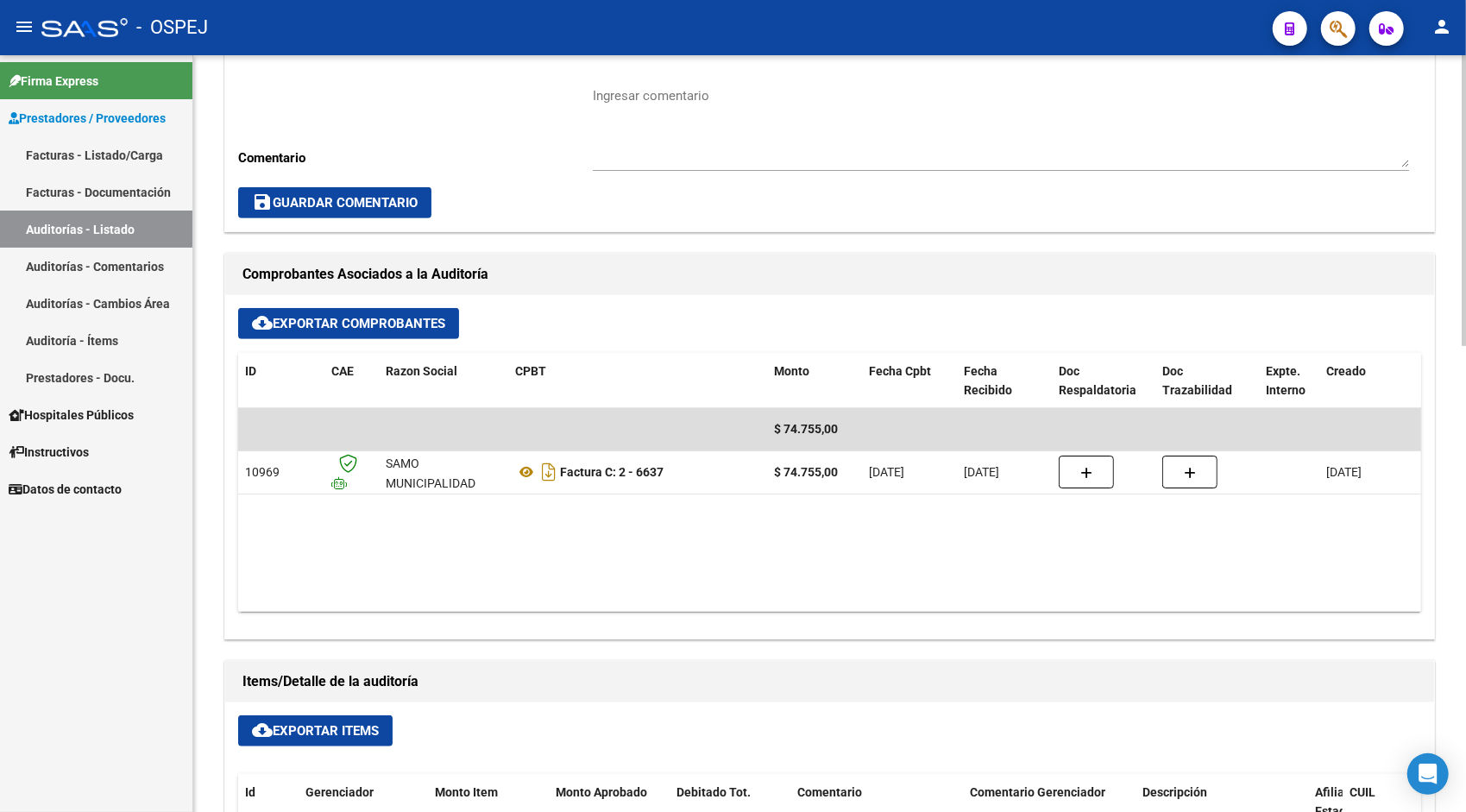
scroll to position [552, 0]
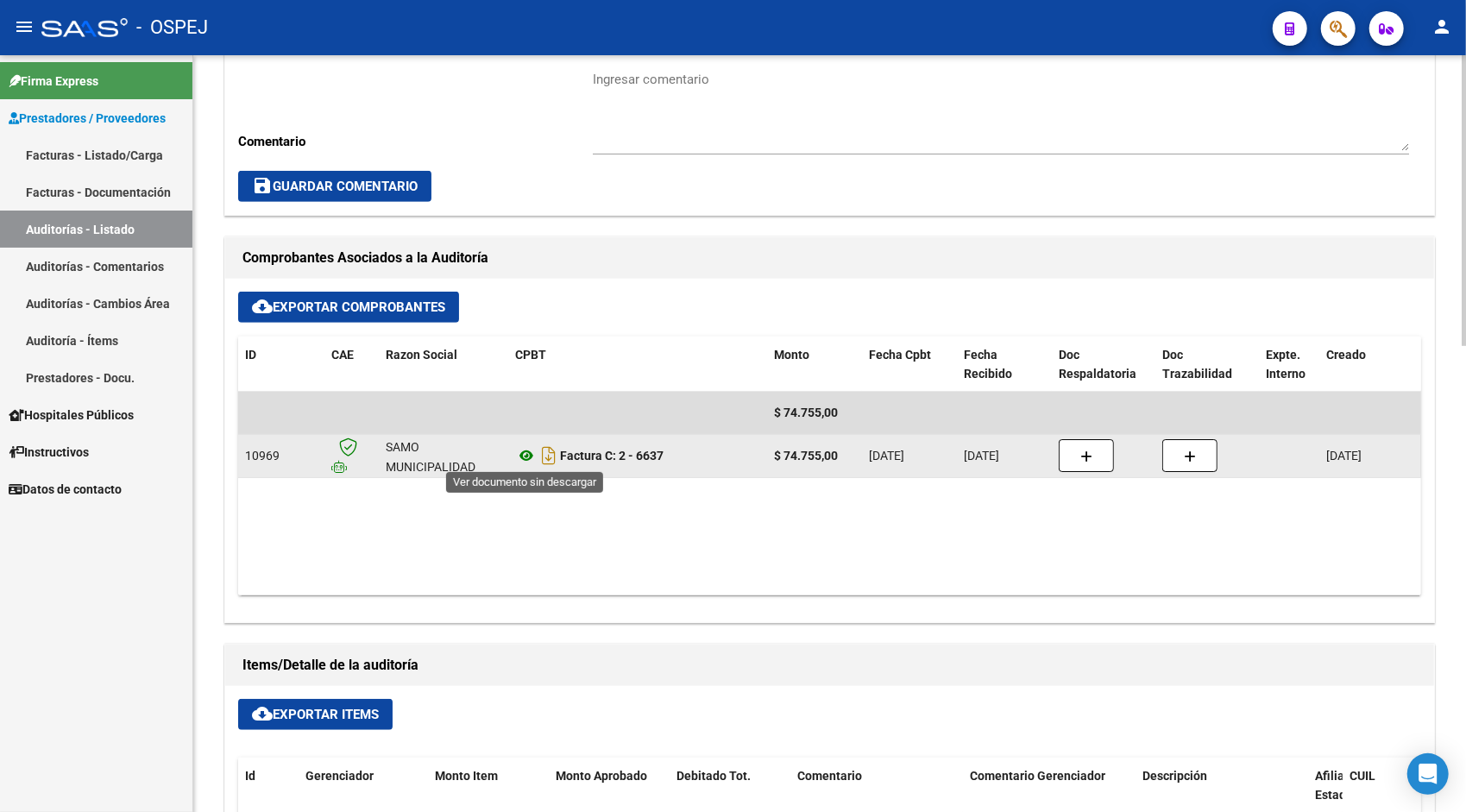
click at [528, 460] on icon at bounding box center [525, 455] width 23 height 21
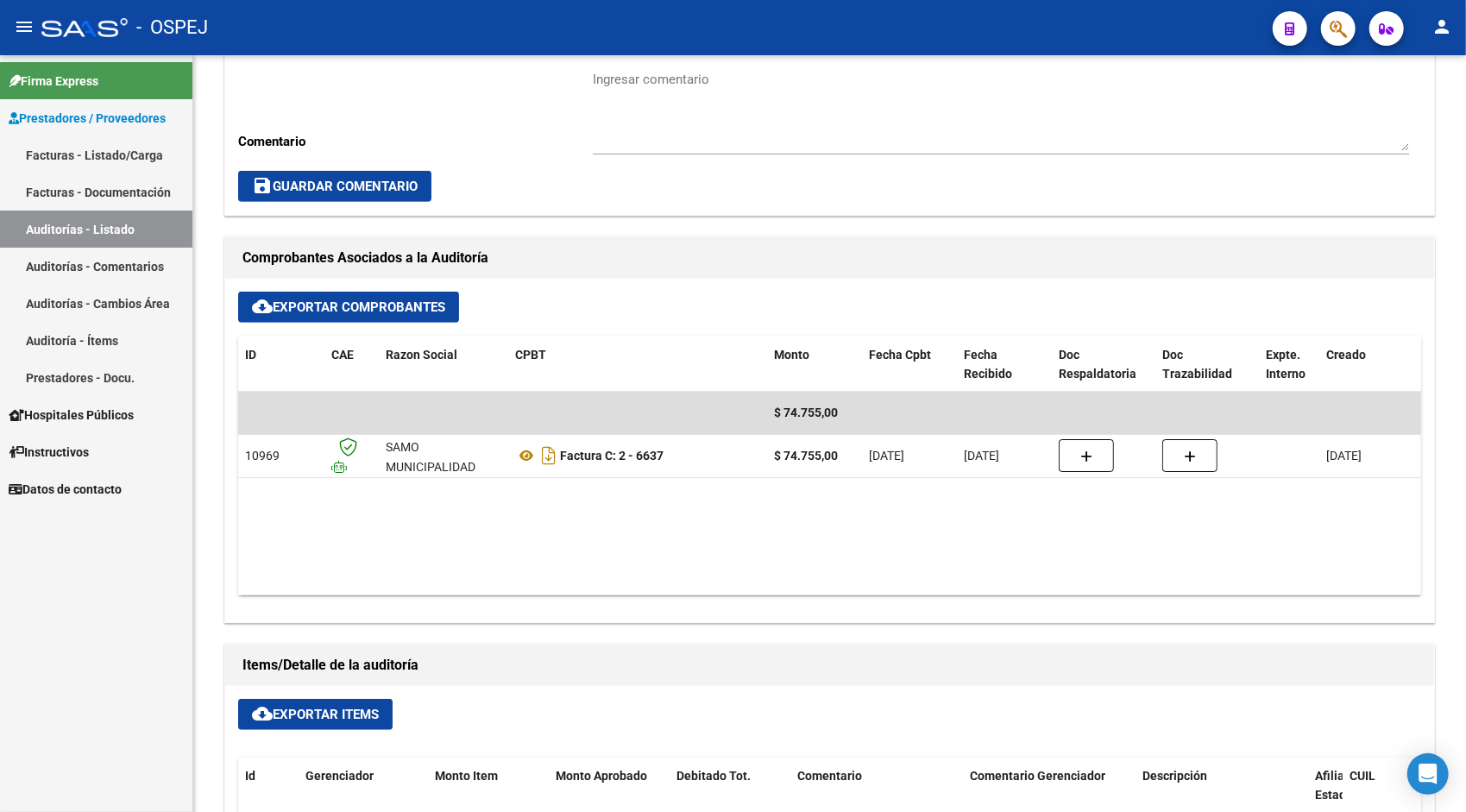
click at [143, 239] on link "Auditorías - Listado" at bounding box center [96, 229] width 193 height 37
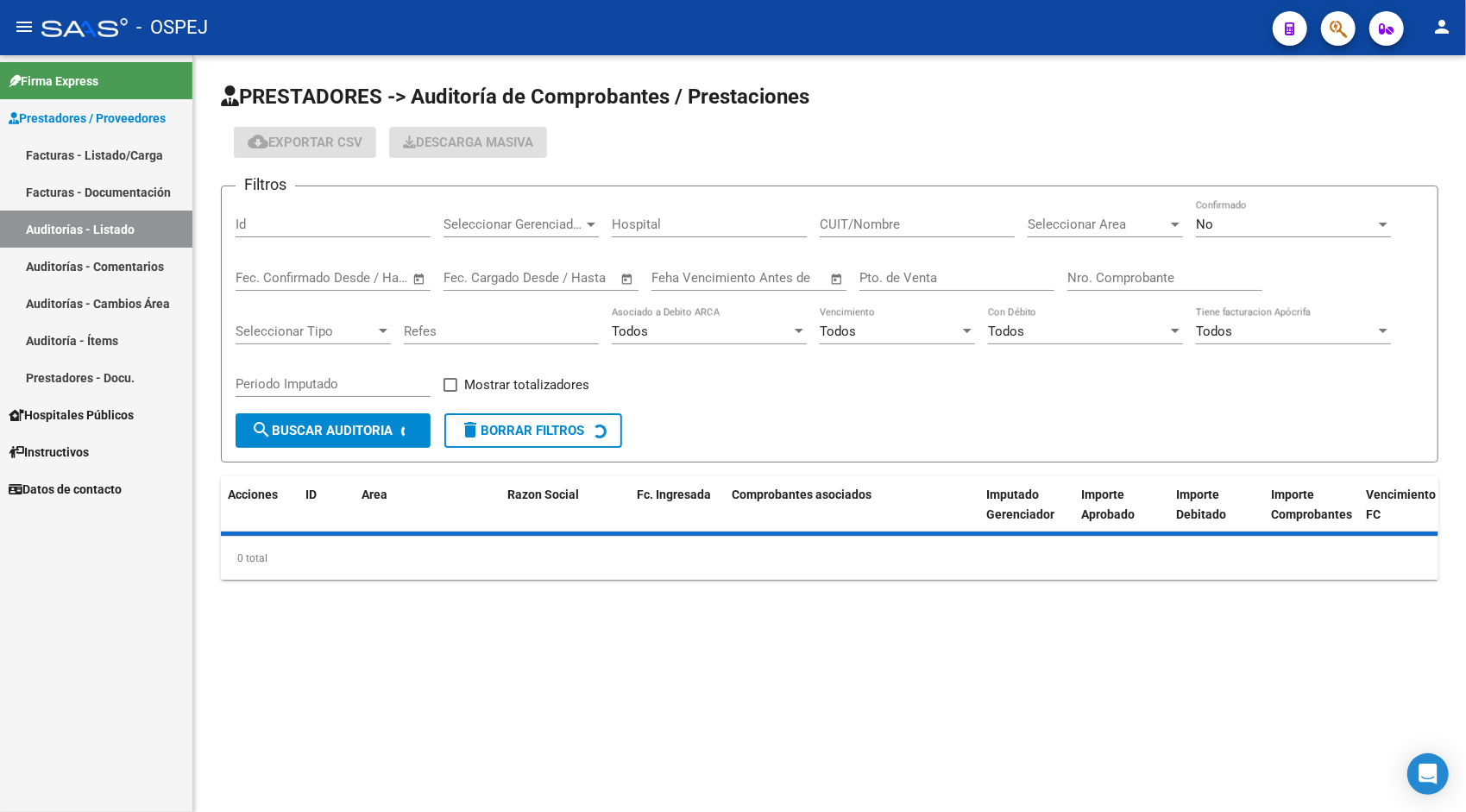
click at [289, 235] on div "Id" at bounding box center [333, 218] width 195 height 37
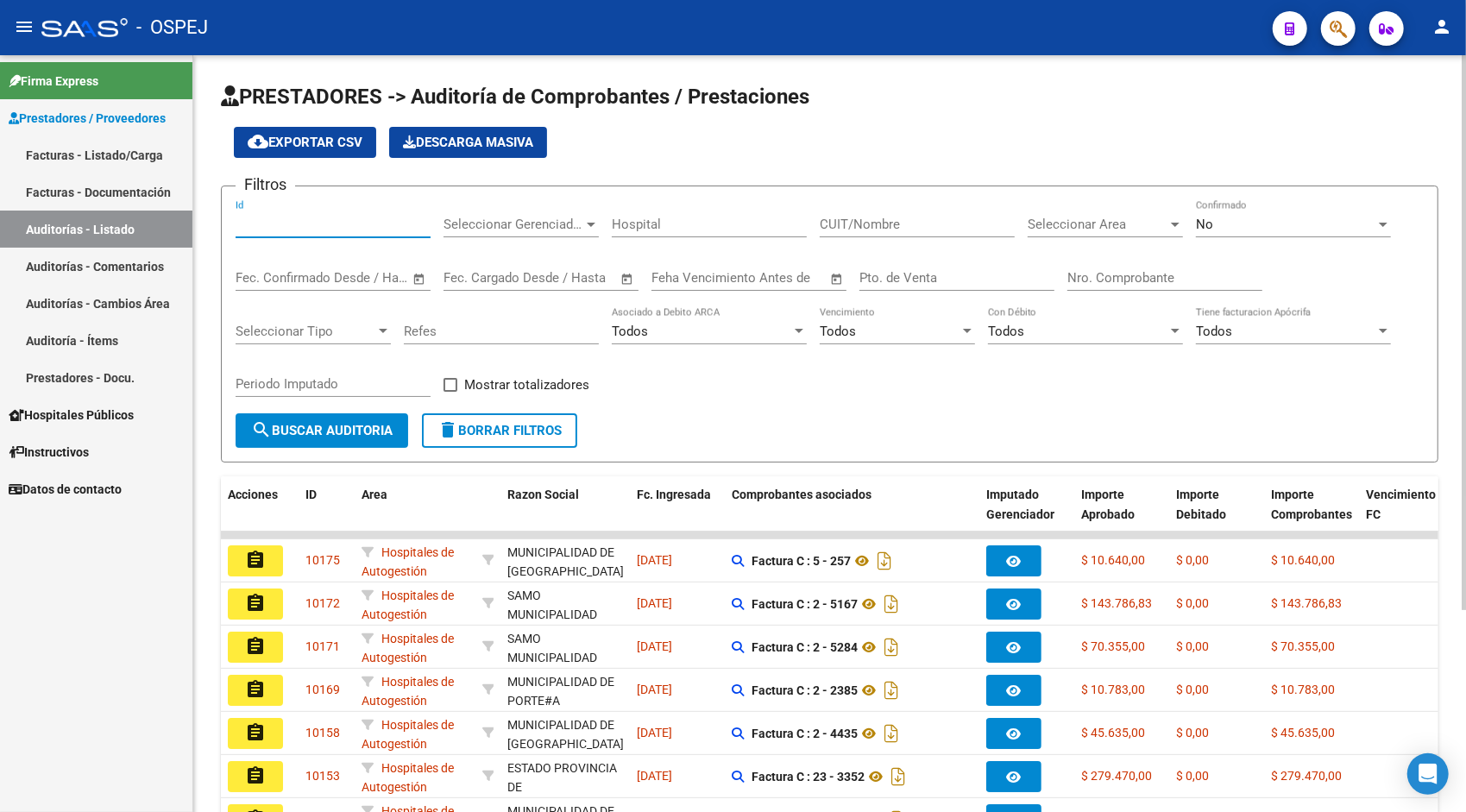
paste input "9484"
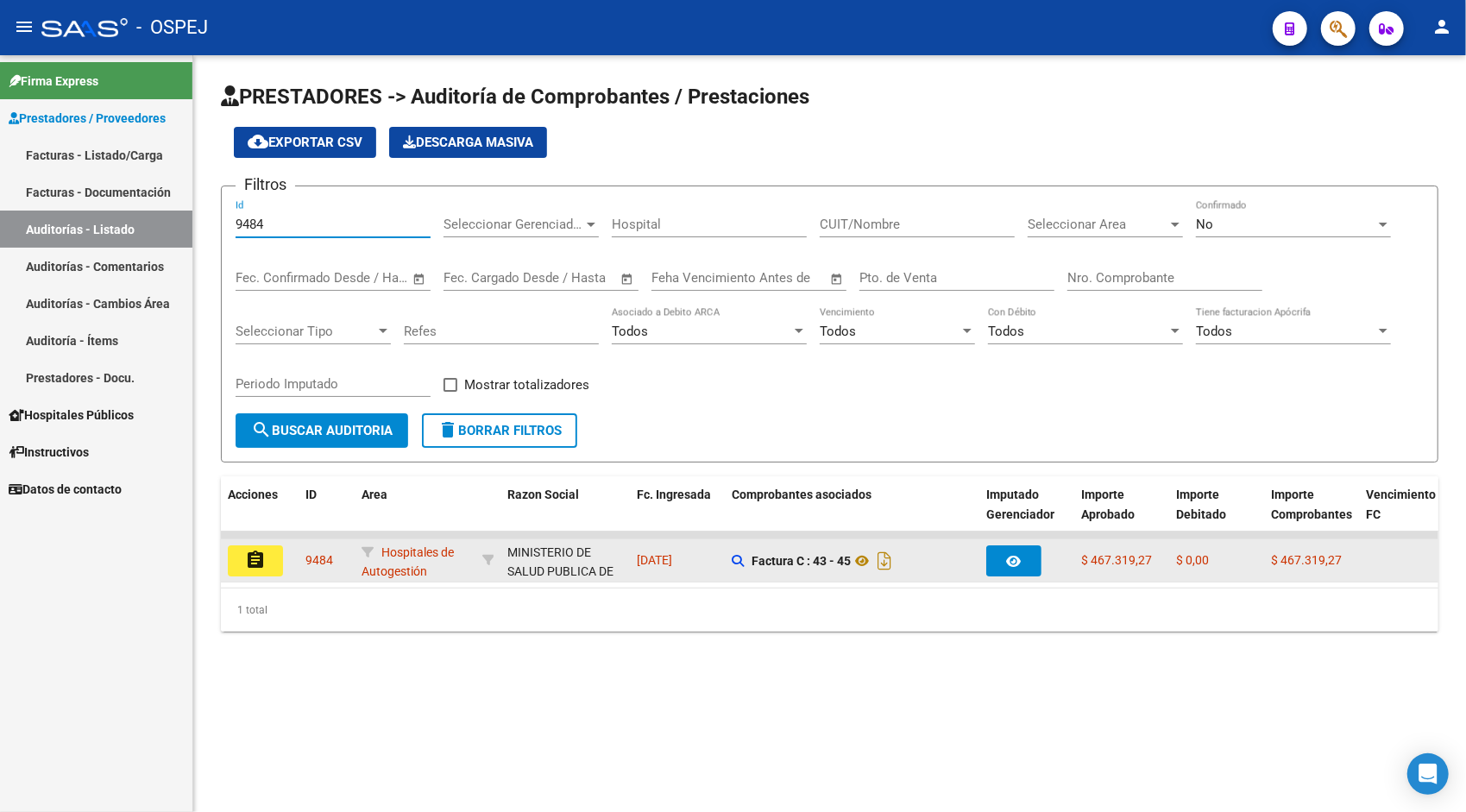
type input "9484"
click at [259, 564] on mat-icon "assignment" at bounding box center [255, 560] width 21 height 21
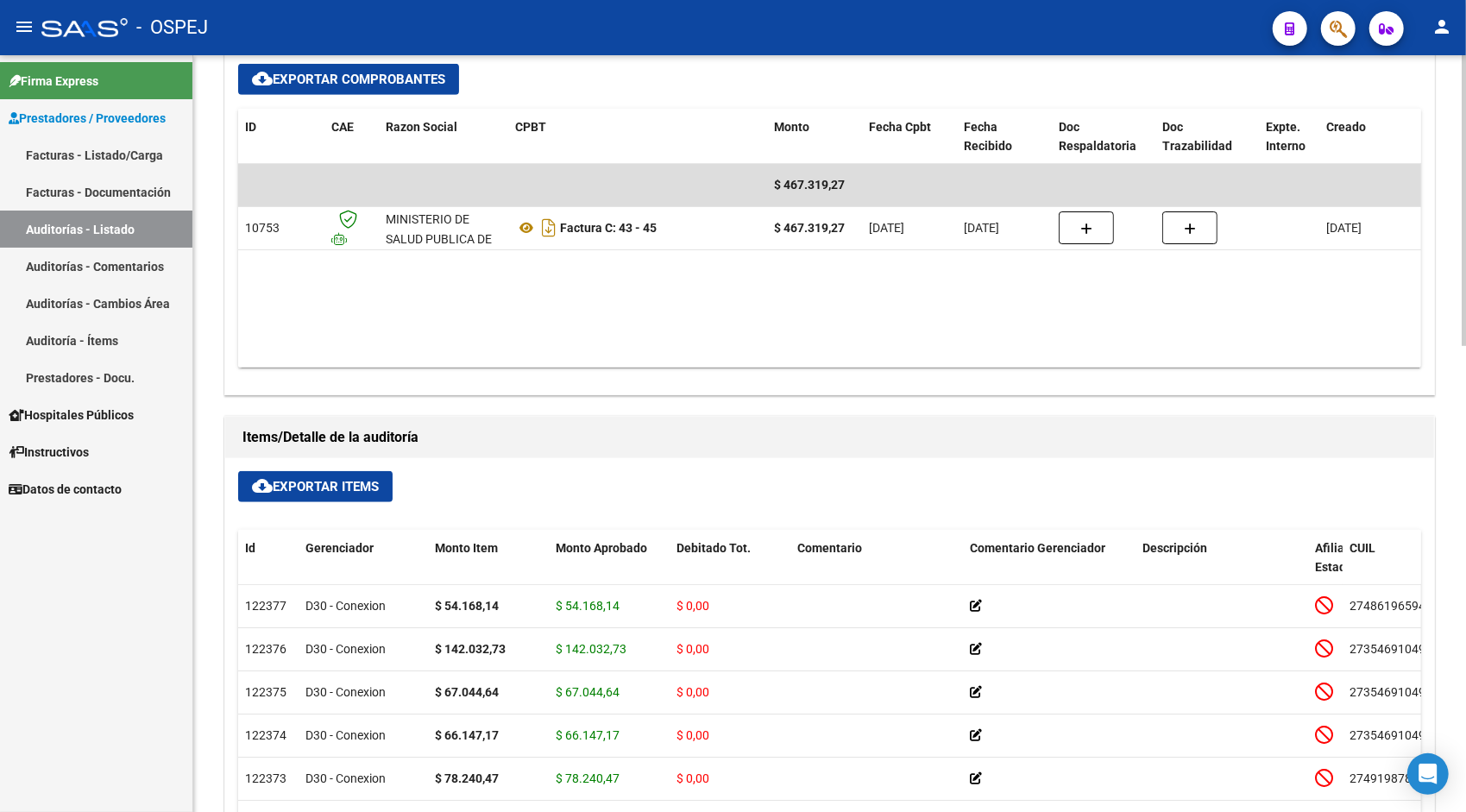
scroll to position [674, 0]
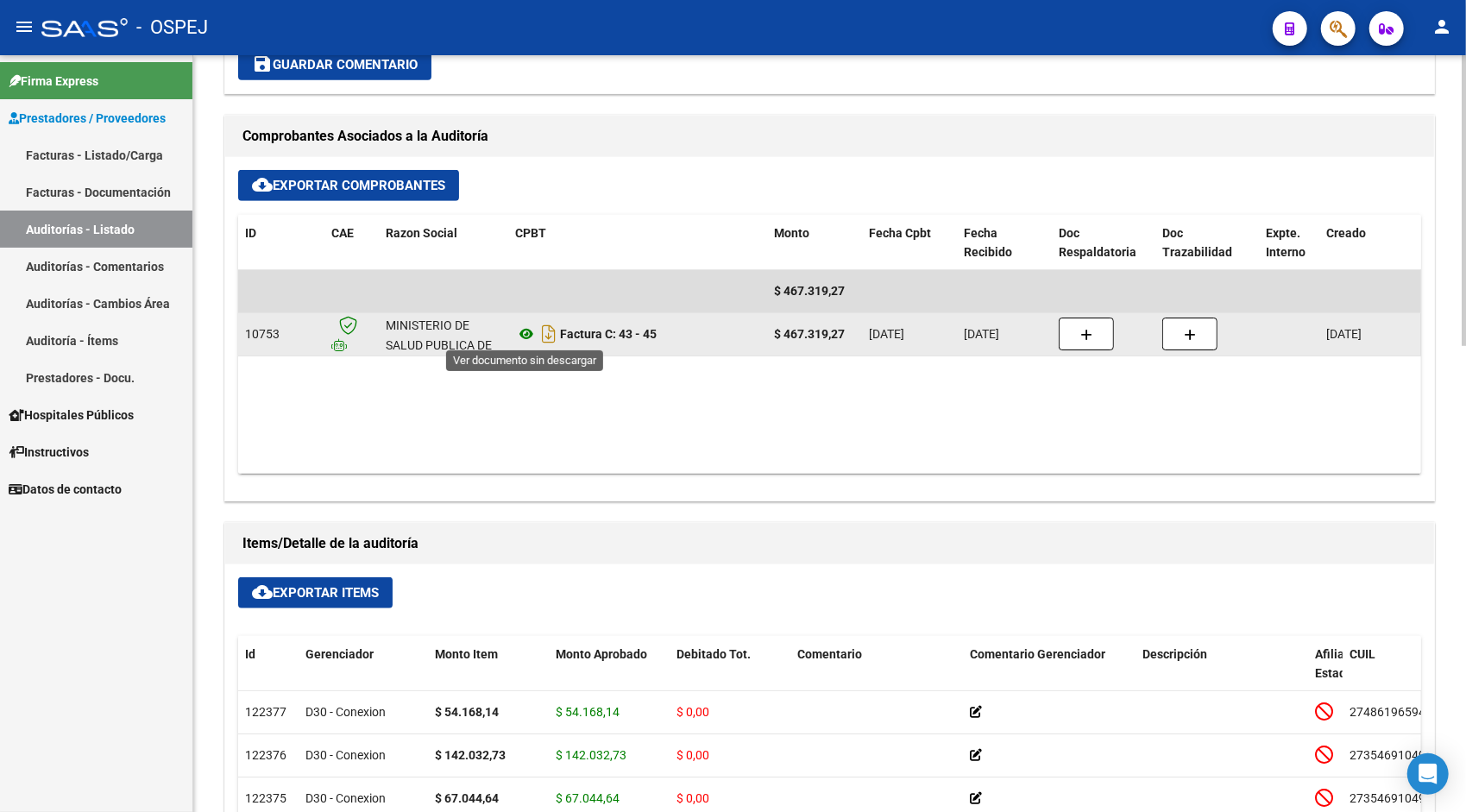
click at [517, 336] on icon at bounding box center [525, 334] width 23 height 21
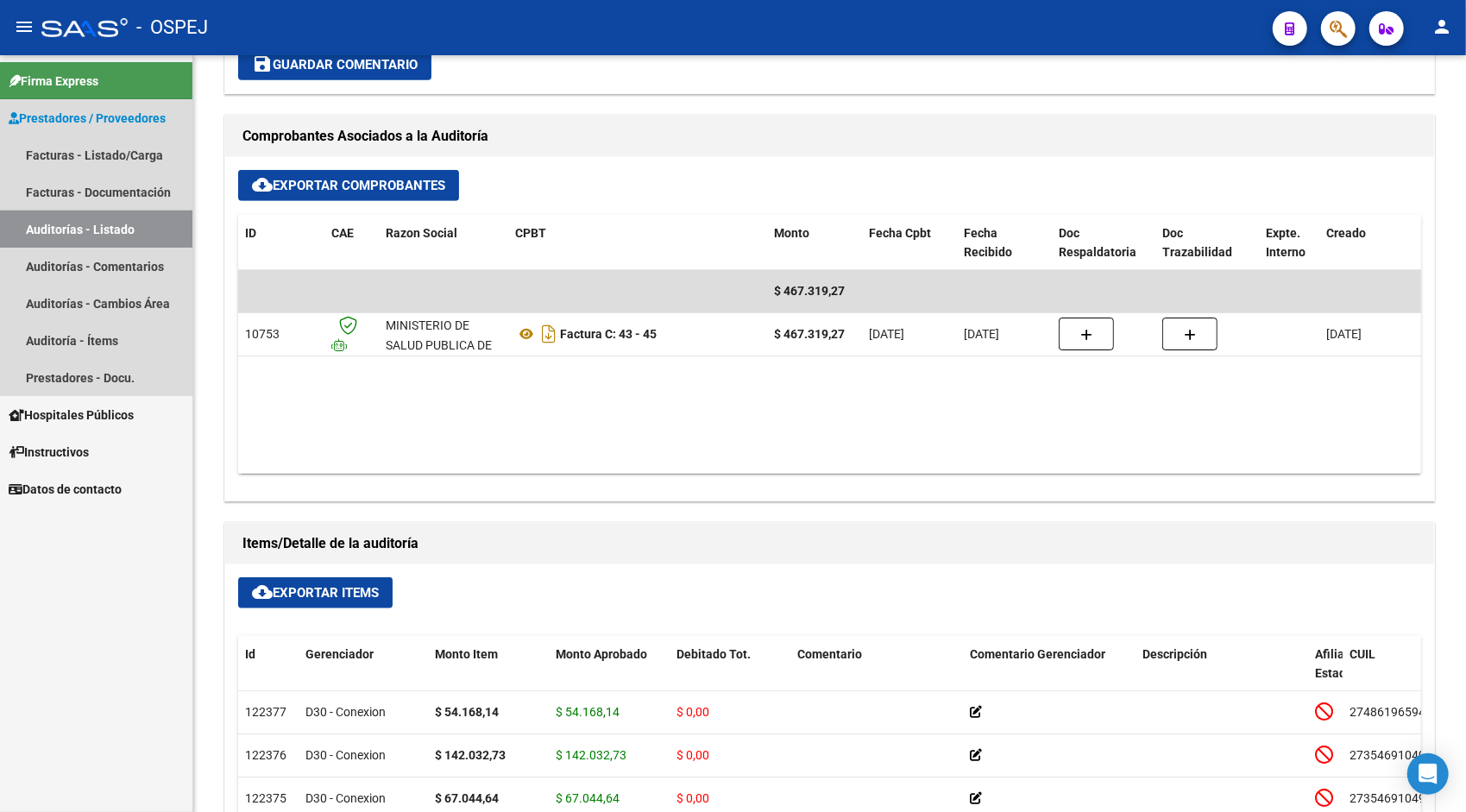
click at [128, 222] on link "Auditorías - Listado" at bounding box center [96, 229] width 193 height 37
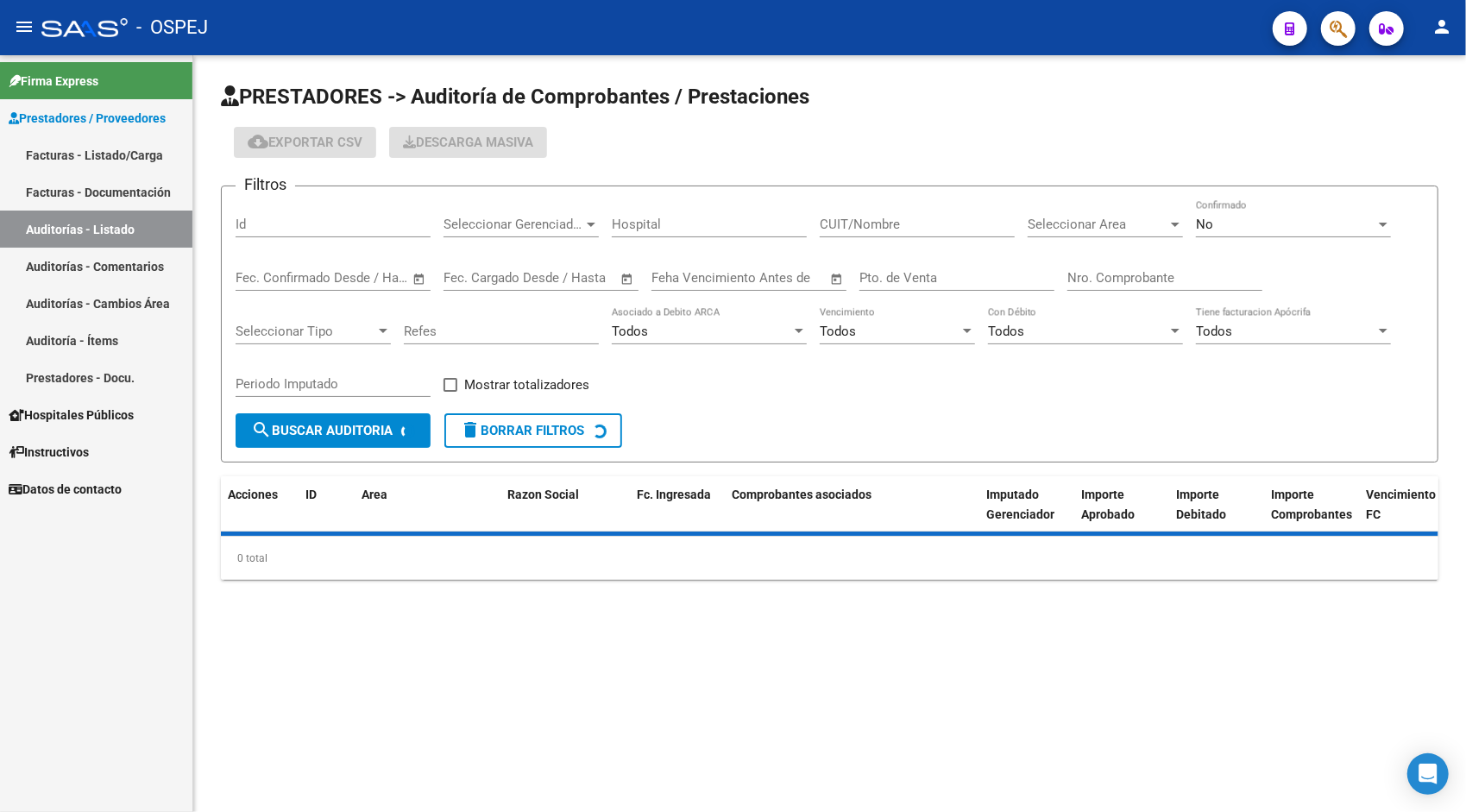
click at [318, 234] on div "Id" at bounding box center [333, 218] width 195 height 37
drag, startPoint x: 318, startPoint y: 234, endPoint x: 302, endPoint y: 228, distance: 17.1
click at [302, 228] on div "Id" at bounding box center [333, 218] width 195 height 37
paste input "9485"
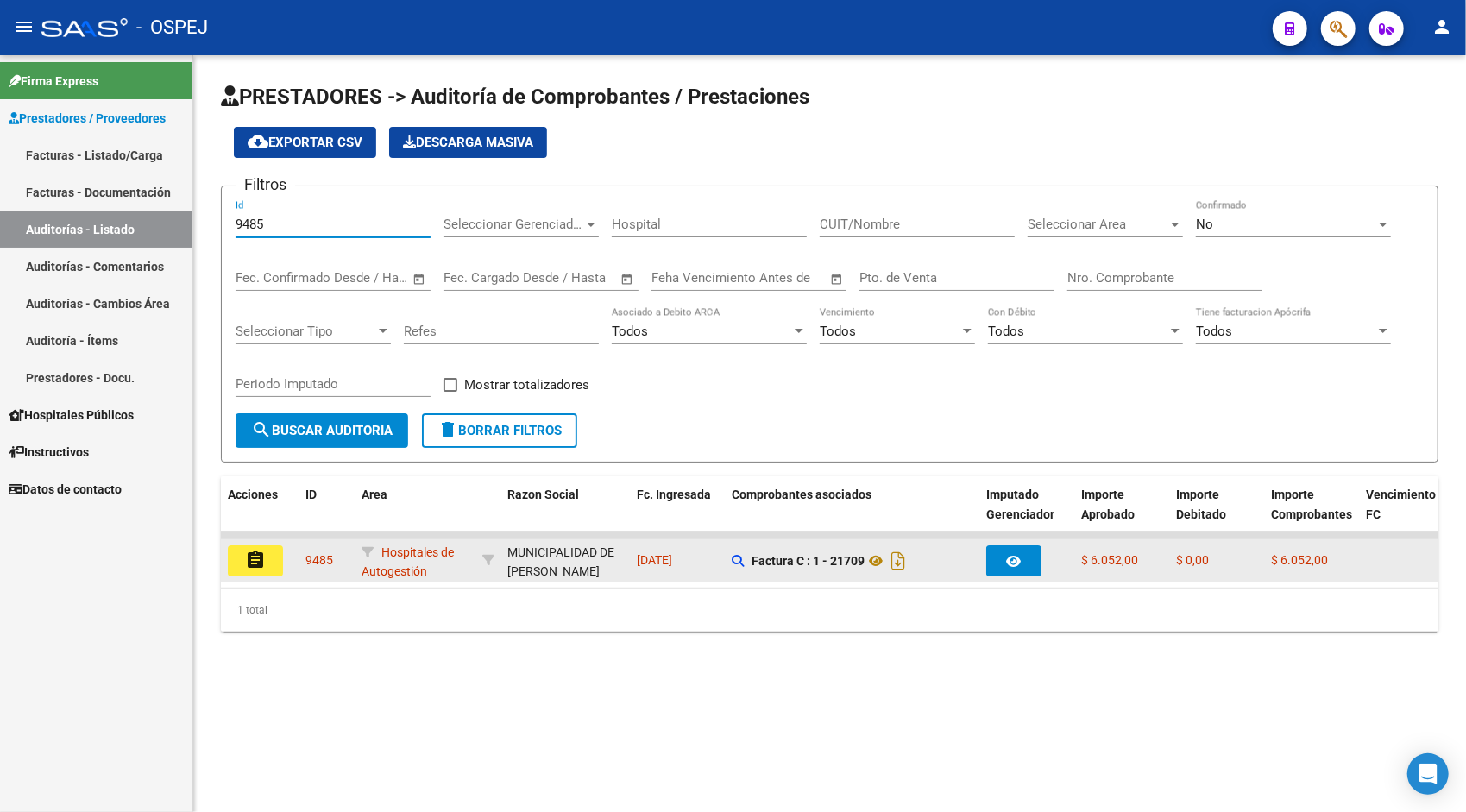
type input "9485"
click at [260, 566] on mat-icon "assignment" at bounding box center [255, 560] width 21 height 21
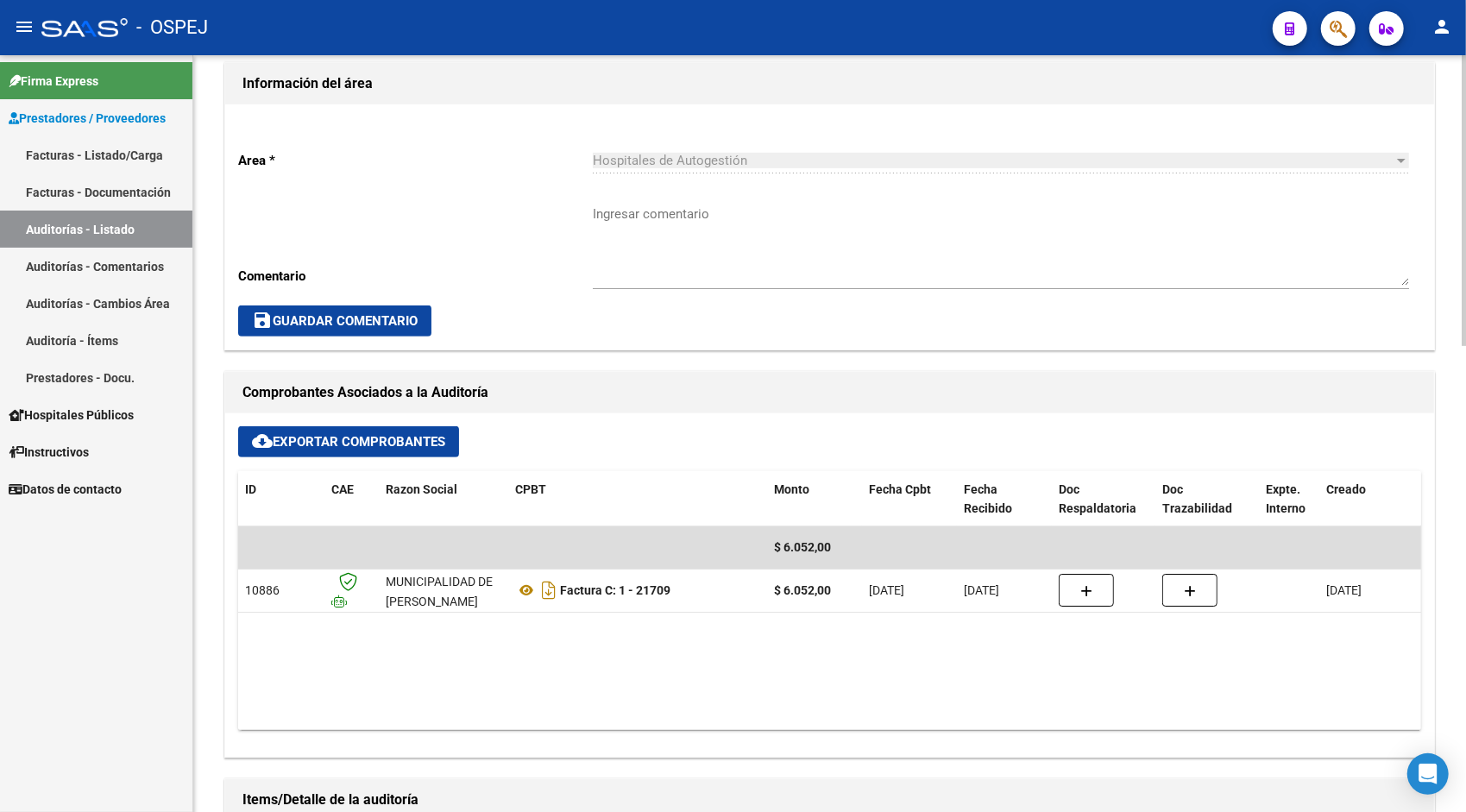
scroll to position [449, 0]
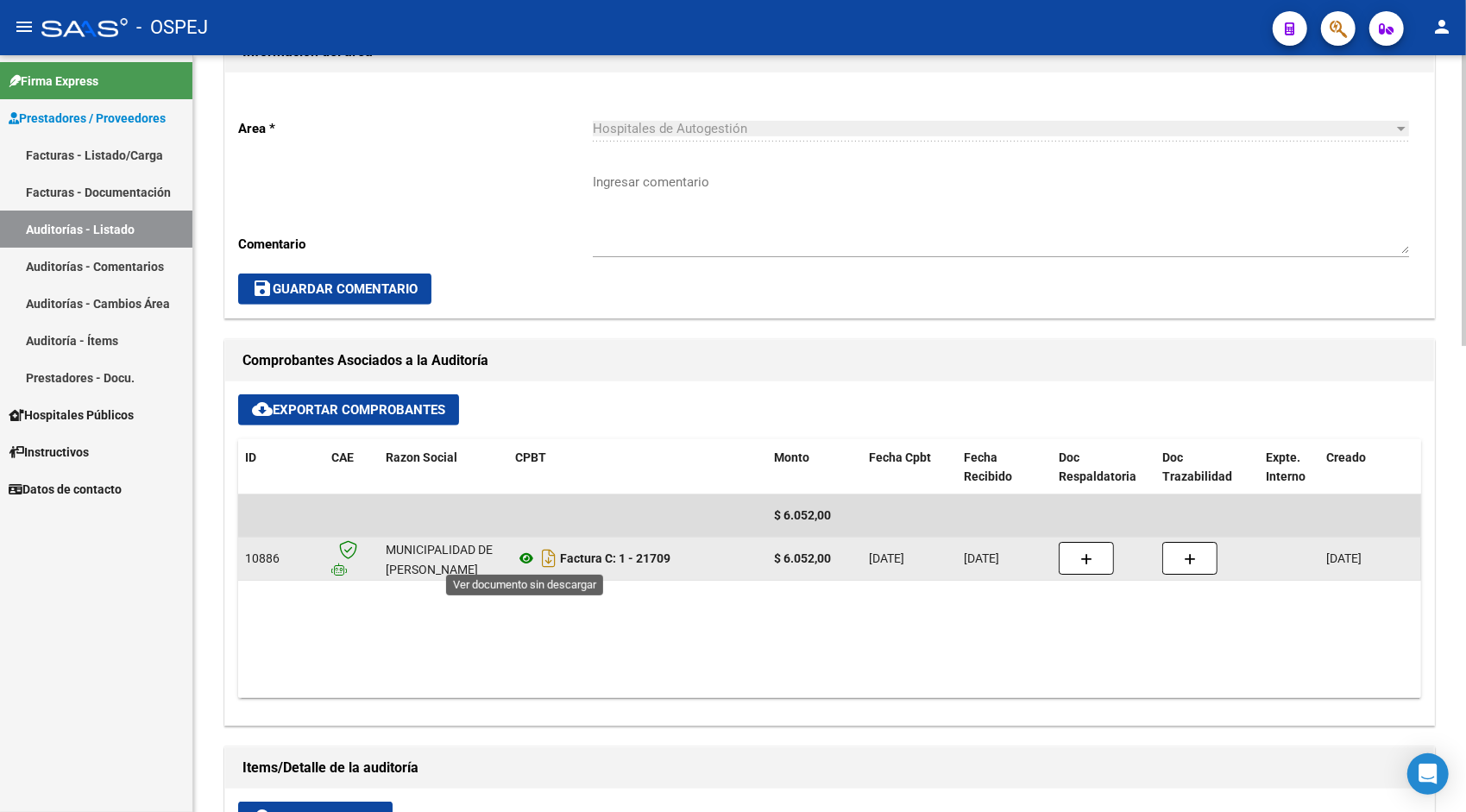
click at [526, 560] on icon at bounding box center [525, 558] width 23 height 21
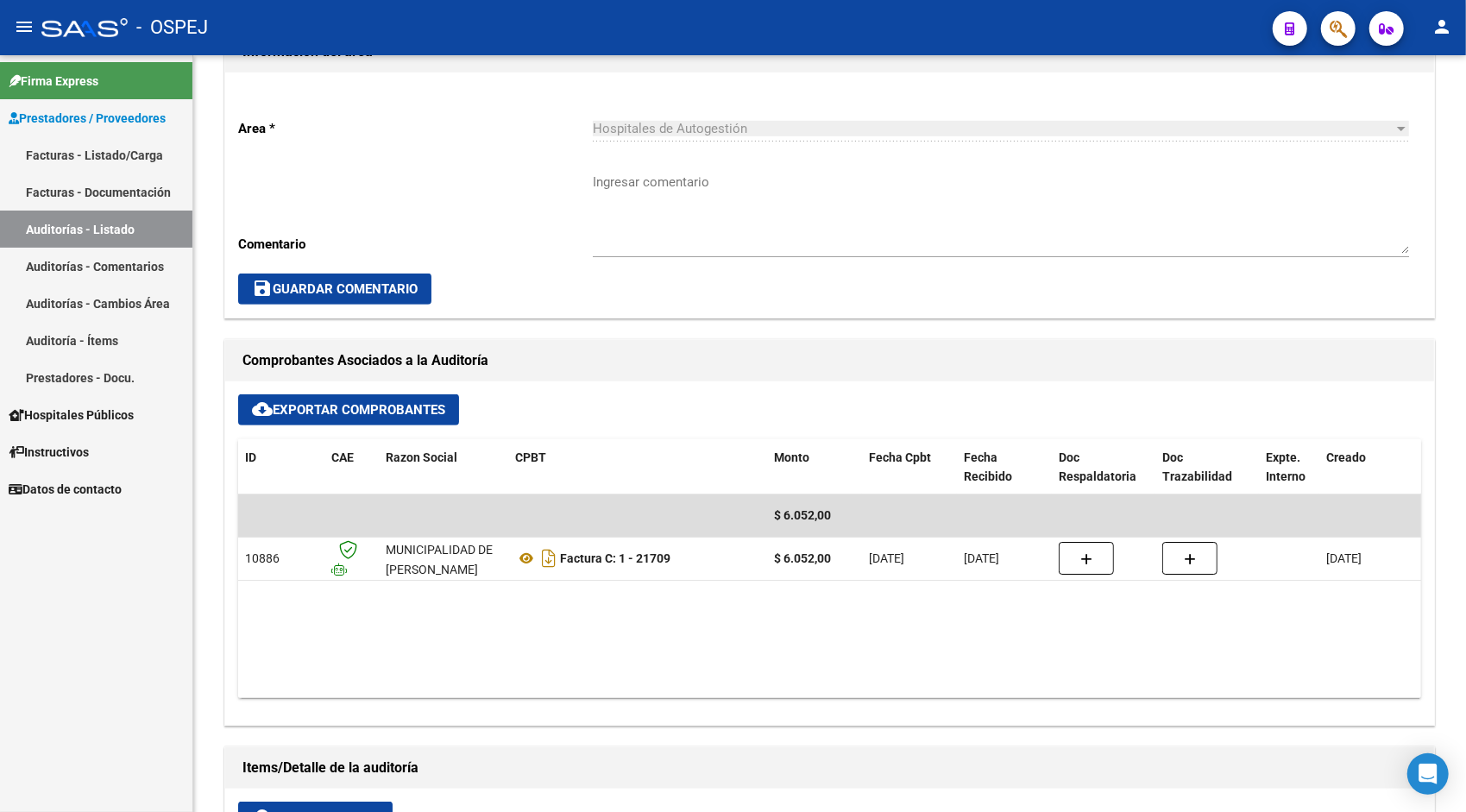
click at [147, 222] on link "Auditorías - Listado" at bounding box center [96, 229] width 193 height 37
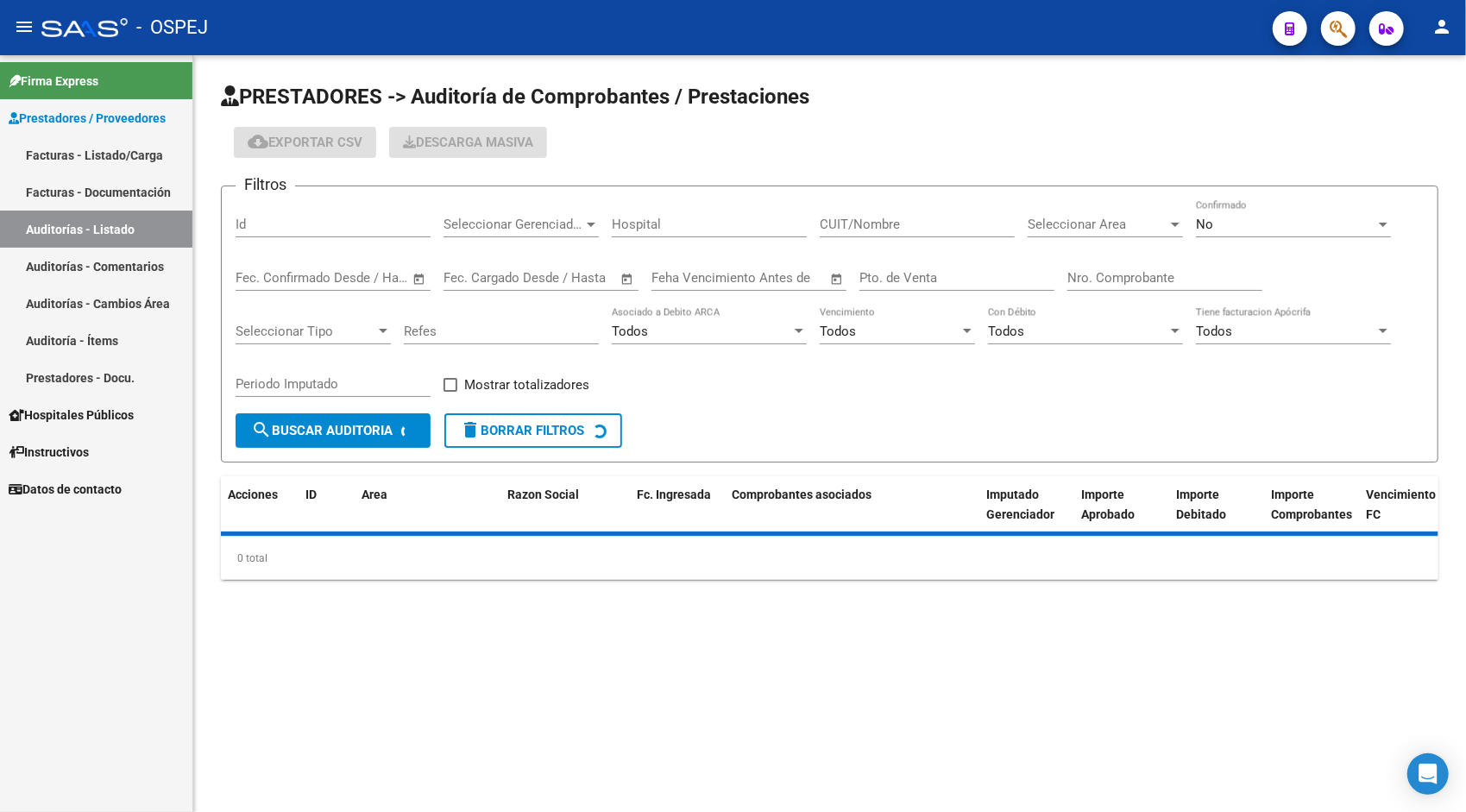
click at [274, 229] on input "Id" at bounding box center [333, 223] width 195 height 15
paste input "9490"
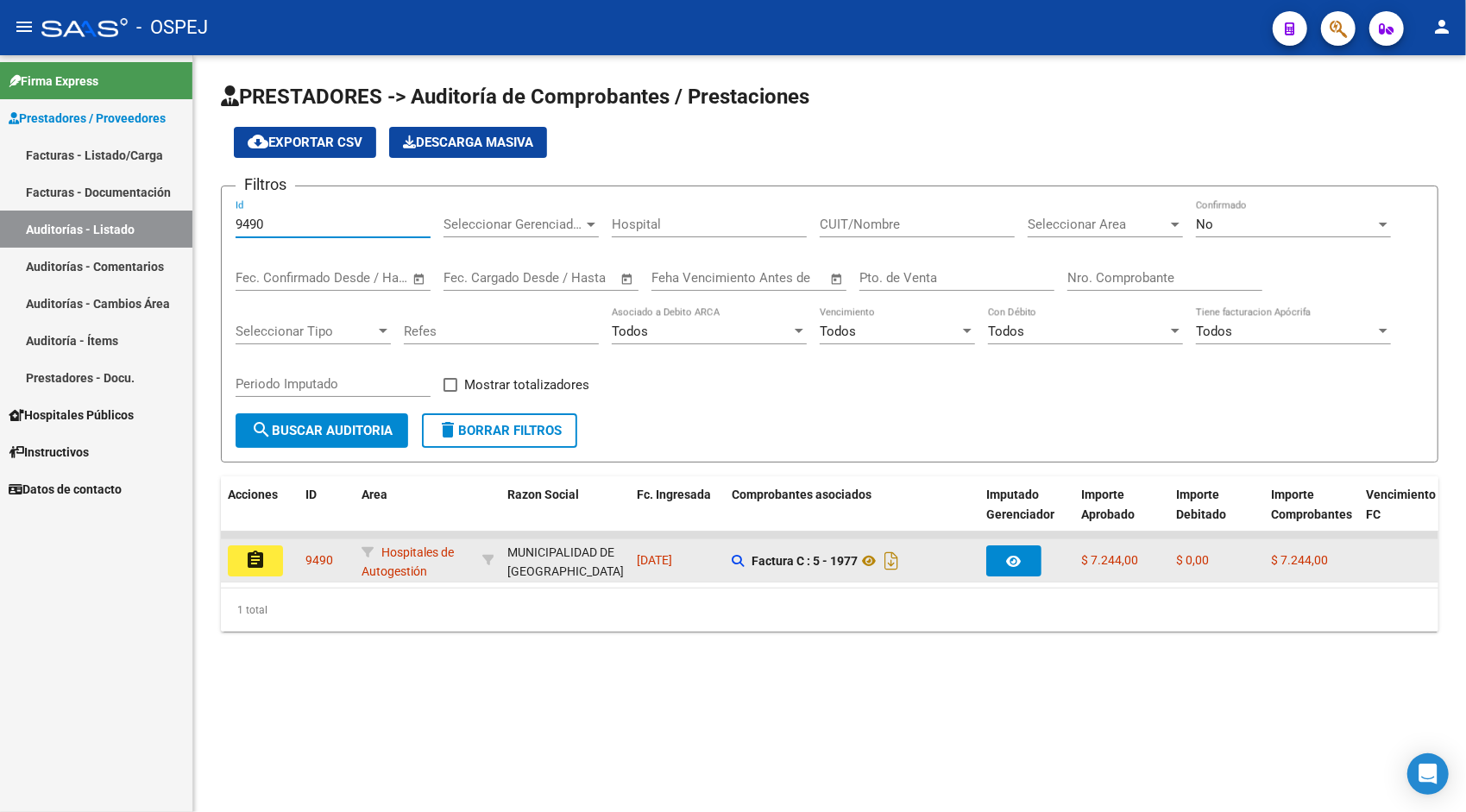
type input "9490"
click at [256, 552] on mat-icon "assignment" at bounding box center [255, 560] width 21 height 21
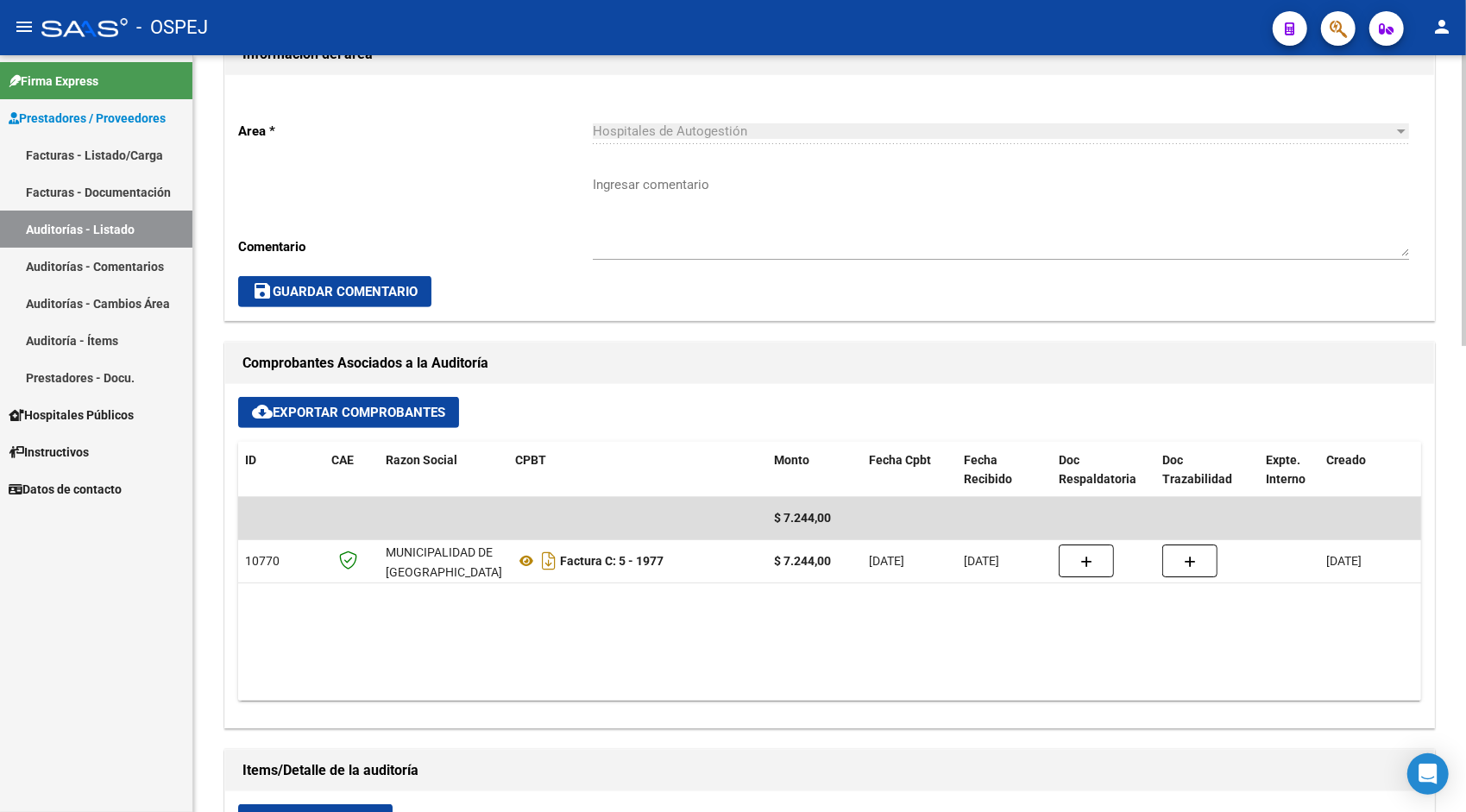
scroll to position [448, 0]
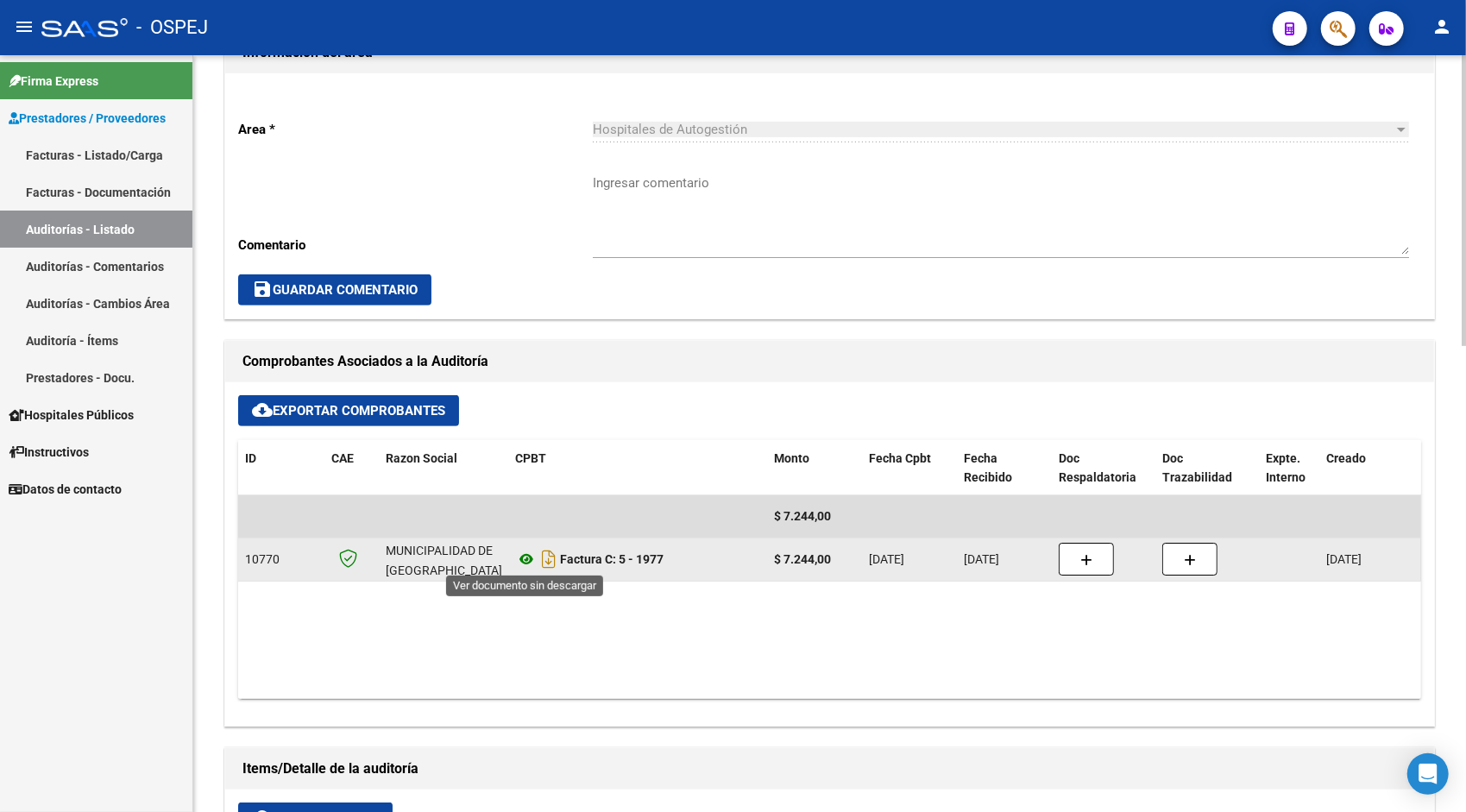
click at [523, 558] on icon at bounding box center [525, 559] width 23 height 21
